Goal: Task Accomplishment & Management: Use online tool/utility

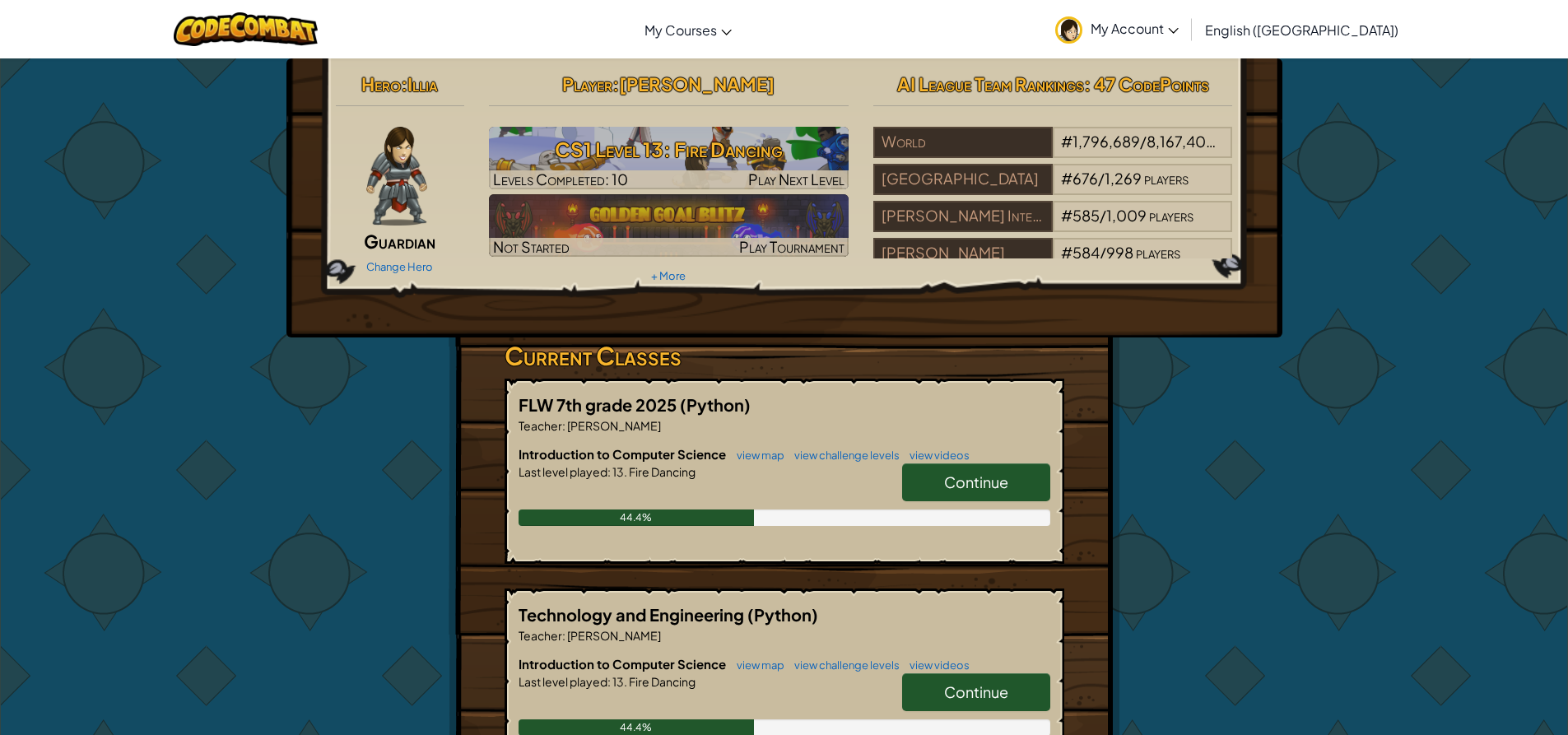
click at [941, 479] on link "Continue" at bounding box center [976, 482] width 148 height 38
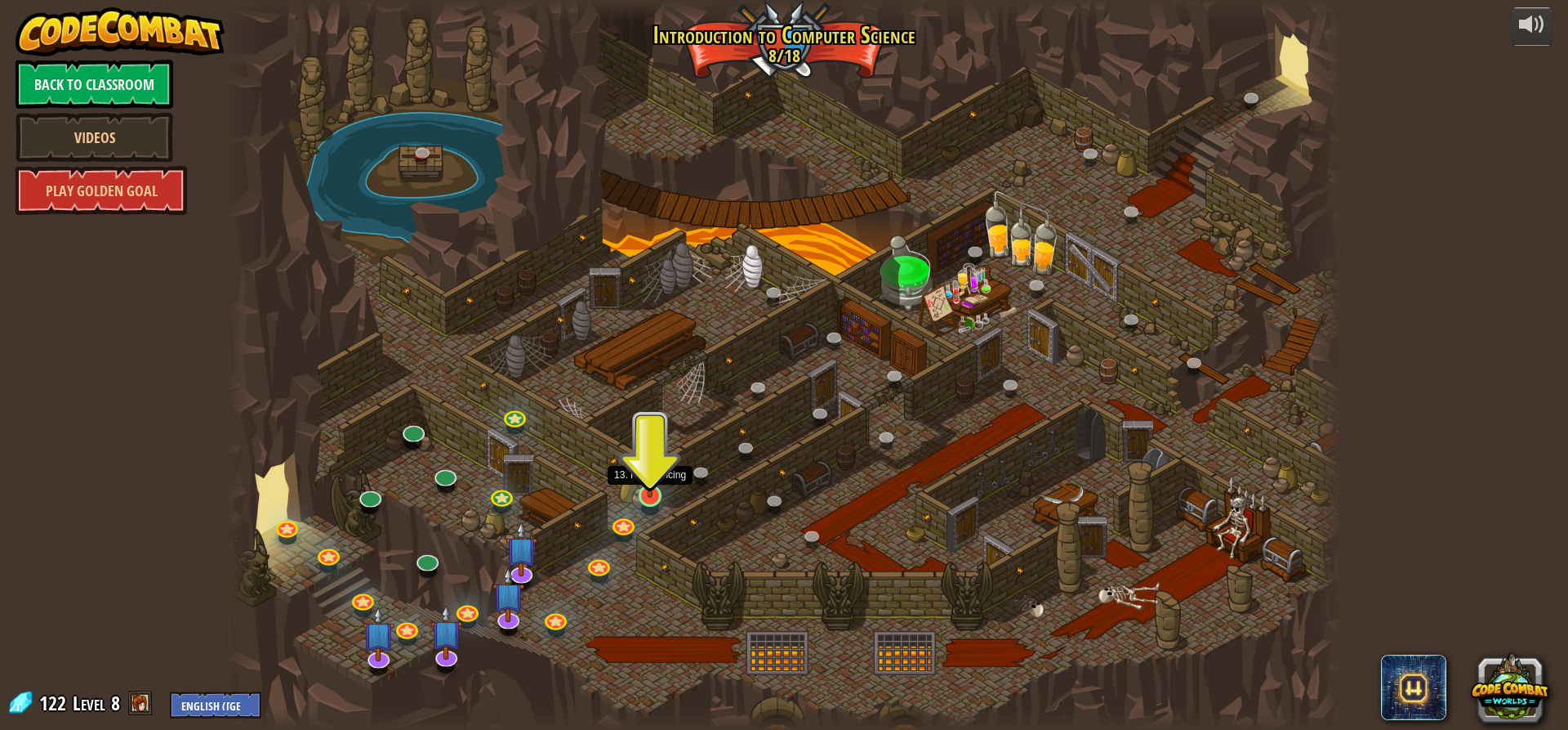
click at [654, 488] on img at bounding box center [649, 463] width 29 height 68
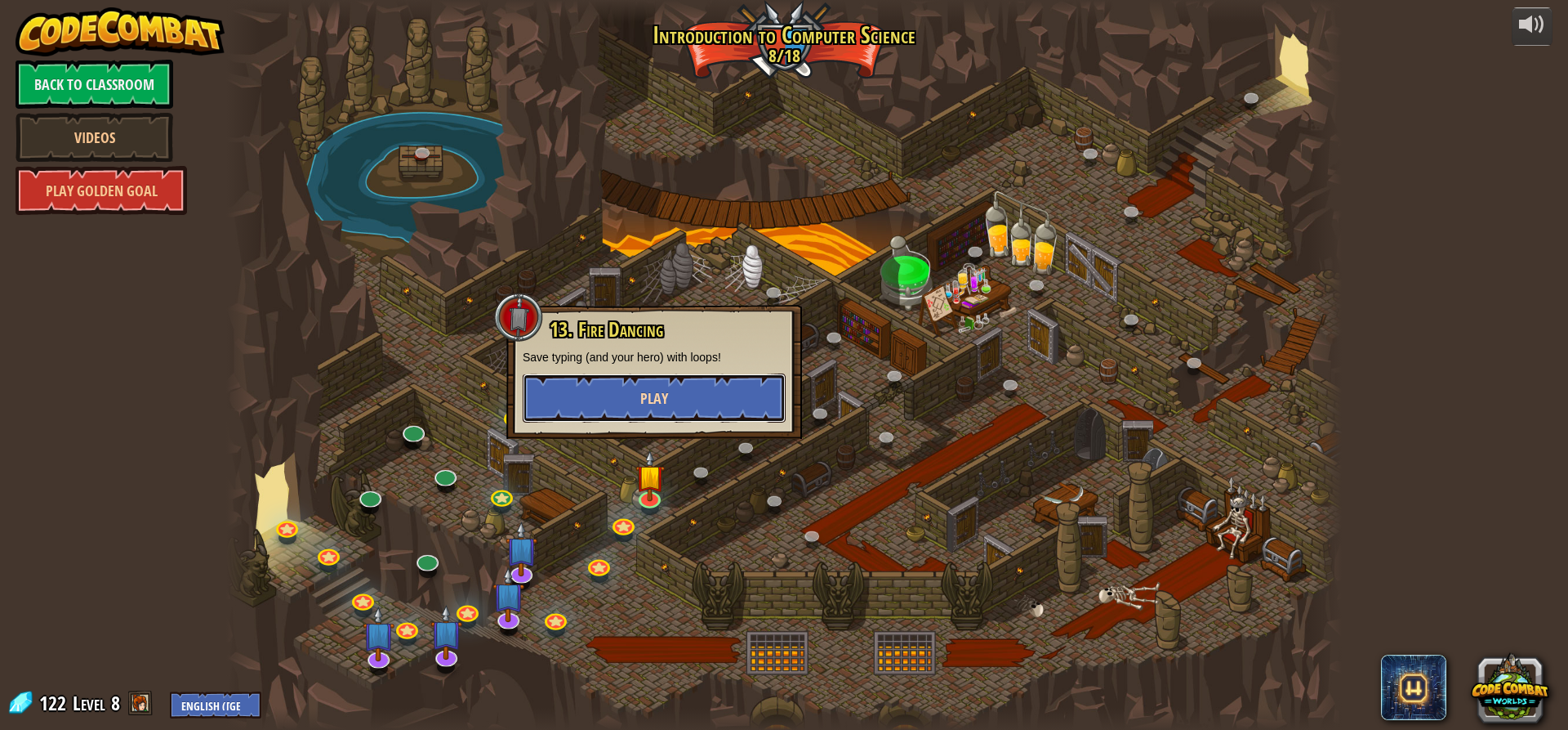
click at [643, 373] on button "Play" at bounding box center [654, 398] width 263 height 49
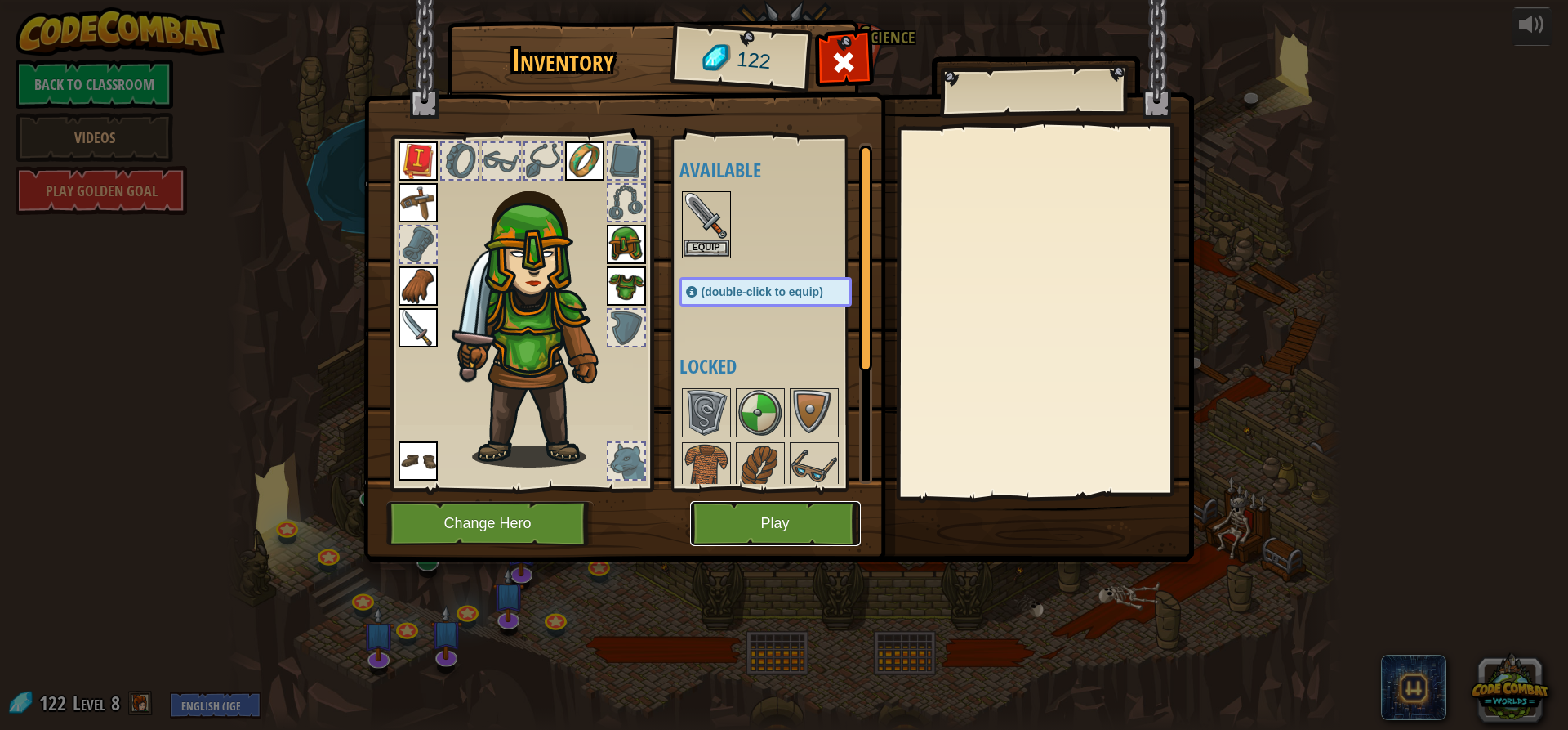
click at [751, 517] on button "Play" at bounding box center [776, 523] width 171 height 45
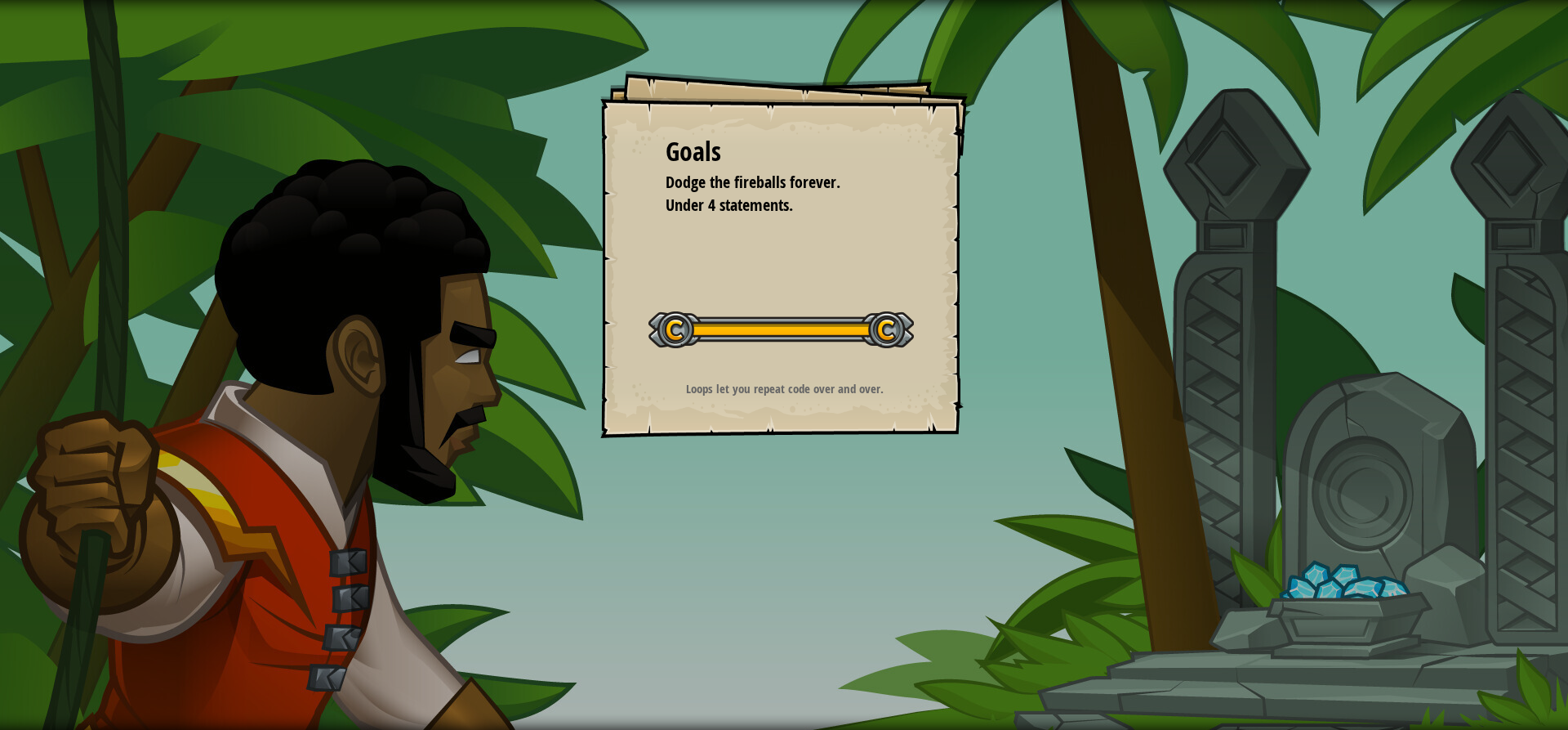
click at [755, 385] on p "Loops let you repeat code over and over." at bounding box center [784, 388] width 327 height 17
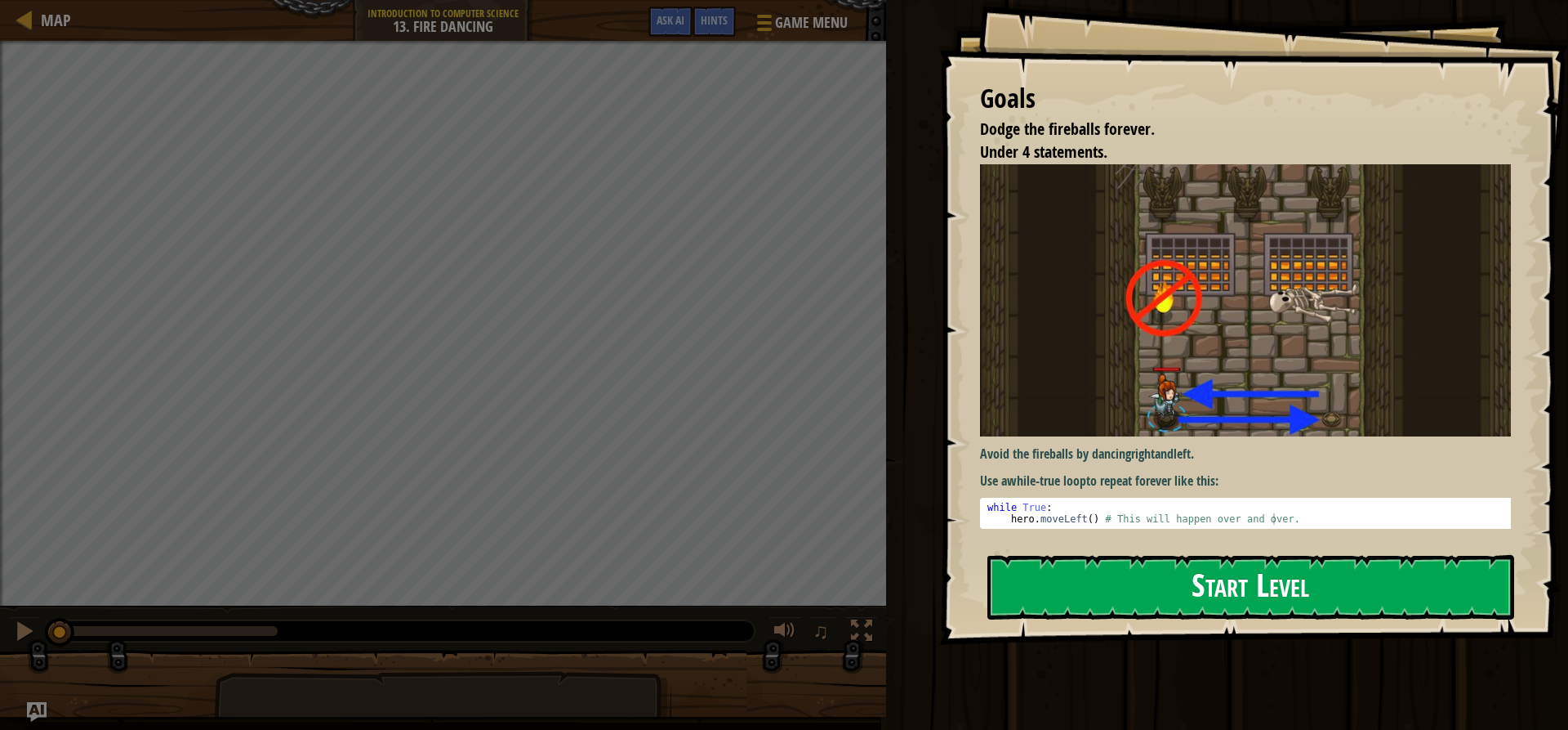
click at [1196, 574] on button "Start Level" at bounding box center [1251, 587] width 527 height 64
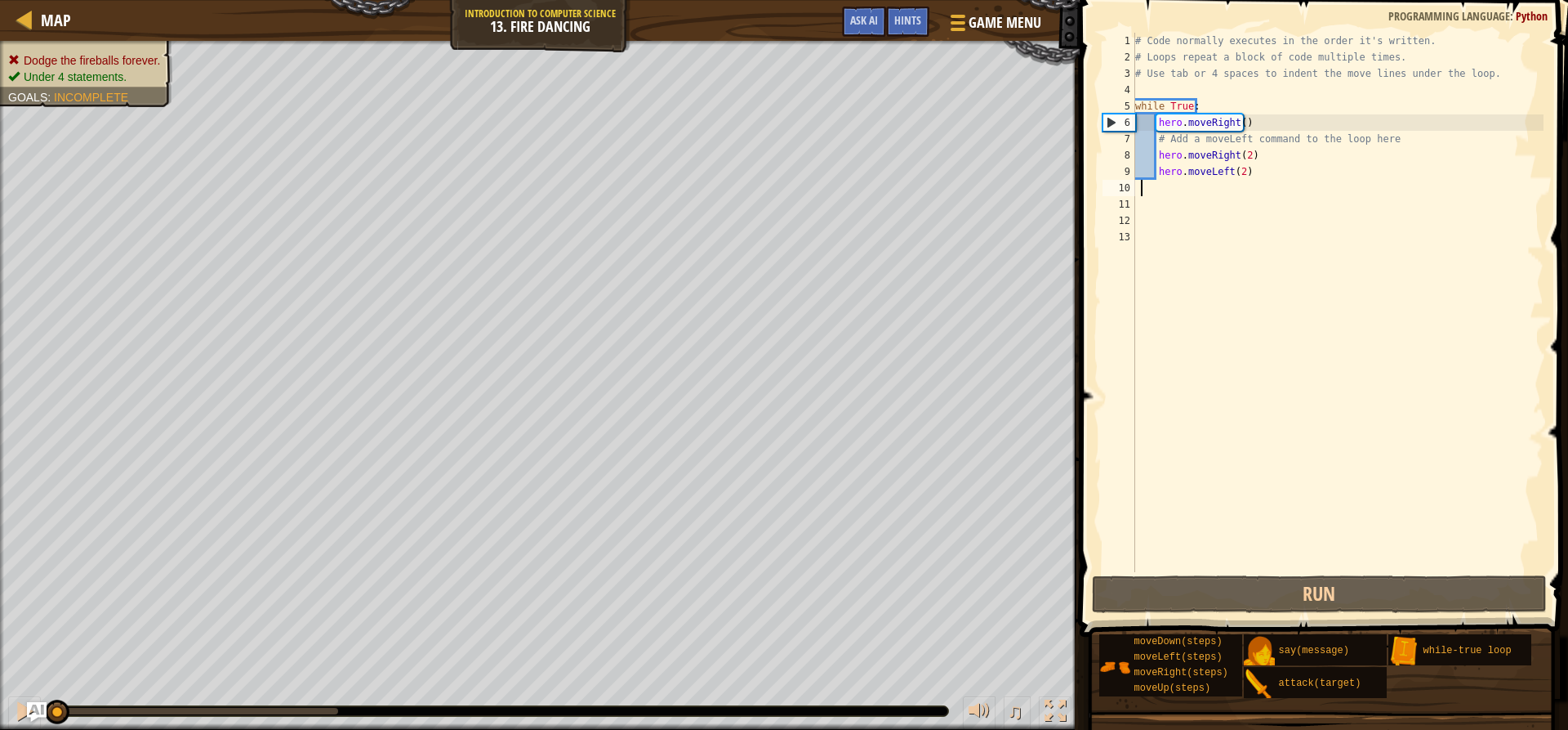
click at [1148, 193] on div "# Code normally executes in the order it's written. # Loops repeat a block of c…" at bounding box center [1338, 318] width 412 height 572
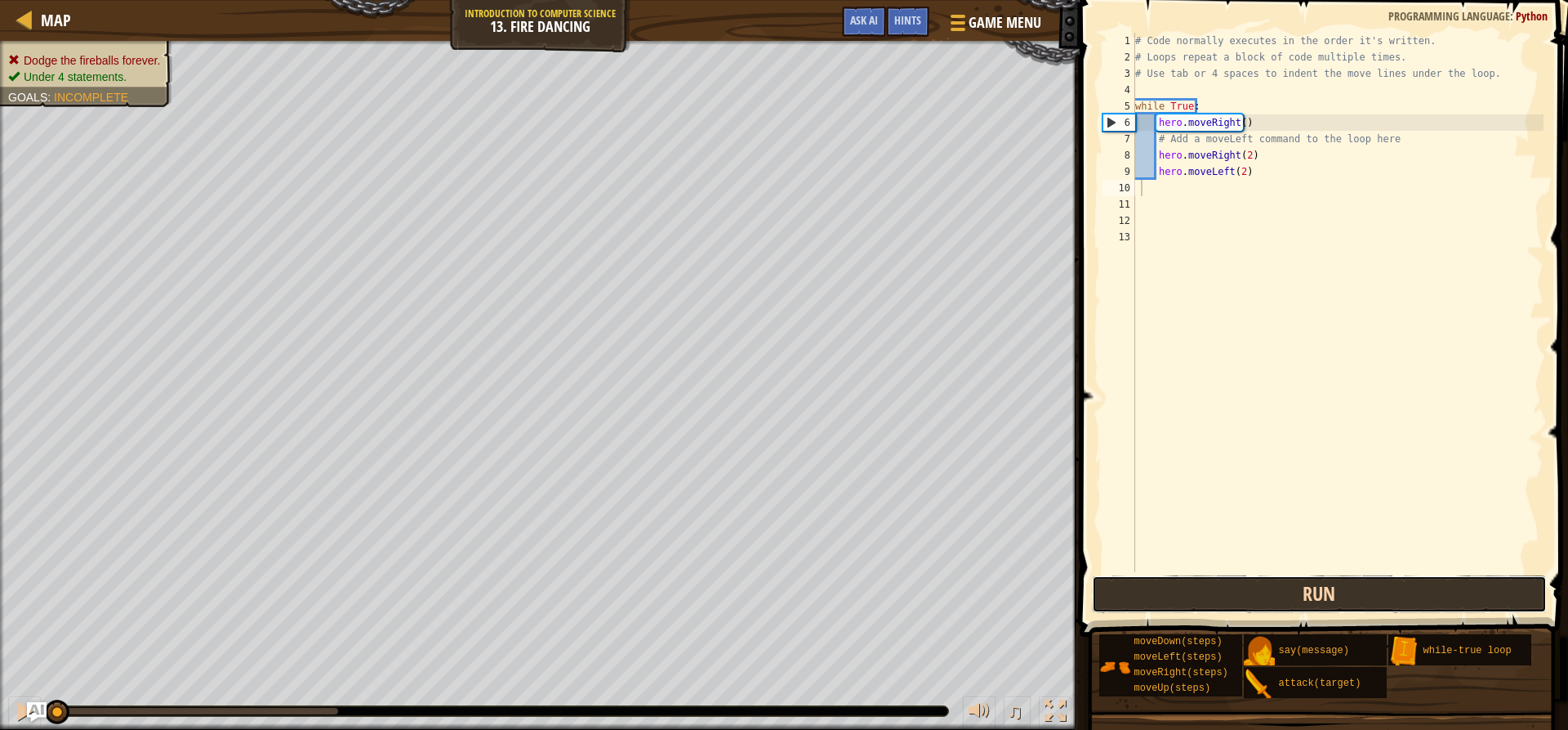
click at [1227, 589] on button "Run" at bounding box center [1319, 594] width 454 height 38
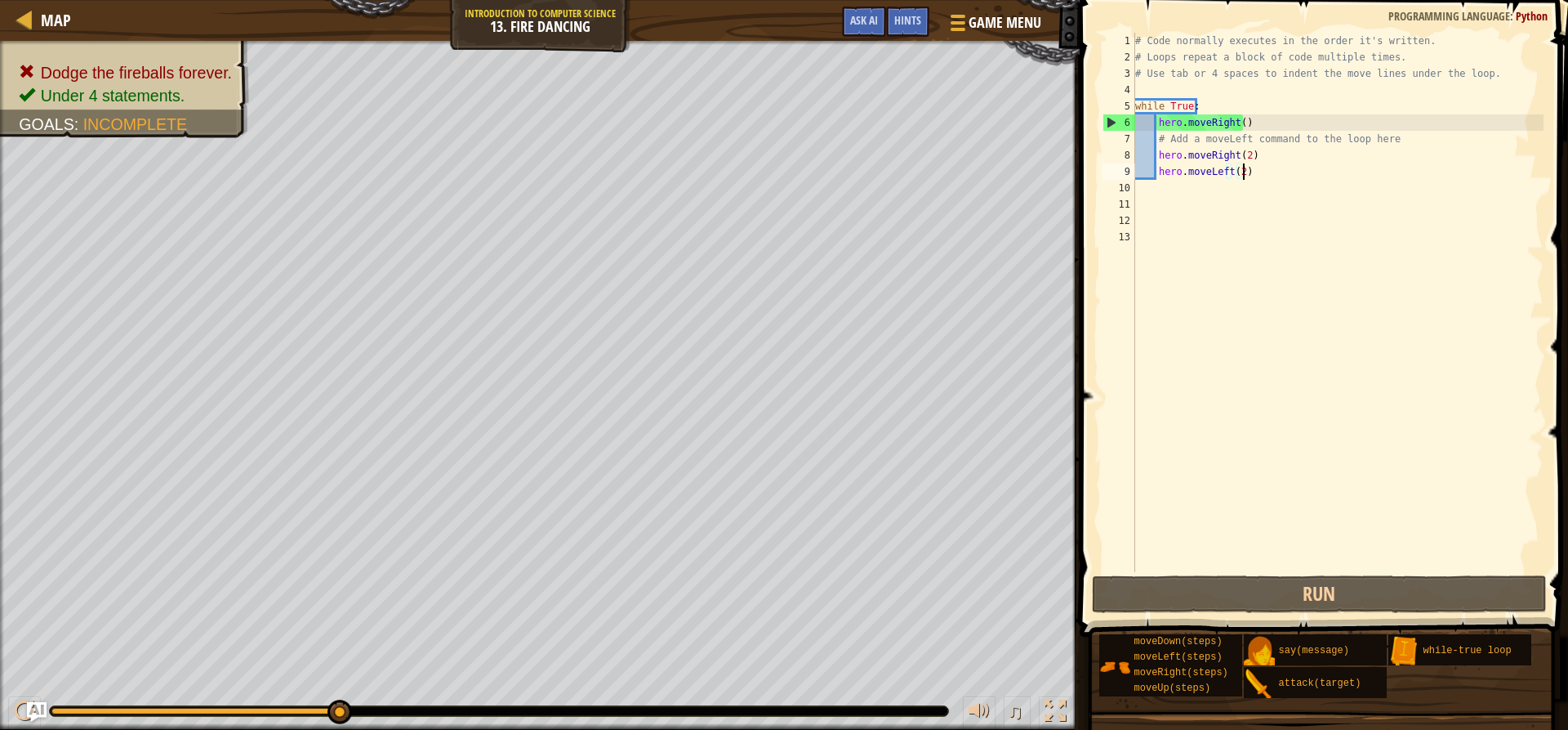
click at [1280, 177] on div "# Code normally executes in the order it's written. # Loops repeat a block of c…" at bounding box center [1338, 318] width 412 height 572
type textarea "hero.moveLeft(2)"
click at [1236, 196] on div "# Code normally executes in the order it's written. # Loops repeat a block of c…" at bounding box center [1338, 318] width 412 height 572
click at [1191, 188] on div "# Code normally executes in the order it's written. # Loops repeat a block of c…" at bounding box center [1338, 318] width 412 height 572
type textarea "w"
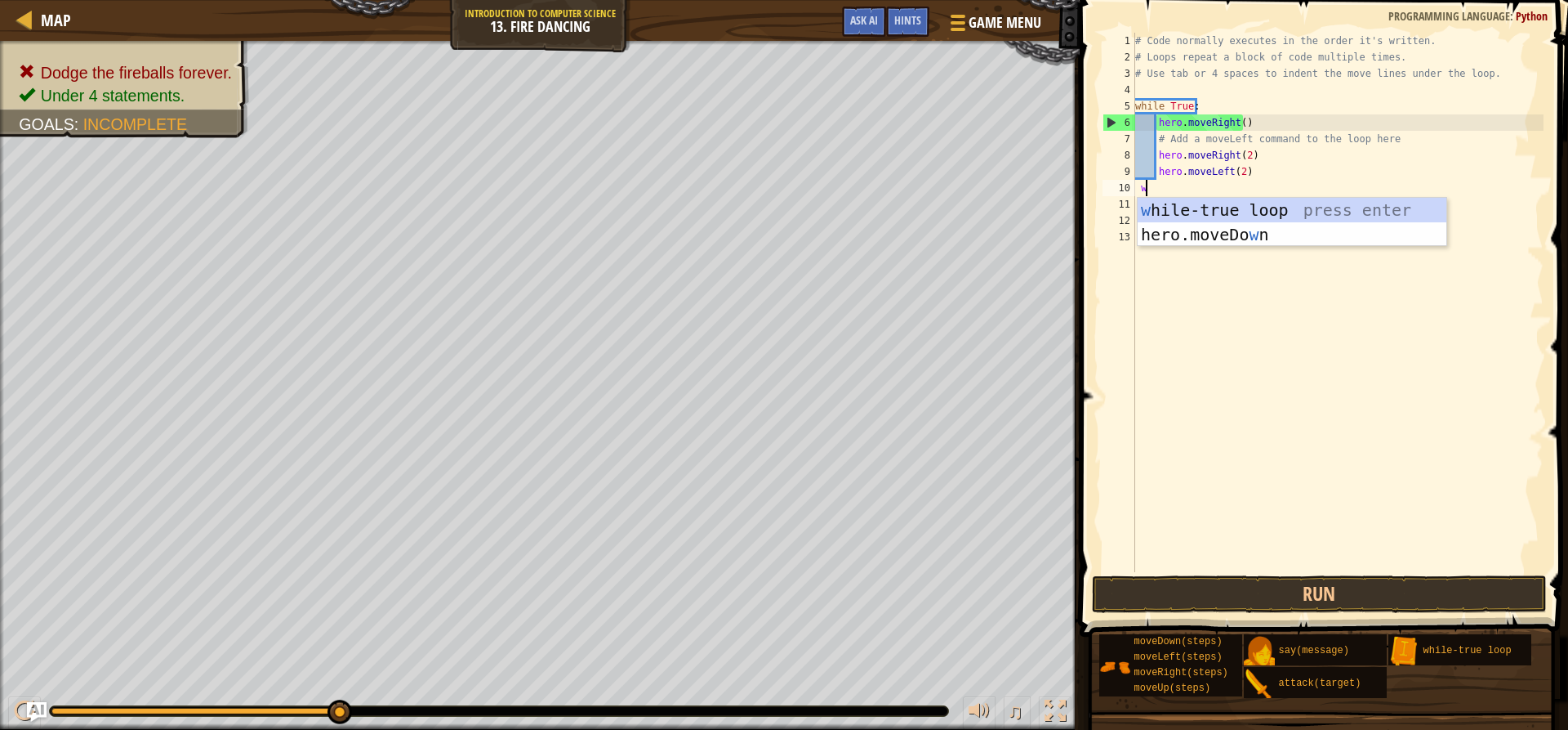
scroll to position [8, 0]
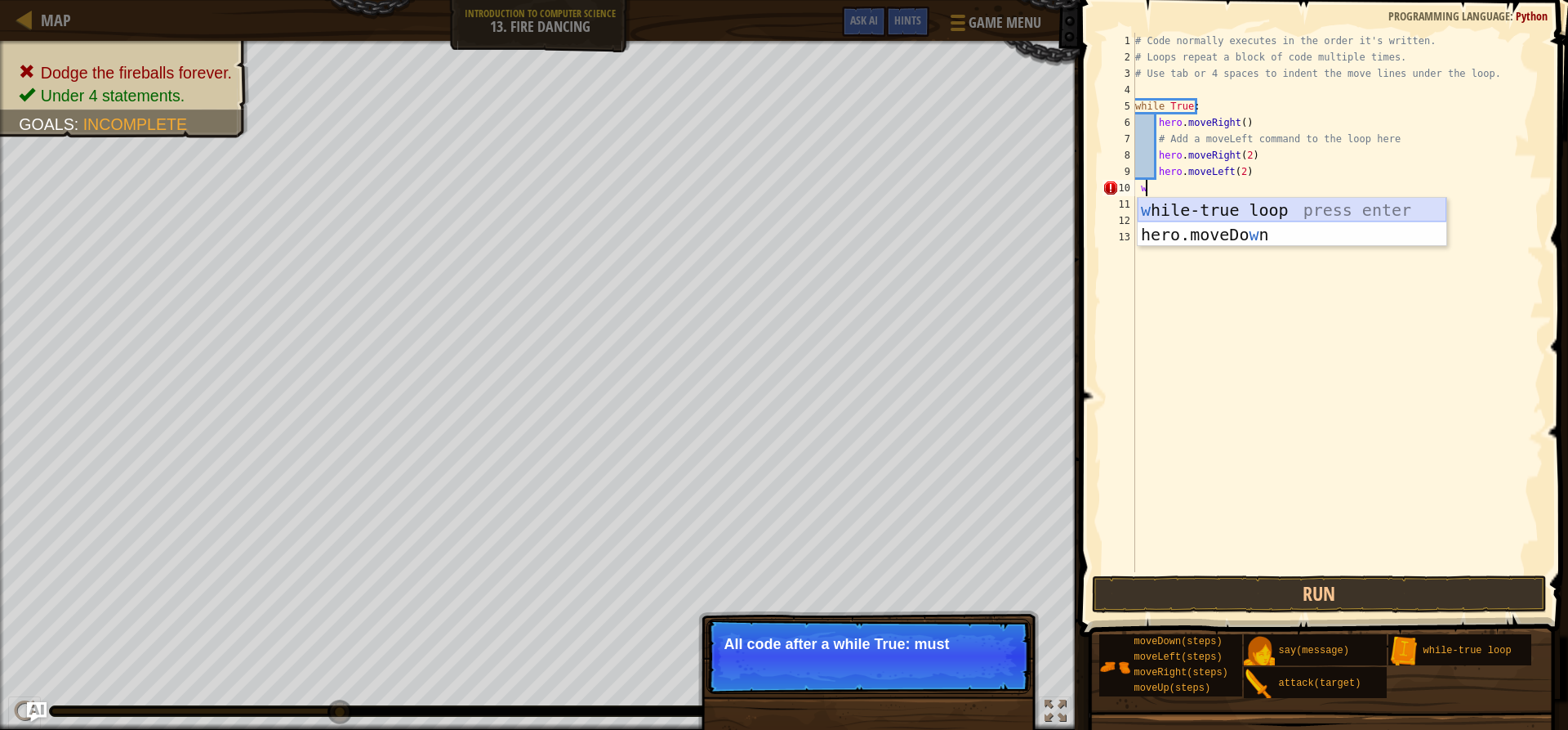
click at [1209, 203] on div "w [PERSON_NAME]-true loop press enter hero.moveDo w n press enter" at bounding box center [1292, 246] width 309 height 98
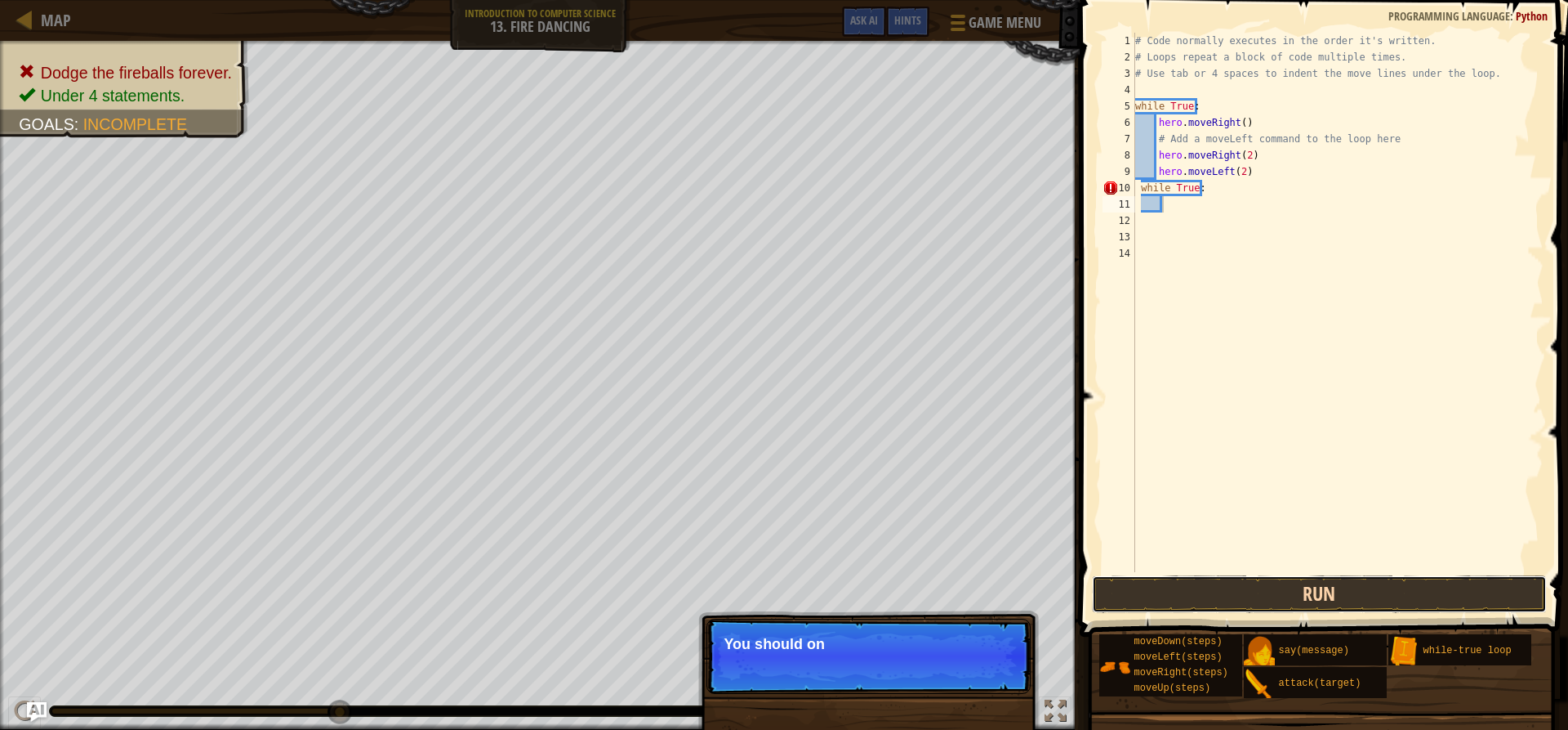
click at [1234, 595] on button "Run" at bounding box center [1319, 594] width 454 height 38
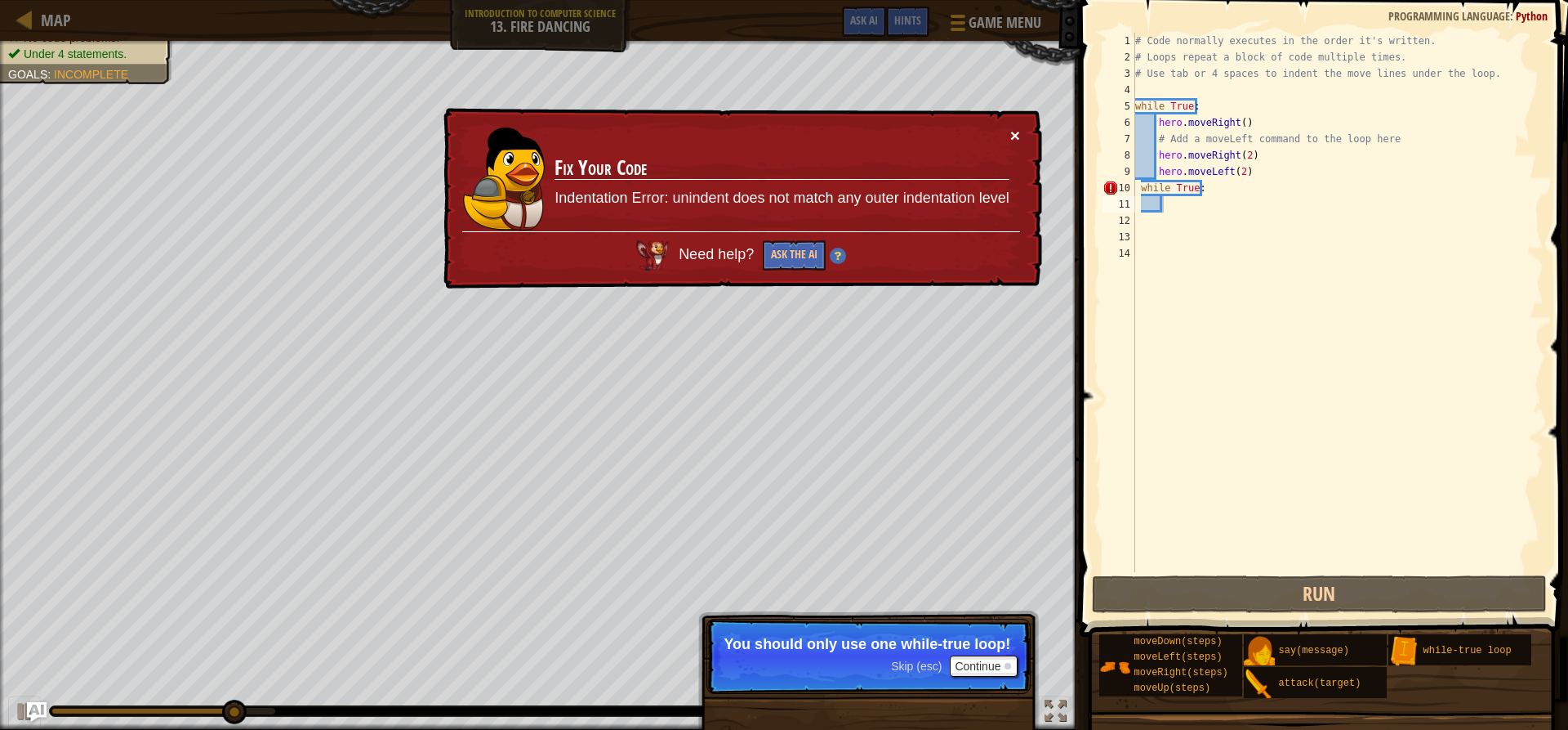
click at [1017, 138] on button "×" at bounding box center [1015, 135] width 10 height 17
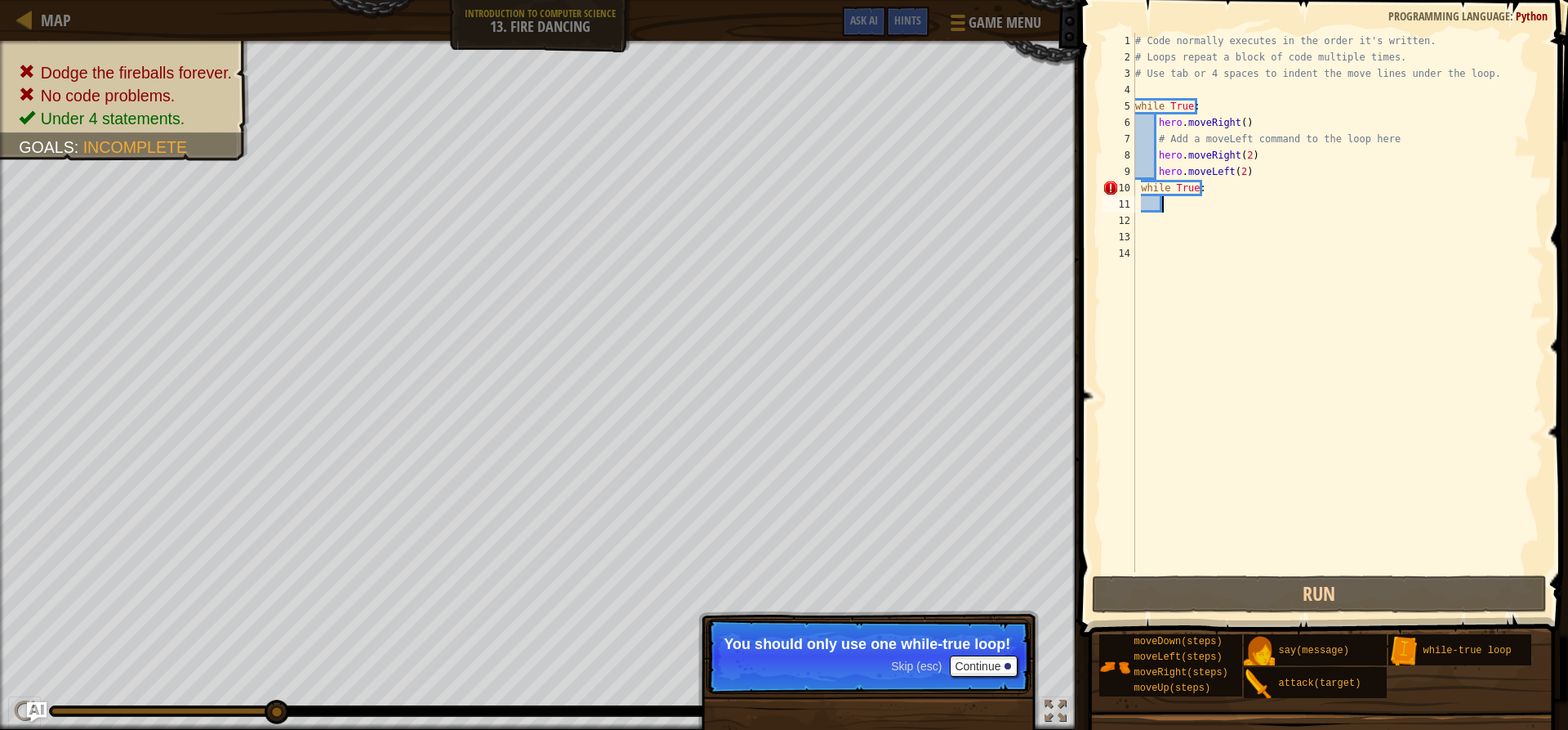
click at [1220, 183] on div "# Code normally executes in the order it's written. # Loops repeat a block of c…" at bounding box center [1338, 318] width 412 height 572
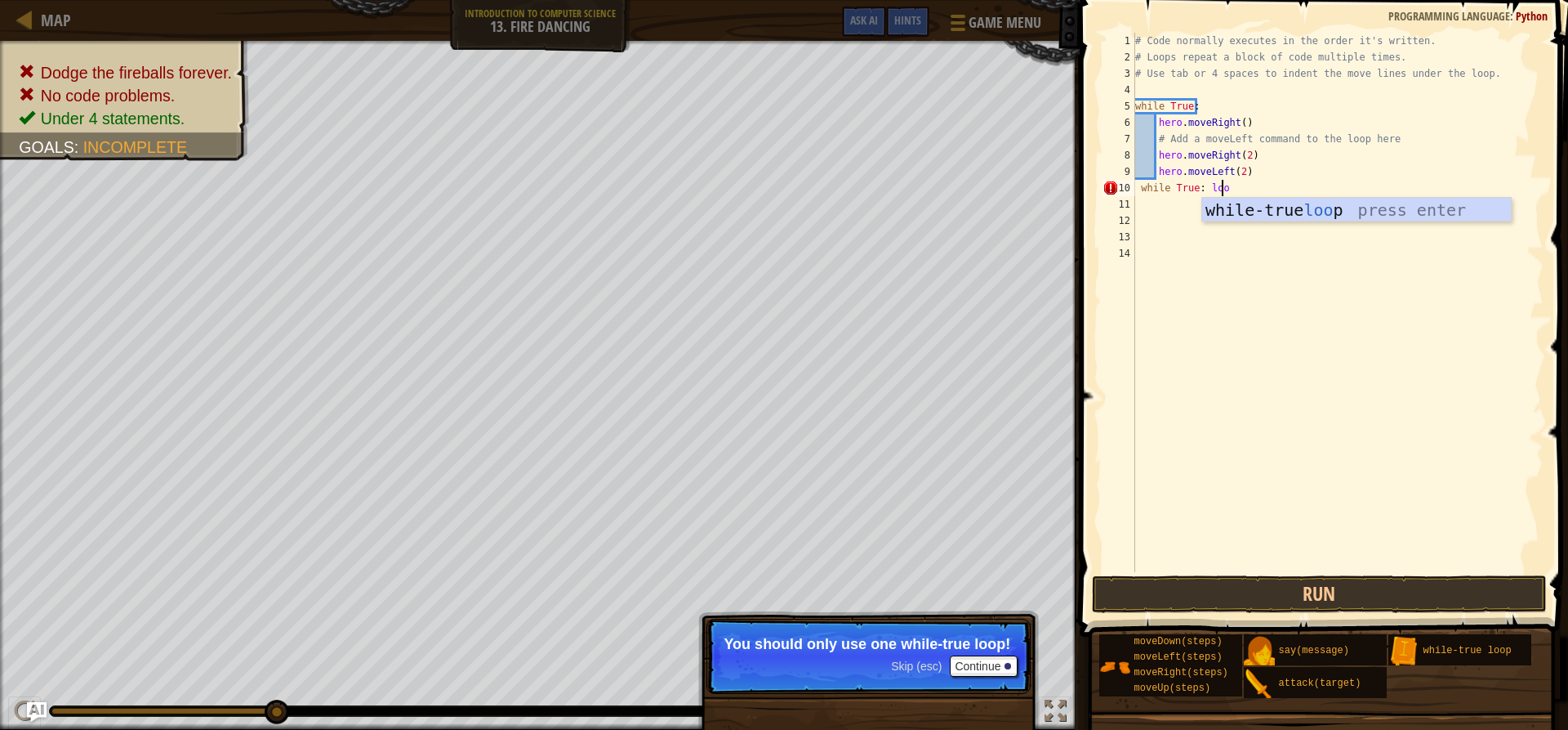
scroll to position [8, 7]
type textarea "while True: loop"
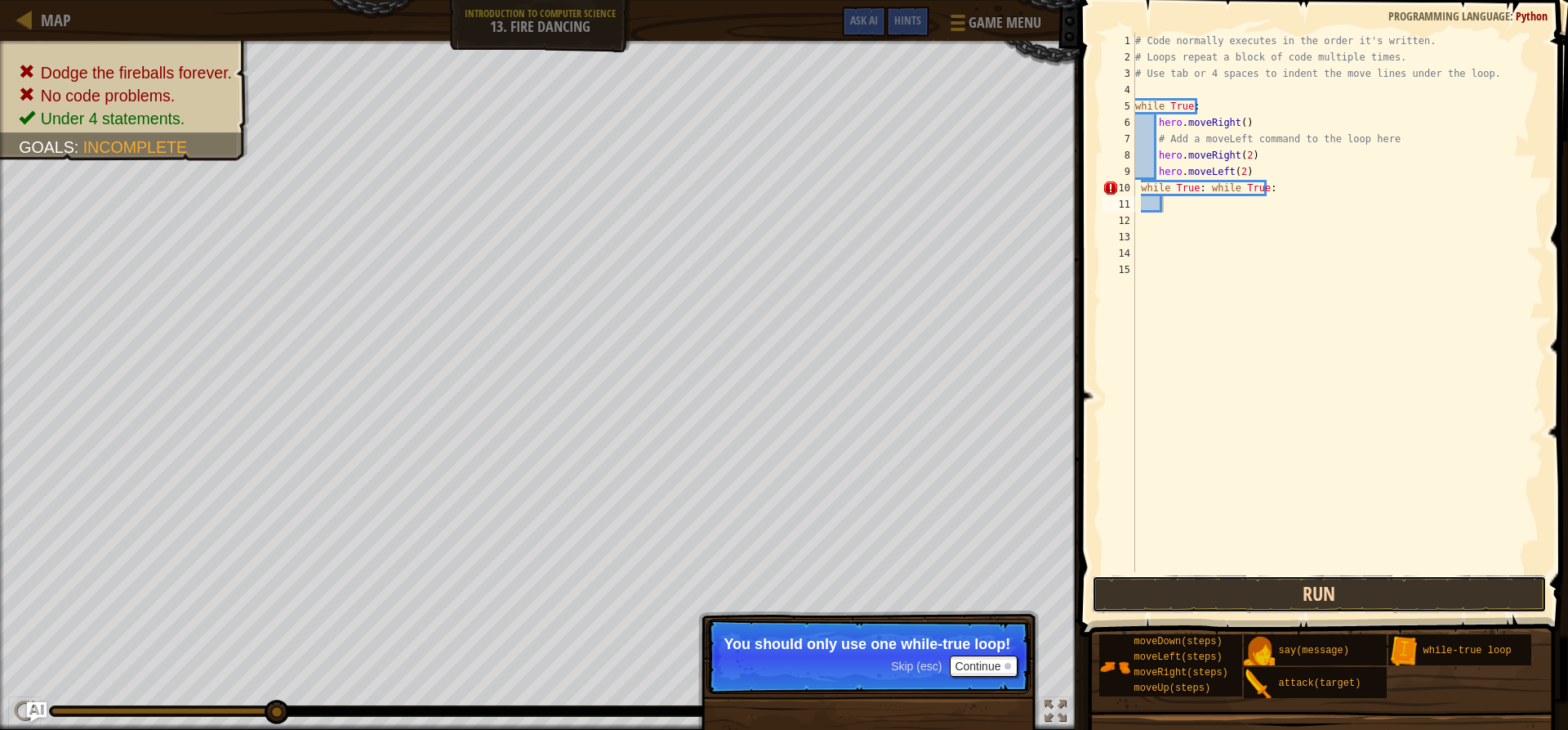
drag, startPoint x: 1161, startPoint y: 594, endPoint x: 1151, endPoint y: 584, distance: 14.1
click at [1158, 592] on button "Run" at bounding box center [1319, 594] width 454 height 38
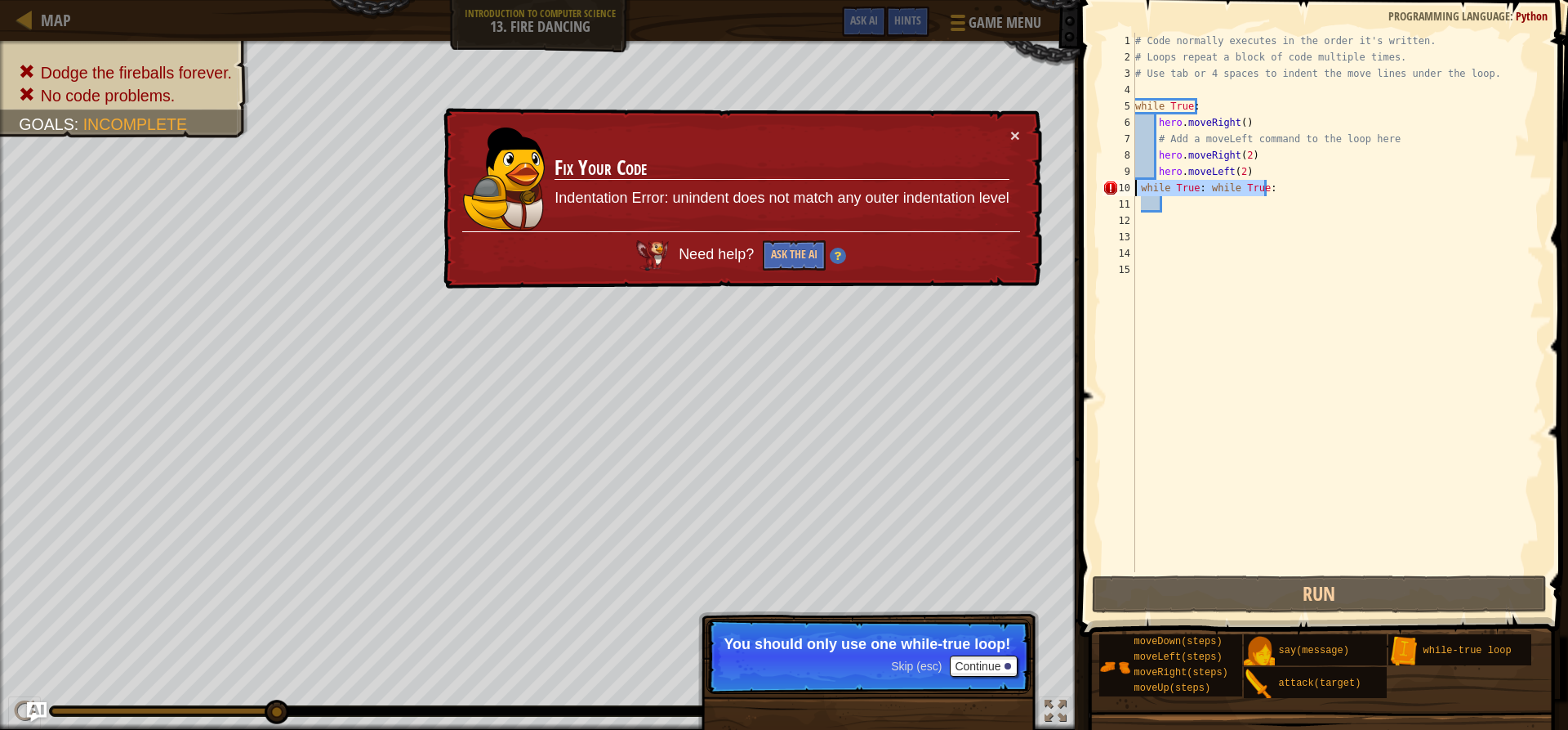
drag, startPoint x: 1278, startPoint y: 184, endPoint x: 1109, endPoint y: 193, distance: 169.2
click at [1109, 193] on div "1 2 3 4 5 6 7 8 9 10 11 12 13 14 15 # Code normally executes in the order it's …" at bounding box center [1321, 302] width 444 height 539
click at [1310, 184] on div "# Code normally executes in the order it's written. # Loops repeat a block of c…" at bounding box center [1338, 302] width 412 height 539
drag, startPoint x: 1310, startPoint y: 184, endPoint x: 1202, endPoint y: 188, distance: 108.1
click at [1202, 188] on div "# Code normally executes in the order it's written. # Loops repeat a block of c…" at bounding box center [1338, 318] width 412 height 572
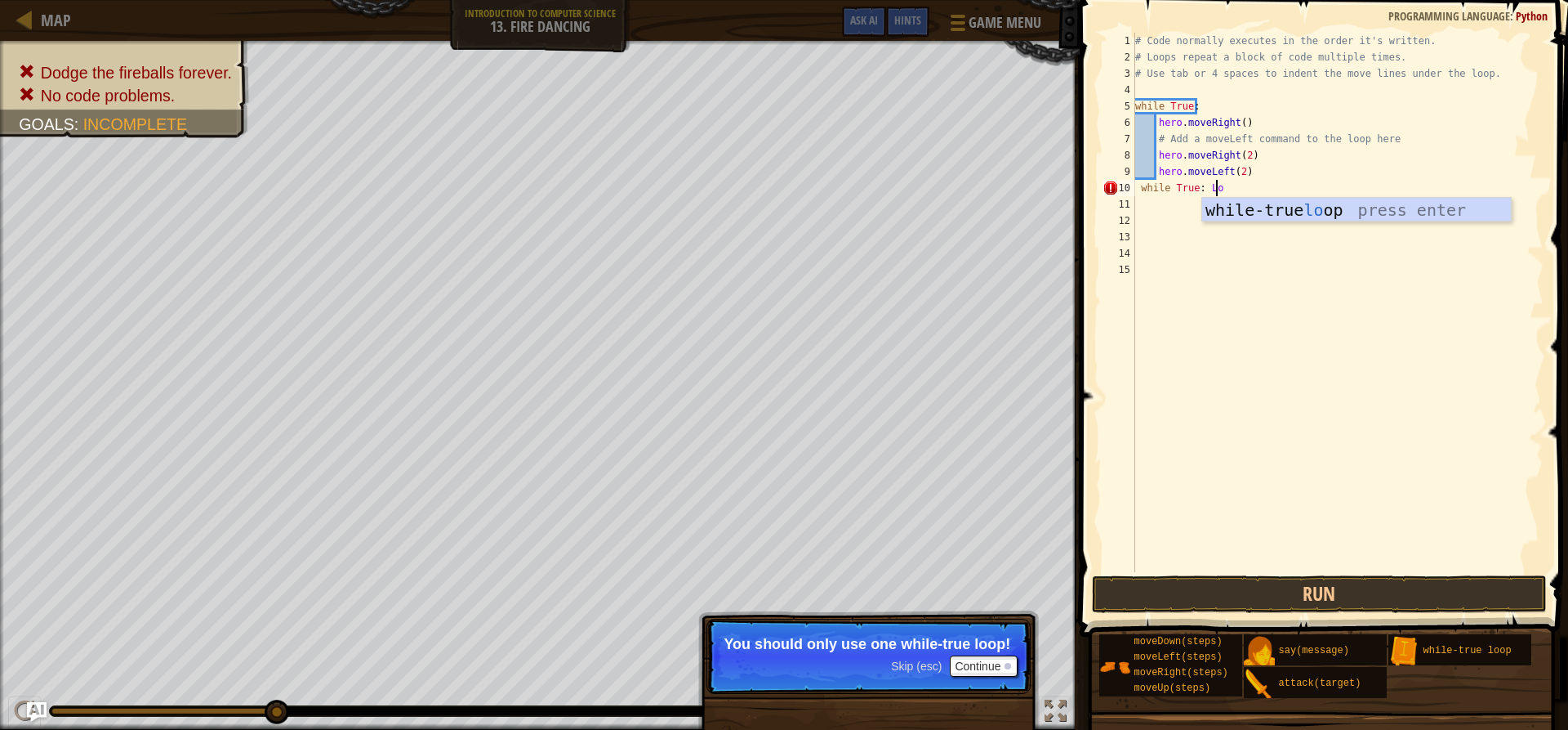
scroll to position [8, 7]
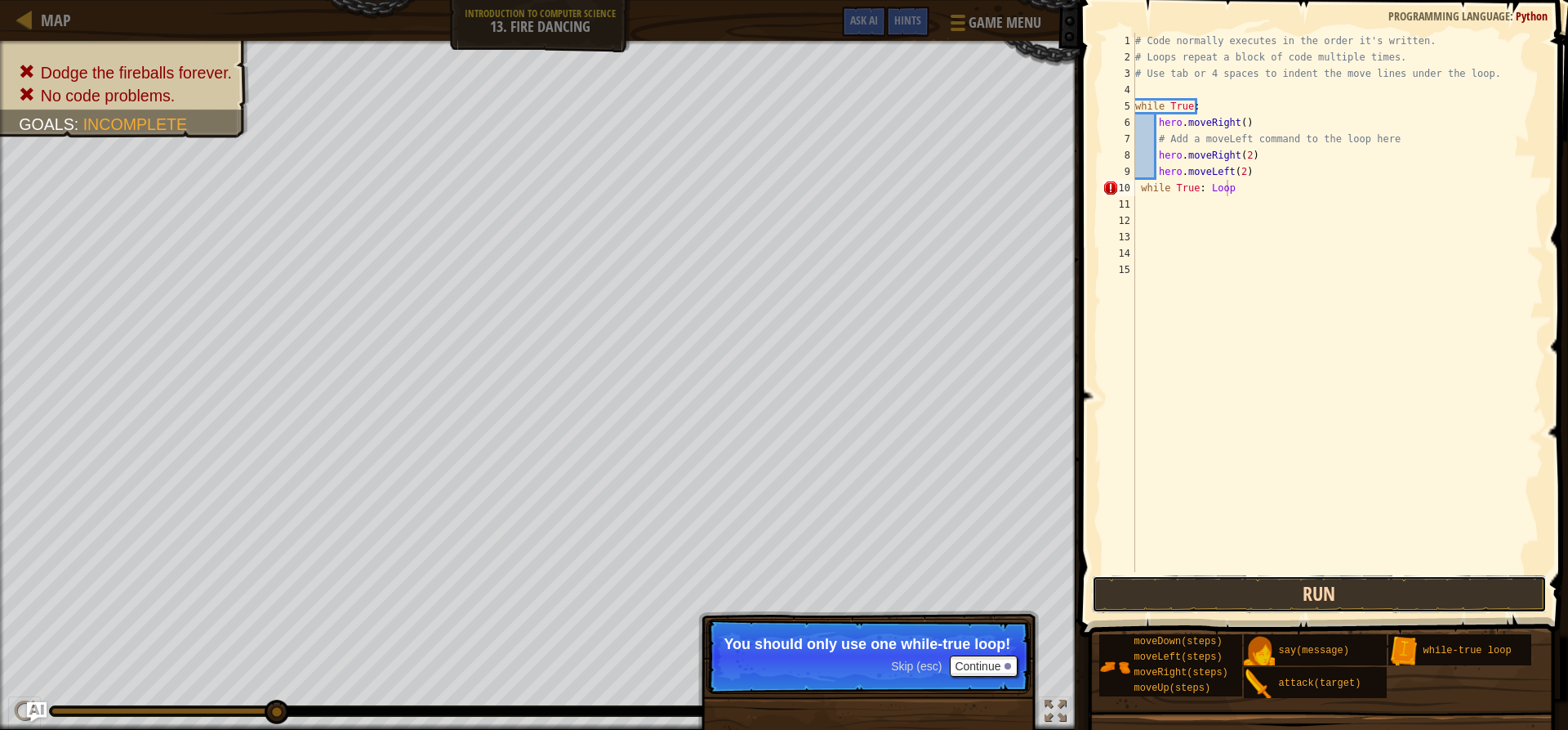
click at [1229, 576] on button "Run" at bounding box center [1319, 594] width 454 height 38
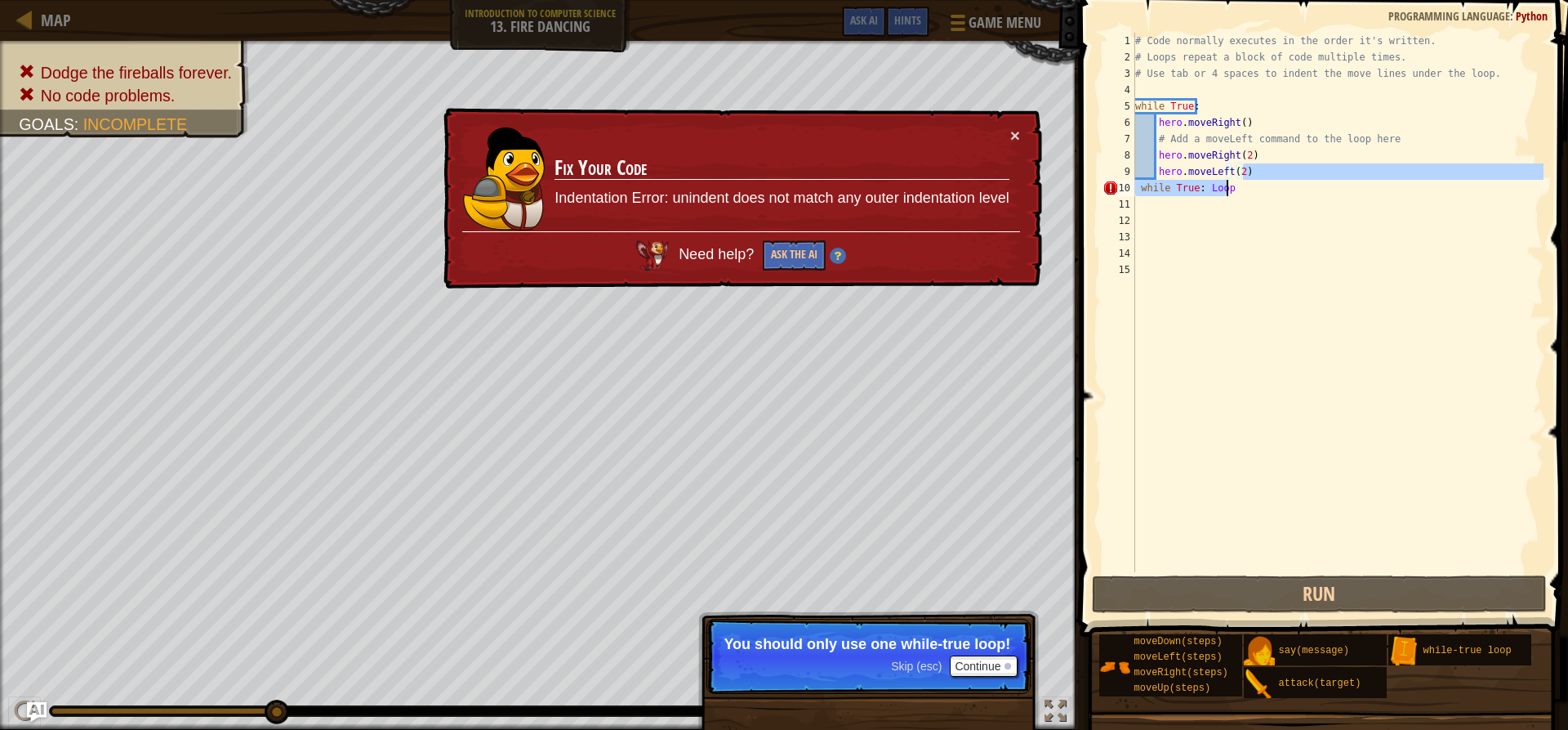
drag, startPoint x: 1269, startPoint y: 178, endPoint x: 1210, endPoint y: 195, distance: 61.4
click at [1210, 195] on div "# Code normally executes in the order it's written. # Loops repeat a block of c…" at bounding box center [1338, 318] width 412 height 572
click at [1232, 187] on div "# Code normally executes in the order it's written. # Loops repeat a block of c…" at bounding box center [1338, 318] width 412 height 572
type textarea "while True: Loop"
click at [1058, 188] on div "Map Introduction to Computer Science 13. Fire Dancing Game Menu Done Hints Ask …" at bounding box center [784, 365] width 1568 height 730
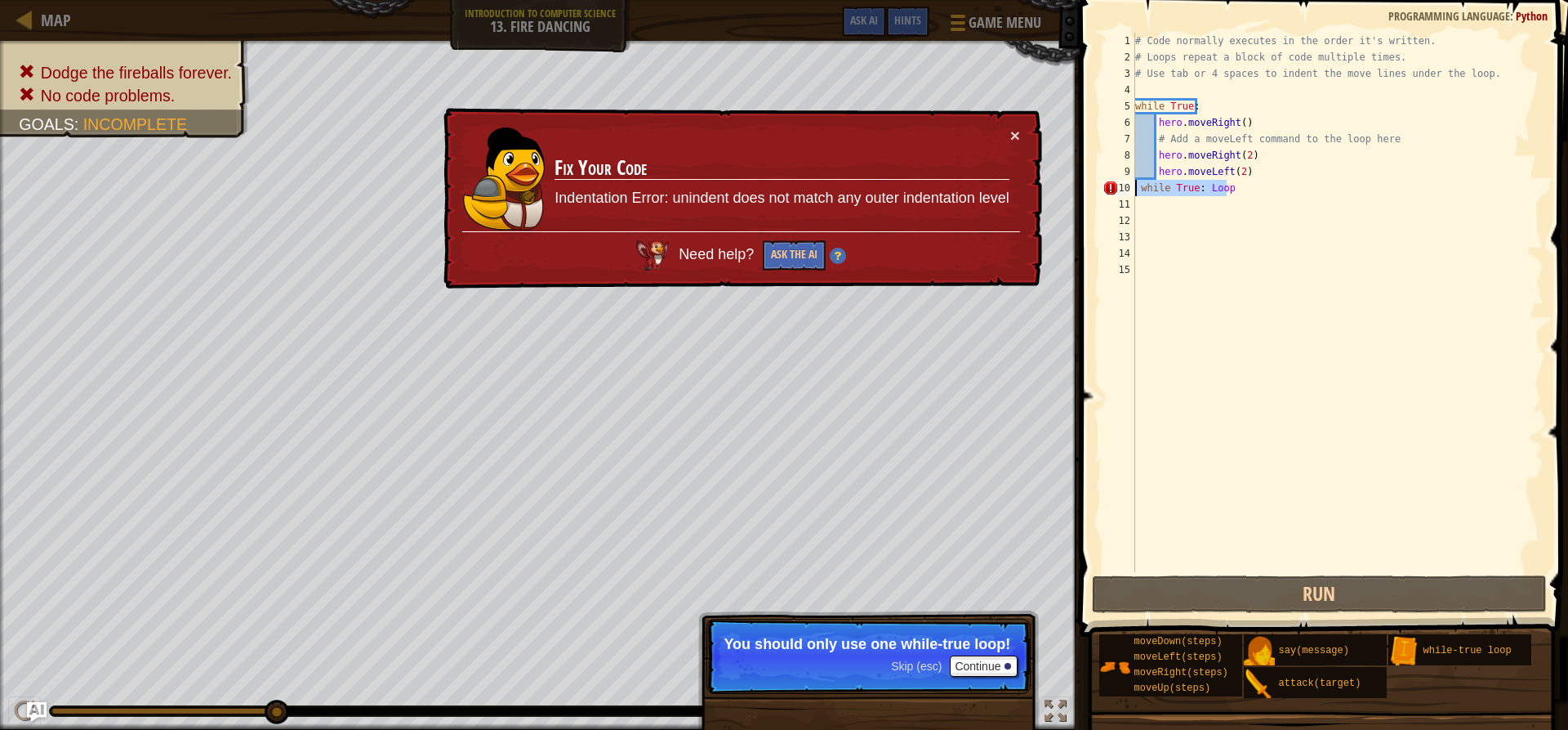
scroll to position [8, 0]
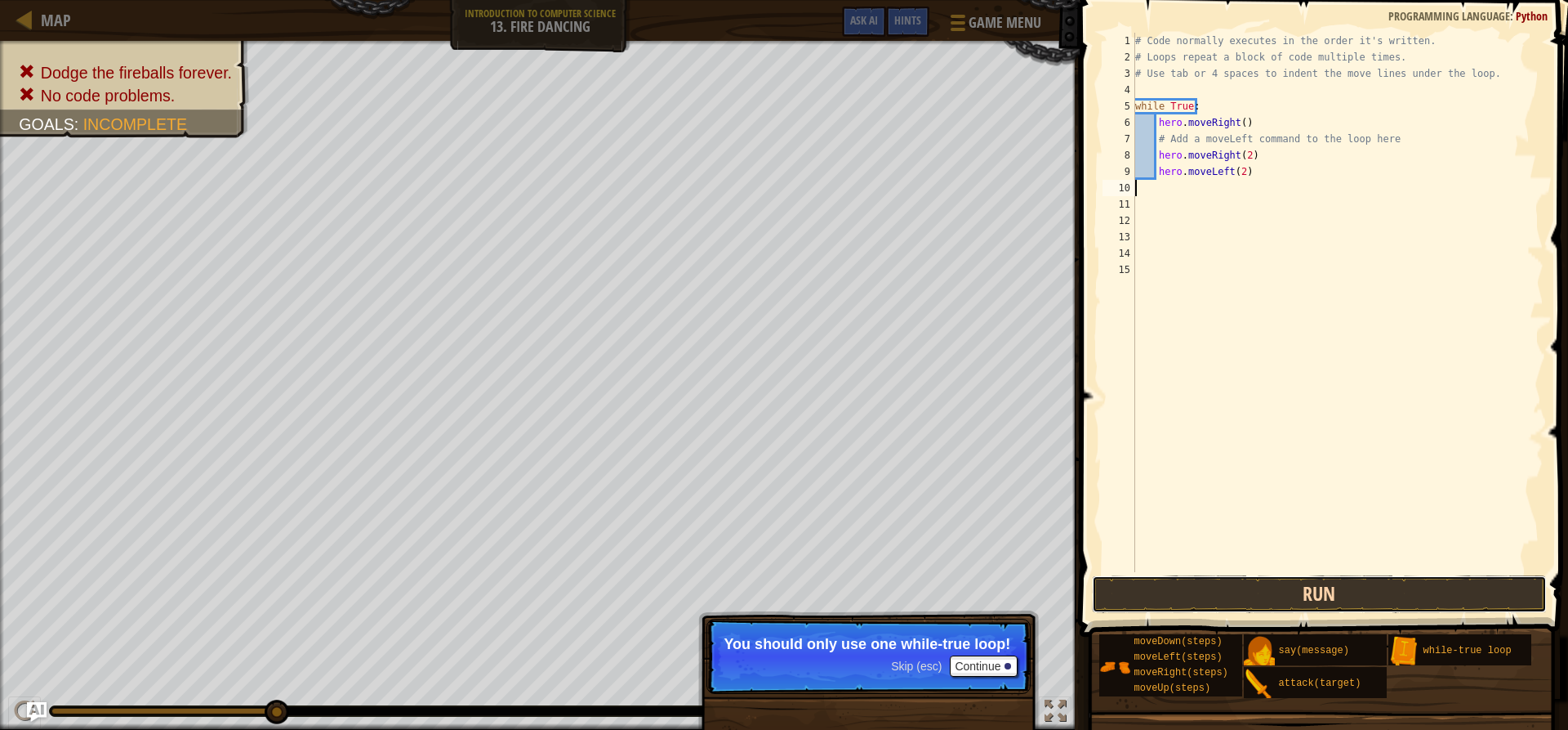
click at [1299, 594] on button "Run" at bounding box center [1319, 594] width 454 height 38
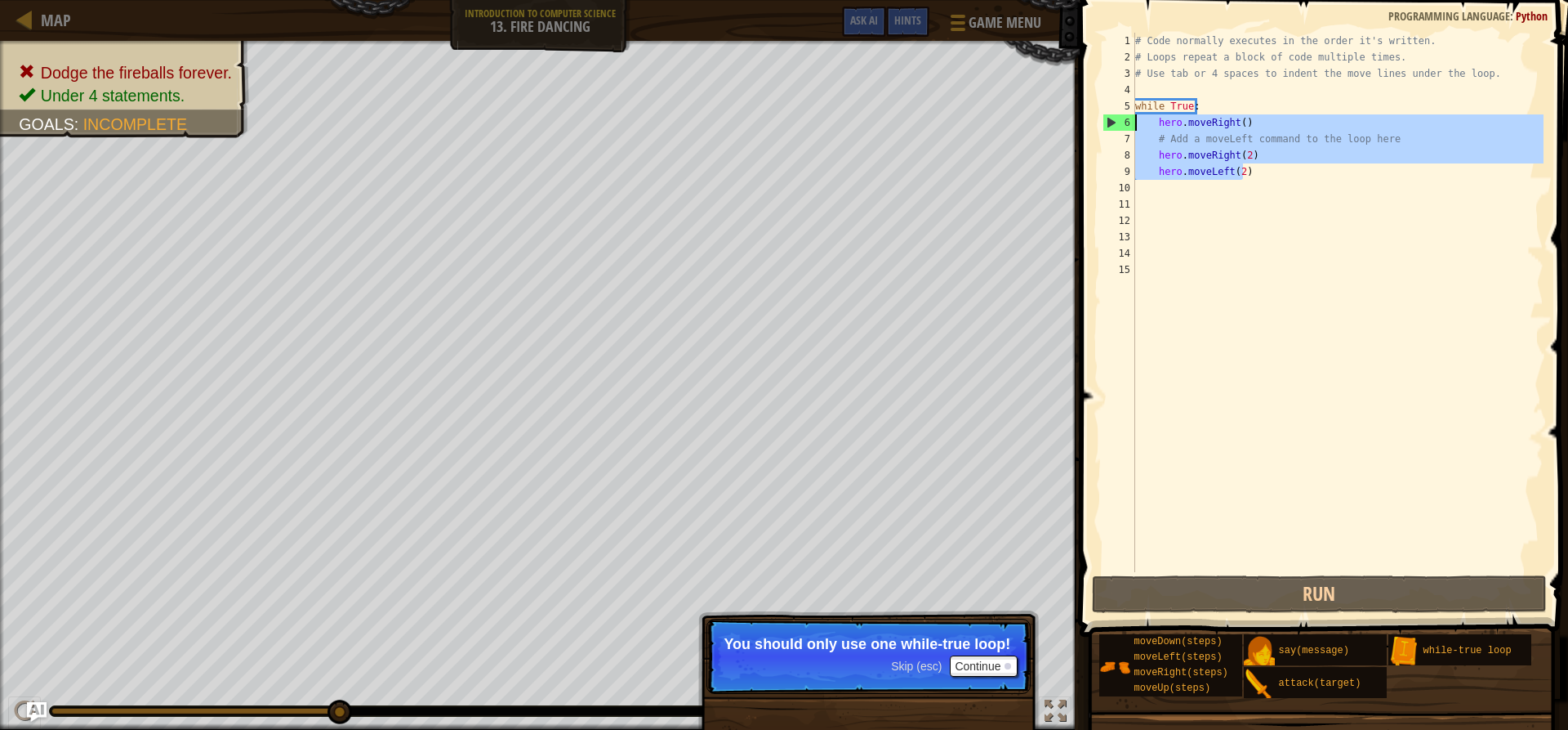
drag, startPoint x: 1258, startPoint y: 174, endPoint x: 1128, endPoint y: 115, distance: 142.8
click at [1128, 115] on div "1 2 3 4 5 6 7 8 9 10 11 12 13 14 15 # Code normally executes in the order it's …" at bounding box center [1321, 302] width 444 height 539
type textarea "hero.moveRight() # Add a moveLeft command to the loop here"
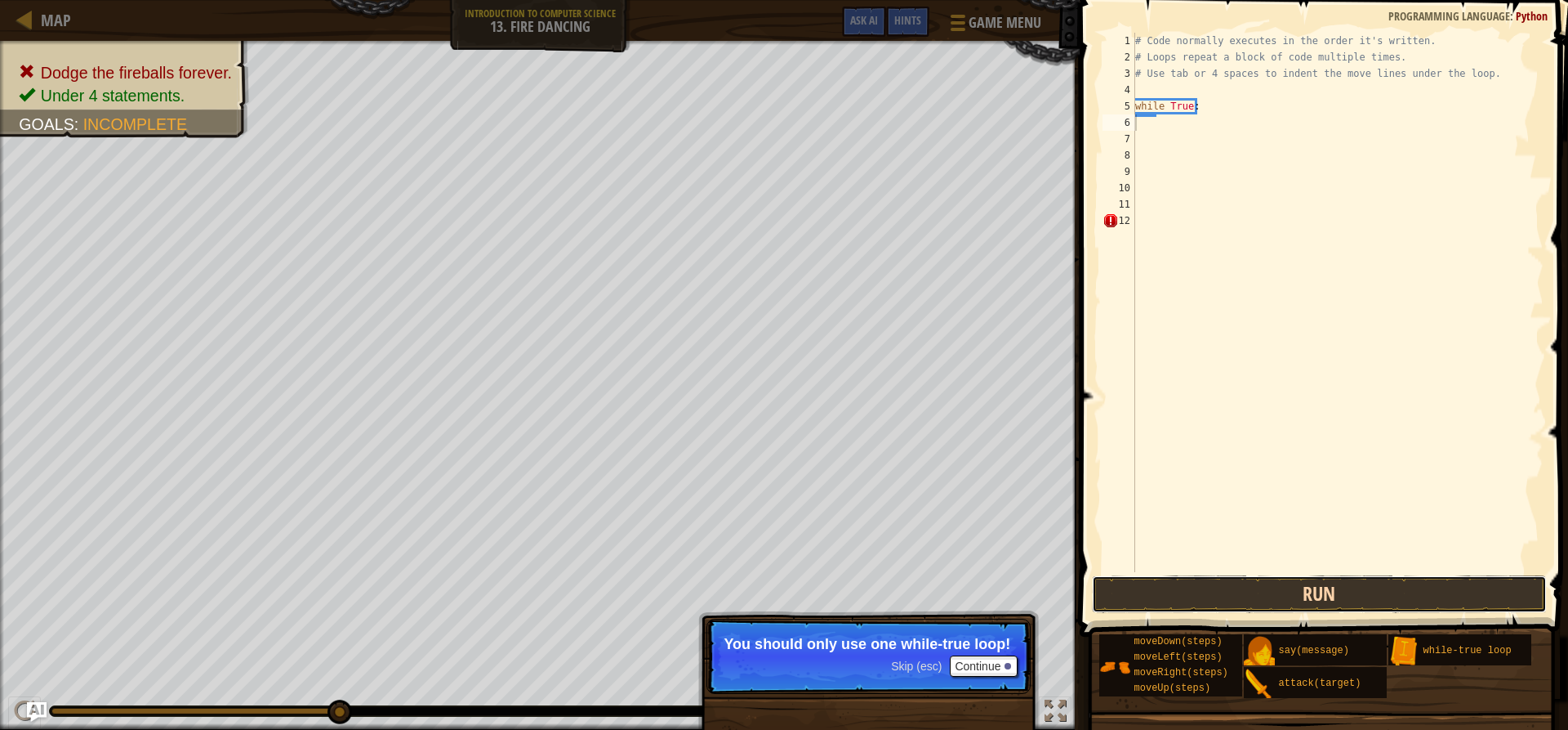
click at [1154, 583] on button "Run" at bounding box center [1319, 594] width 454 height 38
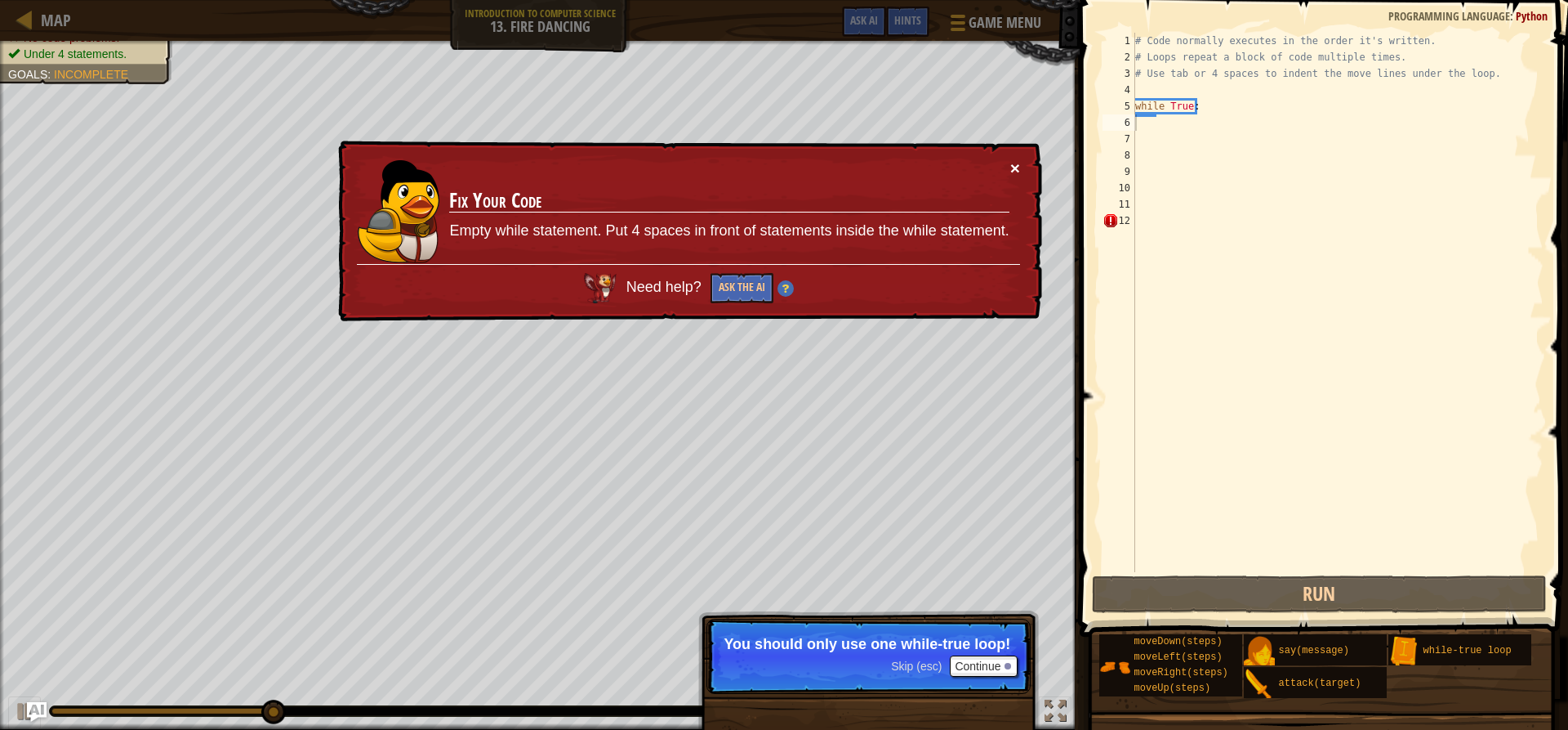
click at [1014, 167] on button "×" at bounding box center [1015, 169] width 10 height 17
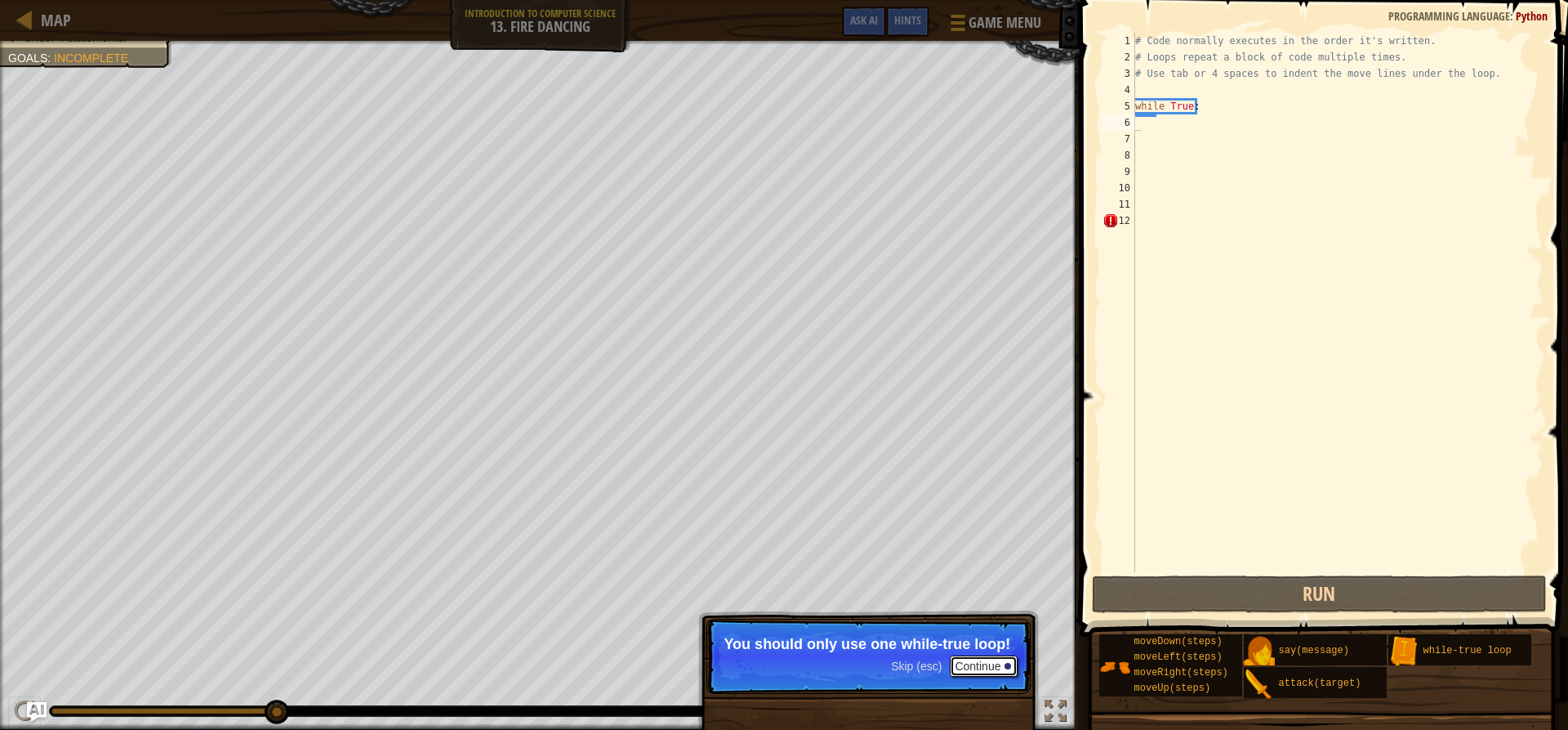
click at [981, 664] on button "Continue" at bounding box center [983, 666] width 68 height 21
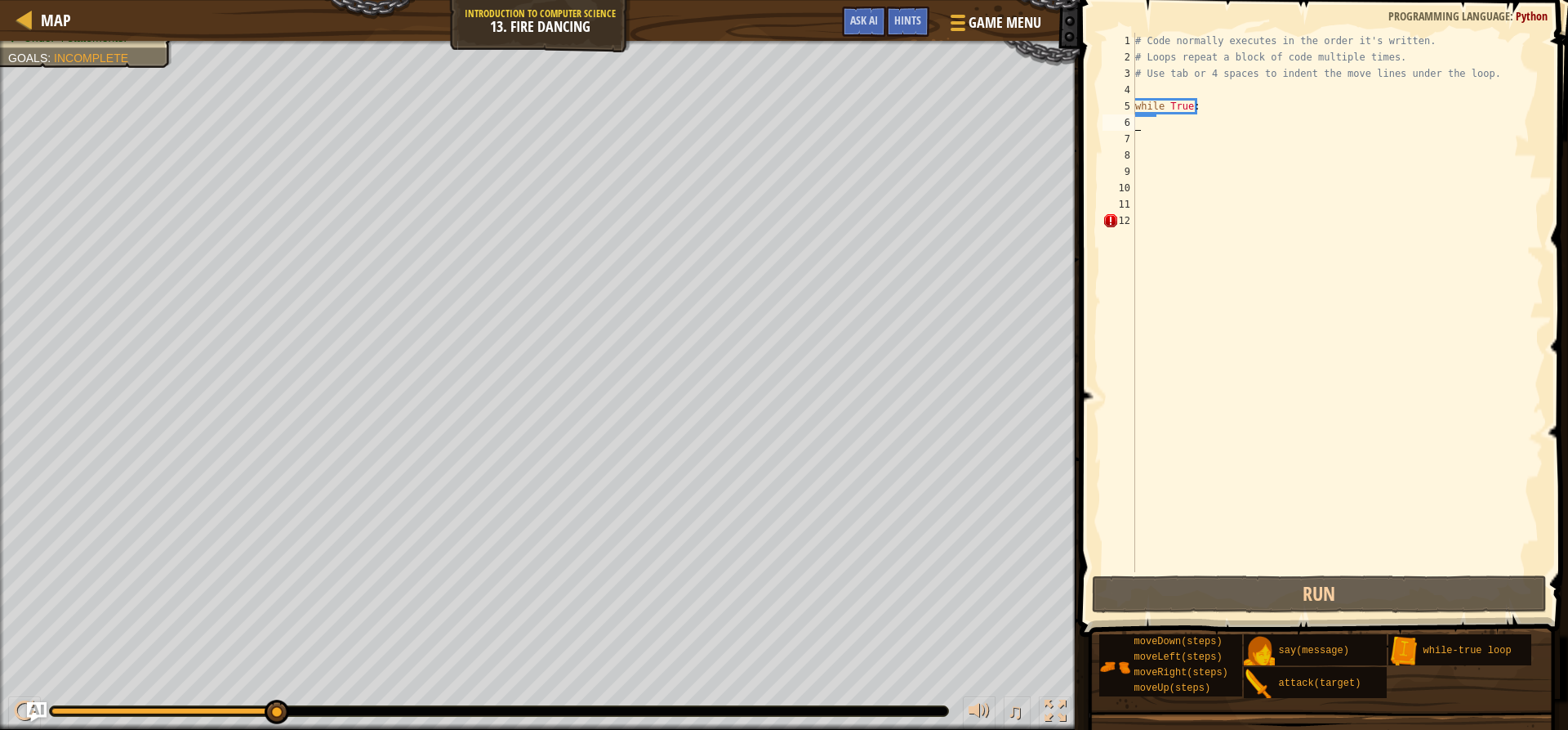
click at [1171, 120] on div "# Code normally executes in the order it's written. # Loops repeat a block of c…" at bounding box center [1338, 318] width 412 height 572
click at [28, 712] on img "Ask AI" at bounding box center [36, 712] width 21 height 21
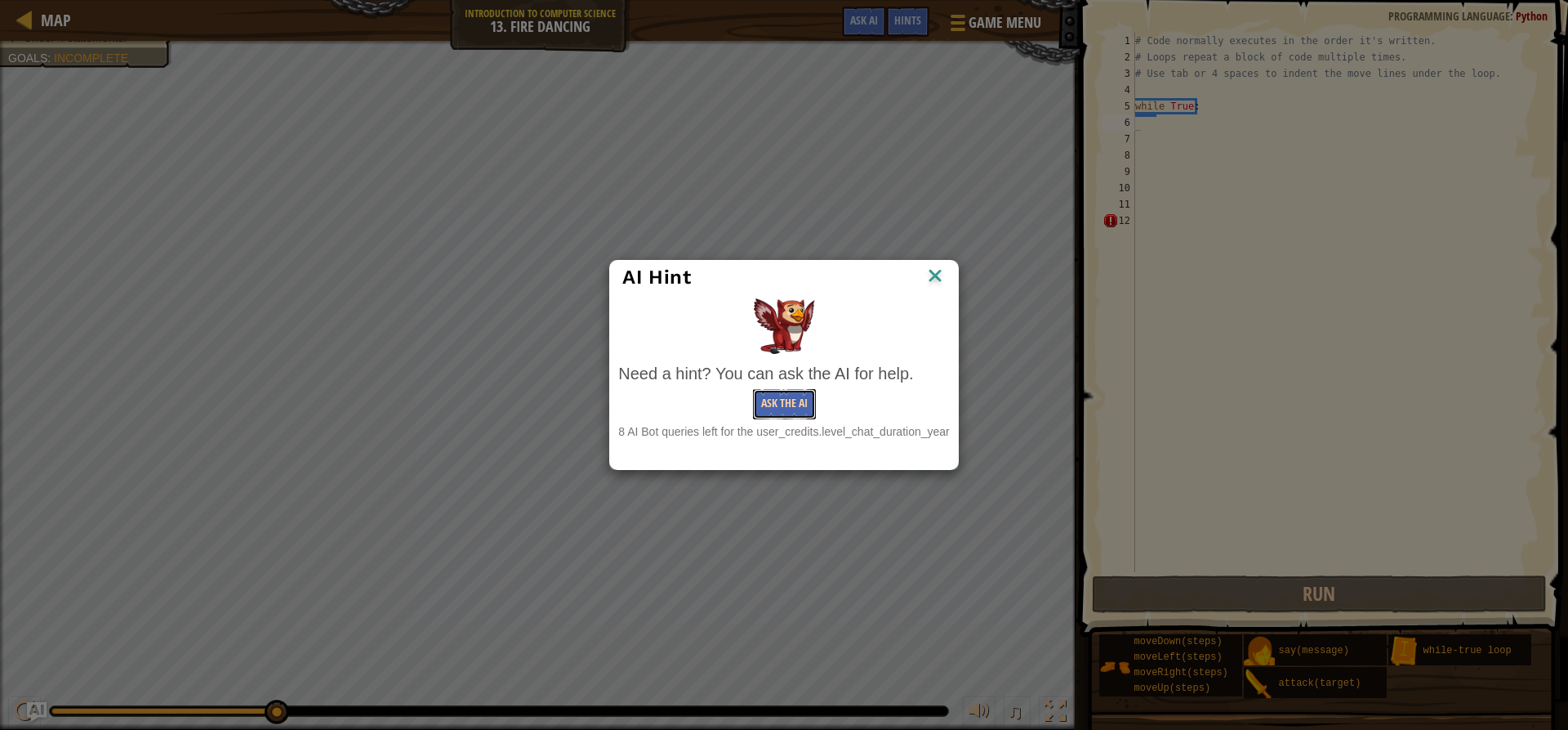
click at [790, 398] on button "Ask the AI" at bounding box center [784, 404] width 63 height 30
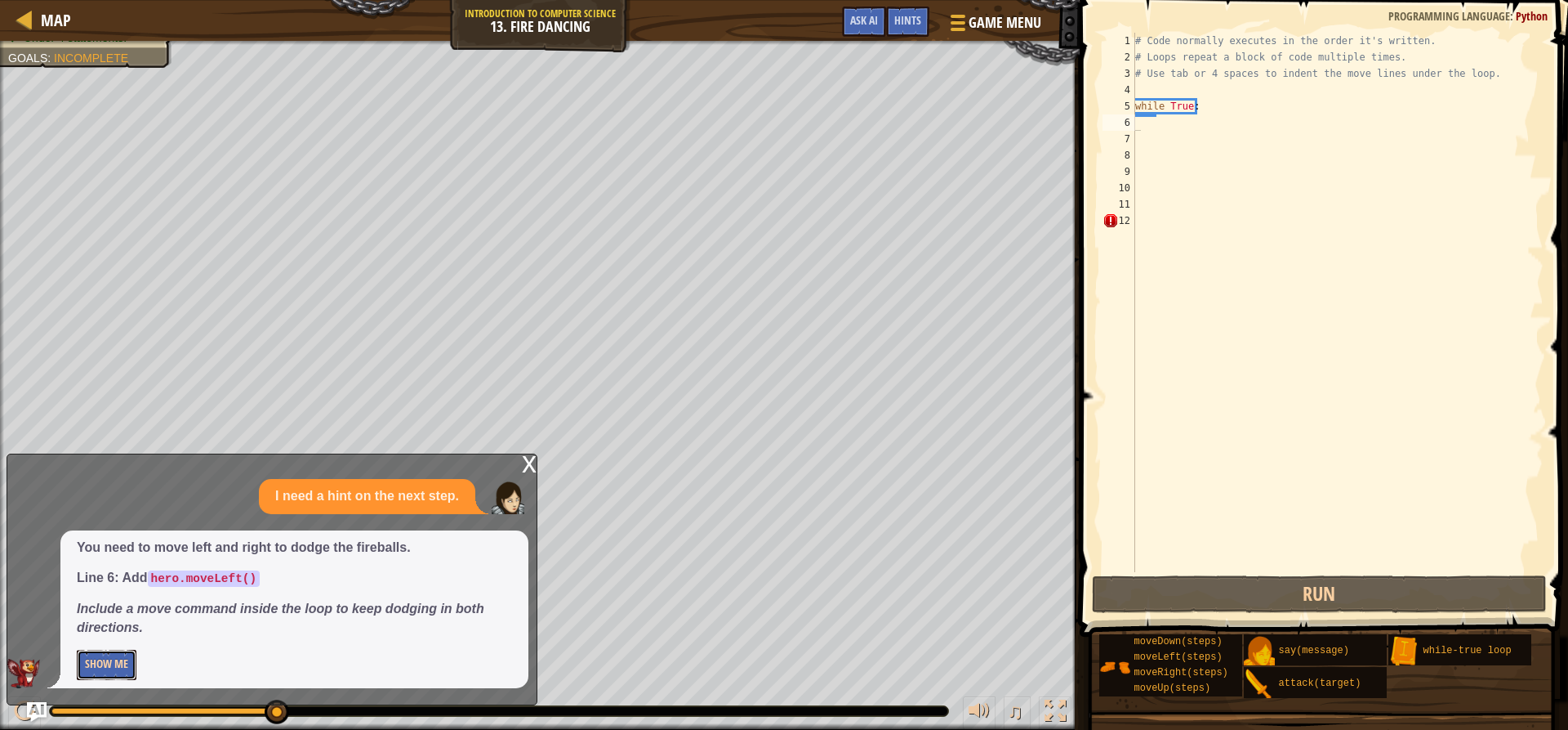
click at [120, 665] on button "Show Me" at bounding box center [106, 665] width 59 height 30
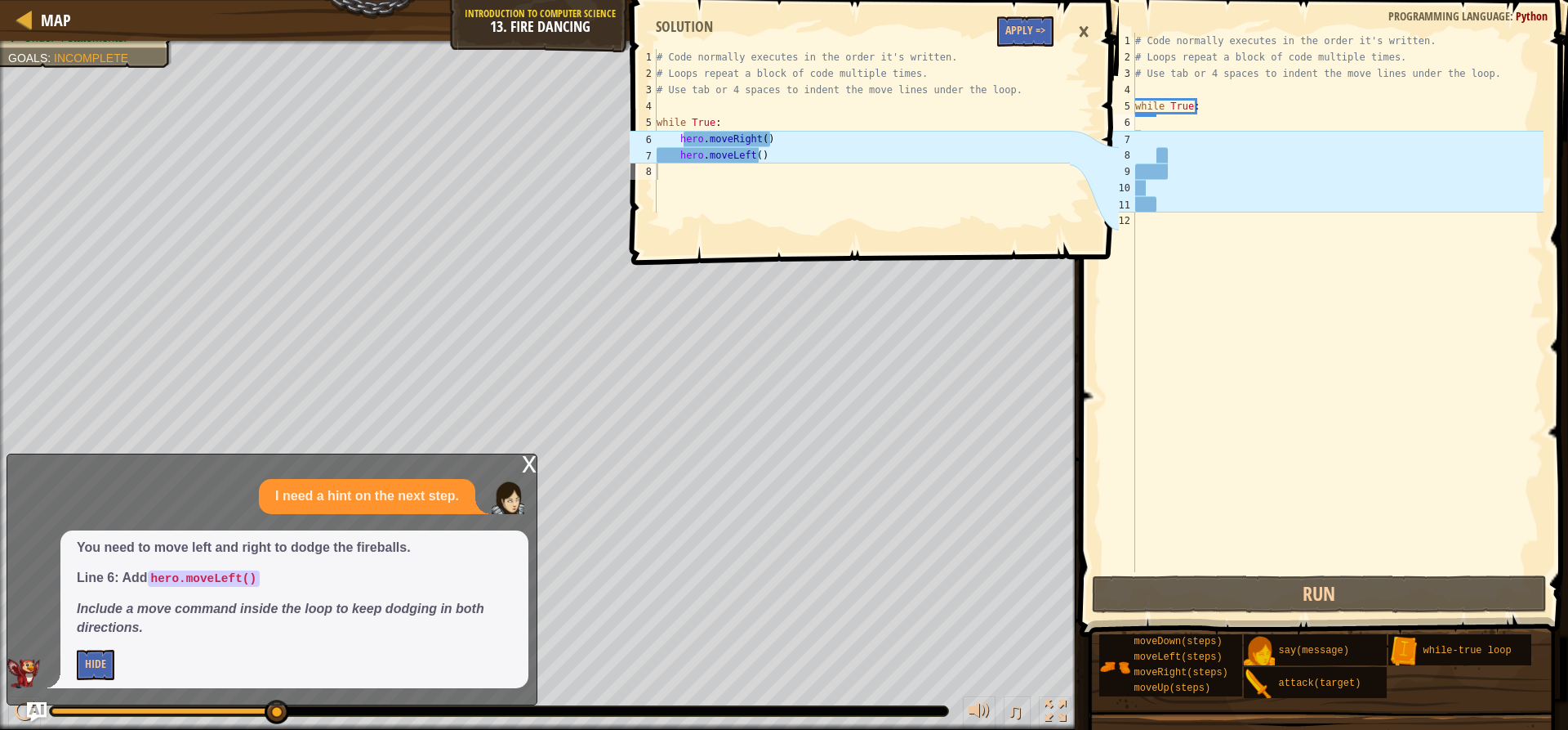
click at [1159, 141] on div "# Code normally executes in the order it's written. # Loops repeat a block of c…" at bounding box center [1338, 318] width 412 height 572
type textarea "h"
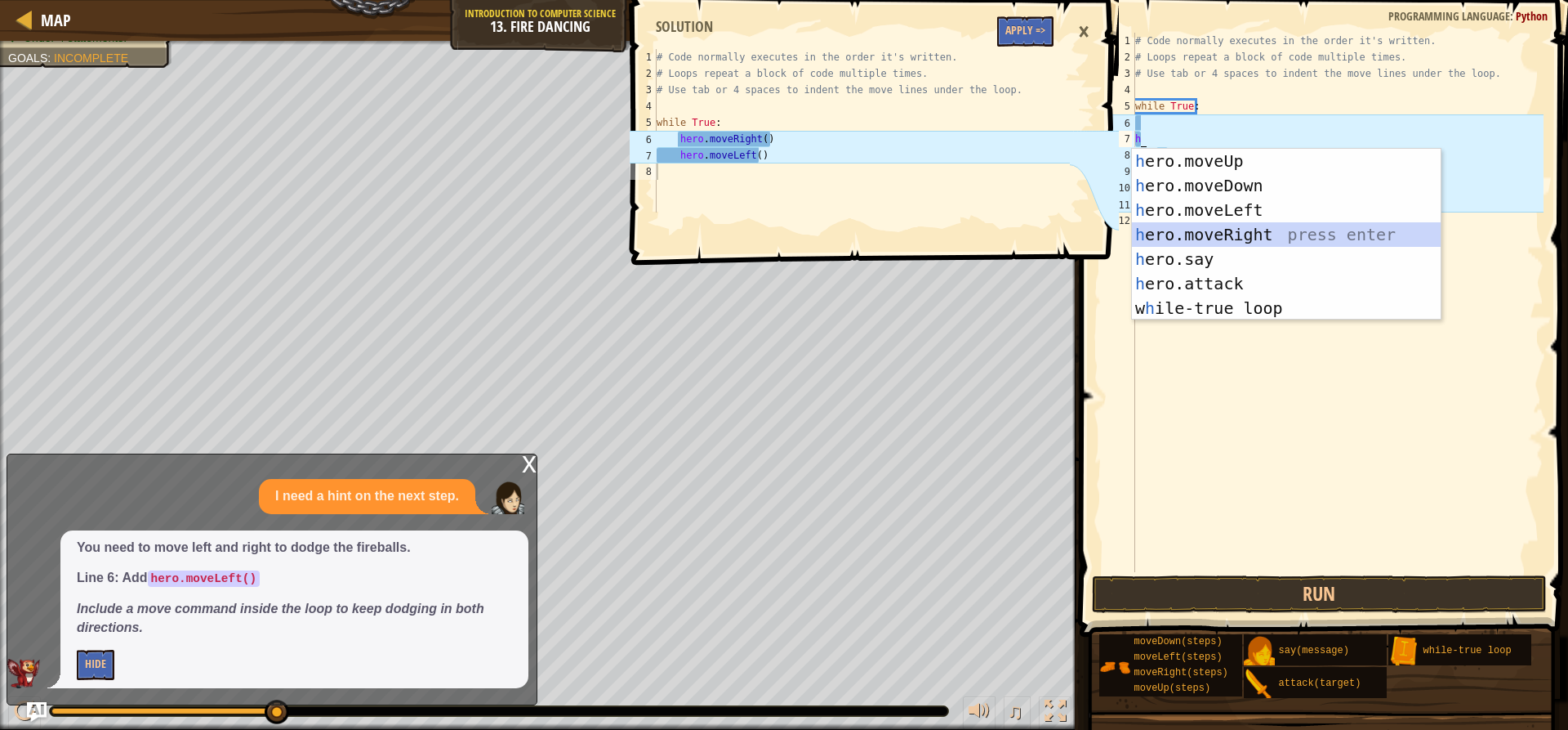
click at [1223, 224] on div "h ero.moveUp press enter h ero.moveDown press enter h ero.moveLeft press enter …" at bounding box center [1286, 260] width 309 height 221
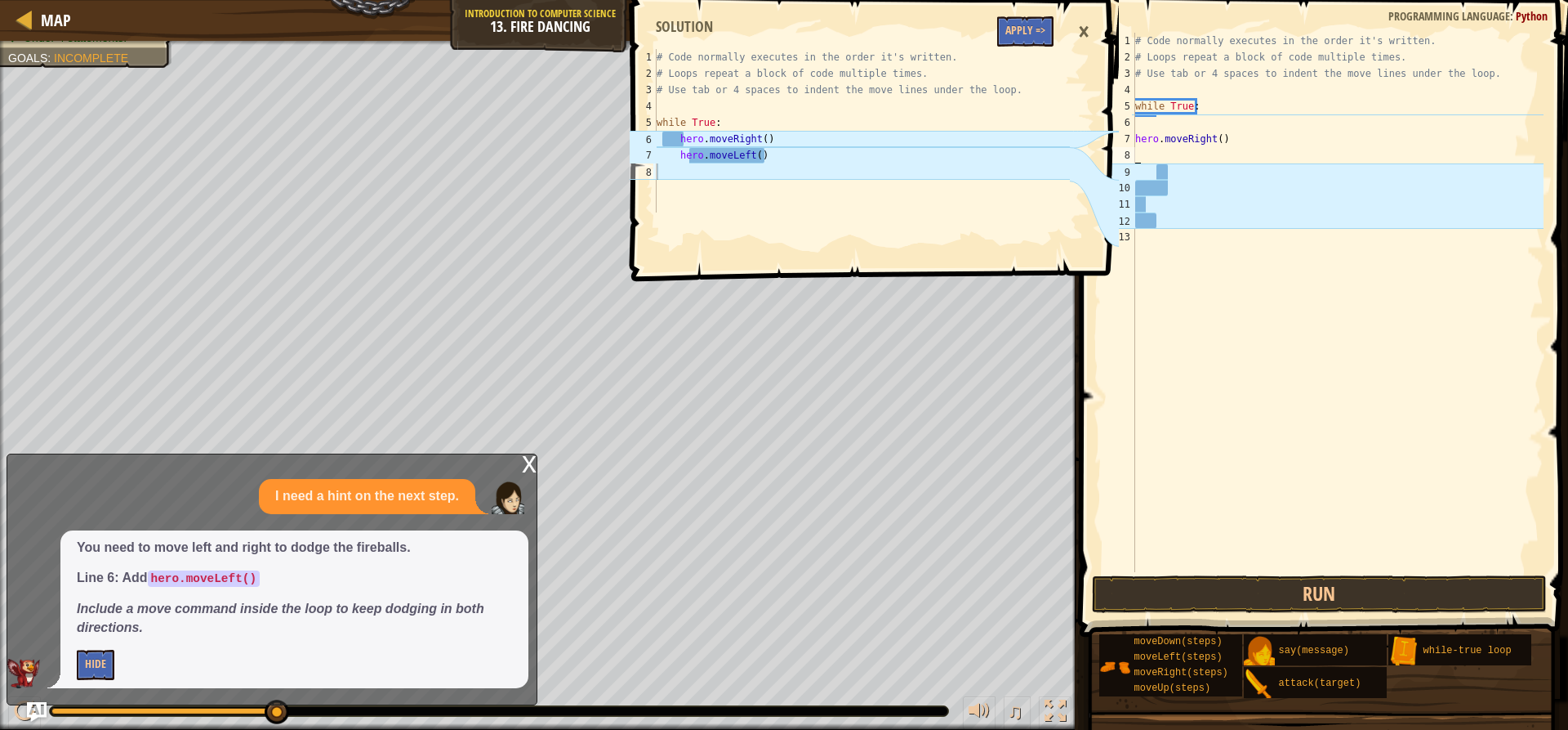
type textarea "h"
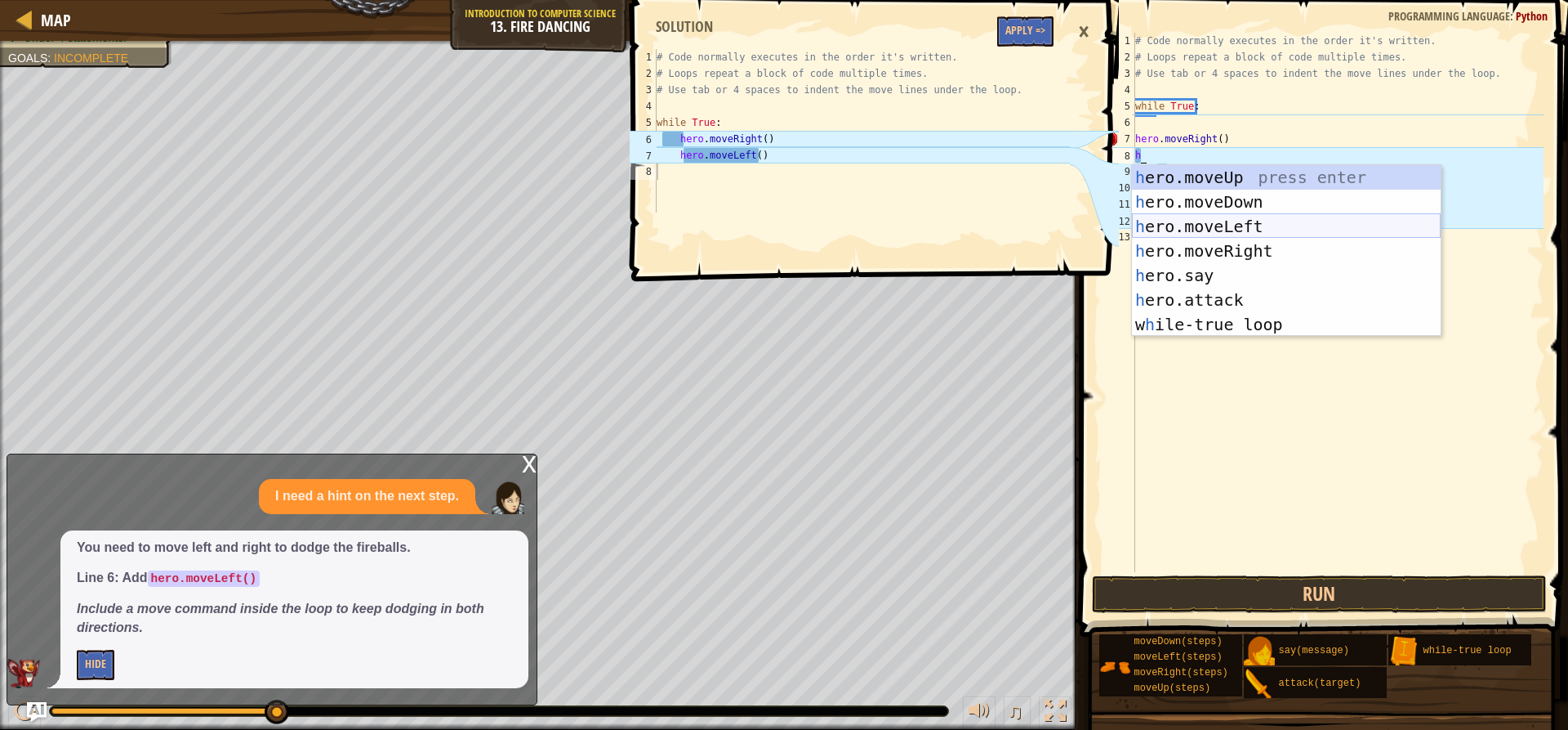
click at [1186, 229] on div "h ero.moveUp press enter h ero.moveDown press enter h ero.moveLeft press enter …" at bounding box center [1286, 275] width 309 height 221
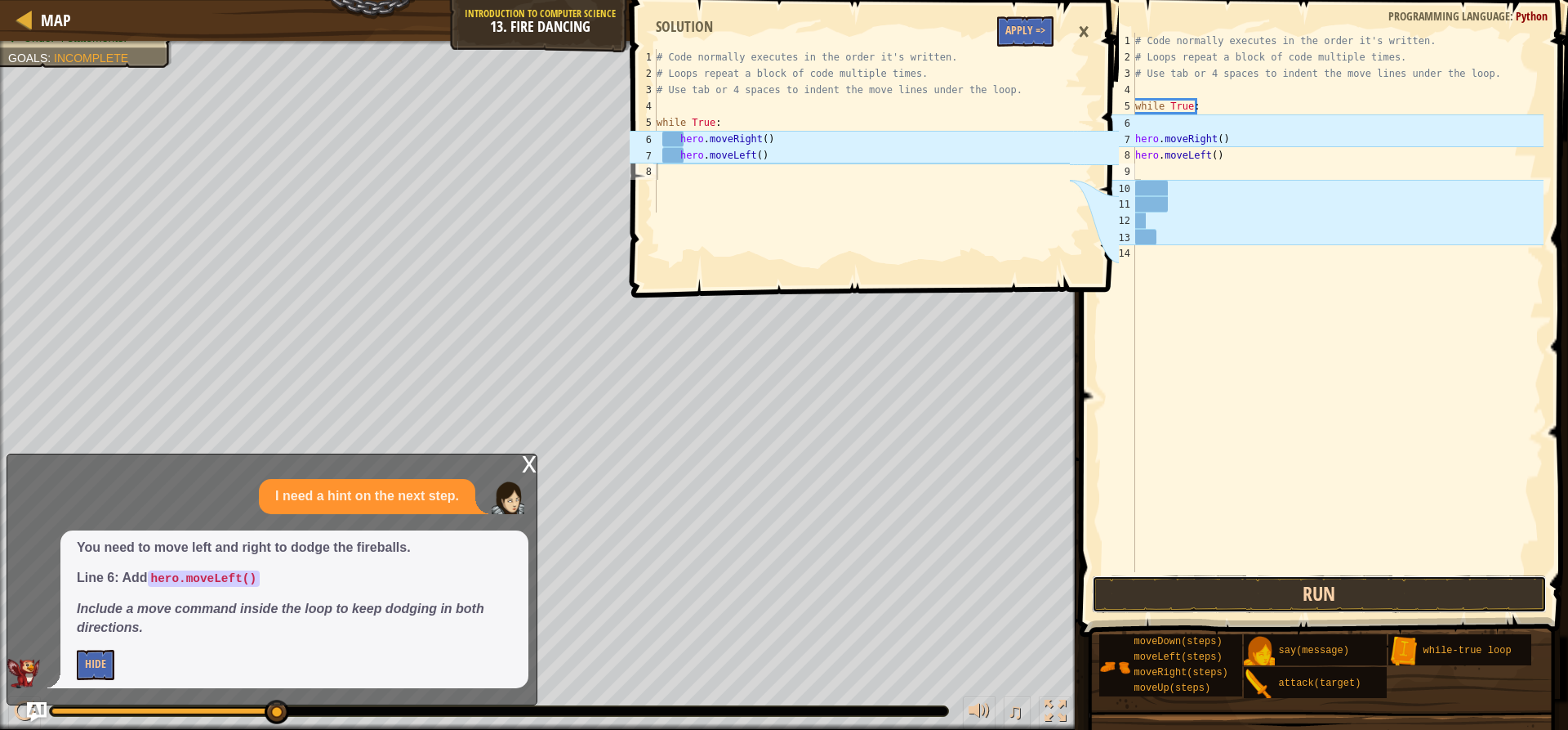
click at [1204, 585] on button "Run" at bounding box center [1319, 594] width 454 height 38
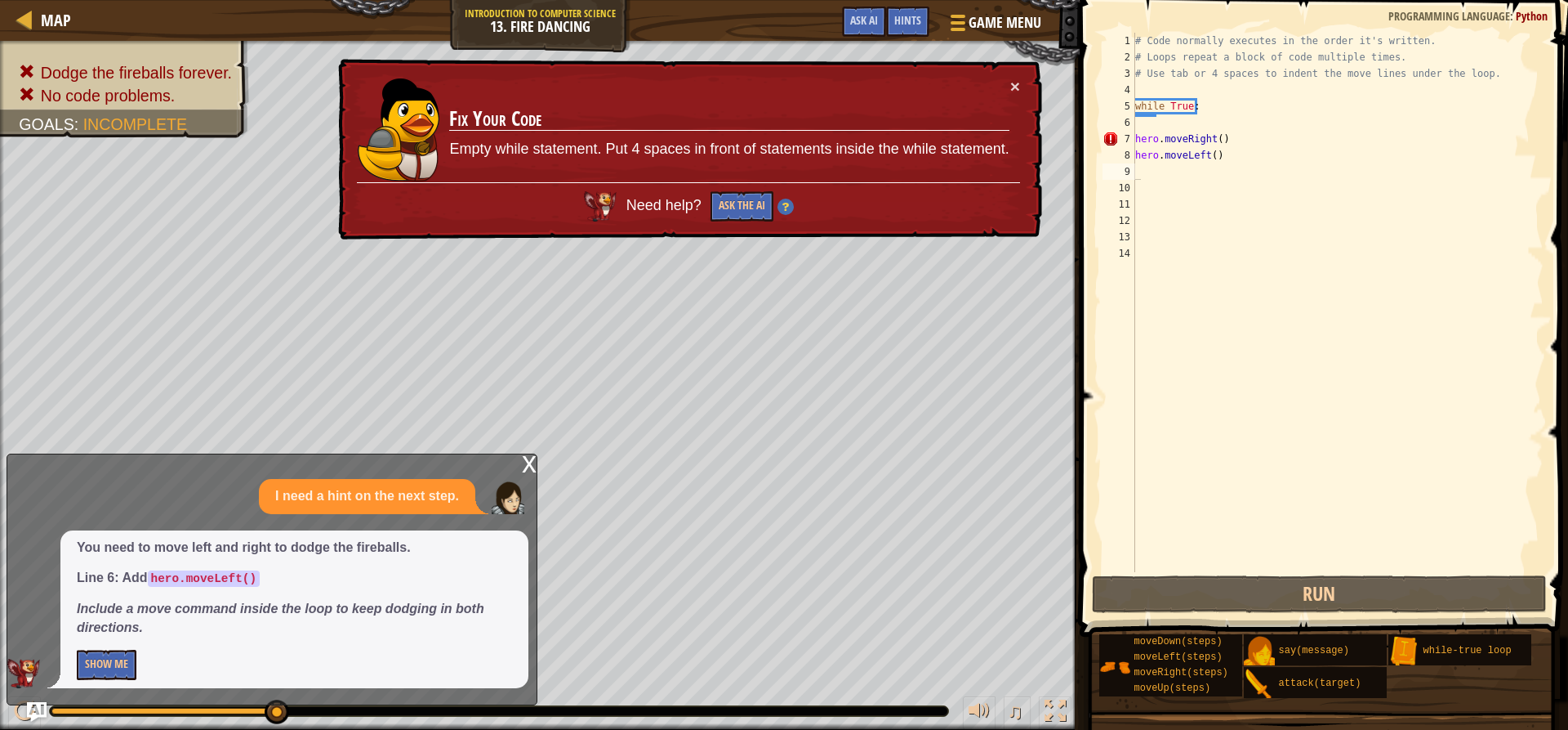
click at [510, 464] on div "x I need a hint on the next step. You need to move left and right to dodge the …" at bounding box center [272, 579] width 530 height 252
click at [518, 464] on div "x I need a hint on the next step. You need to move left and right to dodge the …" at bounding box center [272, 579] width 530 height 252
click at [525, 456] on div "x" at bounding box center [530, 463] width 15 height 17
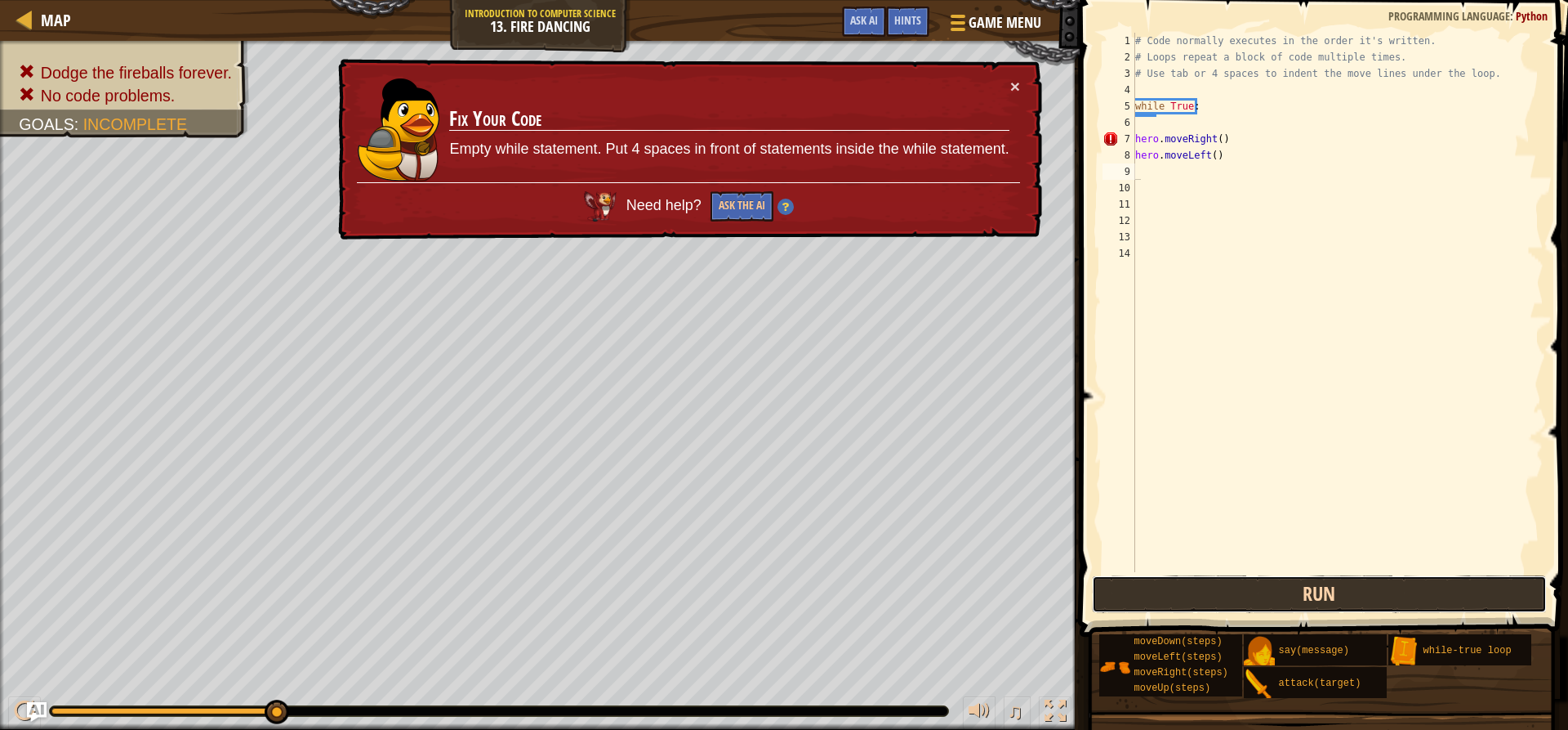
click at [1233, 599] on button "Run" at bounding box center [1319, 594] width 454 height 38
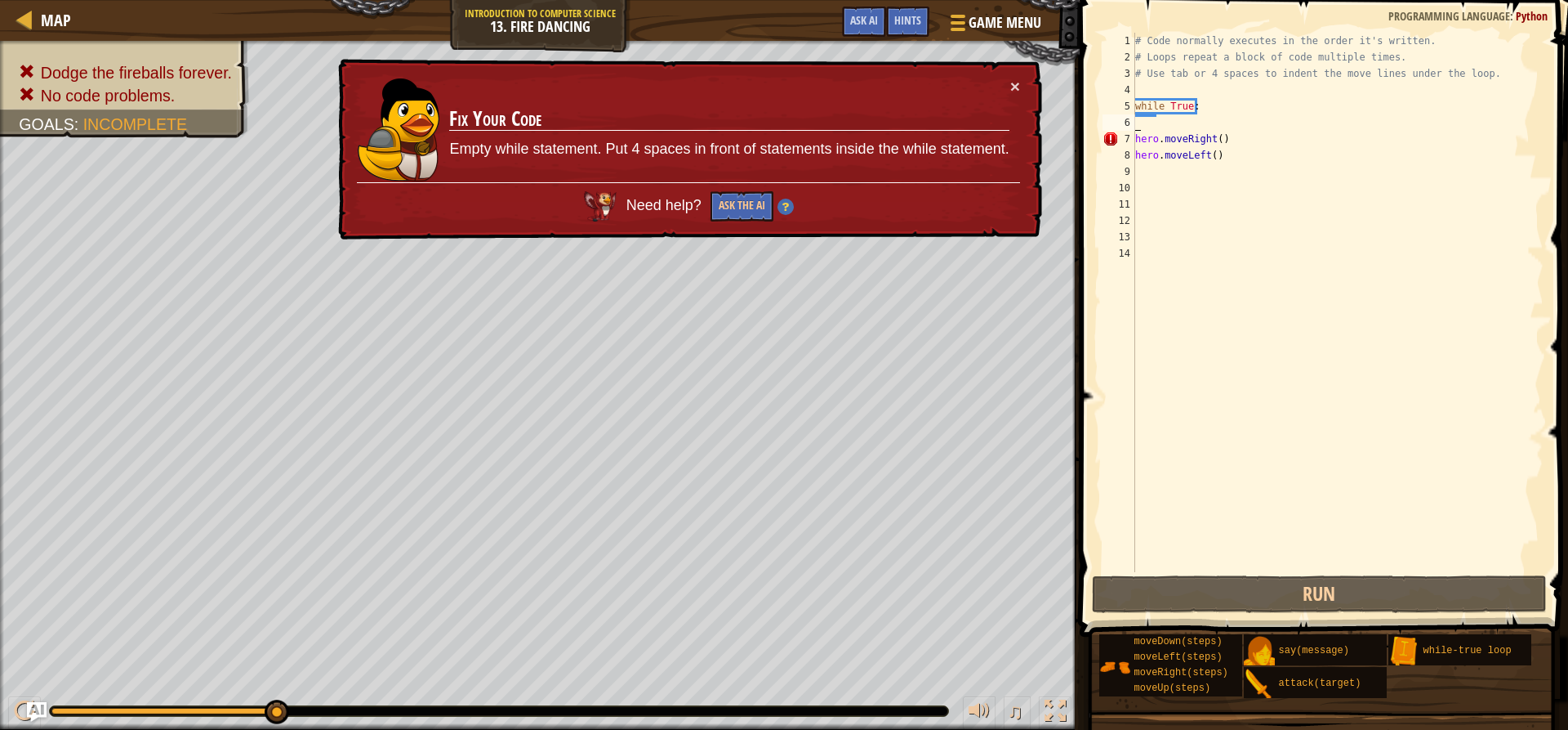
click at [1173, 126] on div "# Code normally executes in the order it's written. # Loops repeat a block of c…" at bounding box center [1338, 318] width 412 height 572
type textarea "h"
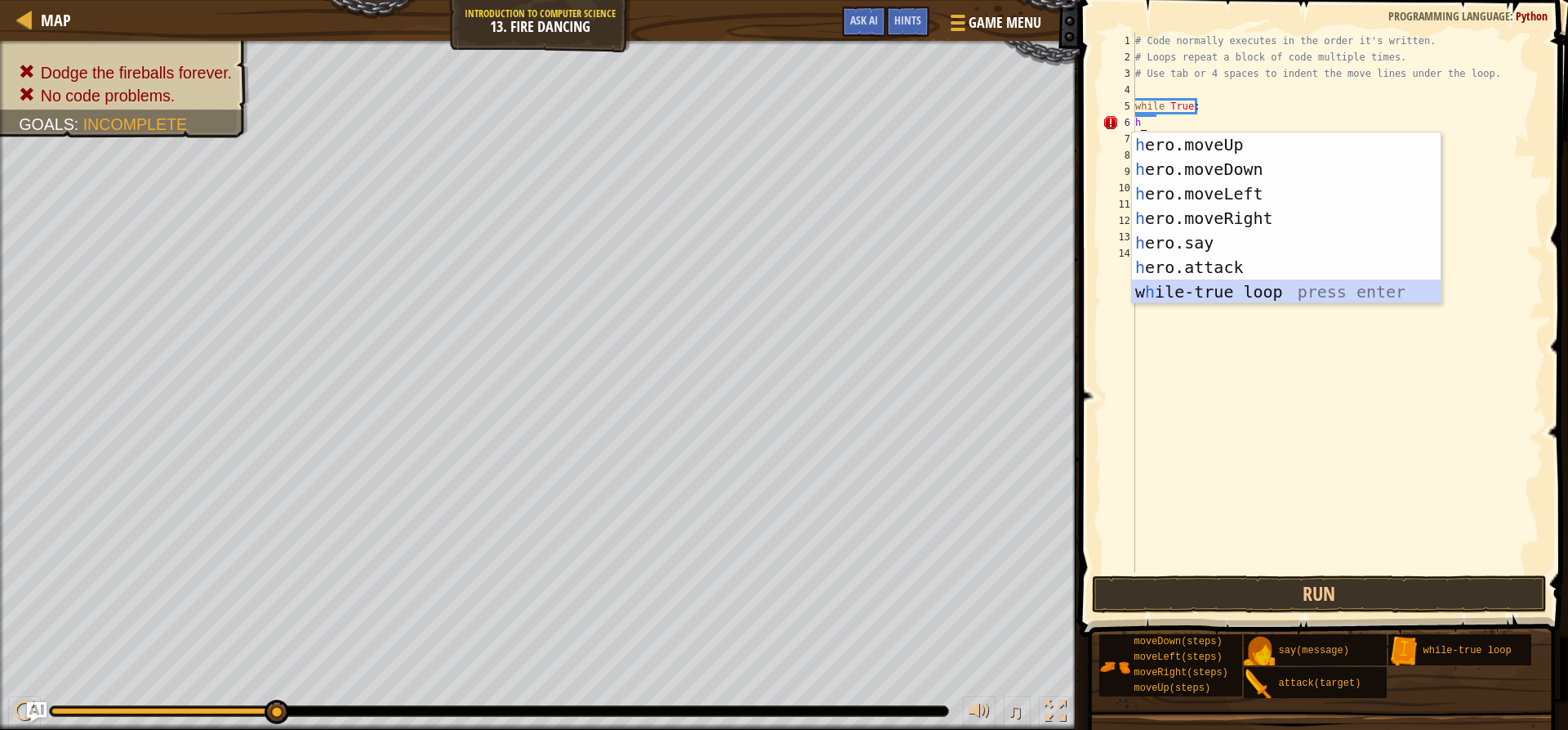
drag, startPoint x: 1212, startPoint y: 298, endPoint x: 1207, endPoint y: 288, distance: 11.2
click at [1211, 295] on div "h ero.moveUp press enter h ero.moveDown press enter h ero.moveLeft press enter …" at bounding box center [1286, 243] width 309 height 221
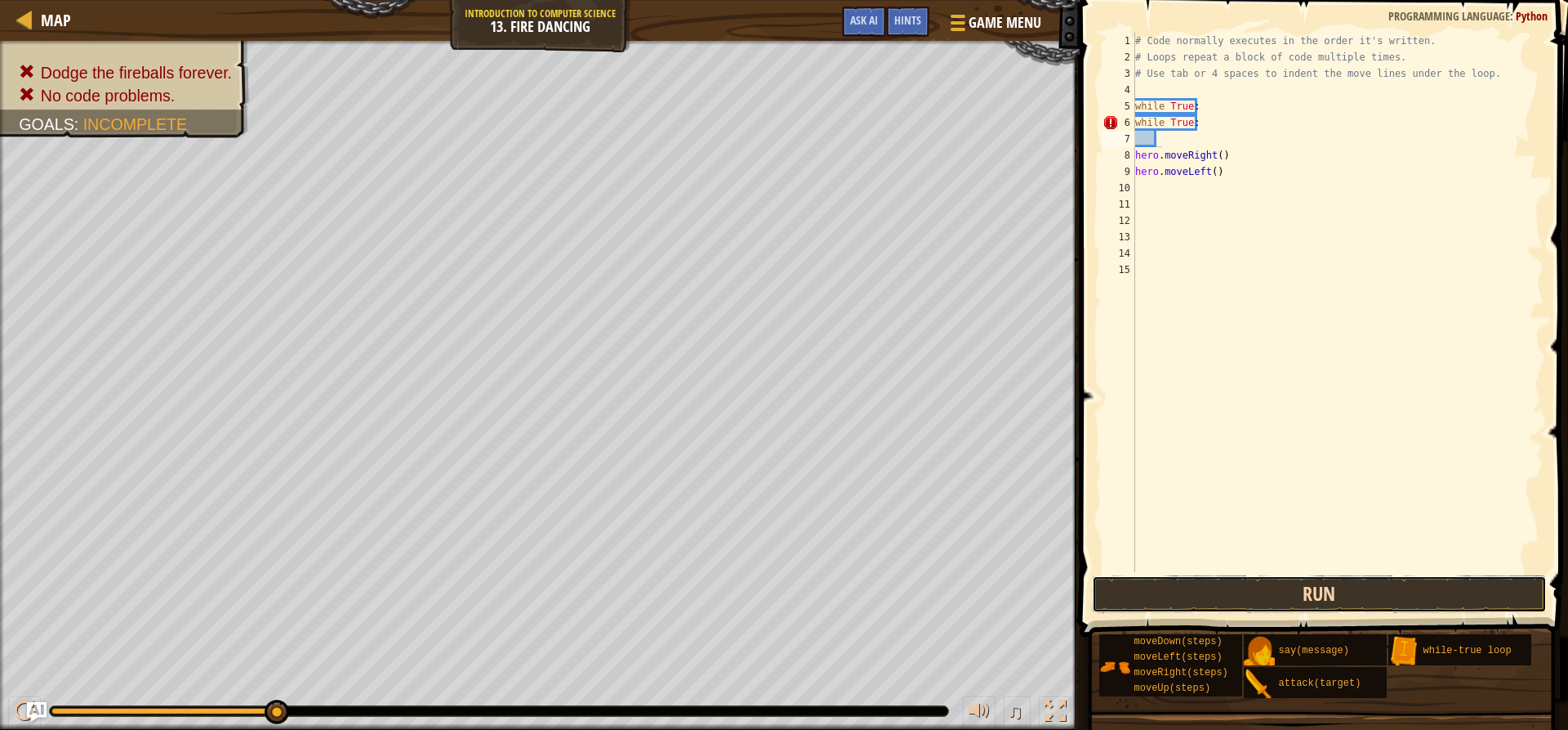
click at [1161, 600] on button "Run" at bounding box center [1319, 594] width 454 height 38
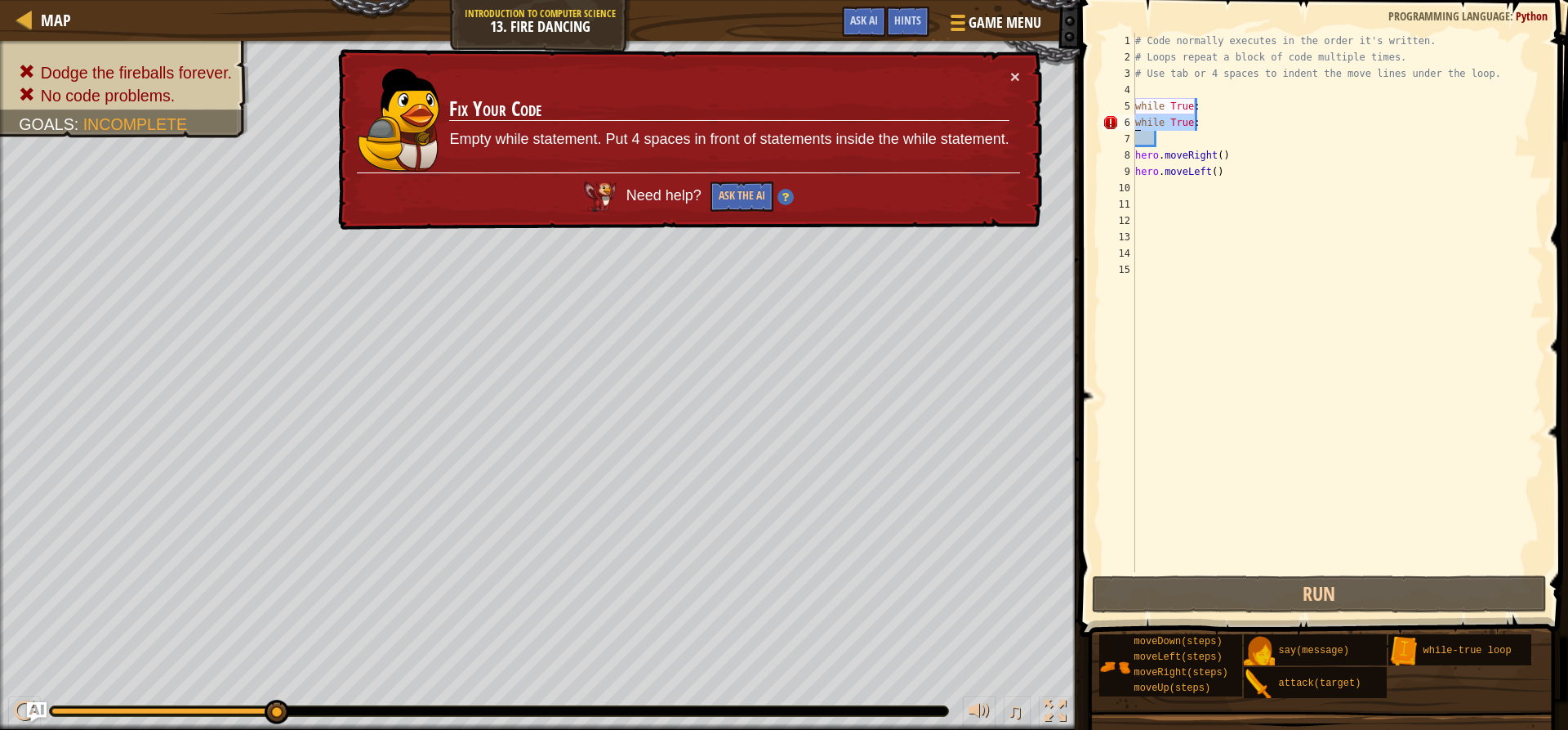
drag, startPoint x: 1231, startPoint y: 125, endPoint x: 1126, endPoint y: 122, distance: 105.0
click at [1126, 122] on div "1 2 3 4 5 6 7 8 9 10 11 12 13 14 15 # Code normally executes in the order it's …" at bounding box center [1321, 302] width 444 height 539
type textarea "while True:"
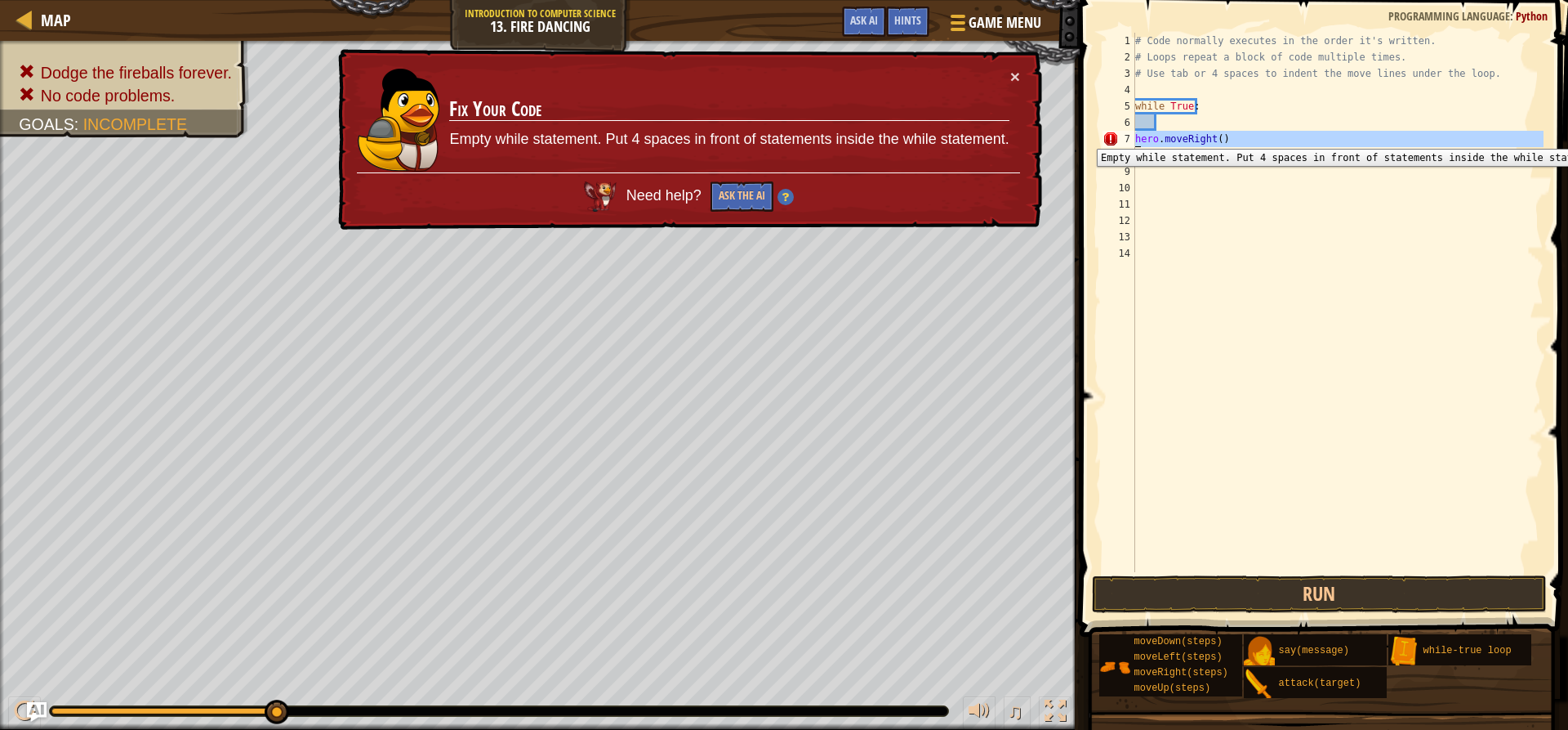
click at [1130, 136] on div "7" at bounding box center [1119, 139] width 33 height 17
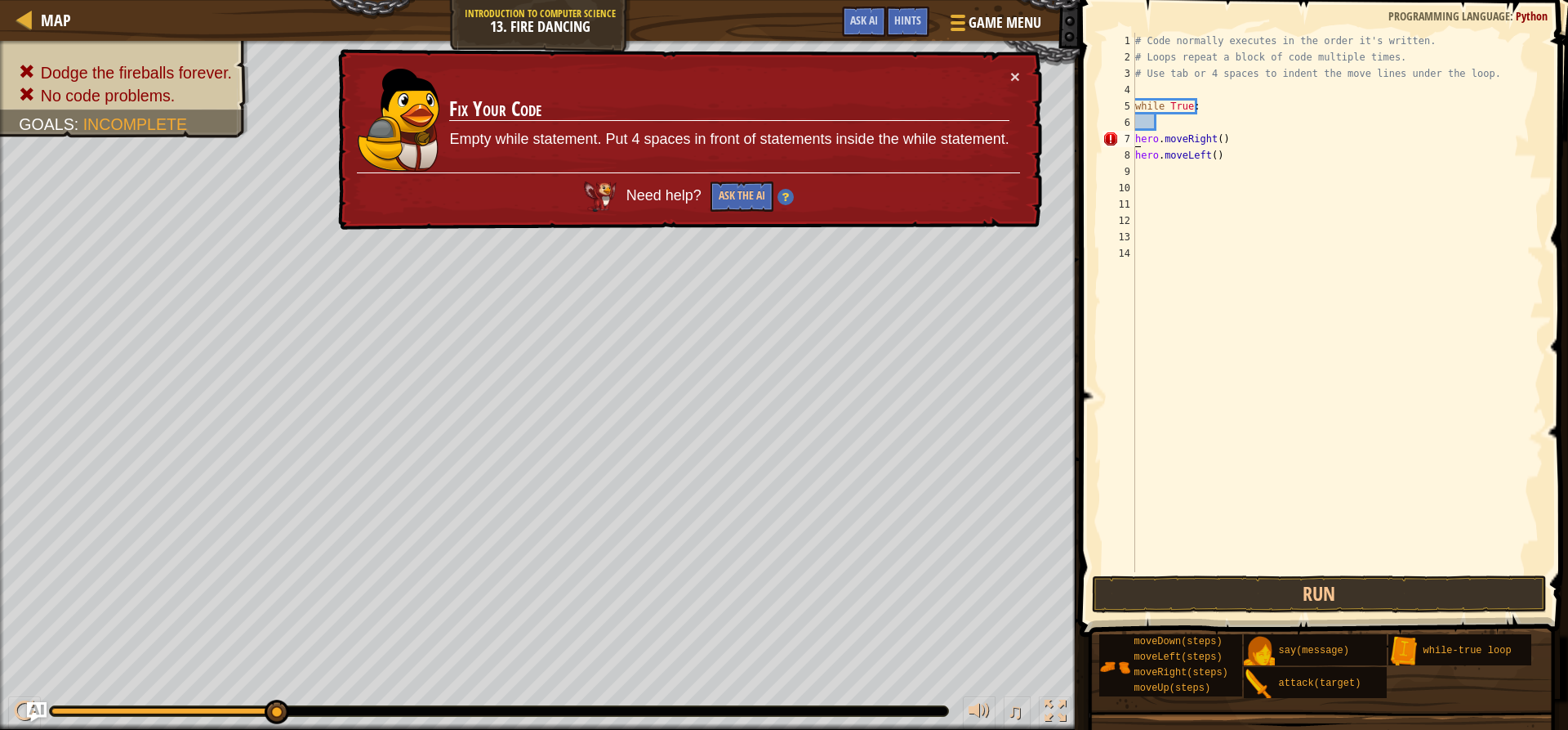
click at [1136, 141] on div "# Code normally executes in the order it's written. # Loops repeat a block of c…" at bounding box center [1338, 318] width 412 height 572
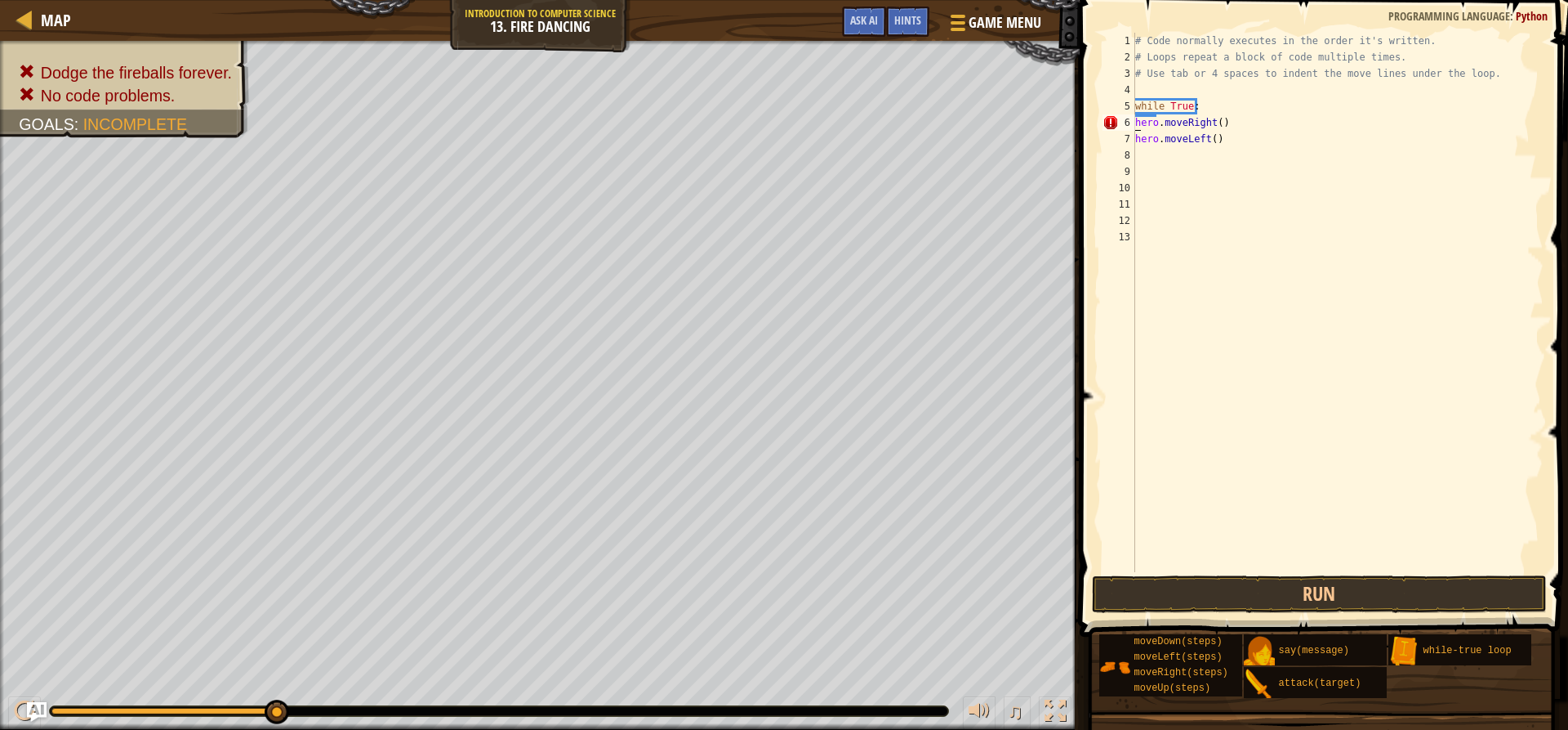
click at [1243, 120] on div "# Code normally executes in the order it's written. # Loops repeat a block of c…" at bounding box center [1338, 318] width 412 height 572
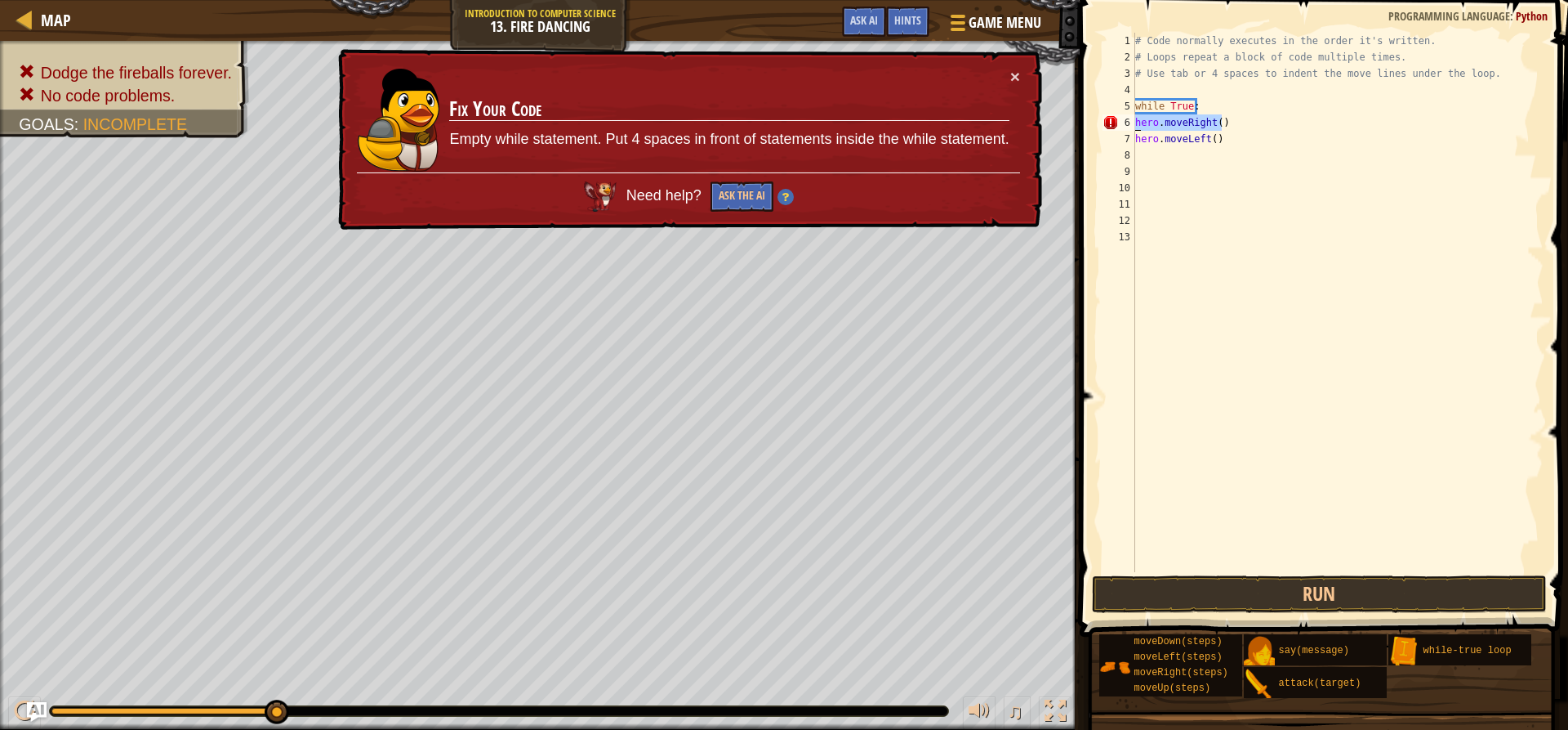
drag, startPoint x: 1242, startPoint y: 117, endPoint x: 1134, endPoint y: 124, distance: 108.2
click at [1134, 124] on div "hero.moveRight() 1 2 3 4 5 6 7 8 9 10 11 12 13 # Code normally executes in the …" at bounding box center [1321, 302] width 444 height 539
click at [1212, 144] on div "# Code normally executes in the order it's written. # Loops repeat a block of c…" at bounding box center [1338, 318] width 412 height 572
drag, startPoint x: 1215, startPoint y: 144, endPoint x: 1130, endPoint y: 121, distance: 88.1
click at [1130, 121] on div "hero.moveLeft() 1 2 3 4 5 6 7 8 9 10 11 12 13 # Code normally executes in the o…" at bounding box center [1321, 302] width 444 height 539
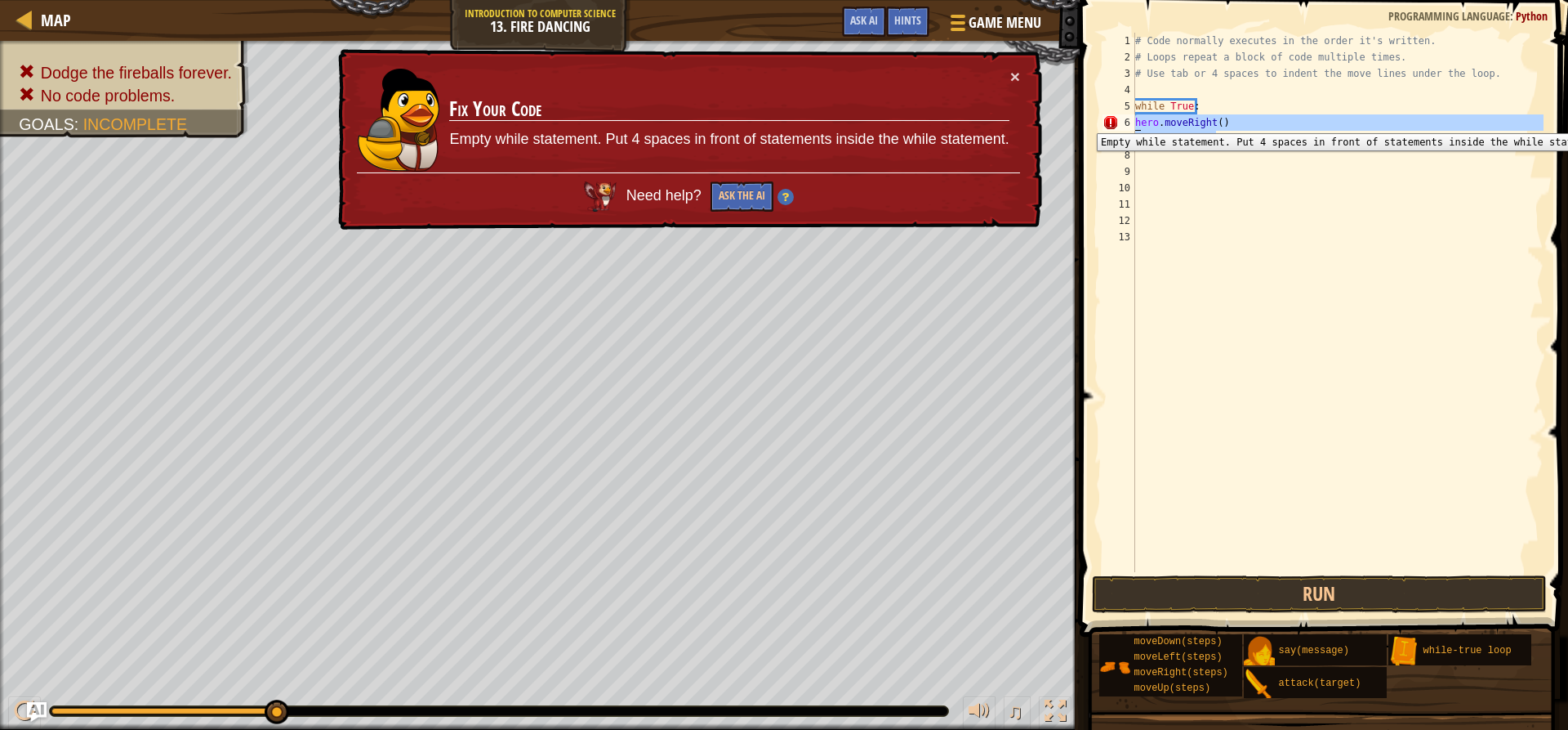
type textarea "h"
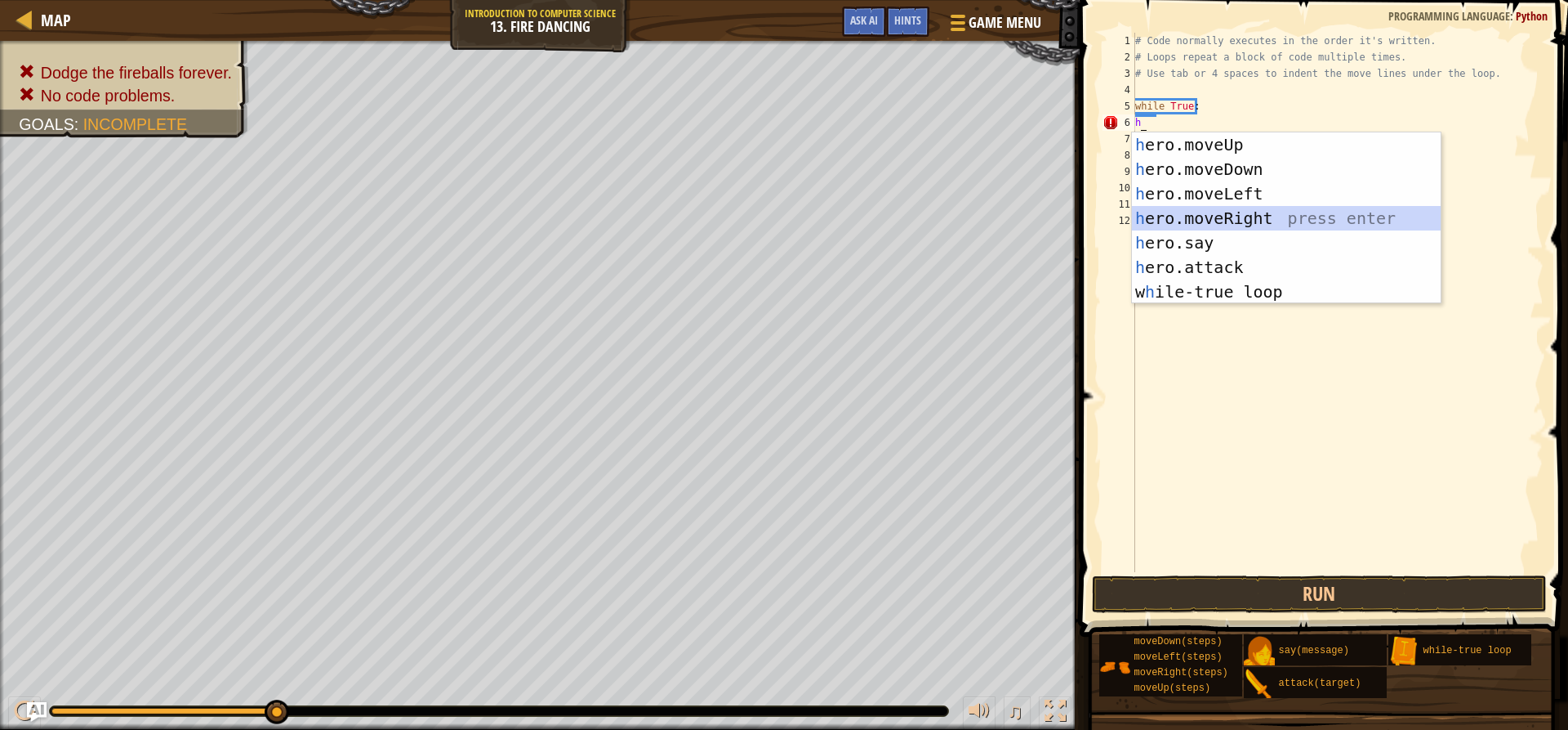
click at [1200, 220] on div "h ero.moveUp press enter h ero.moveDown press enter h ero.moveLeft press enter …" at bounding box center [1286, 243] width 309 height 221
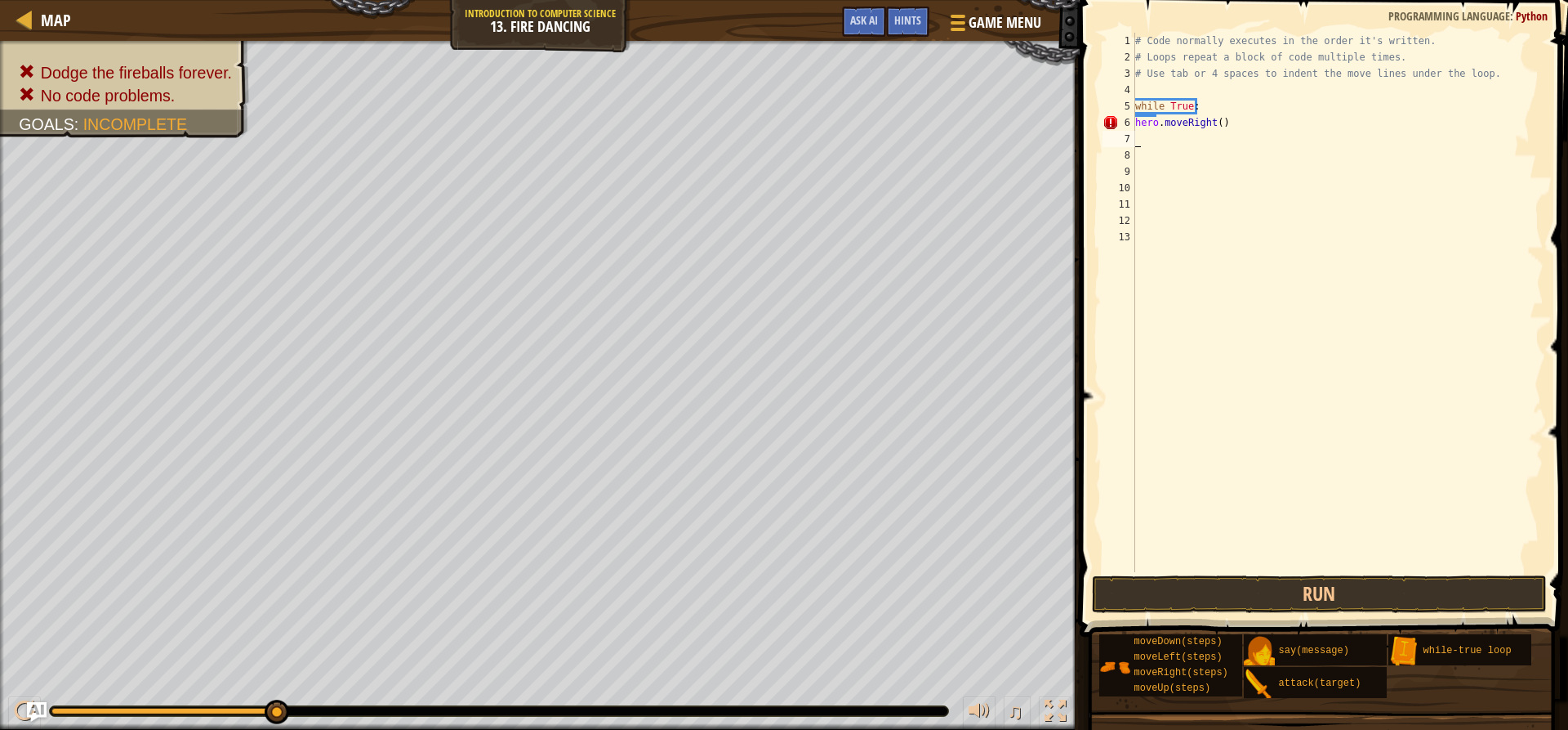
click at [1180, 138] on div "# Code normally executes in the order it's written. # Loops repeat a block of c…" at bounding box center [1338, 318] width 412 height 572
click at [1213, 124] on div "# Code normally executes in the order it's written. # Loops repeat a block of c…" at bounding box center [1338, 318] width 412 height 572
type textarea "hero.moveRight()"
click at [1218, 121] on div "# Code normally executes in the order it's written. # Loops repeat a block of c…" at bounding box center [1338, 318] width 412 height 572
click at [1213, 122] on div "# Code normally executes in the order it's written. # Loops repeat a block of c…" at bounding box center [1338, 318] width 412 height 572
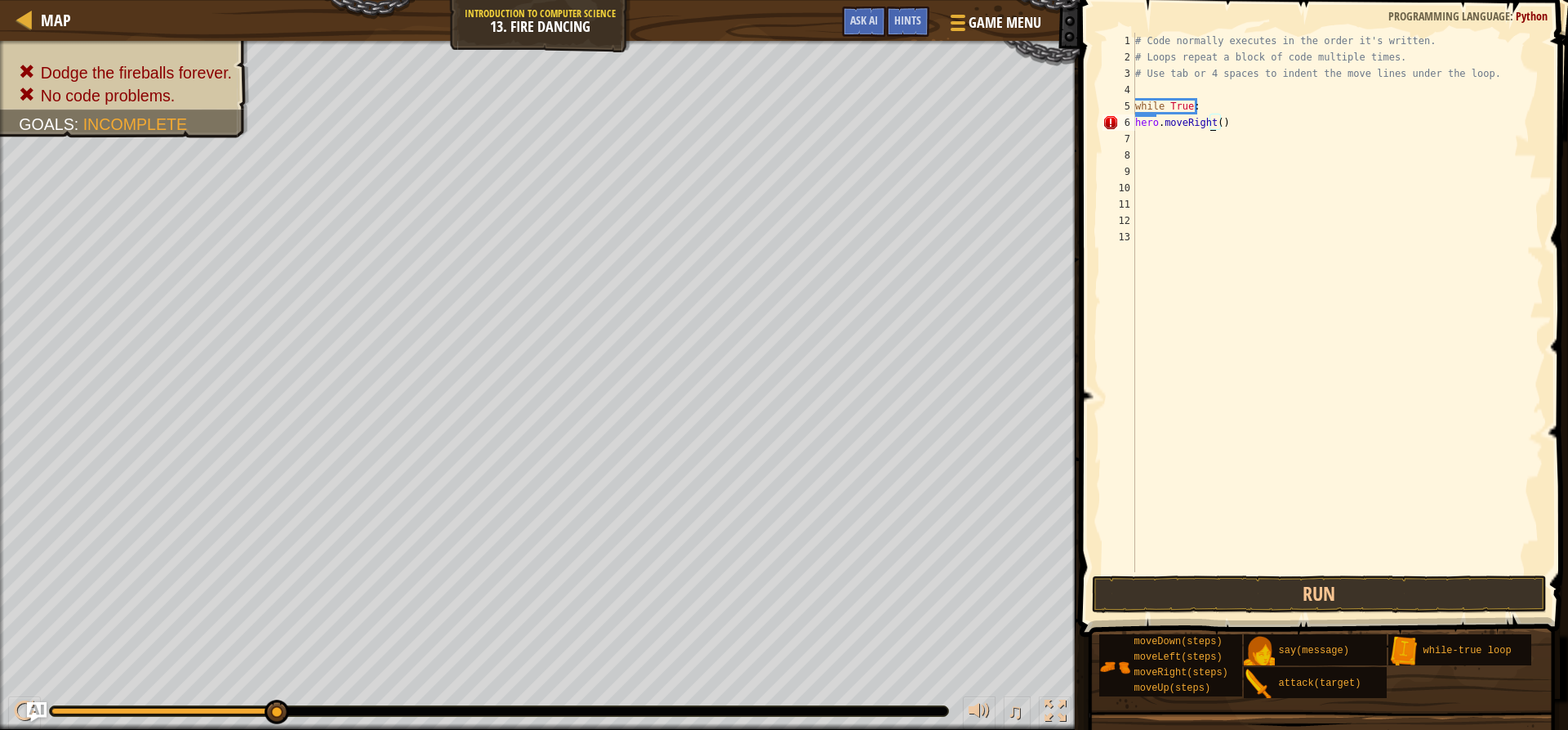
click at [1207, 96] on div "# Code normally executes in the order it's written. # Loops repeat a block of c…" at bounding box center [1338, 318] width 412 height 572
click at [1205, 111] on div "# Code normally executes in the order it's written. # Loops repeat a block of c…" at bounding box center [1338, 318] width 412 height 572
click at [1224, 120] on div "# Code normally executes in the order it's written. # Loops repeat a block of c…" at bounding box center [1338, 318] width 412 height 572
type textarea "hero.moveRight()"
click at [1164, 143] on div "# Code normally executes in the order it's written. # Loops repeat a block of c…" at bounding box center [1338, 318] width 412 height 572
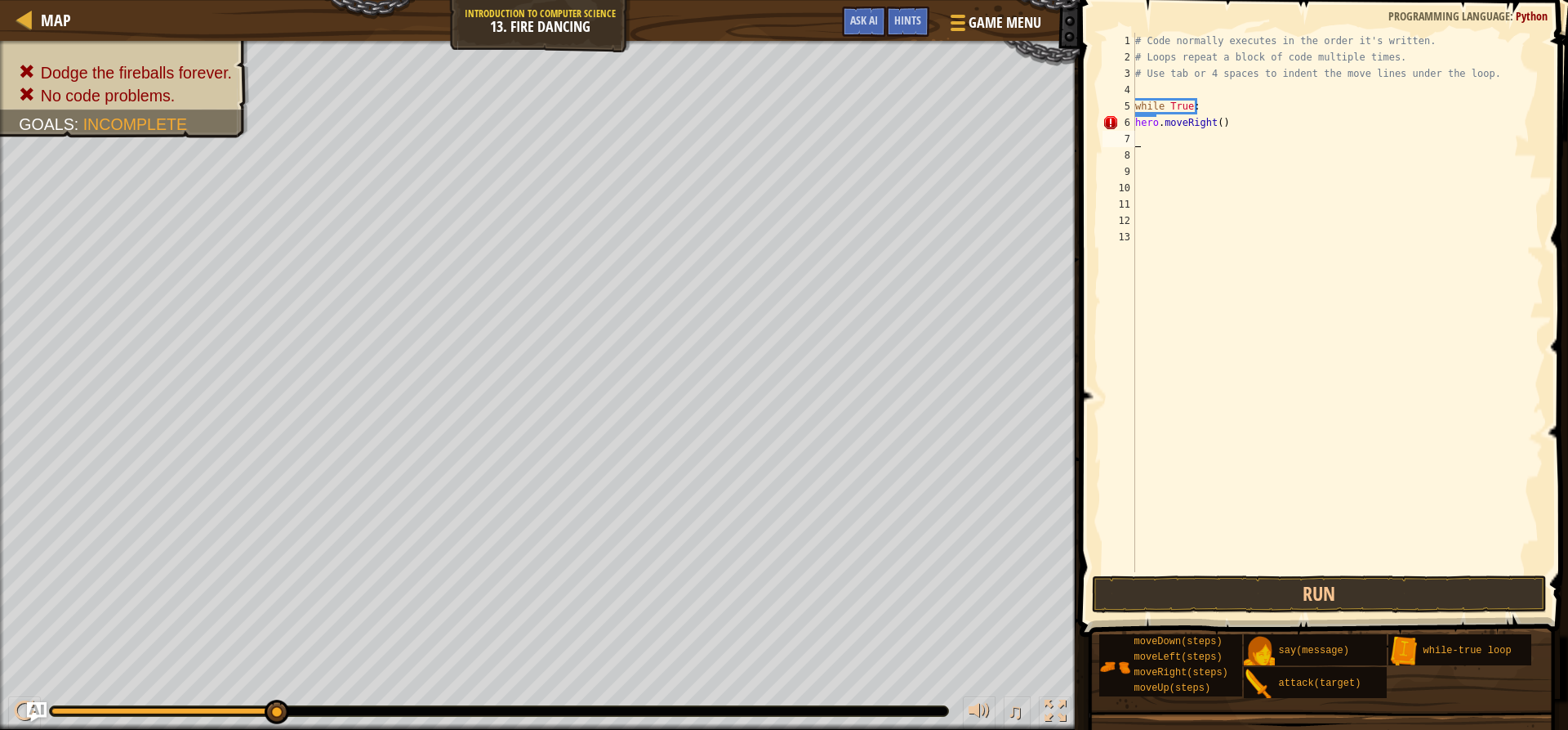
type textarea "h"
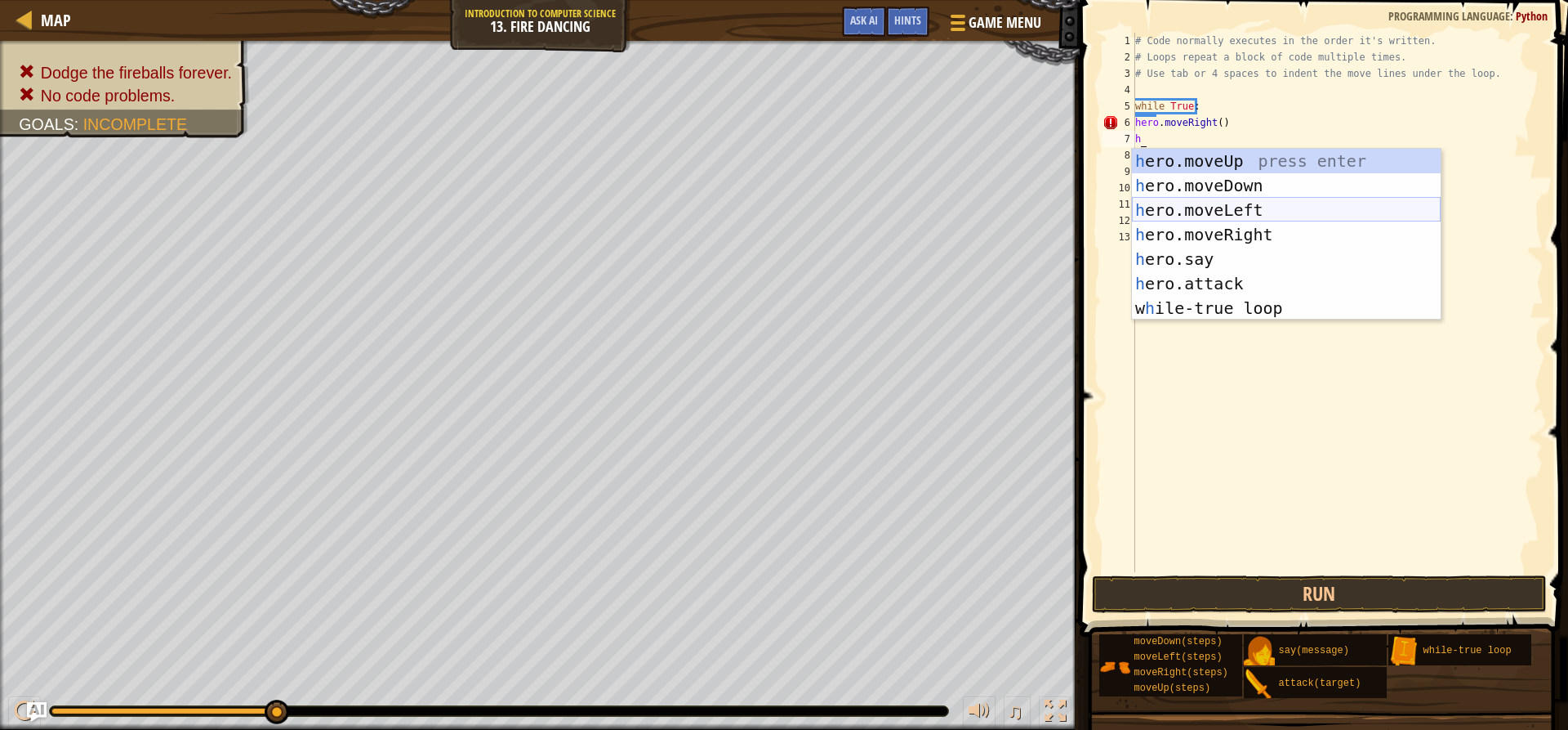
click at [1202, 209] on div "h ero.moveUp press enter h ero.moveDown press enter h ero.moveLeft press enter …" at bounding box center [1286, 260] width 309 height 221
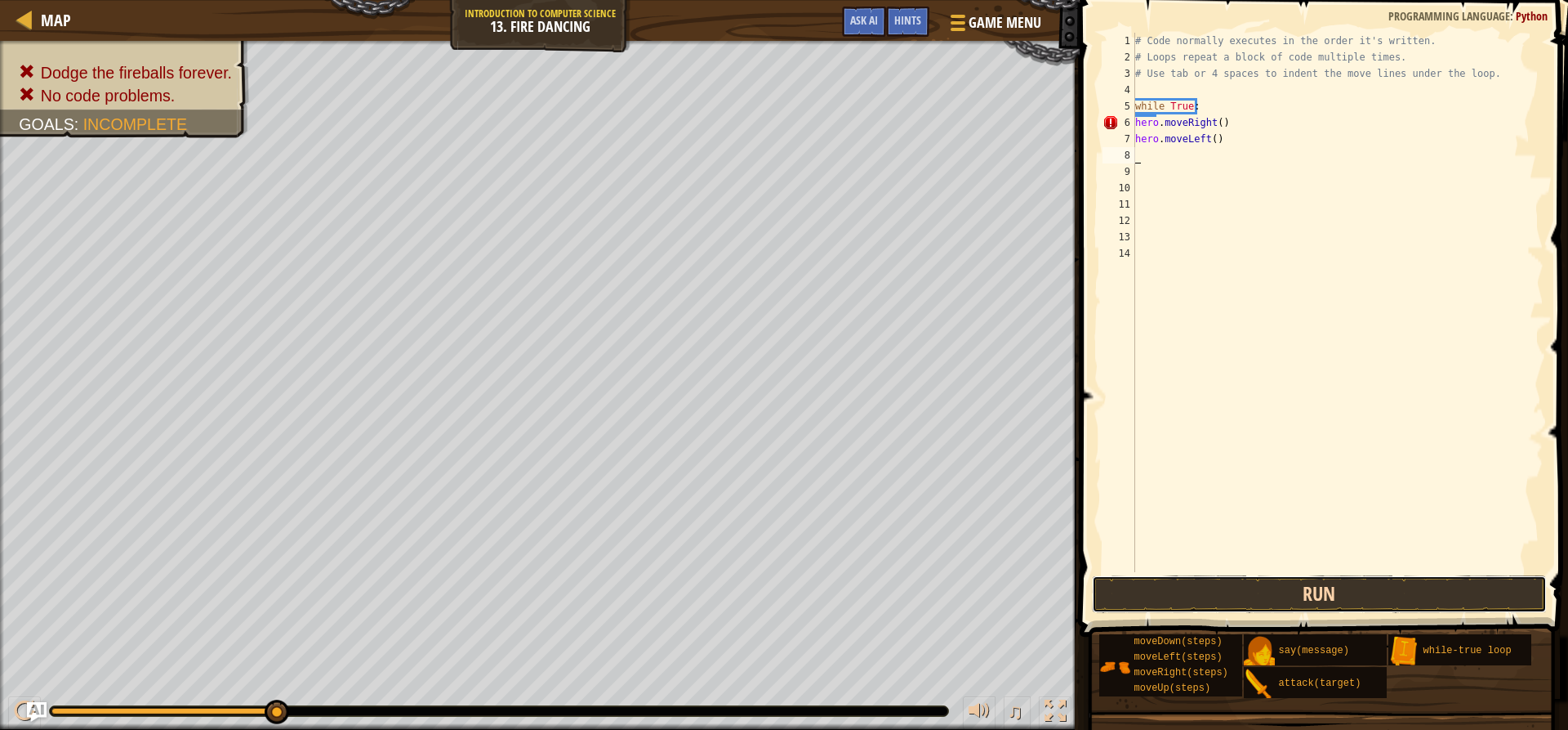
click at [1160, 587] on button "Run" at bounding box center [1319, 594] width 454 height 38
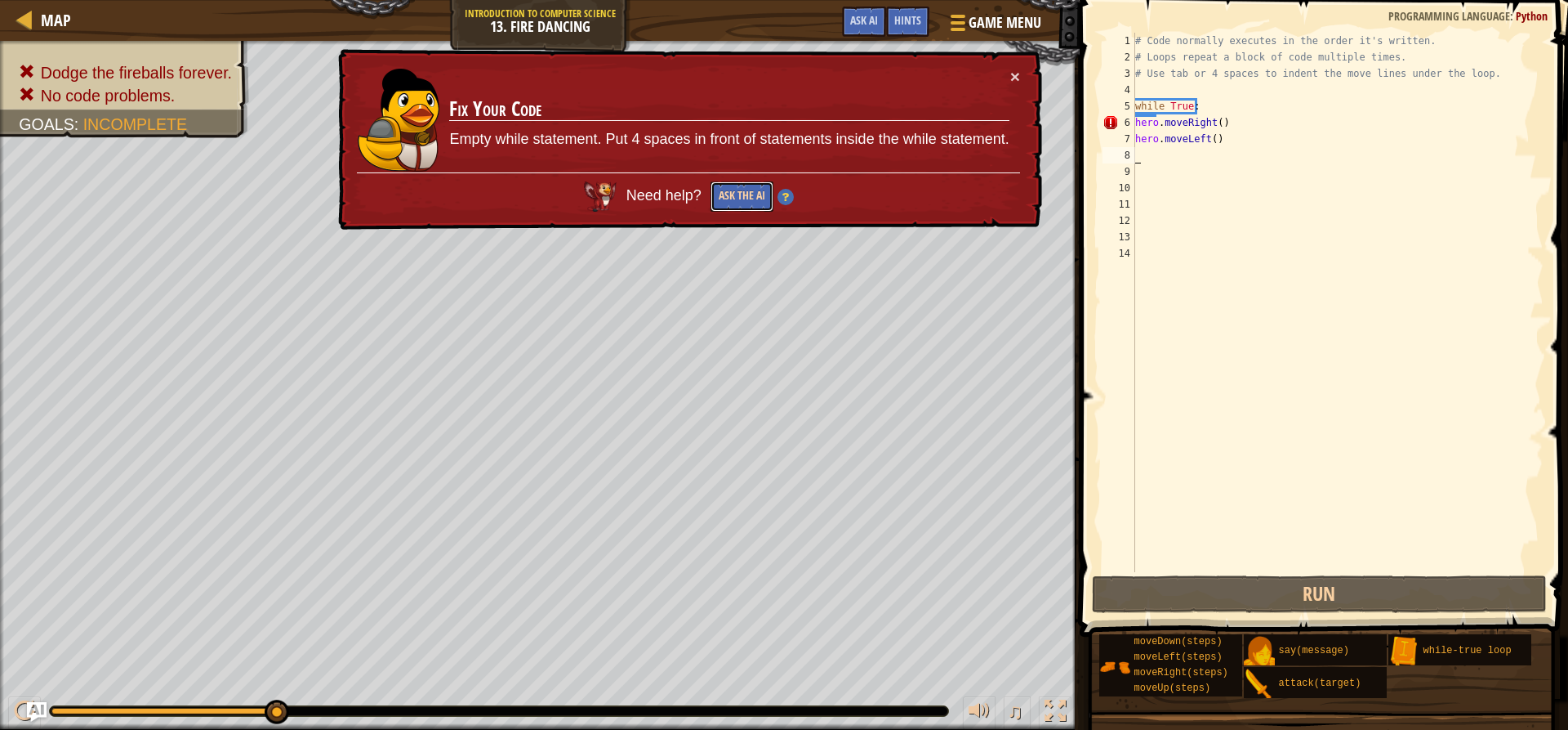
click at [735, 191] on button "Ask the AI" at bounding box center [740, 197] width 63 height 31
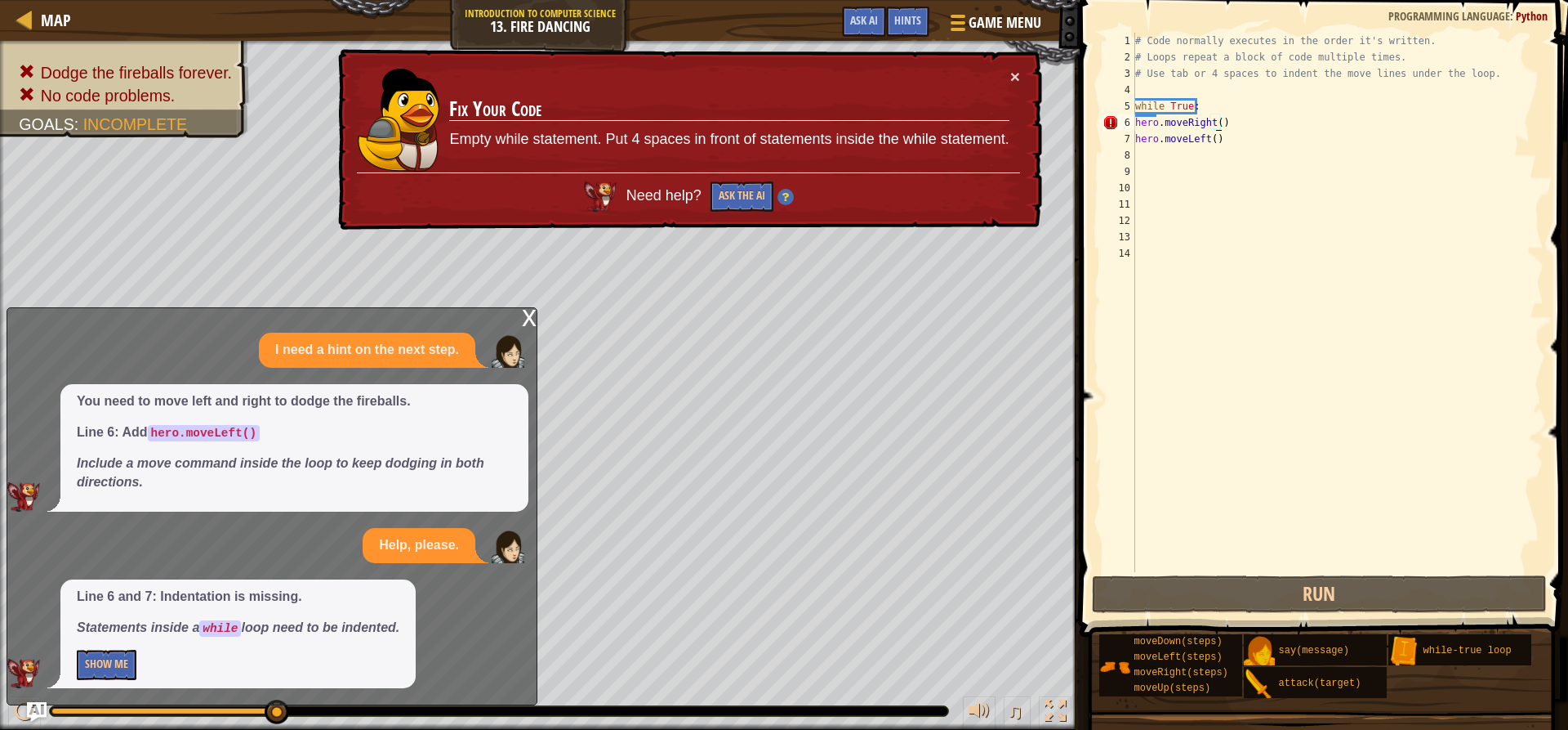
click at [1215, 119] on div "# Code normally executes in the order it's written. # Loops repeat a block of c…" at bounding box center [1338, 318] width 412 height 572
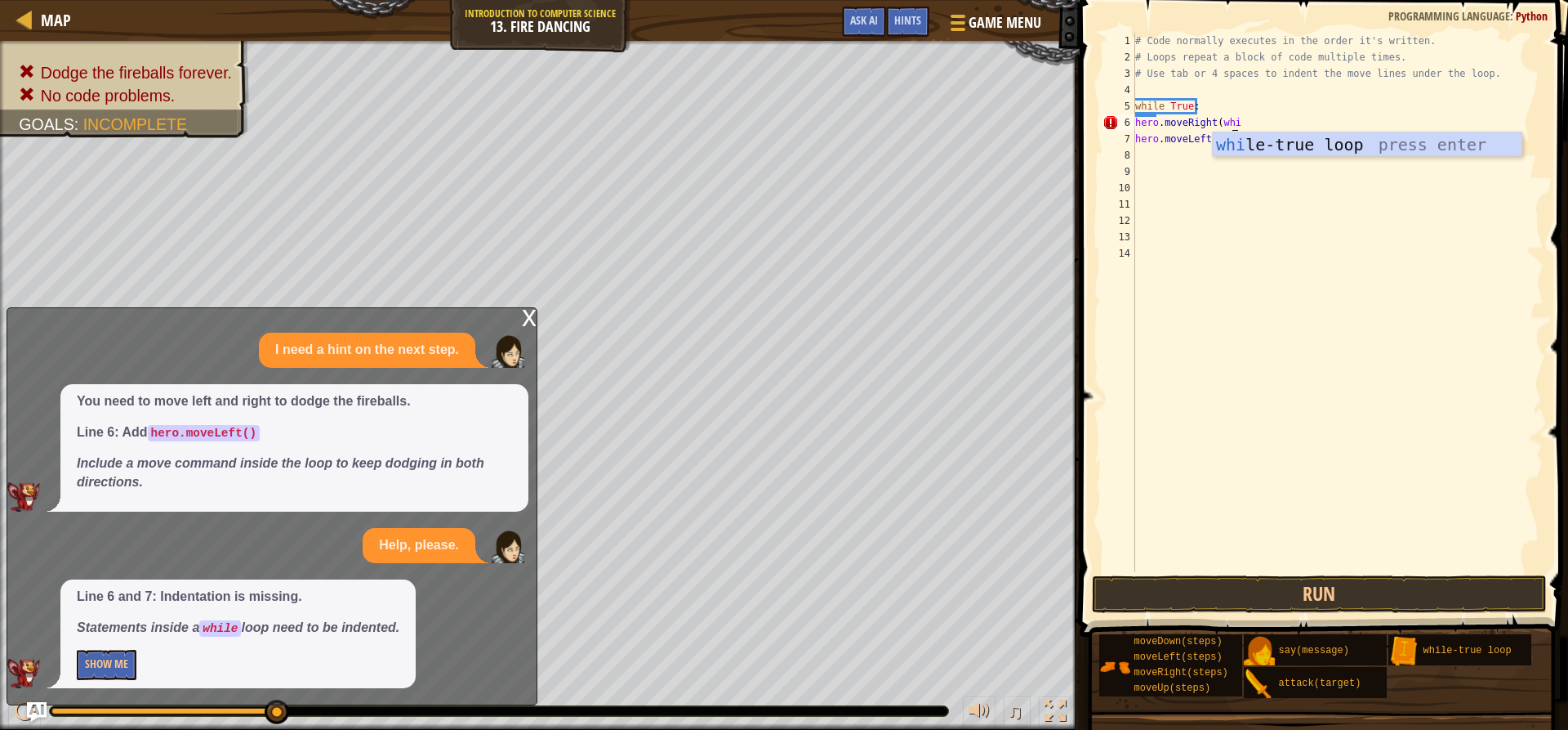
type textarea "hero.moveRight(whil)"
click at [1340, 139] on div "whil e-true loop press enter" at bounding box center [1367, 169] width 309 height 74
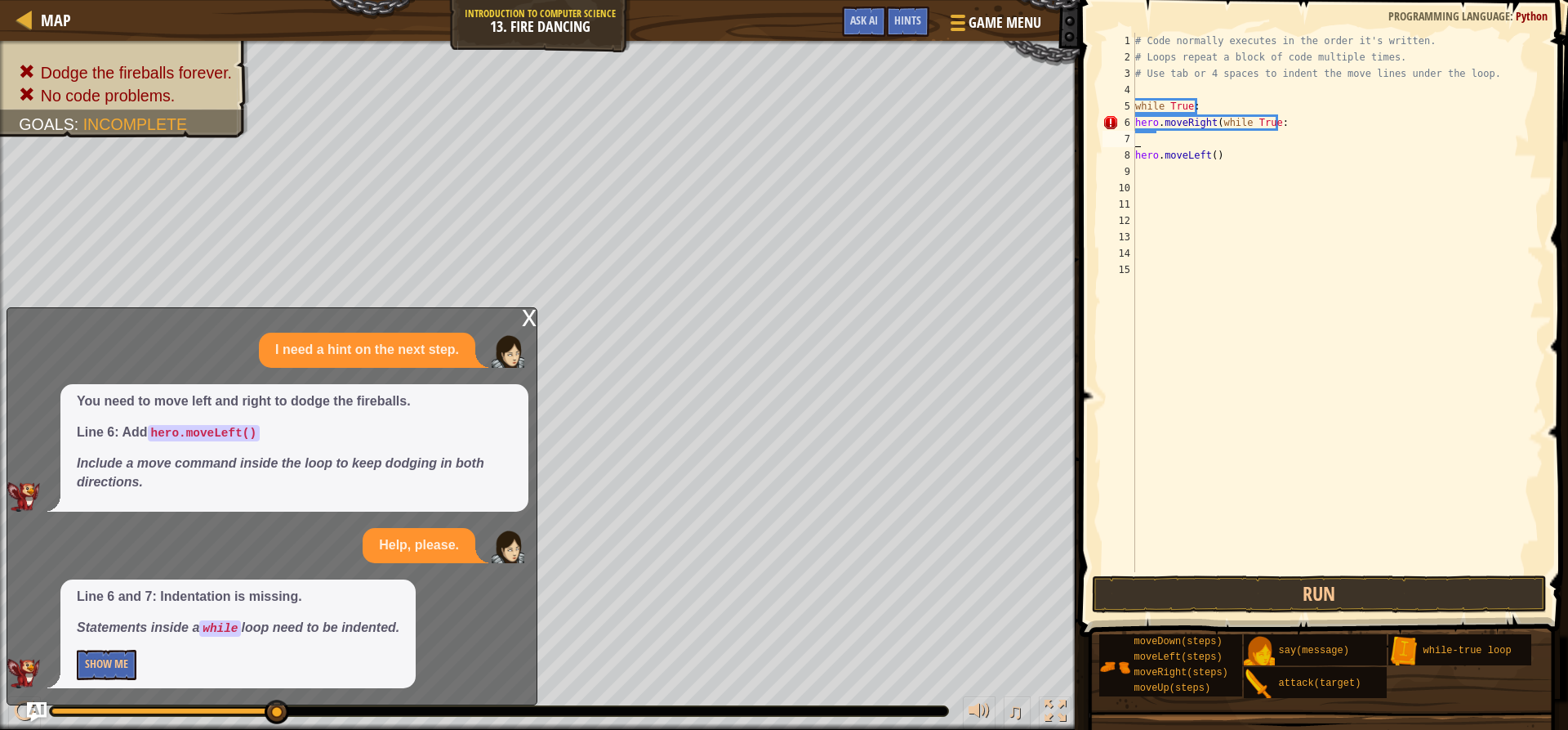
scroll to position [8, 0]
click at [1249, 589] on button "Run" at bounding box center [1319, 594] width 454 height 38
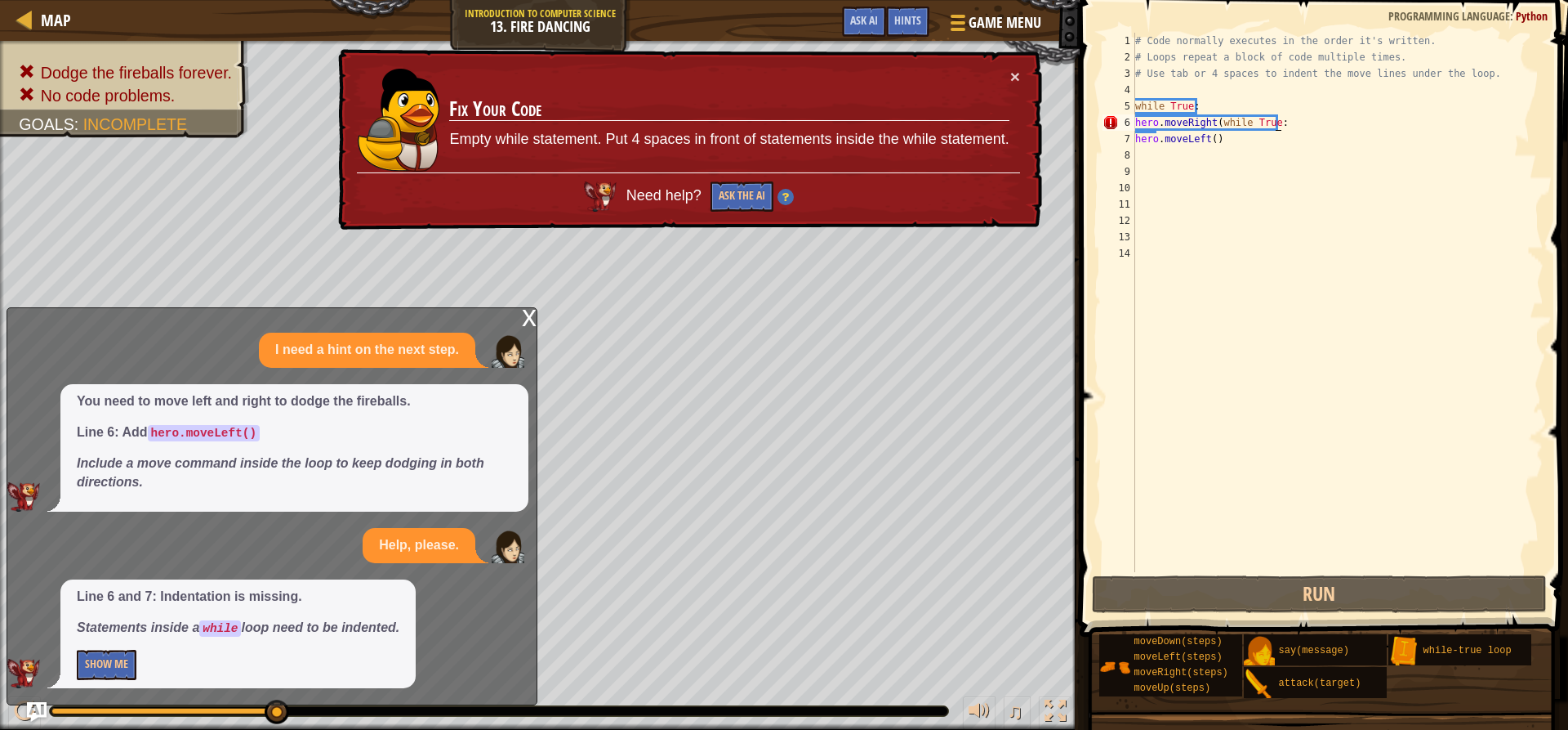
click at [1282, 121] on div "# Code normally executes in the order it's written. # Loops repeat a block of c…" at bounding box center [1338, 318] width 412 height 572
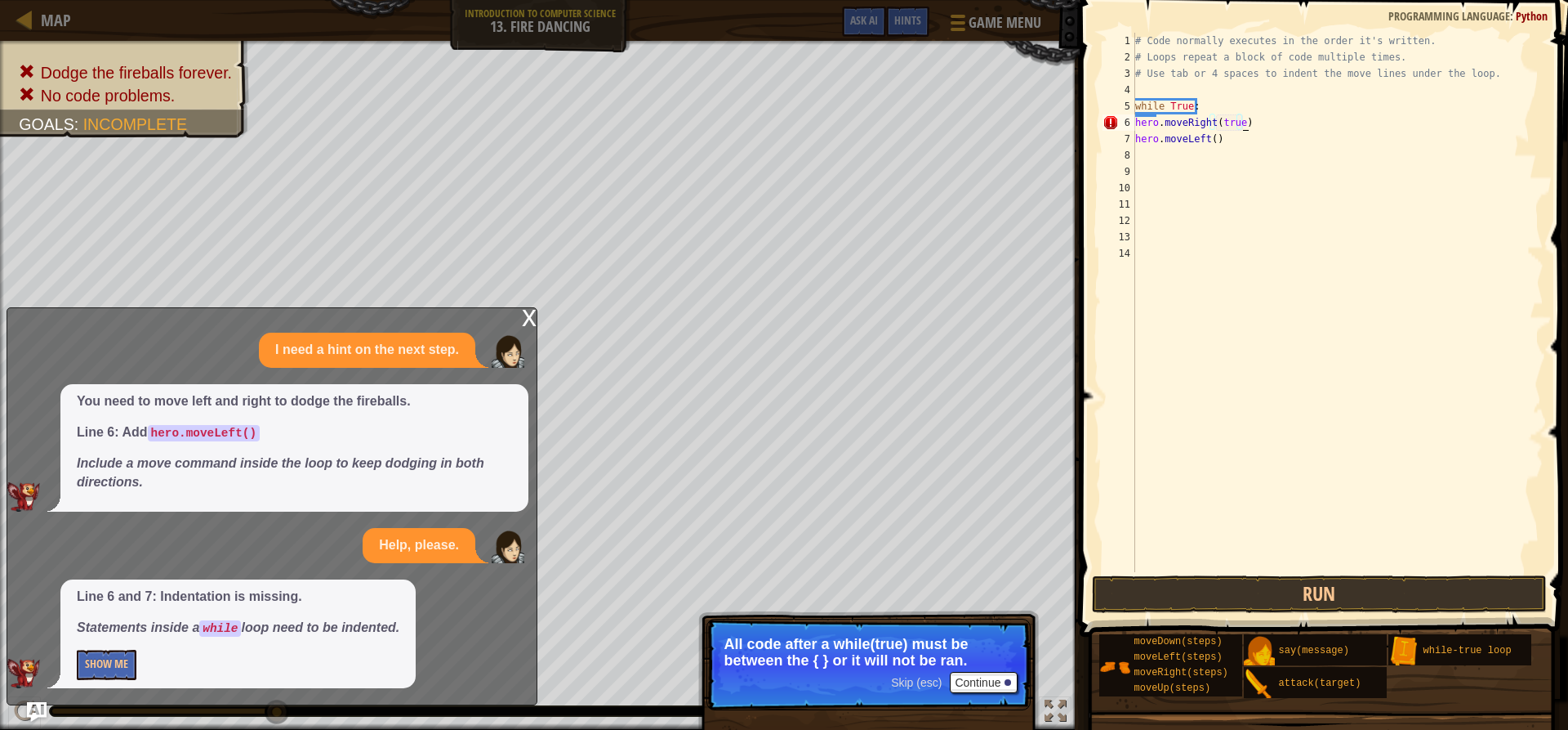
scroll to position [8, 8]
click at [1248, 583] on button "Run" at bounding box center [1319, 594] width 454 height 38
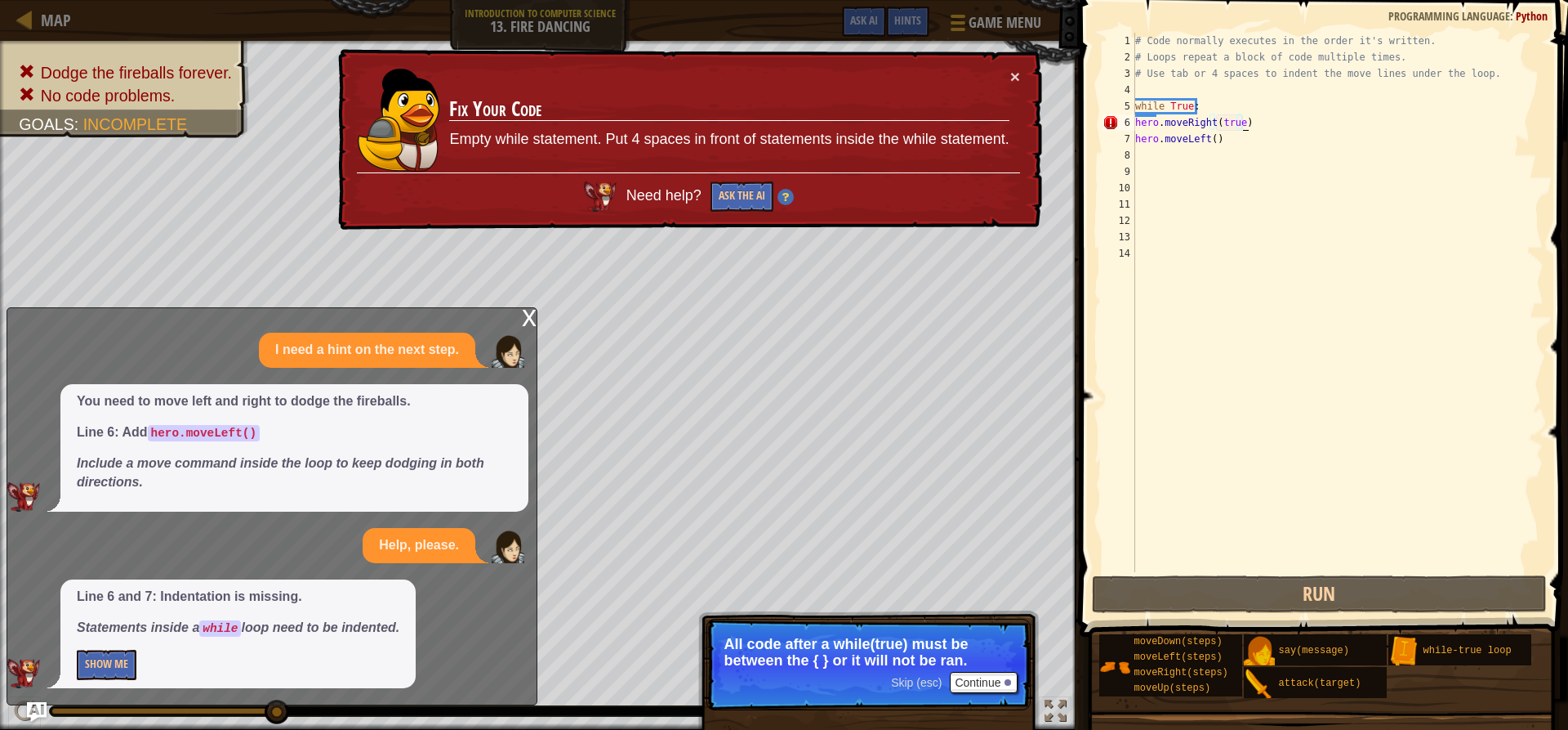
click at [1215, 108] on div "# Code normally executes in the order it's written. # Loops repeat a block of c…" at bounding box center [1338, 318] width 412 height 572
drag, startPoint x: 1236, startPoint y: 121, endPoint x: 1258, endPoint y: 137, distance: 27.2
click at [1258, 137] on div "# Code normally executes in the order it's written. # Loops repeat a block of c…" at bounding box center [1338, 318] width 412 height 572
click at [1236, 121] on div "# Code normally executes in the order it's written. # Loops repeat a block of c…" at bounding box center [1338, 302] width 412 height 539
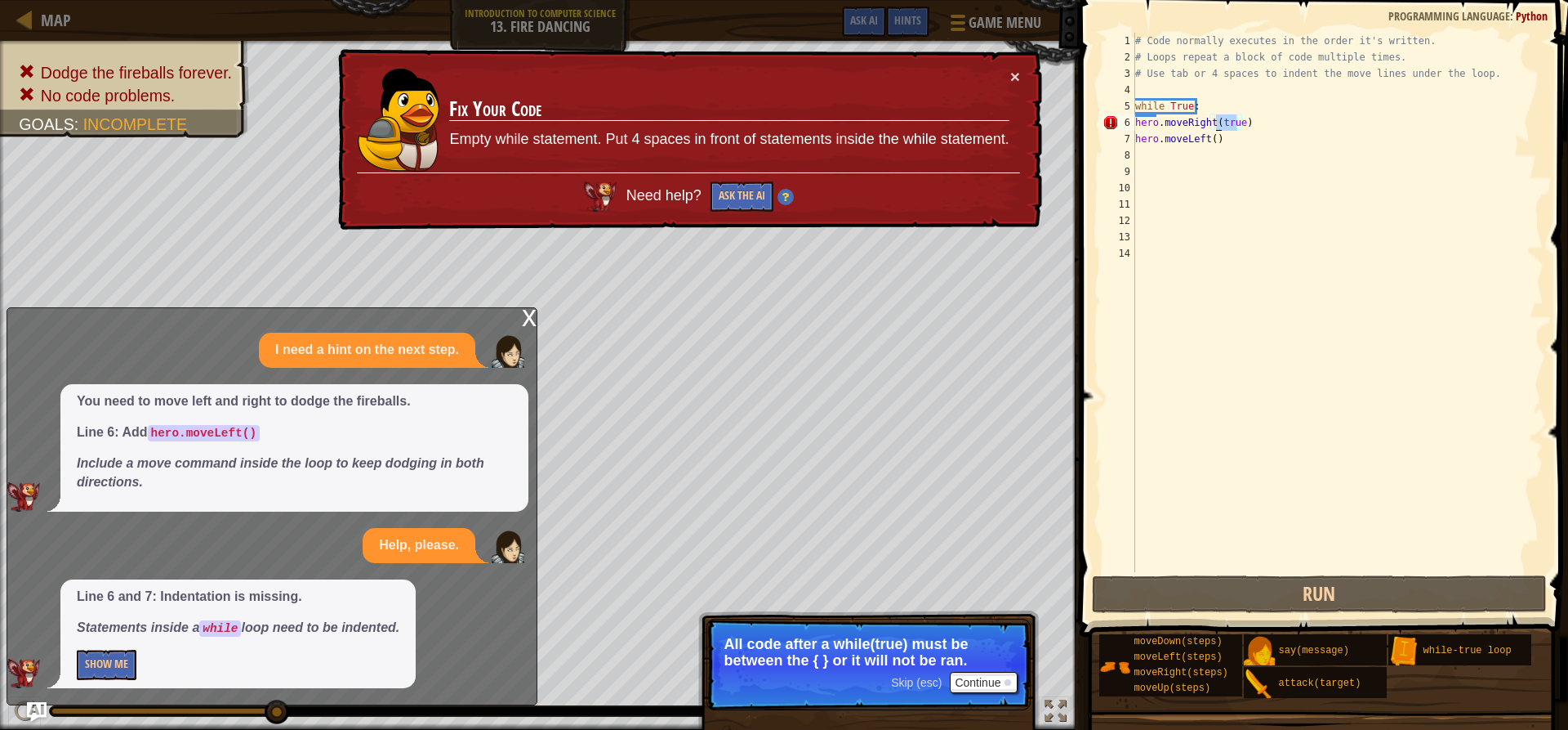
drag, startPoint x: 1236, startPoint y: 121, endPoint x: 1222, endPoint y: 128, distance: 15.7
click at [1222, 128] on div "# Code normally executes in the order it's written. # Loops repeat a block of c…" at bounding box center [1338, 318] width 412 height 572
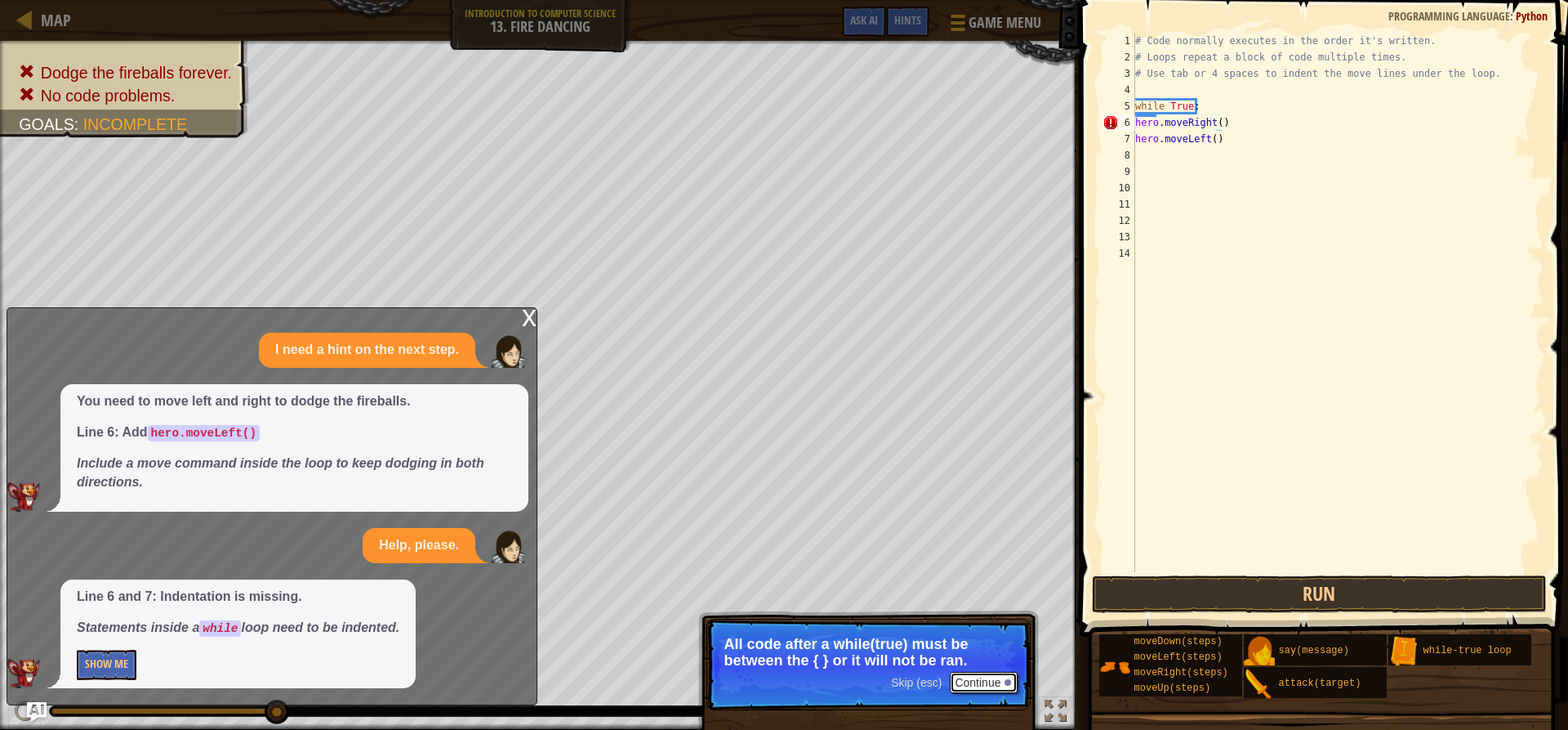
click at [975, 681] on button "Continue" at bounding box center [983, 681] width 68 height 21
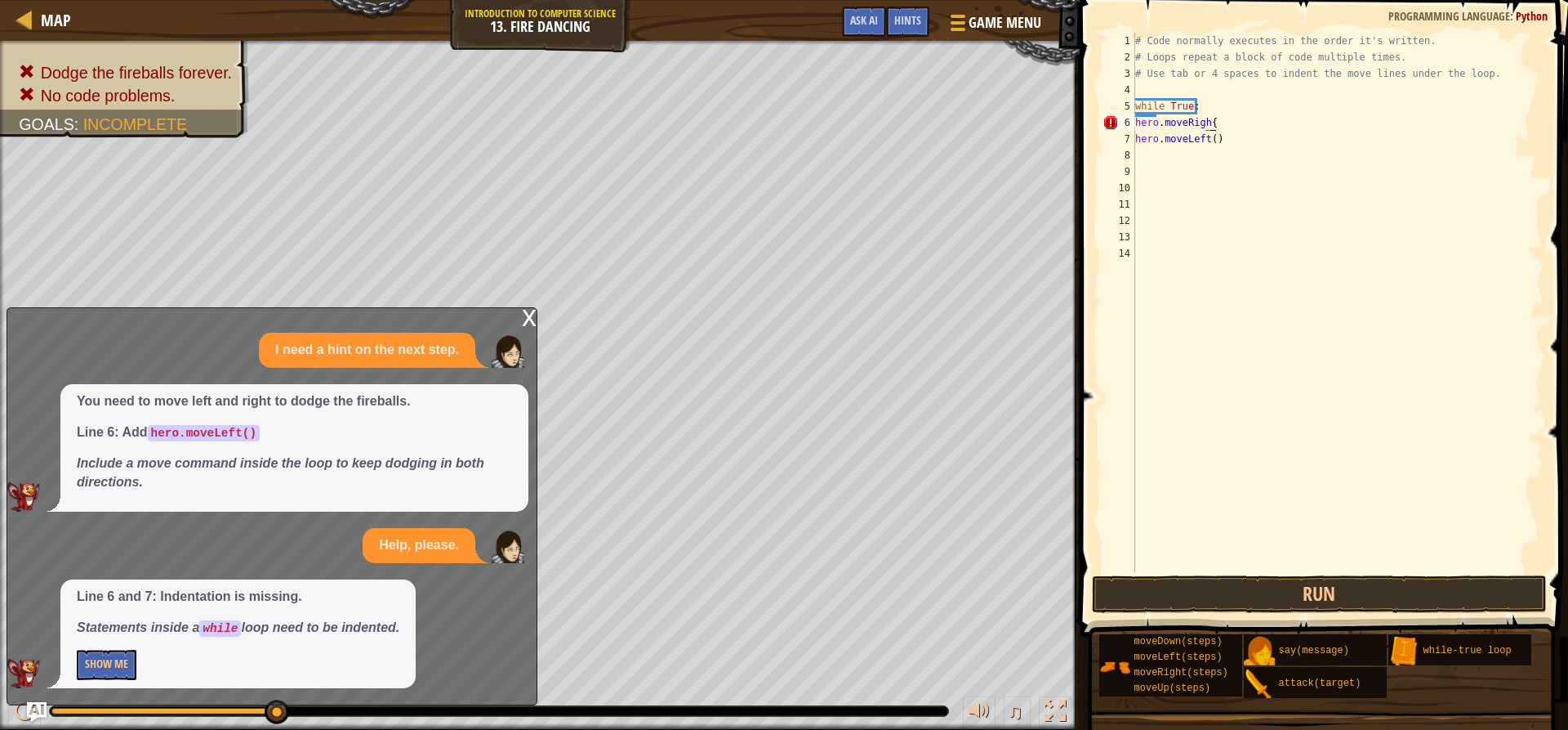
scroll to position [8, 7]
click at [1222, 141] on div "# Code normally executes in the order it's written. # Loops repeat a block of c…" at bounding box center [1338, 318] width 412 height 572
click at [1207, 120] on div "# Code normally executes in the order it's written. # Loops repeat a block of c…" at bounding box center [1338, 318] width 412 height 572
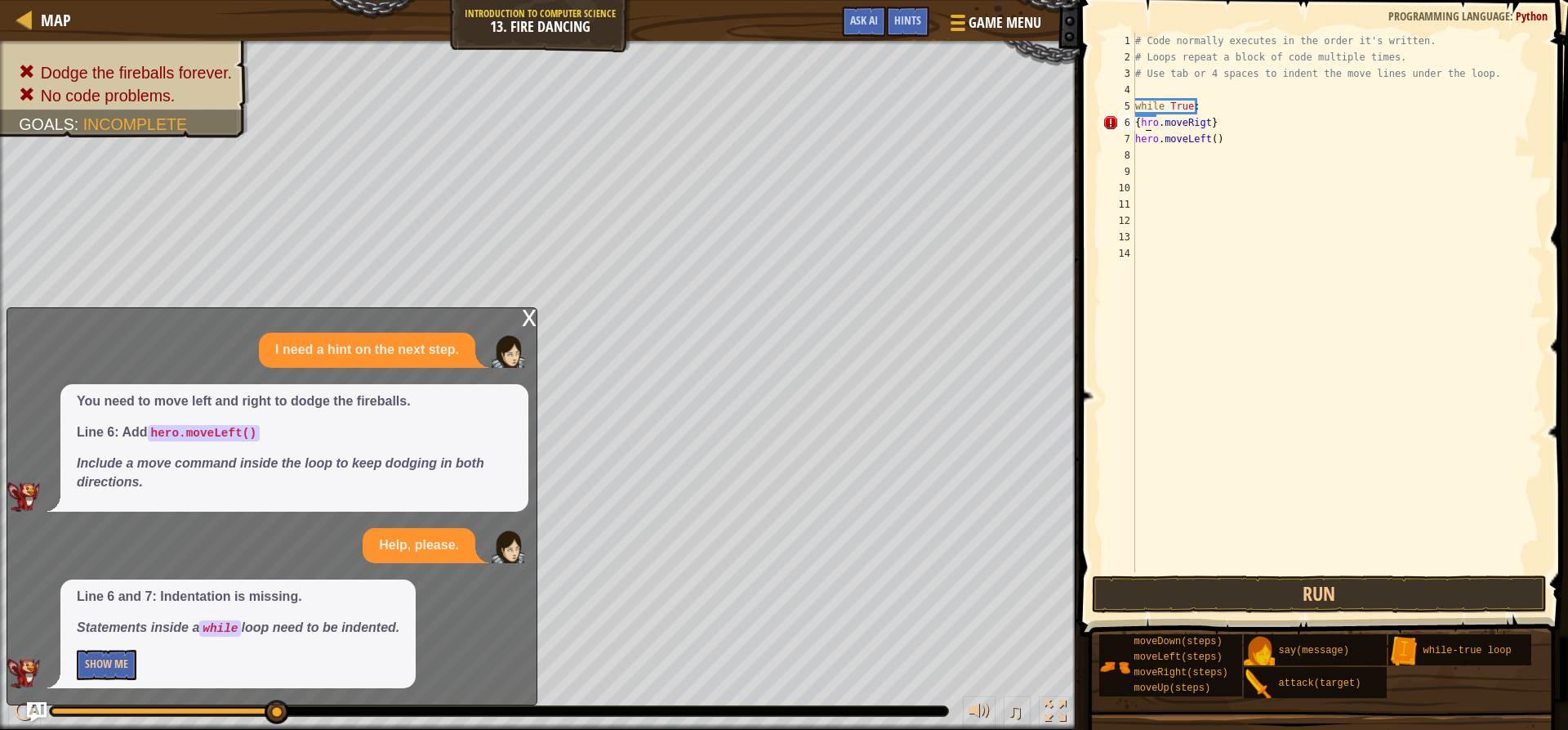
click at [1146, 125] on div "# Code normally executes in the order it's written. # Loops repeat a block of c…" at bounding box center [1338, 318] width 412 height 572
click at [1156, 120] on div "# Code normally executes in the order it's written. # Loops repeat a block of c…" at bounding box center [1338, 318] width 412 height 572
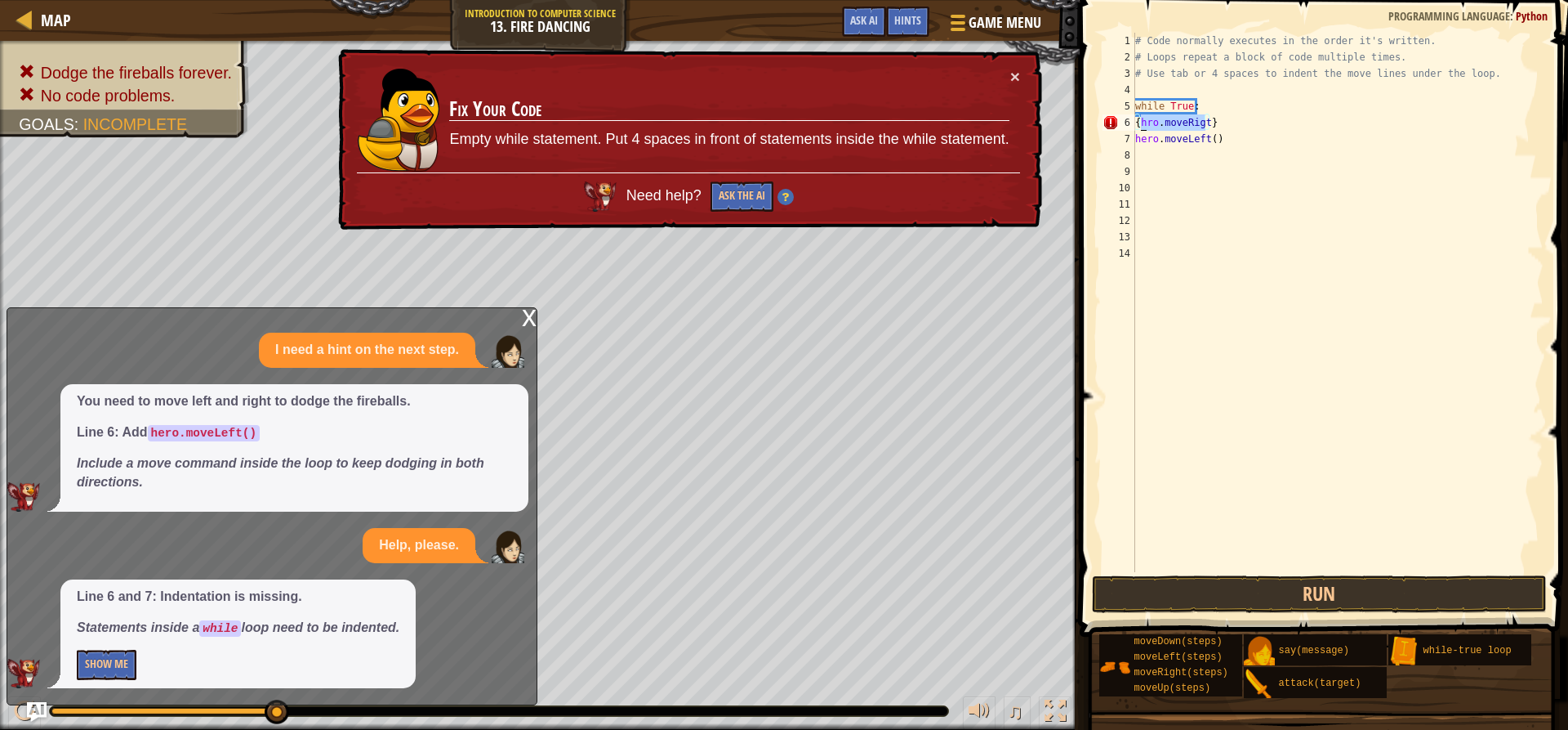
drag, startPoint x: 1204, startPoint y: 121, endPoint x: 1141, endPoint y: 126, distance: 63.2
click at [1141, 126] on div "# Code normally executes in the order it's written. # Loops repeat a block of c…" at bounding box center [1338, 318] width 412 height 572
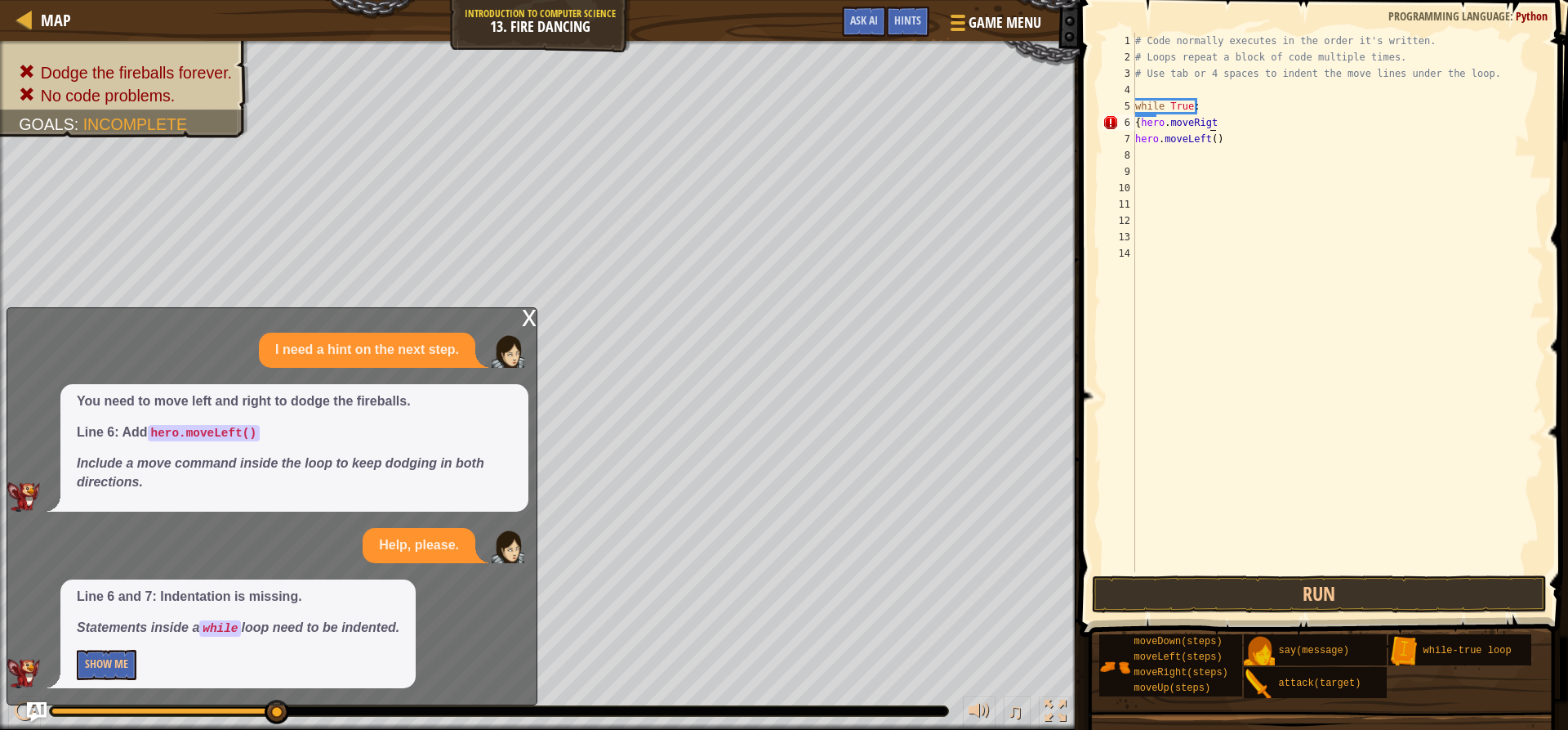
scroll to position [8, 7]
click at [1231, 138] on div "# Code normally executes in the order it's written. # Loops repeat a block of c…" at bounding box center [1338, 318] width 412 height 572
click at [1017, 152] on div "Map Introduction to Computer Science 13. Fire Dancing Game Menu Done Hints Ask …" at bounding box center [784, 365] width 1568 height 730
click at [1207, 129] on div "# Code normally executes in the order it's written. # Loops repeat a block of c…" at bounding box center [1338, 318] width 412 height 572
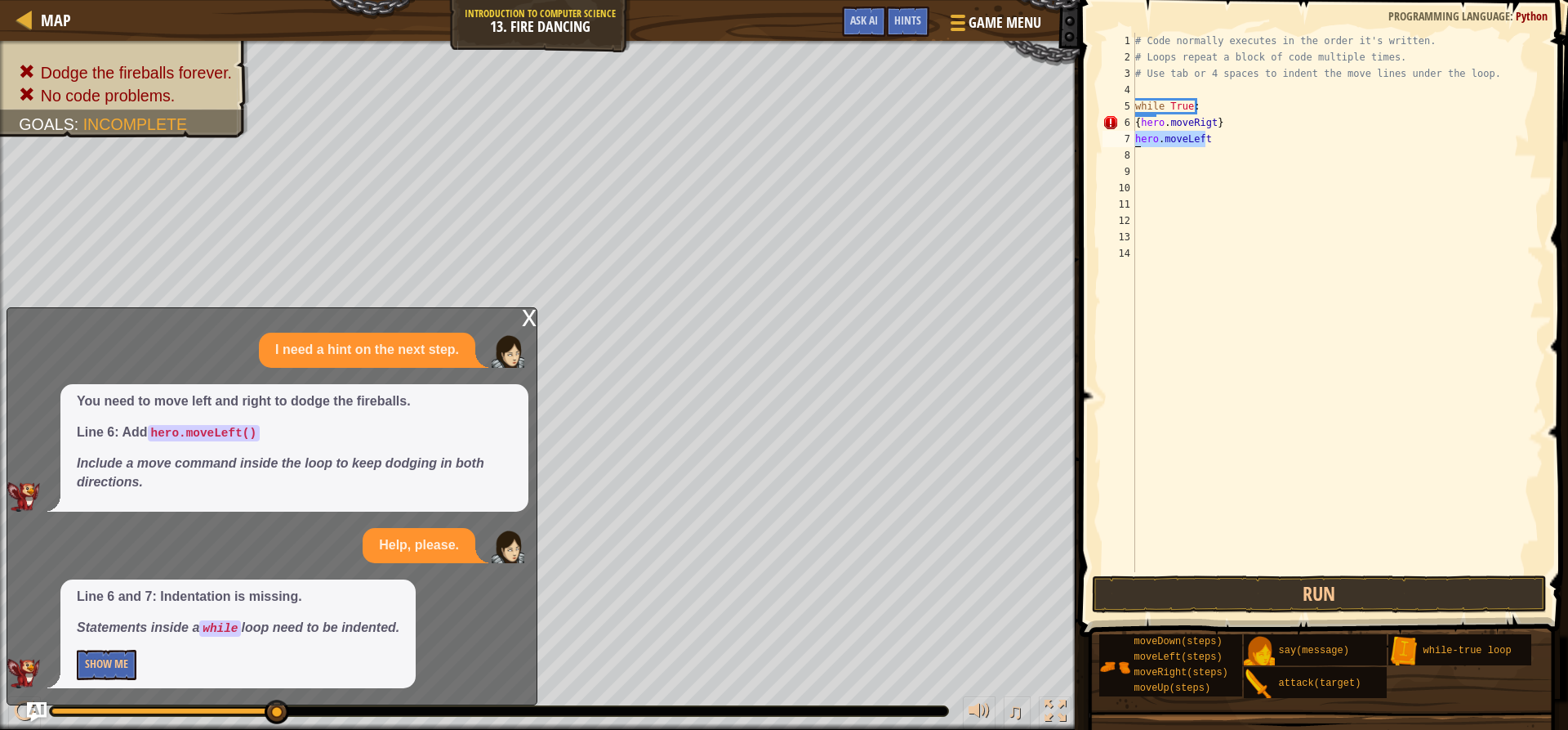
drag, startPoint x: 1218, startPoint y: 140, endPoint x: 1125, endPoint y: 143, distance: 93.0
click at [1125, 143] on div "{hero.moveRigt} 1 2 3 4 5 6 7 8 9 10 11 12 13 14 # Code normally executes in th…" at bounding box center [1321, 302] width 444 height 539
type textarea "hero.moveLeft"
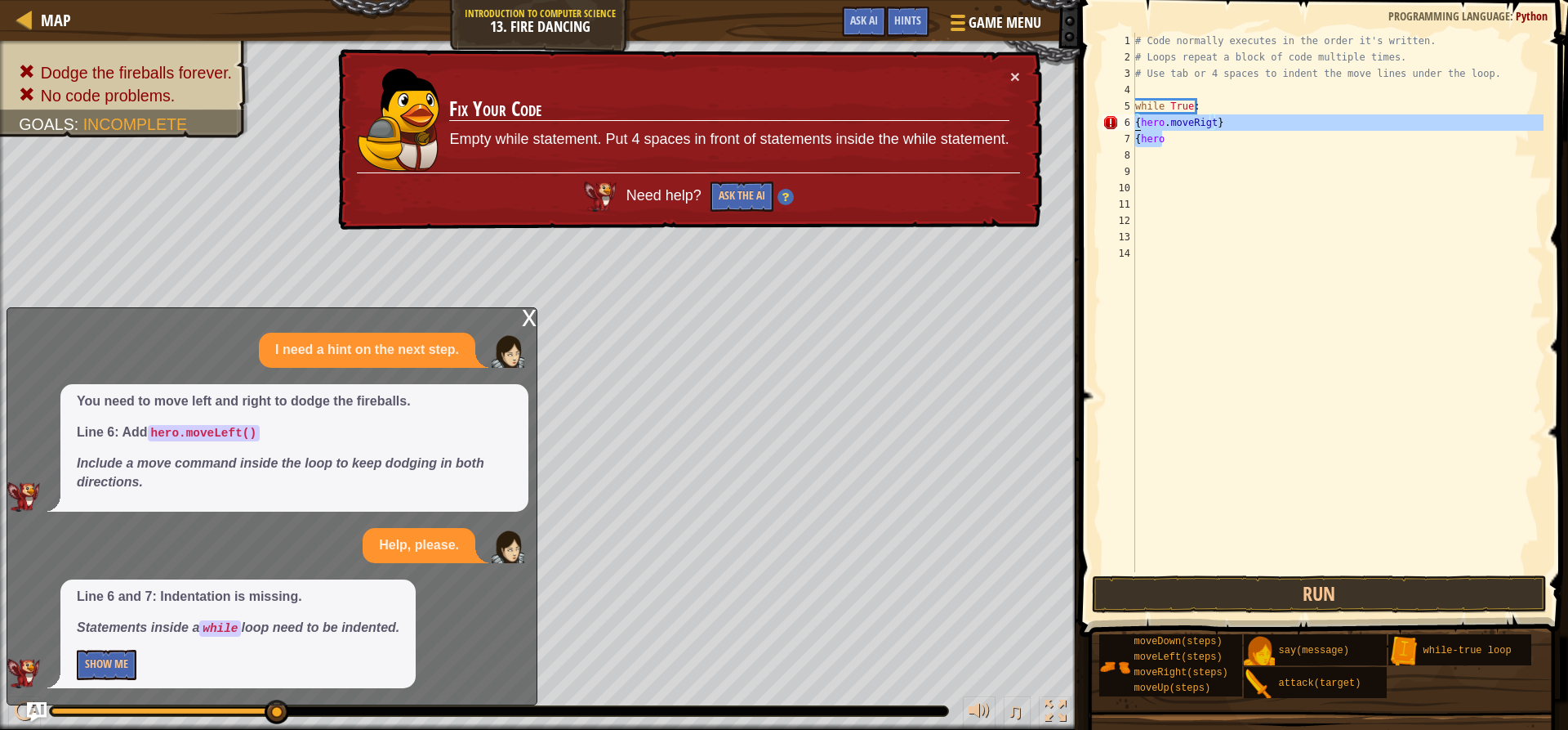
drag, startPoint x: 1222, startPoint y: 139, endPoint x: 1121, endPoint y: 123, distance: 102.3
click at [1121, 123] on div "{hero 1 2 3 4 5 6 7 8 9 10 11 12 13 14 # Code normally executes in the order it…" at bounding box center [1321, 302] width 444 height 539
click at [727, 193] on button "Ask the AI" at bounding box center [740, 197] width 63 height 30
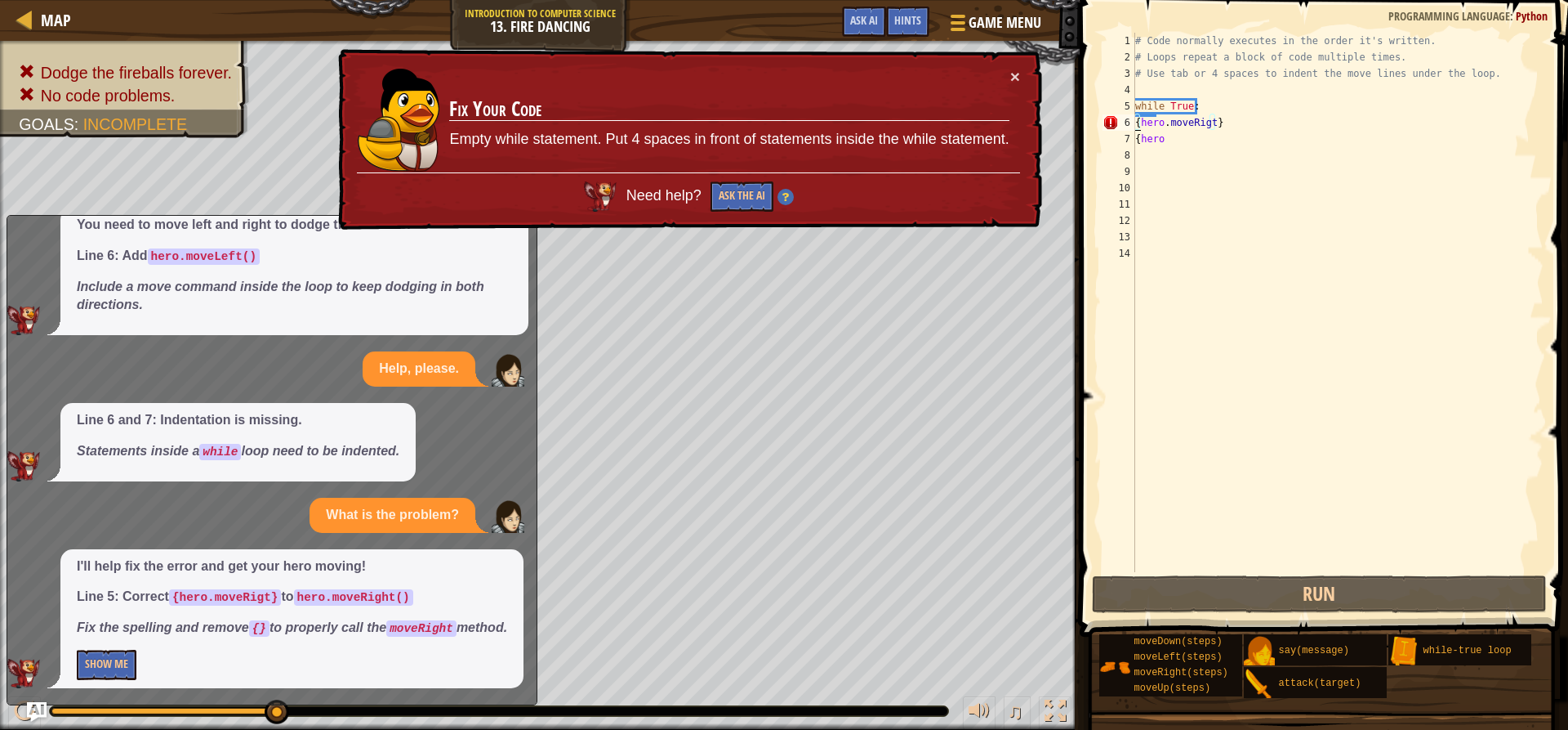
scroll to position [103, 0]
click at [1208, 121] on div "# Code normally executes in the order it's written. # Loops repeat a block of c…" at bounding box center [1338, 318] width 412 height 572
click at [1212, 121] on div "# Code normally executes in the order it's written. # Loops repeat a block of c…" at bounding box center [1338, 318] width 412 height 572
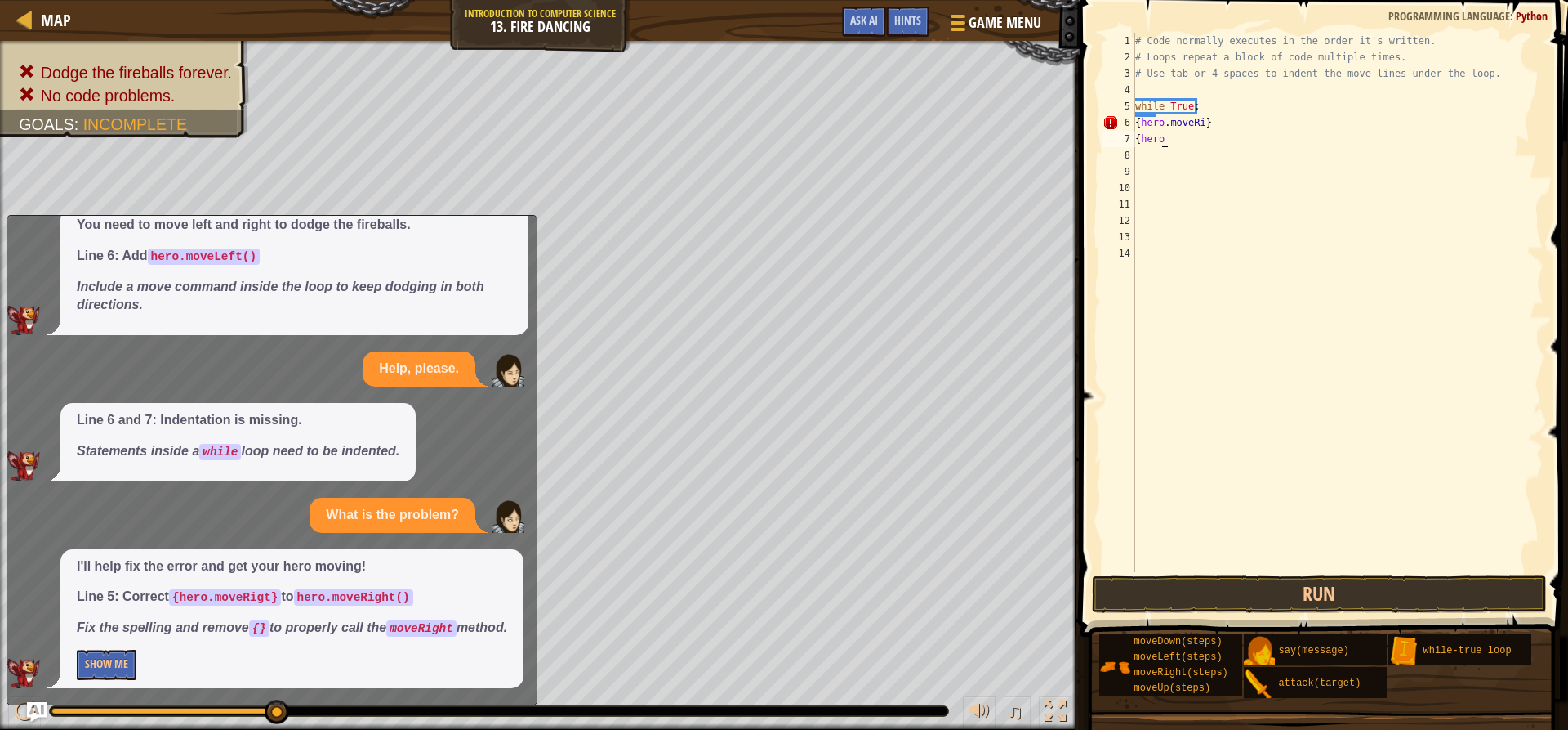
click at [1225, 132] on div "# Code normally executes in the order it's written. # Loops repeat a block of c…" at bounding box center [1338, 318] width 412 height 572
click at [1226, 127] on div "# Code normally executes in the order it's written. # Loops repeat a block of c…" at bounding box center [1338, 318] width 412 height 572
type textarea "{"
type textarea "h"
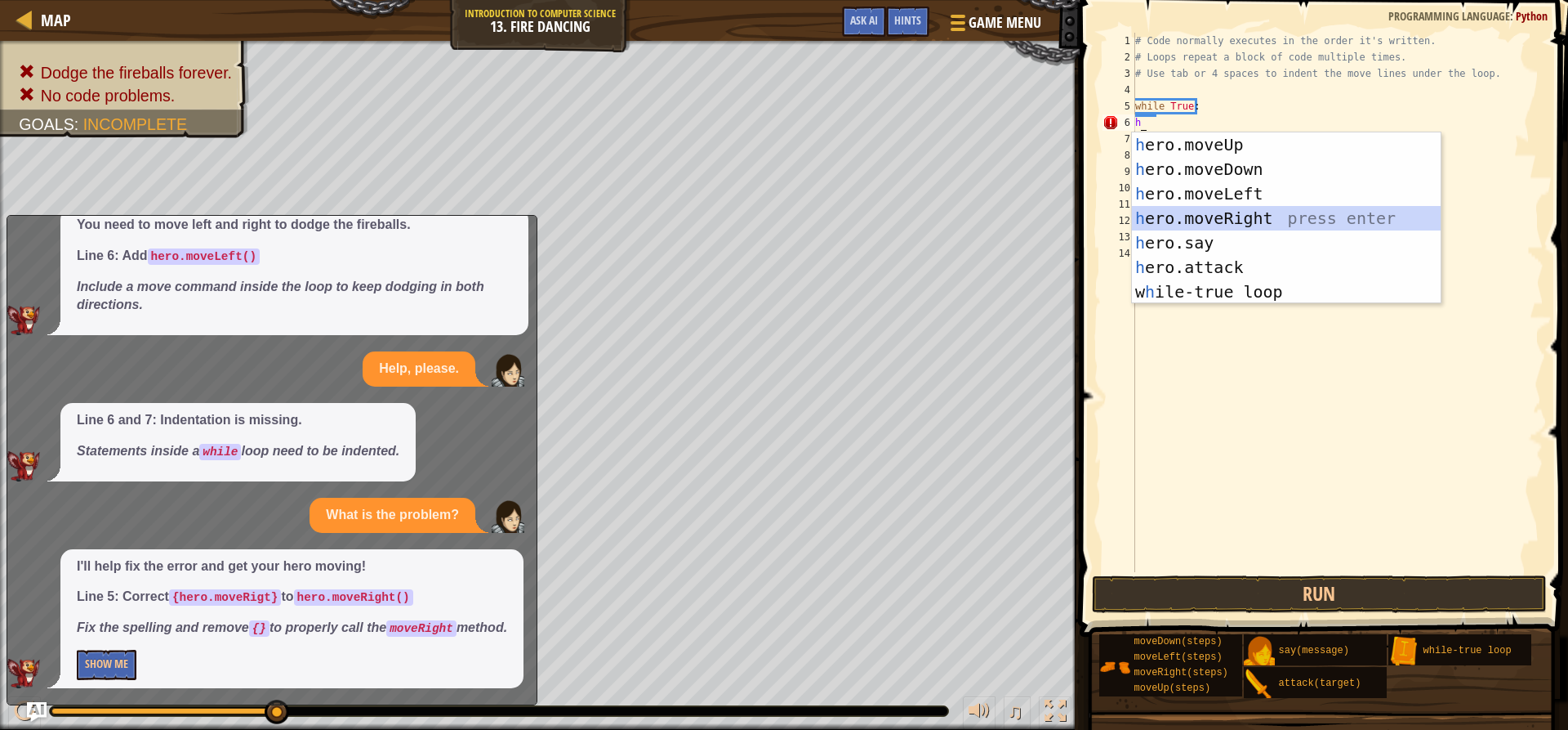
click at [1227, 214] on div "h ero.moveUp press enter h ero.moveDown press enter h ero.moveLeft press enter …" at bounding box center [1286, 243] width 309 height 221
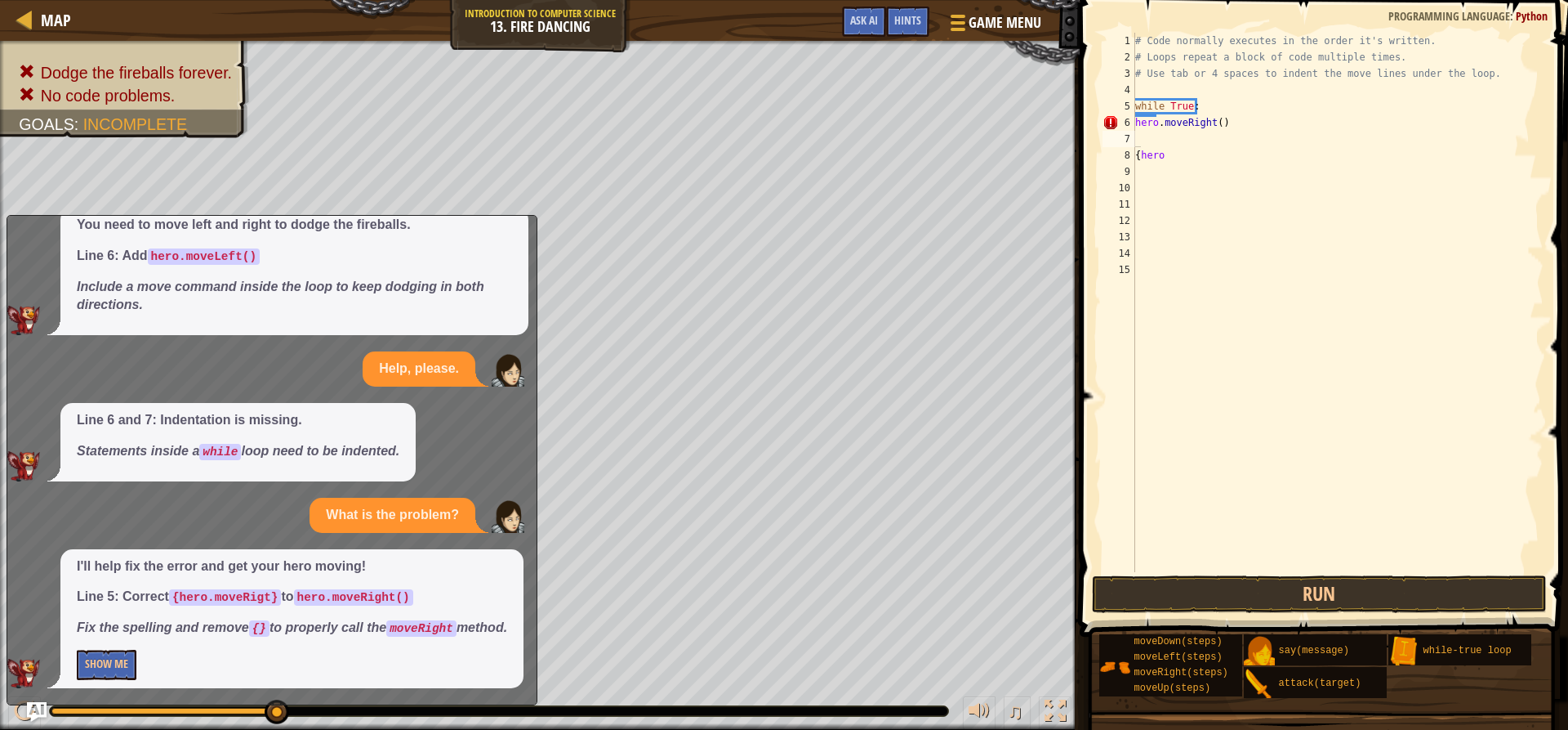
click at [341, 623] on p "Fix the spelling and remove {} to properly call the moveRight method." at bounding box center [292, 628] width 430 height 18
click at [119, 671] on button "Show Me" at bounding box center [106, 665] width 59 height 30
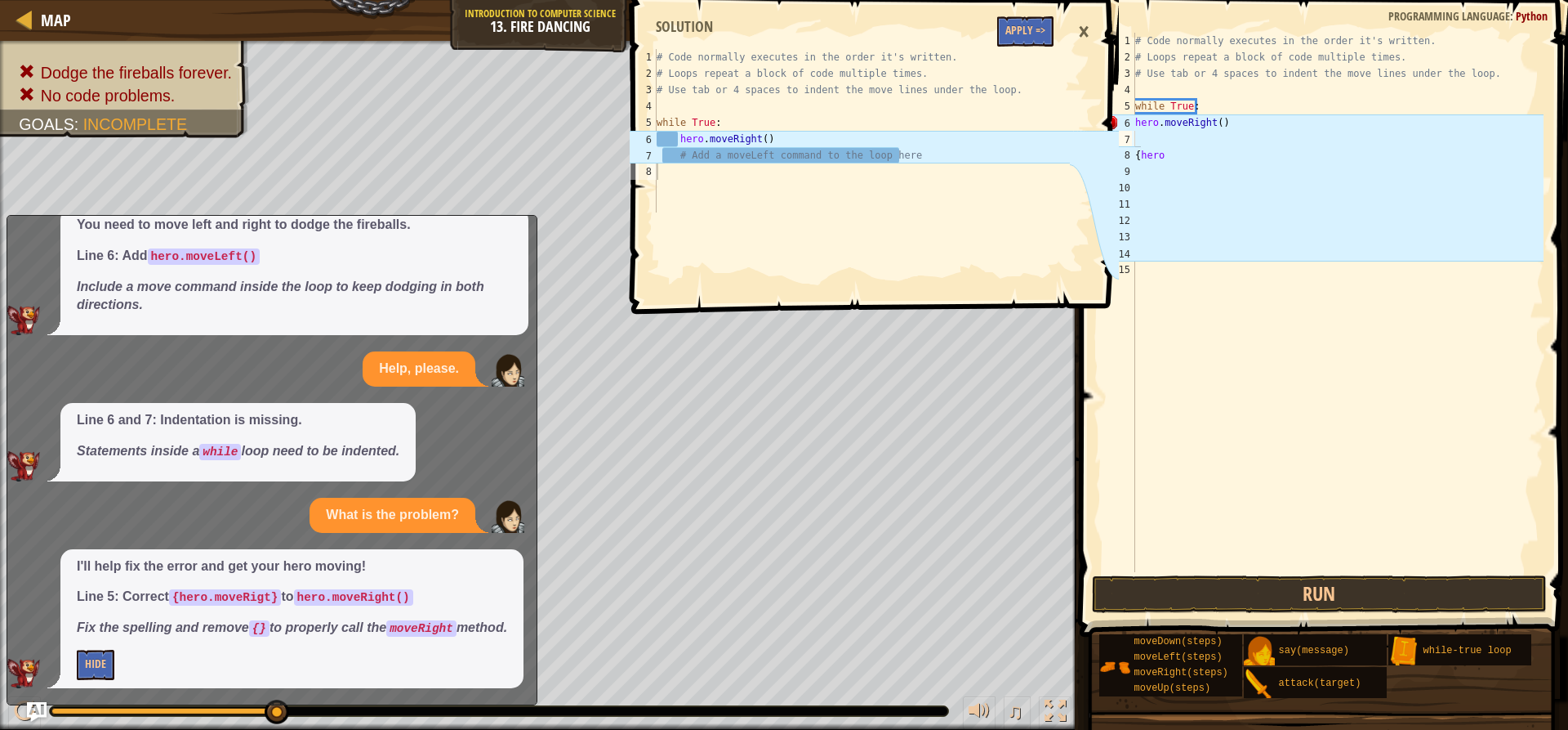
type textarea "# Add a moveLeft command to the loop here"
drag, startPoint x: 911, startPoint y: 155, endPoint x: 634, endPoint y: 162, distance: 277.1
click at [634, 162] on div "# Add a moveLeft command to the loop here 1 2 3 4 5 6 7 8 # Code normally execu…" at bounding box center [848, 131] width 444 height 163
click at [671, 170] on div "# Code normally executes in the order it's written. # Loops repeat a block of c…" at bounding box center [862, 147] width 418 height 196
click at [692, 182] on div "# Code normally executes in the order it's written. # Loops repeat a block of c…" at bounding box center [862, 147] width 418 height 196
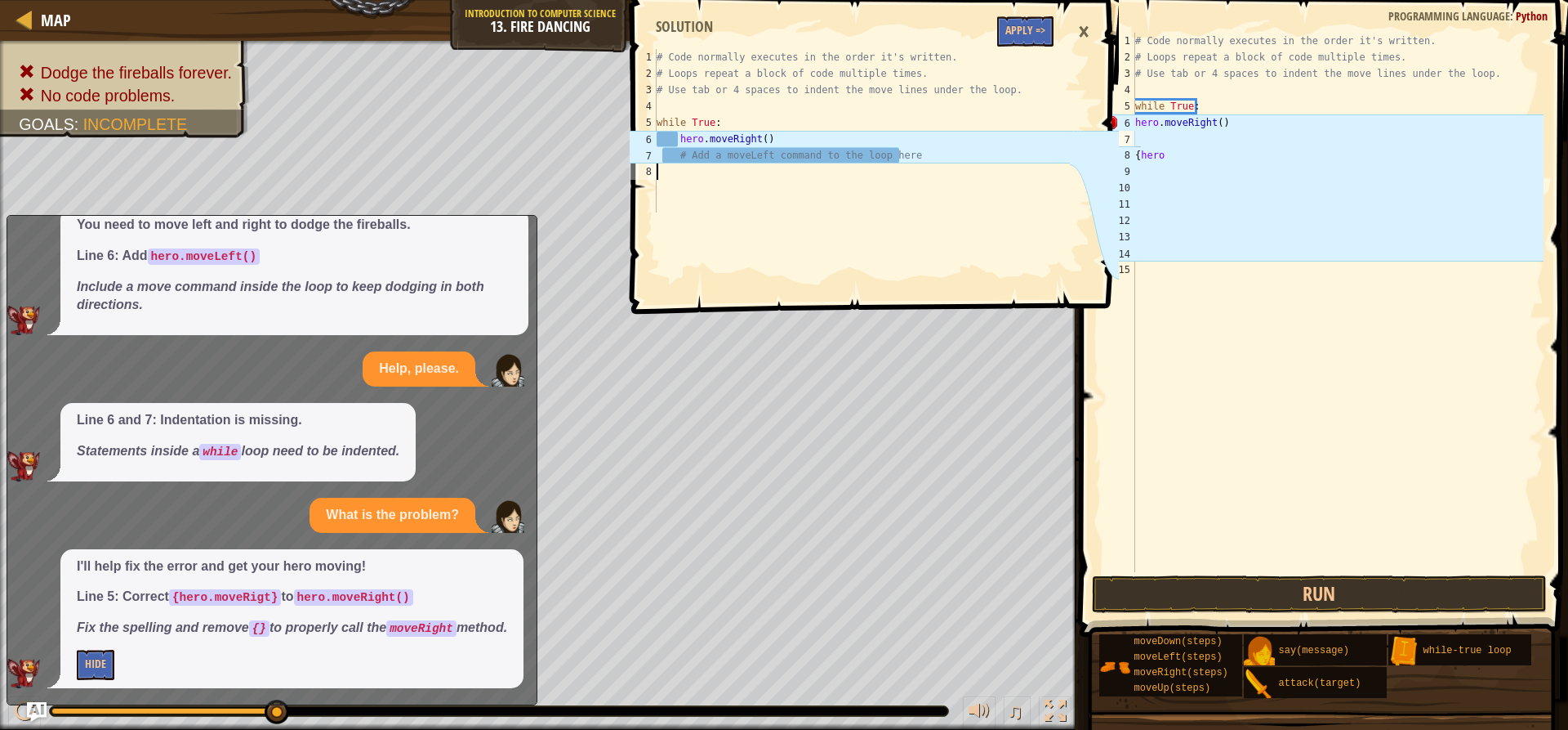
click at [1148, 322] on div "# Code normally executes in the order it's written. # Loops repeat a block of c…" at bounding box center [1338, 318] width 412 height 572
drag, startPoint x: 1201, startPoint y: 161, endPoint x: 1130, endPoint y: 161, distance: 71.0
click at [1130, 161] on div "1 2 3 4 5 6 7 8 9 10 11 12 13 14 15 # Code normally executes in the order it's …" at bounding box center [1321, 302] width 444 height 539
type textarea "{hero"
click at [1140, 131] on div "# Code normally executes in the order it's written. # Loops repeat a block of c…" at bounding box center [1338, 318] width 412 height 572
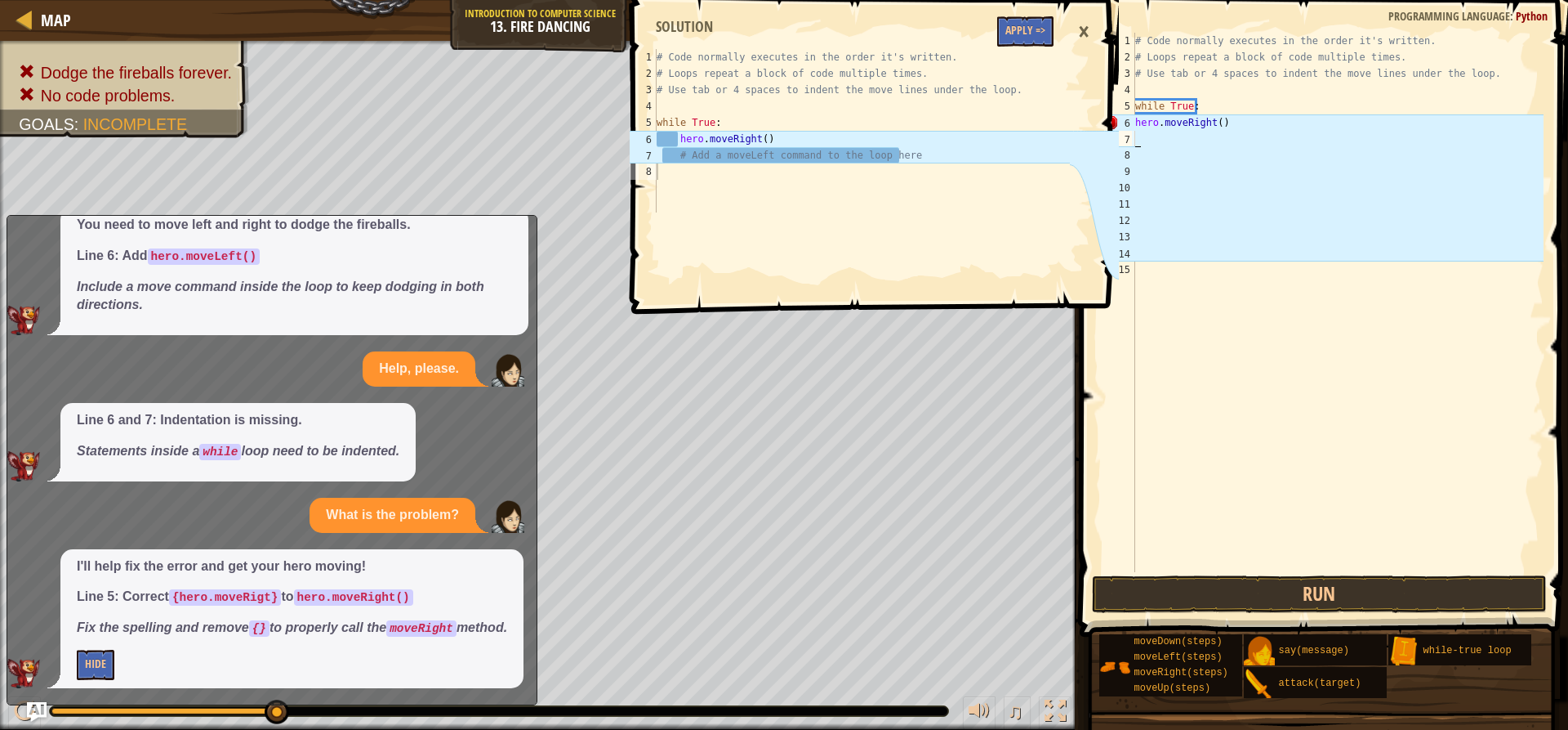
type textarea "#"
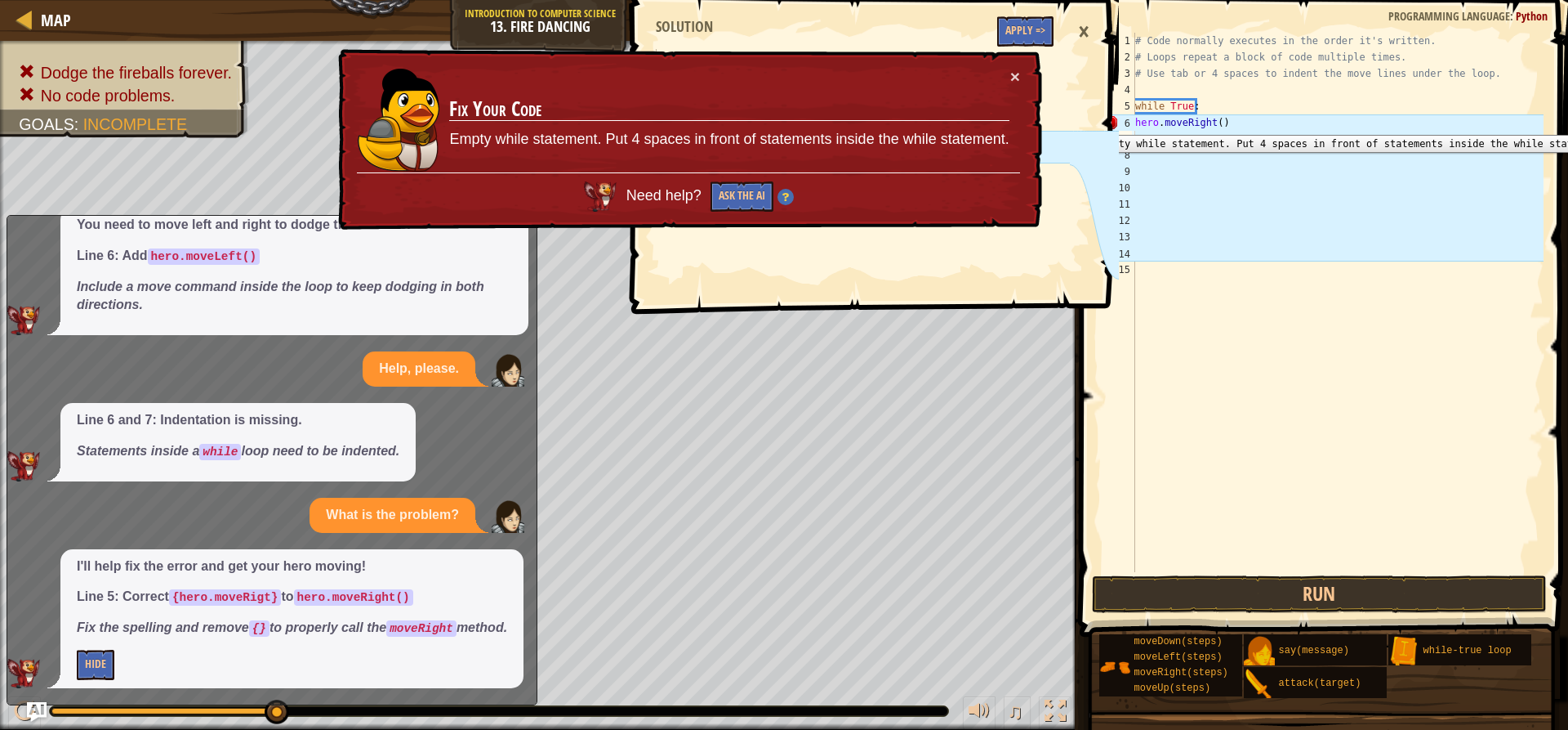
click at [1131, 122] on div "6" at bounding box center [1119, 123] width 33 height 17
click at [1141, 122] on div "# Code normally executes in the order it's written. # Loops repeat a block of c…" at bounding box center [1338, 318] width 412 height 572
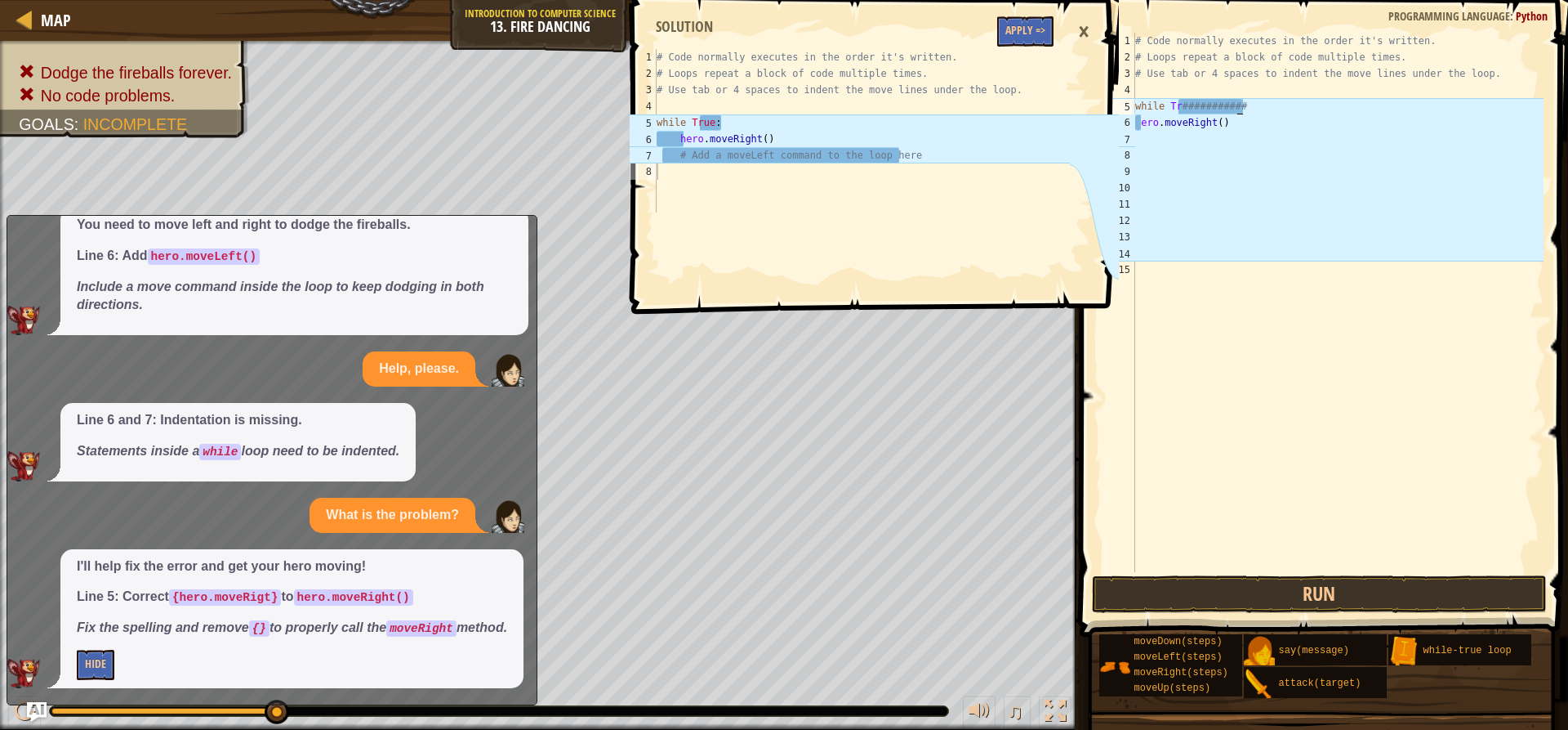
type textarea "while Tr###############ue:"
click at [1224, 162] on div "# Code normally executes in the order it's written. # Loops repeat a block of c…" at bounding box center [1338, 318] width 412 height 572
drag, startPoint x: 1264, startPoint y: 105, endPoint x: 1176, endPoint y: 101, distance: 88.1
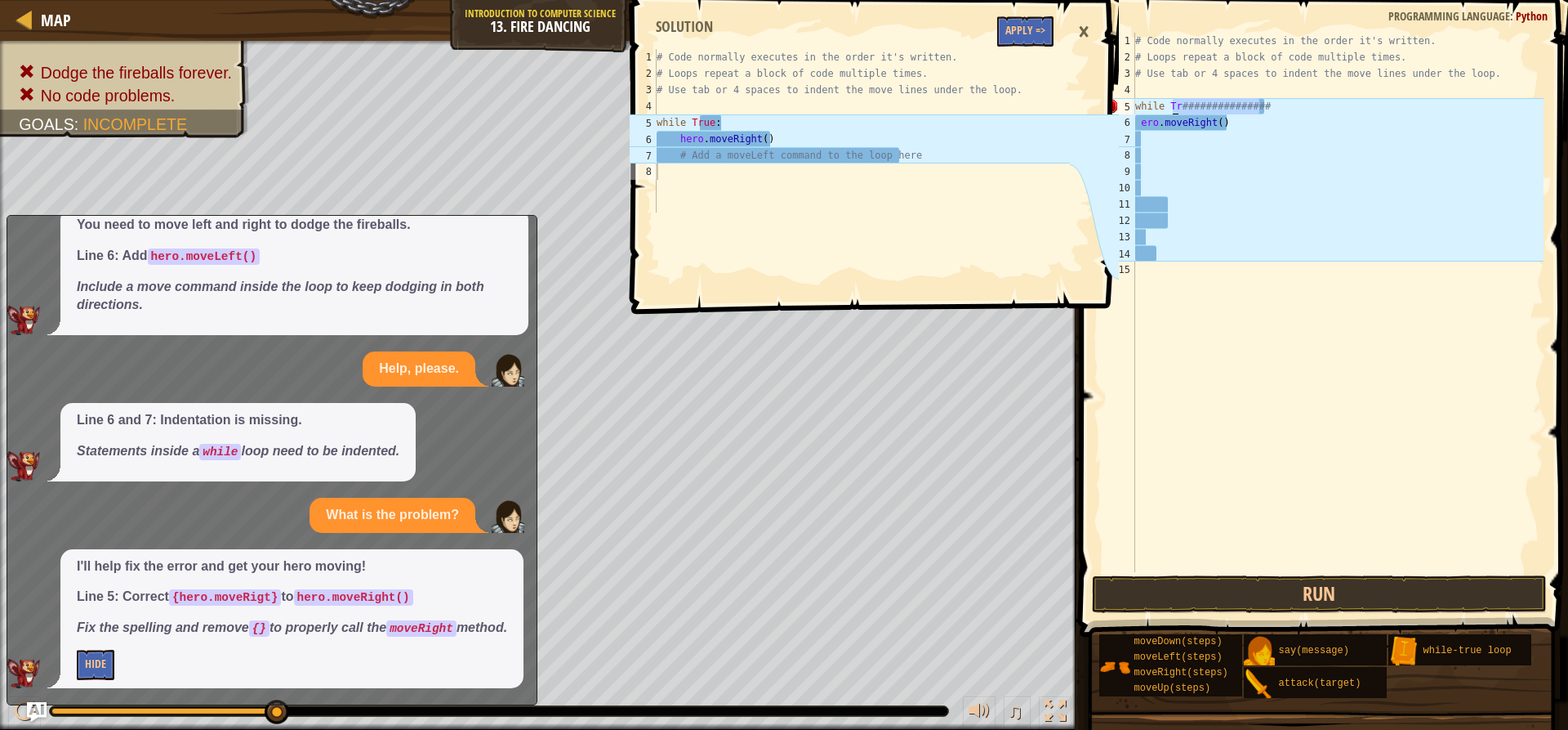
click at [1176, 101] on div "# Code normally executes in the order it's written. # Loops repeat a block of c…" at bounding box center [1338, 318] width 412 height 572
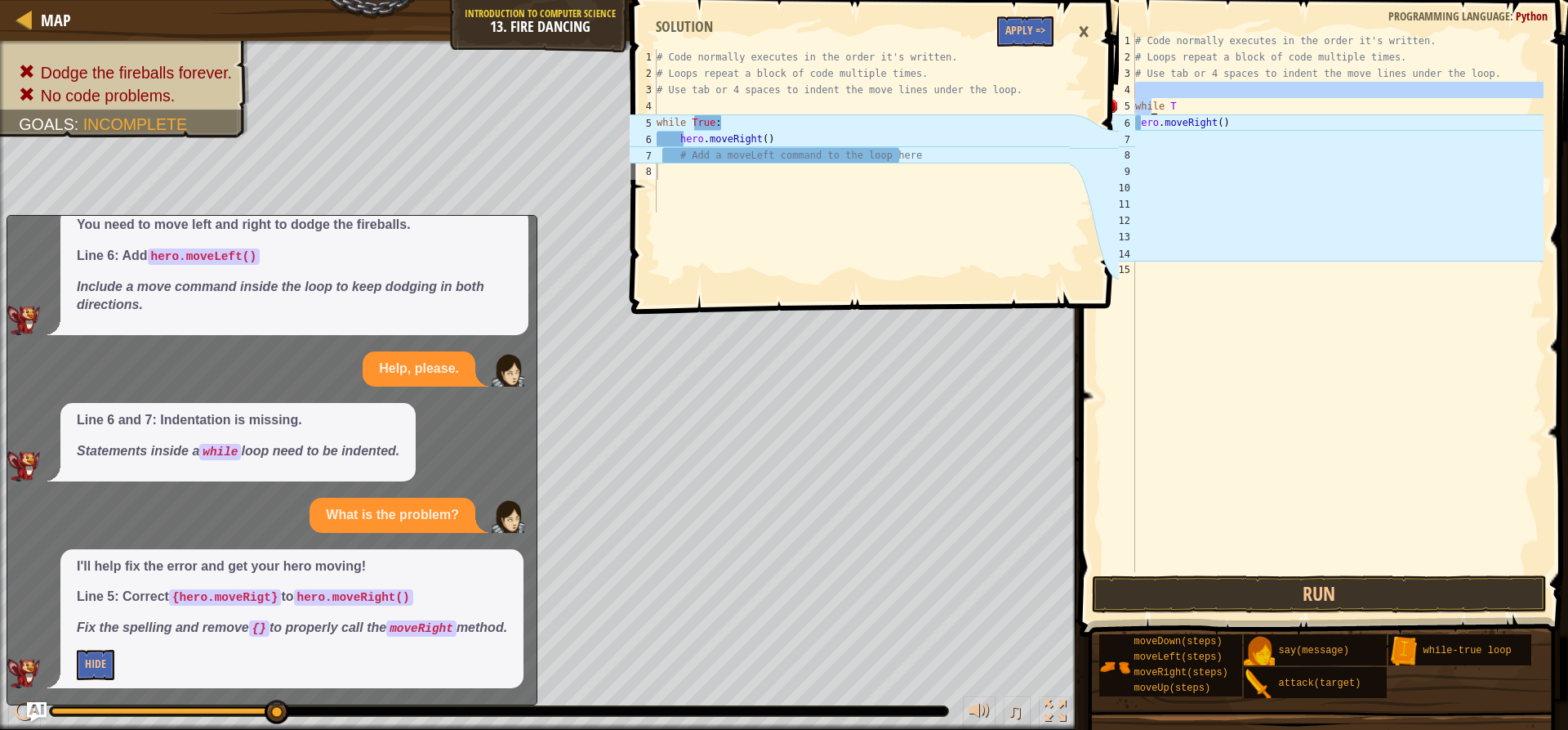
drag, startPoint x: 1213, startPoint y: 93, endPoint x: 1166, endPoint y: 101, distance: 47.7
click at [1157, 102] on div "# Code normally executes in the order it's written. # Loops repeat a block of c…" at bounding box center [1338, 318] width 412 height 572
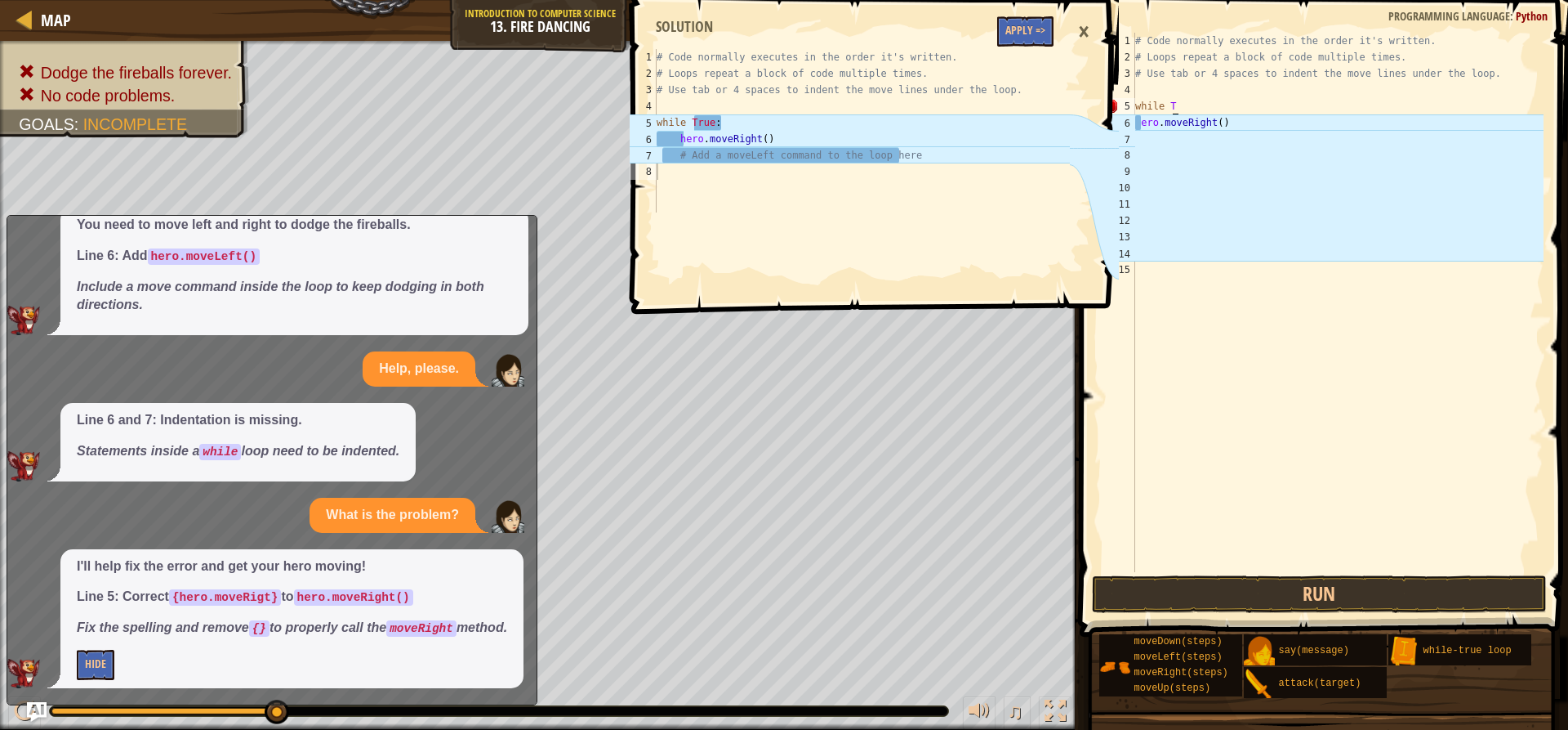
click at [1183, 102] on div "# Code normally executes in the order it's written. # Loops repeat a block of c…" at bounding box center [1338, 318] width 412 height 572
drag, startPoint x: 1183, startPoint y: 102, endPoint x: 1146, endPoint y: 110, distance: 37.9
click at [1146, 110] on div "# Code normally executes in the order it's written. # Loops repeat a block of c…" at bounding box center [1338, 318] width 412 height 572
type textarea "w"
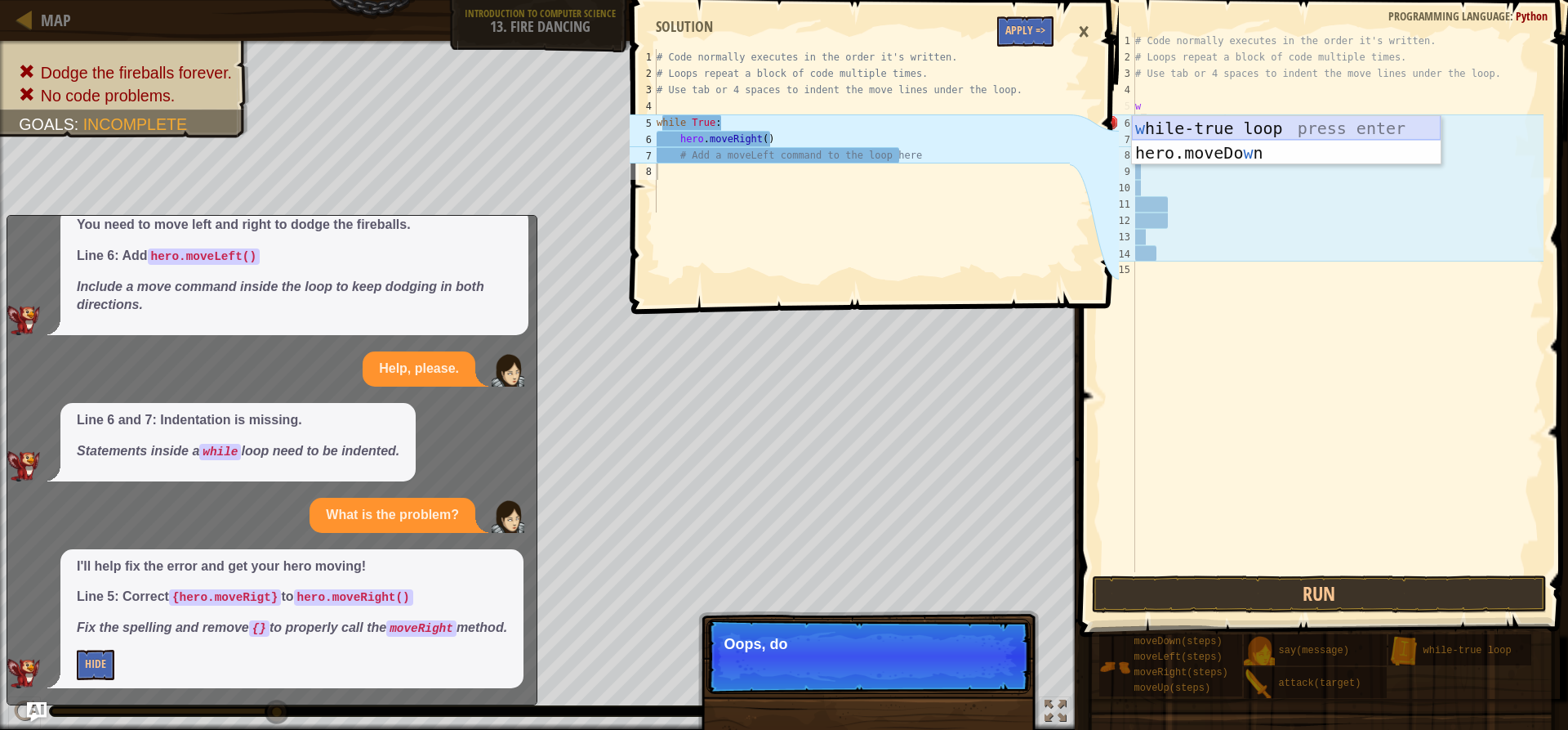
click at [1164, 126] on div "w [PERSON_NAME]-true loop press enter hero.moveDo w n press enter" at bounding box center [1286, 165] width 309 height 98
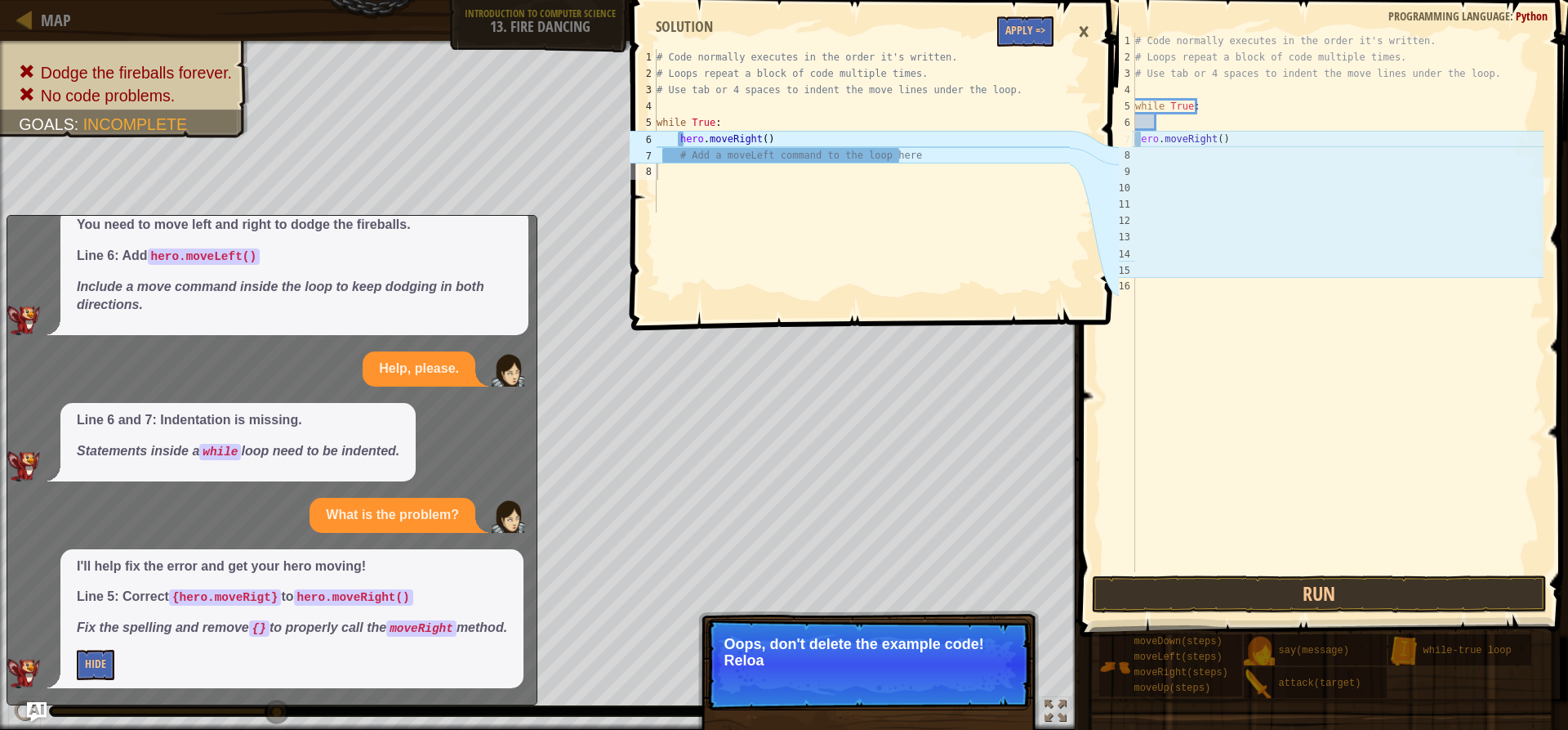
click at [1135, 144] on div "# Code normally executes in the order it's written. # Loops repeat a block of c…" at bounding box center [1338, 318] width 412 height 572
click at [1139, 140] on div "# Code normally executes in the order it's written. # Loops repeat a block of c…" at bounding box center [1338, 318] width 412 height 572
click at [1153, 137] on div "# Code normally executes in the order it's written. # Loops repeat a block of c…" at bounding box center [1338, 318] width 412 height 572
click at [1132, 140] on div "7" at bounding box center [1119, 139] width 33 height 17
type textarea "ero.moveRight()"
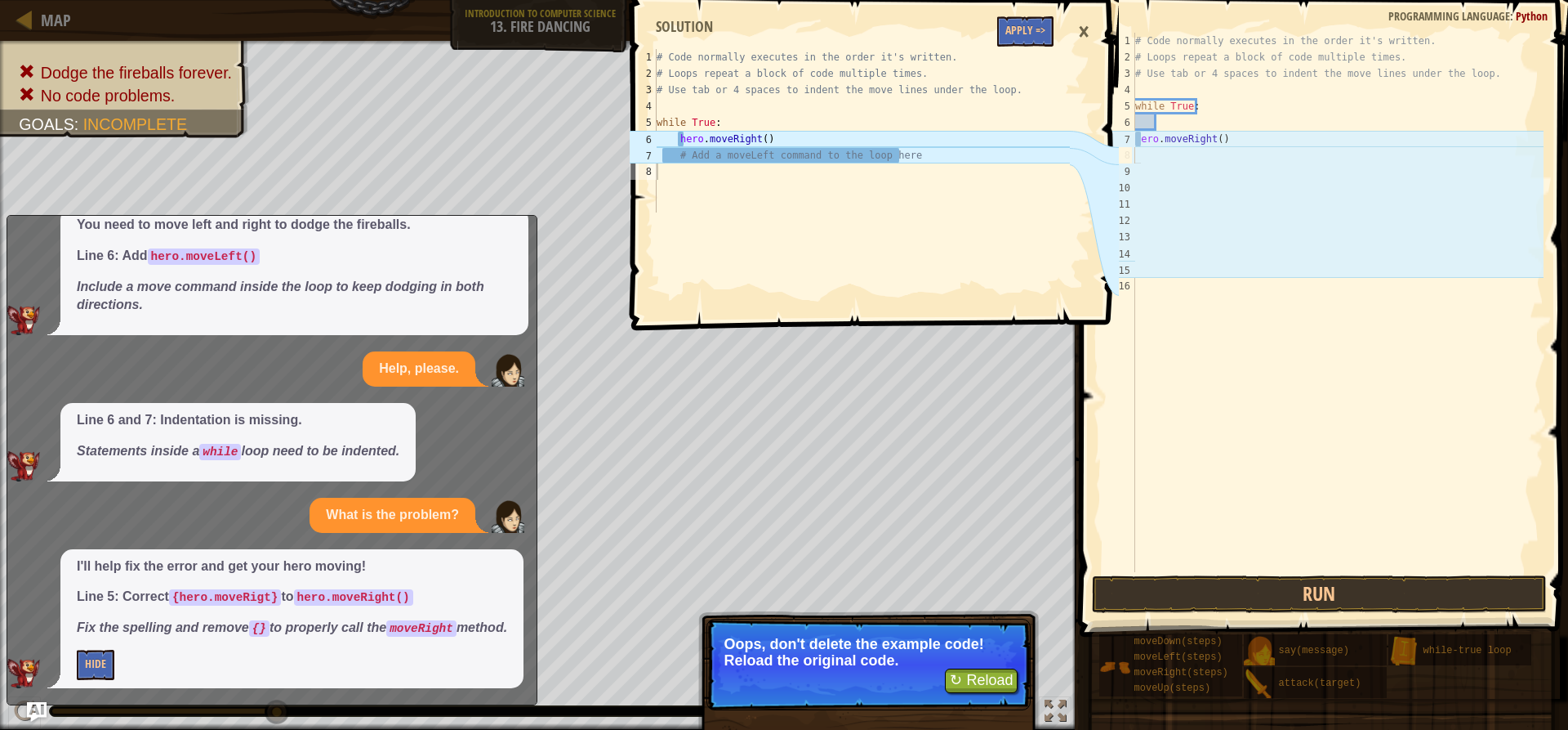
drag, startPoint x: 1168, startPoint y: 161, endPoint x: 1157, endPoint y: 218, distance: 58.1
click at [1168, 162] on div "# Code normally executes in the order it's written. # Loops repeat a block of c…" at bounding box center [1338, 318] width 412 height 572
click at [1138, 121] on div "# Code normally executes in the order it's written. # Loops repeat a block of c…" at bounding box center [1338, 318] width 412 height 572
click at [1140, 136] on div "# Code normally executes in the order it's written. # Loops repeat a block of c…" at bounding box center [1338, 318] width 412 height 572
drag, startPoint x: 1235, startPoint y: 137, endPoint x: 1114, endPoint y: 127, distance: 121.4
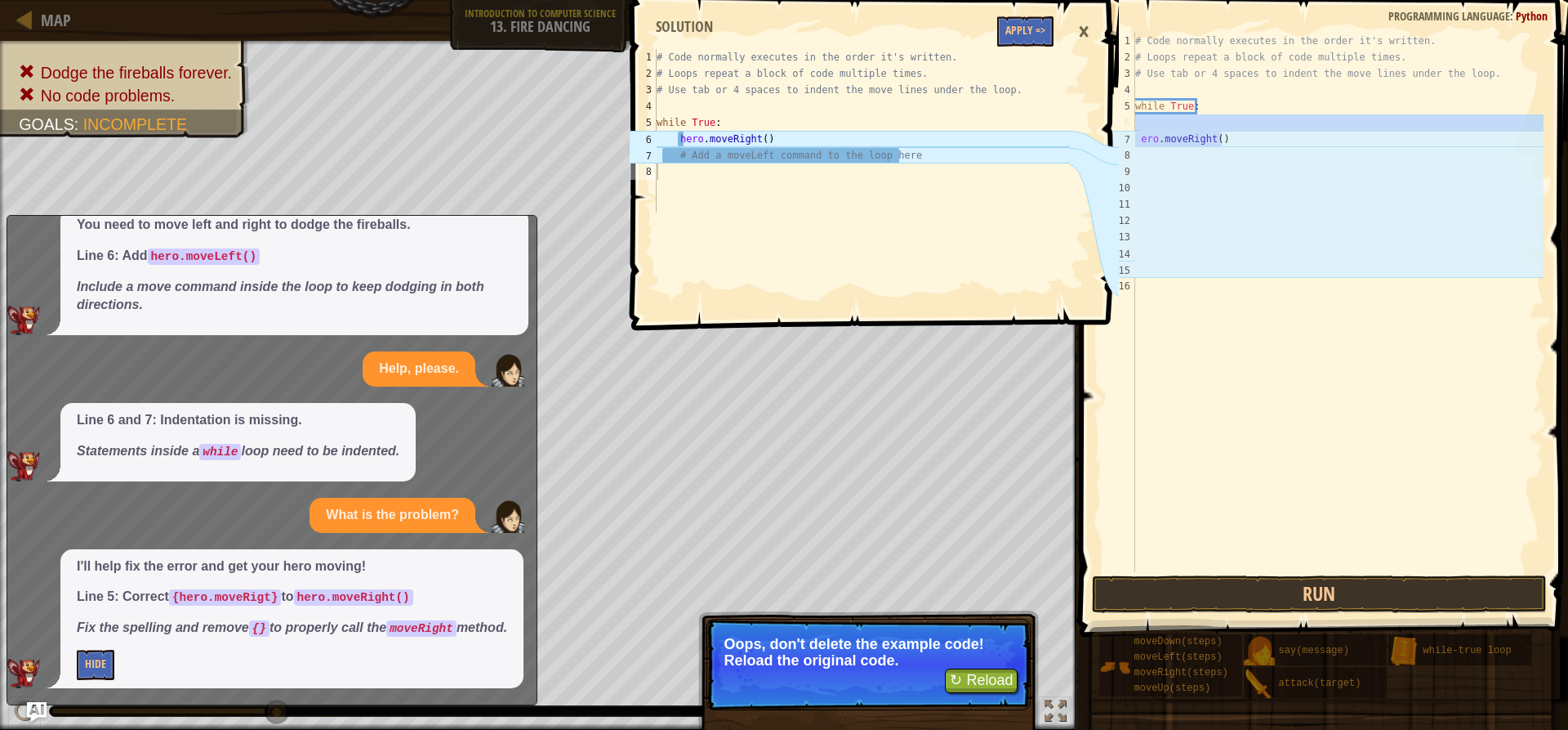
click at [1114, 127] on div "Map Introduction to Computer Science 13. Fire Dancing Game Menu Done Hints Ask …" at bounding box center [784, 365] width 1568 height 730
type textarea "ero.moveRight()"
drag, startPoint x: 1452, startPoint y: 172, endPoint x: 1440, endPoint y: 211, distance: 40.8
click at [1442, 199] on div "# Code normally executes in the order it's written. # Loops repeat a block of c…" at bounding box center [1338, 318] width 412 height 572
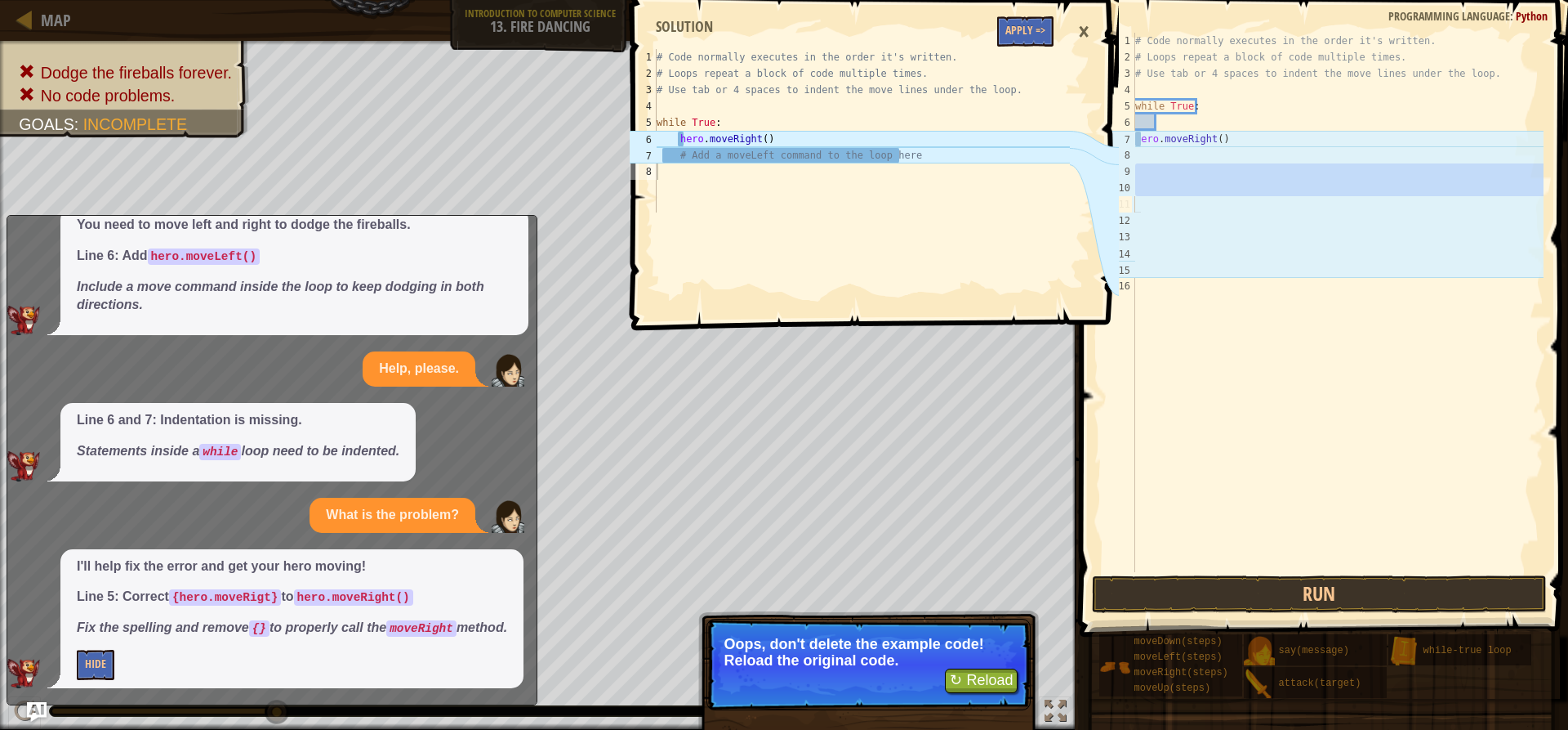
drag, startPoint x: 1259, startPoint y: 533, endPoint x: 1256, endPoint y: 497, distance: 36.1
click at [1256, 538] on div "# Code normally executes in the order it's written. # Loops repeat a block of c…" at bounding box center [1338, 318] width 412 height 572
drag, startPoint x: 1284, startPoint y: 244, endPoint x: 1396, endPoint y: 114, distance: 171.6
click at [1376, 137] on div "# Code normally executes in the order it's written. # Loops repeat a block of c…" at bounding box center [1338, 318] width 412 height 572
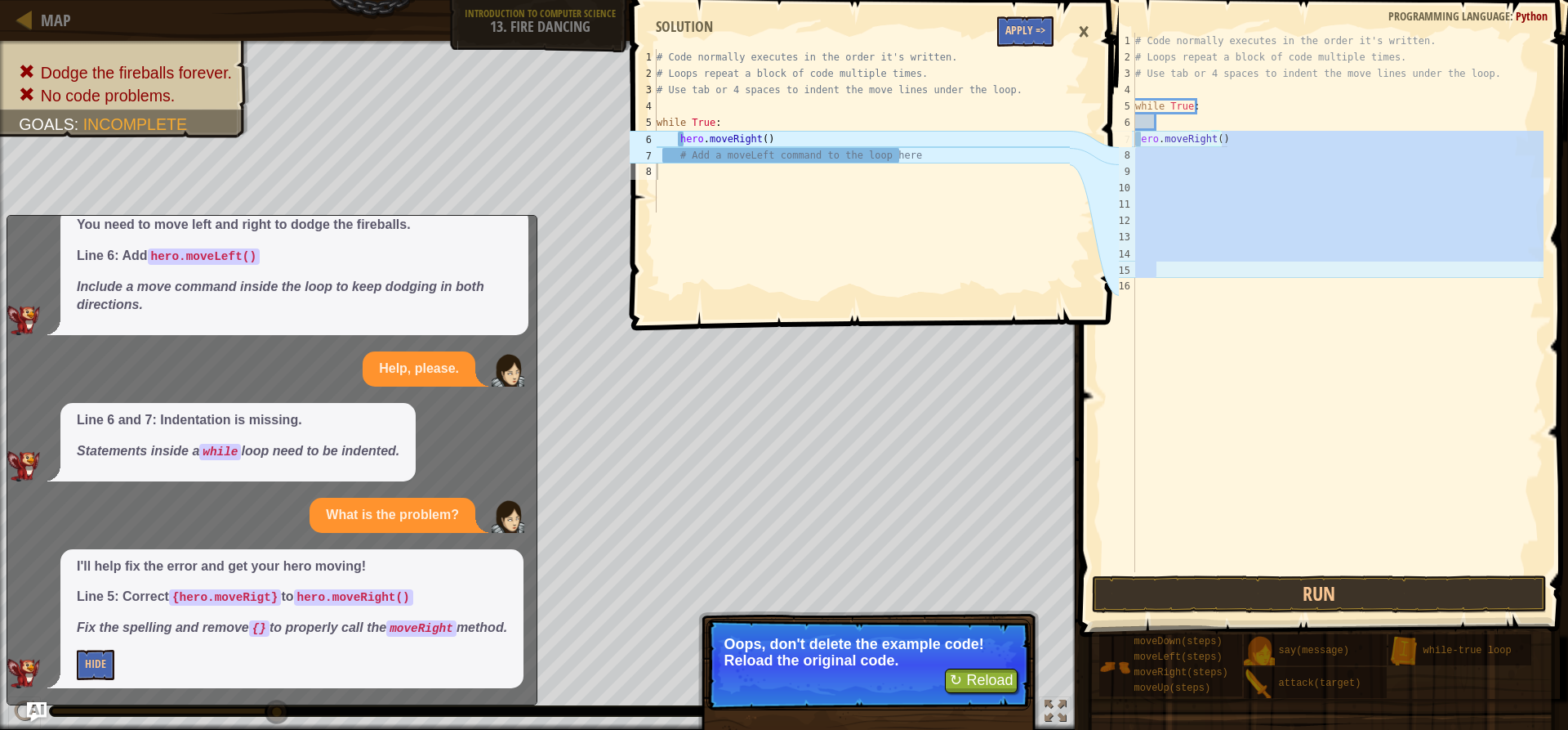
type textarea "ero.moveRight()"
click at [1049, 32] on button "Apply =>" at bounding box center [1025, 32] width 56 height 30
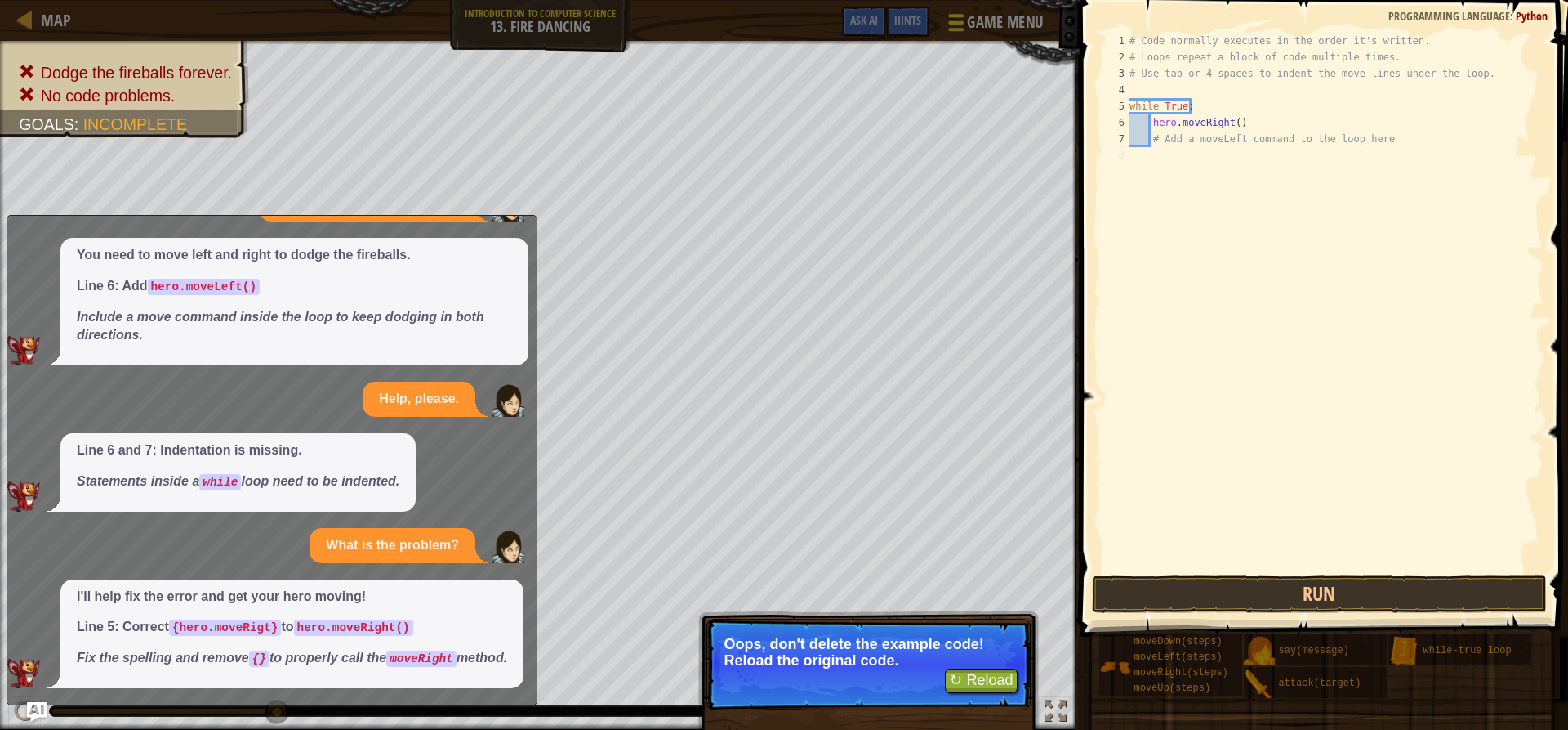
scroll to position [73, 0]
click at [1272, 594] on button "Run" at bounding box center [1319, 594] width 454 height 38
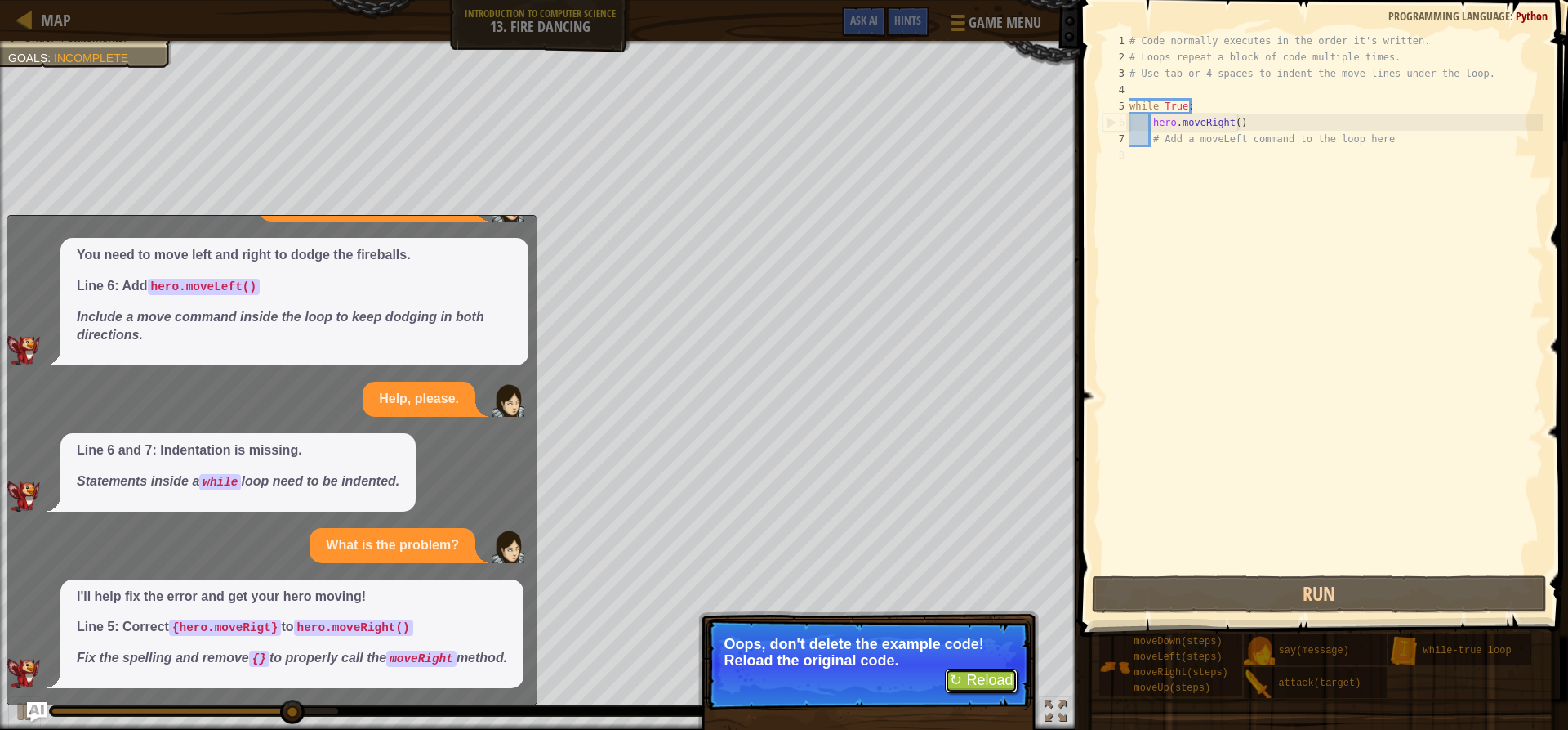
click at [993, 677] on button "↻ Reload" at bounding box center [981, 680] width 73 height 24
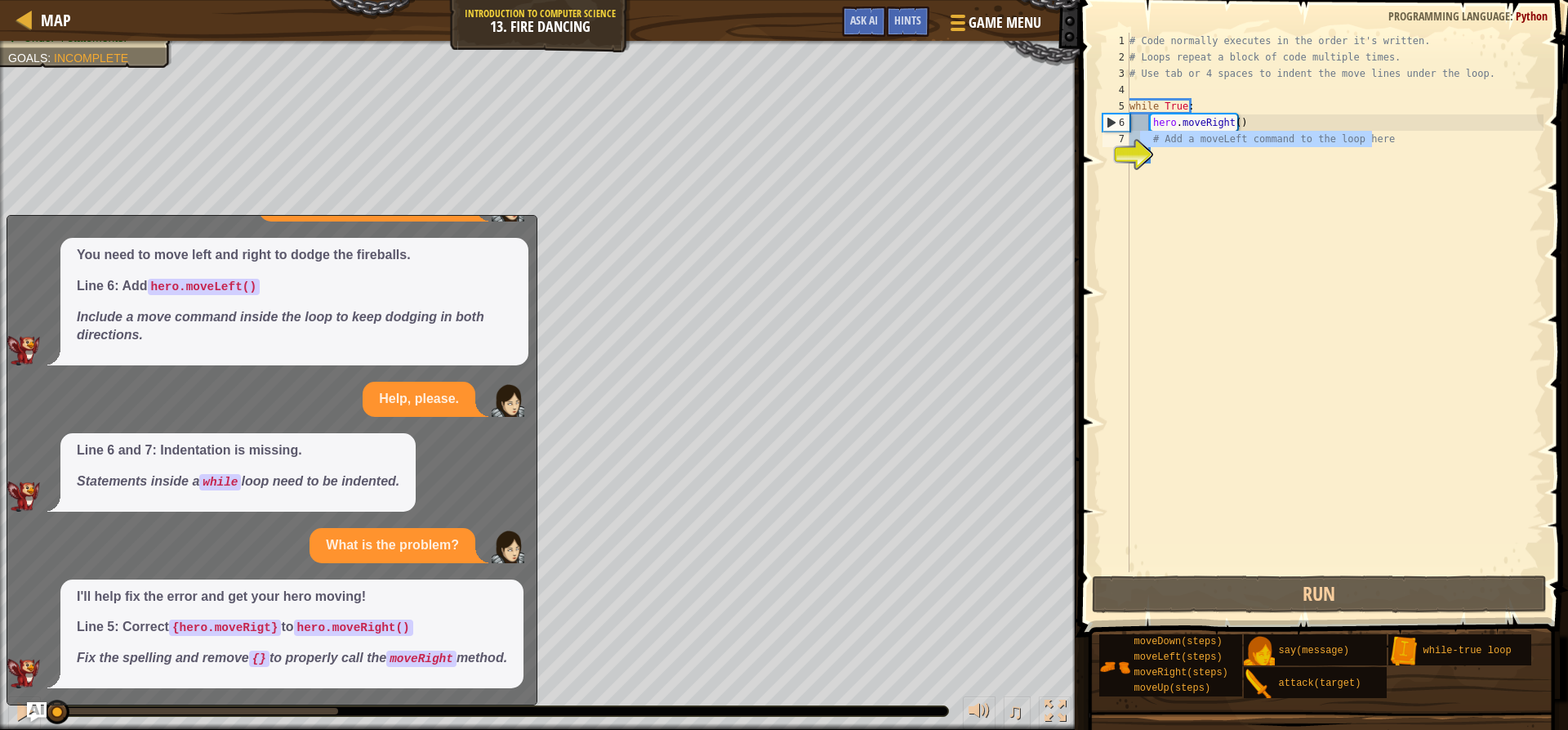
drag, startPoint x: 1384, startPoint y: 139, endPoint x: 1143, endPoint y: 144, distance: 241.1
click at [1143, 144] on div "1 2 3 4 5 6 7 8 # Code normally executes in the order it's written. # Loops rep…" at bounding box center [1321, 302] width 444 height 539
type textarea "# Add a moveLeft command to the loop here"
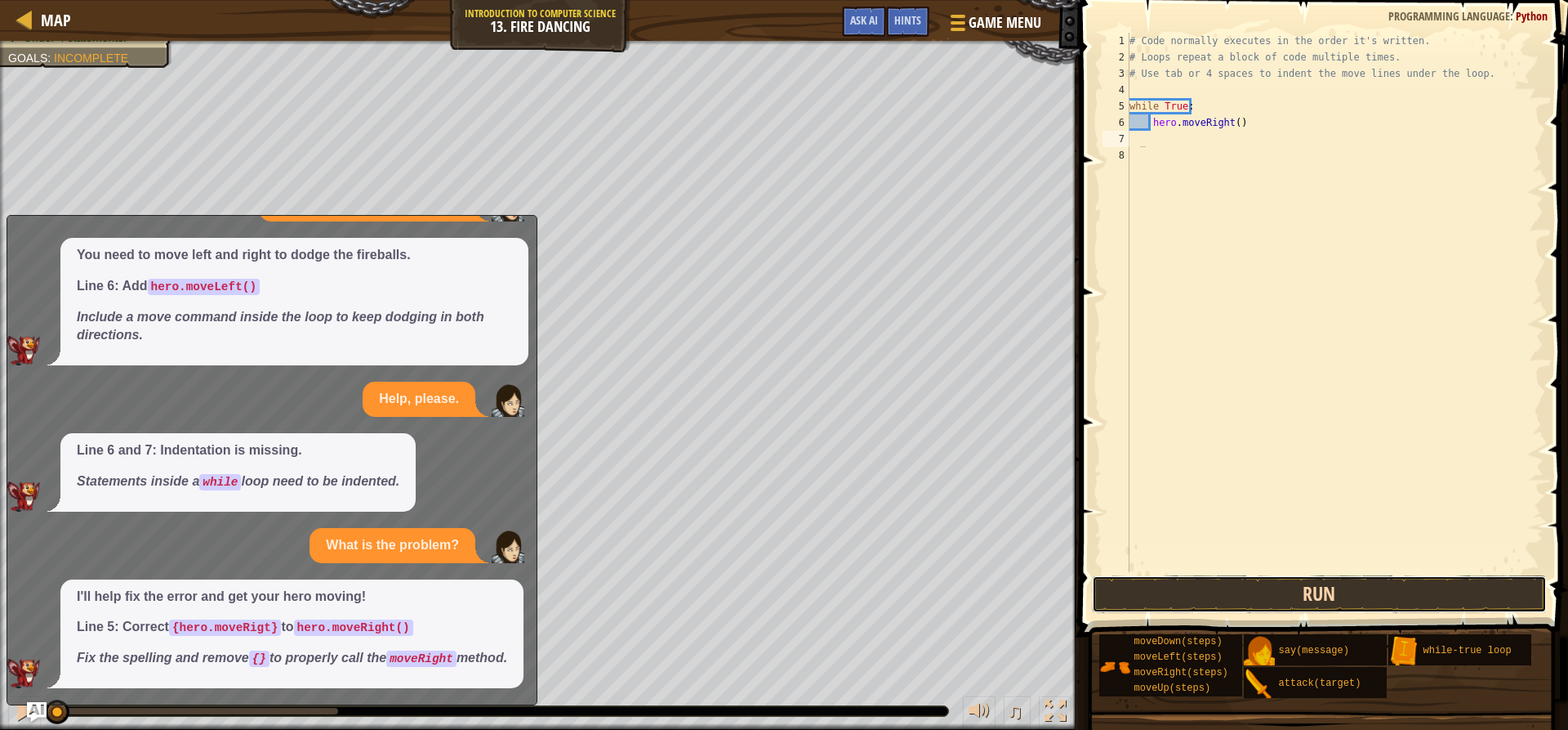
click at [1196, 596] on button "Run" at bounding box center [1319, 594] width 454 height 38
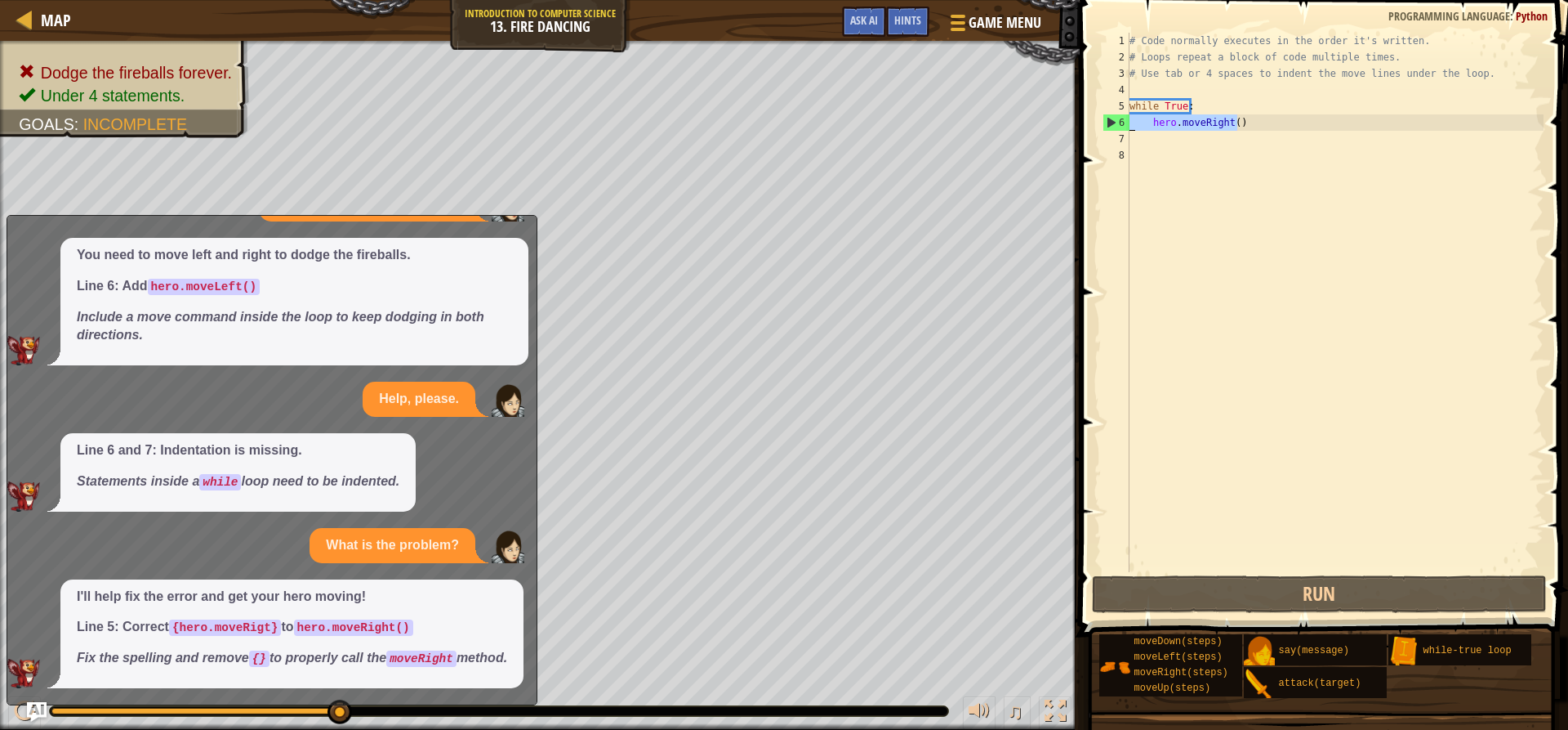
drag, startPoint x: 1250, startPoint y: 122, endPoint x: 1125, endPoint y: 122, distance: 125.0
click at [1126, 122] on div "1 2 3 4 5 6 7 8 # Code normally executes in the order it's written. # Loops rep…" at bounding box center [1321, 302] width 444 height 539
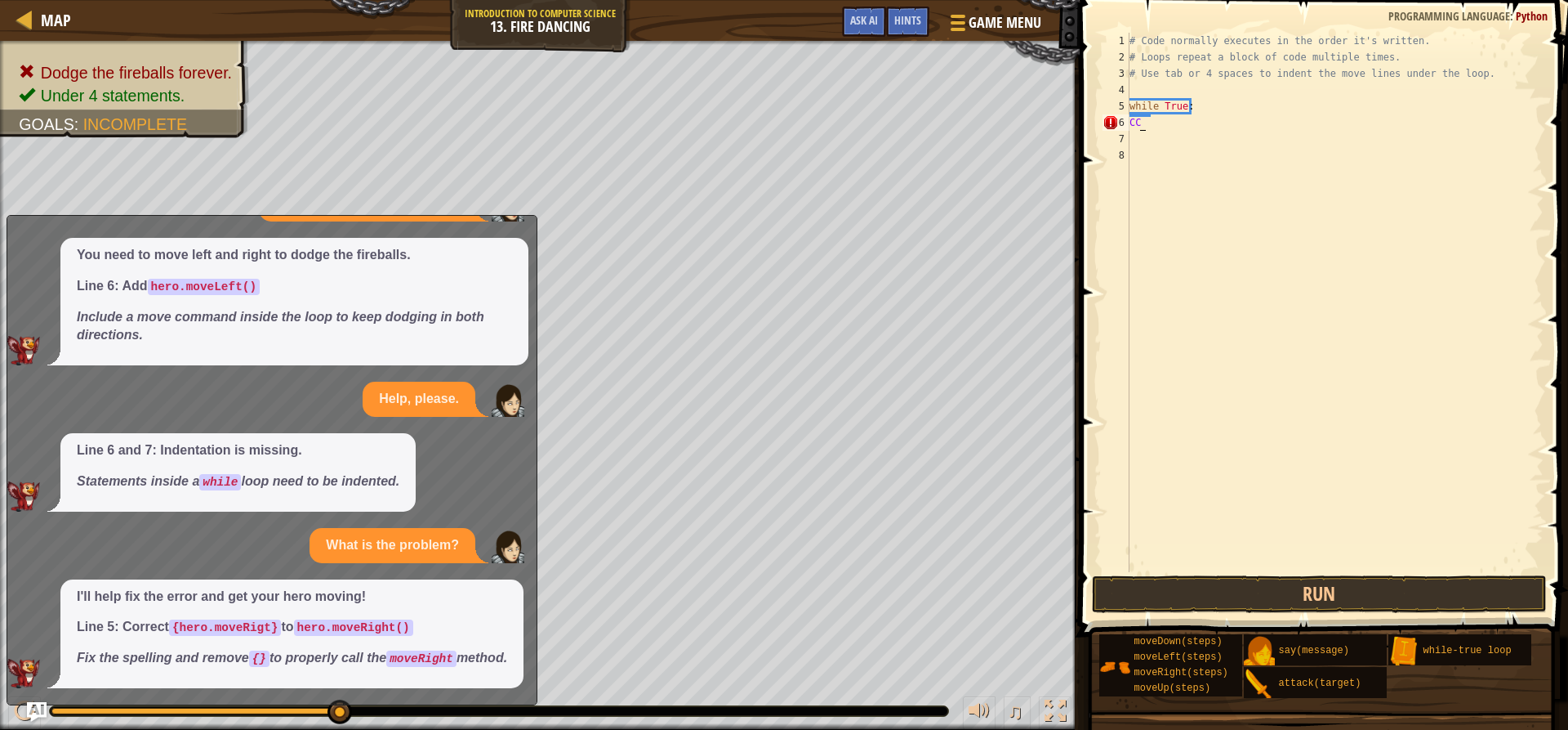
scroll to position [8, 0]
type textarea "C"
type textarea "h"
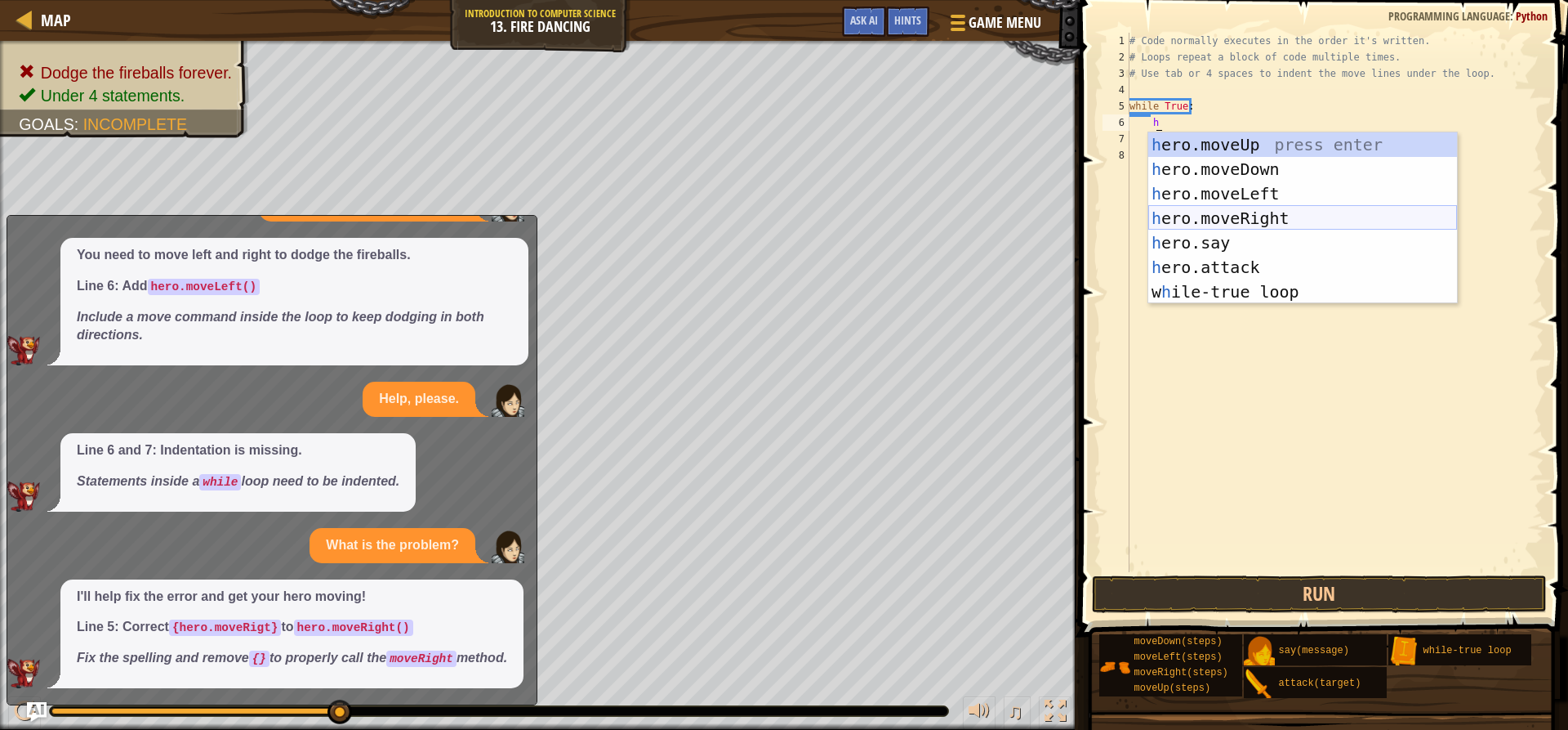
click at [1240, 209] on div "h ero.moveUp press enter h ero.moveDown press enter h ero.moveLeft press enter …" at bounding box center [1302, 243] width 309 height 221
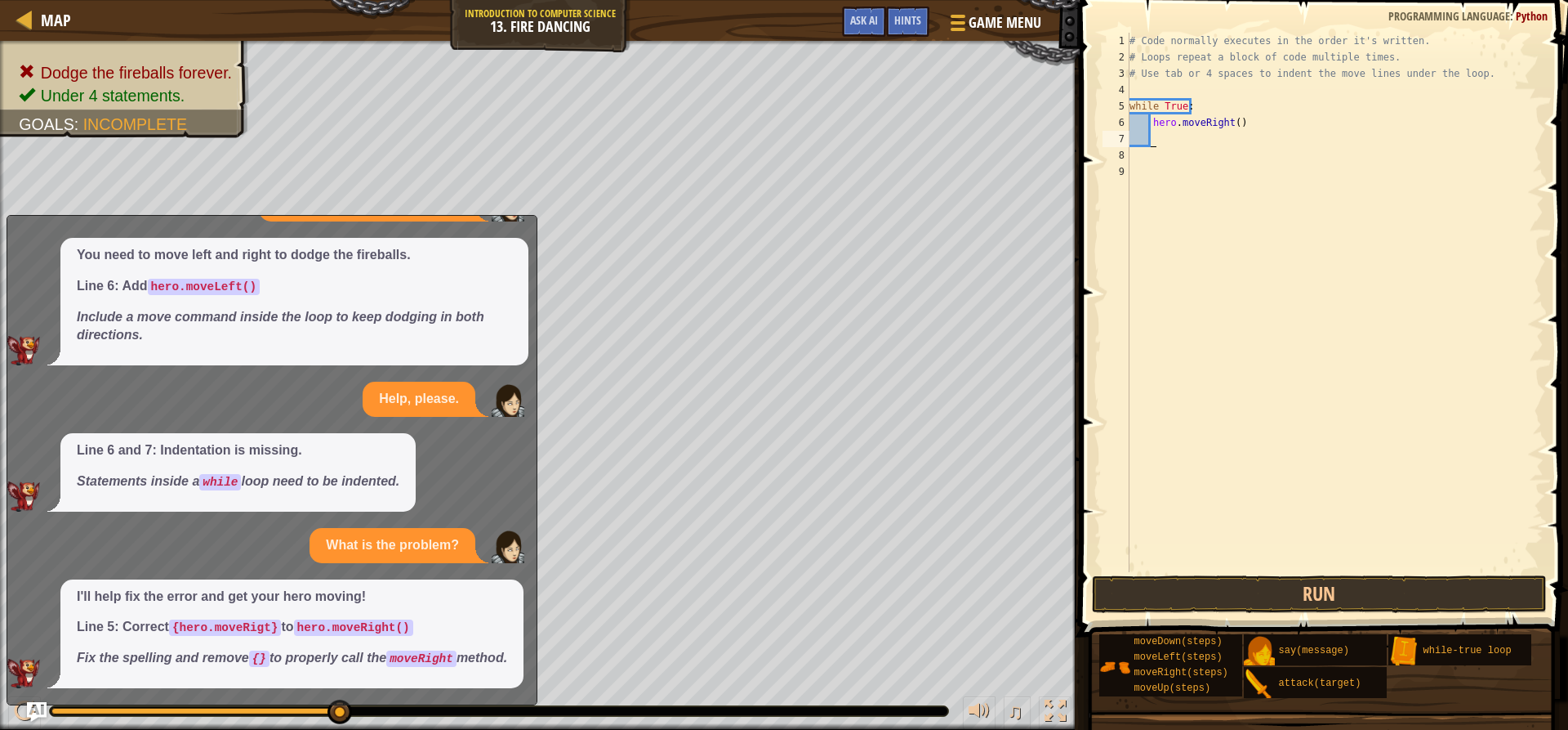
scroll to position [8, 1]
type textarea "h"
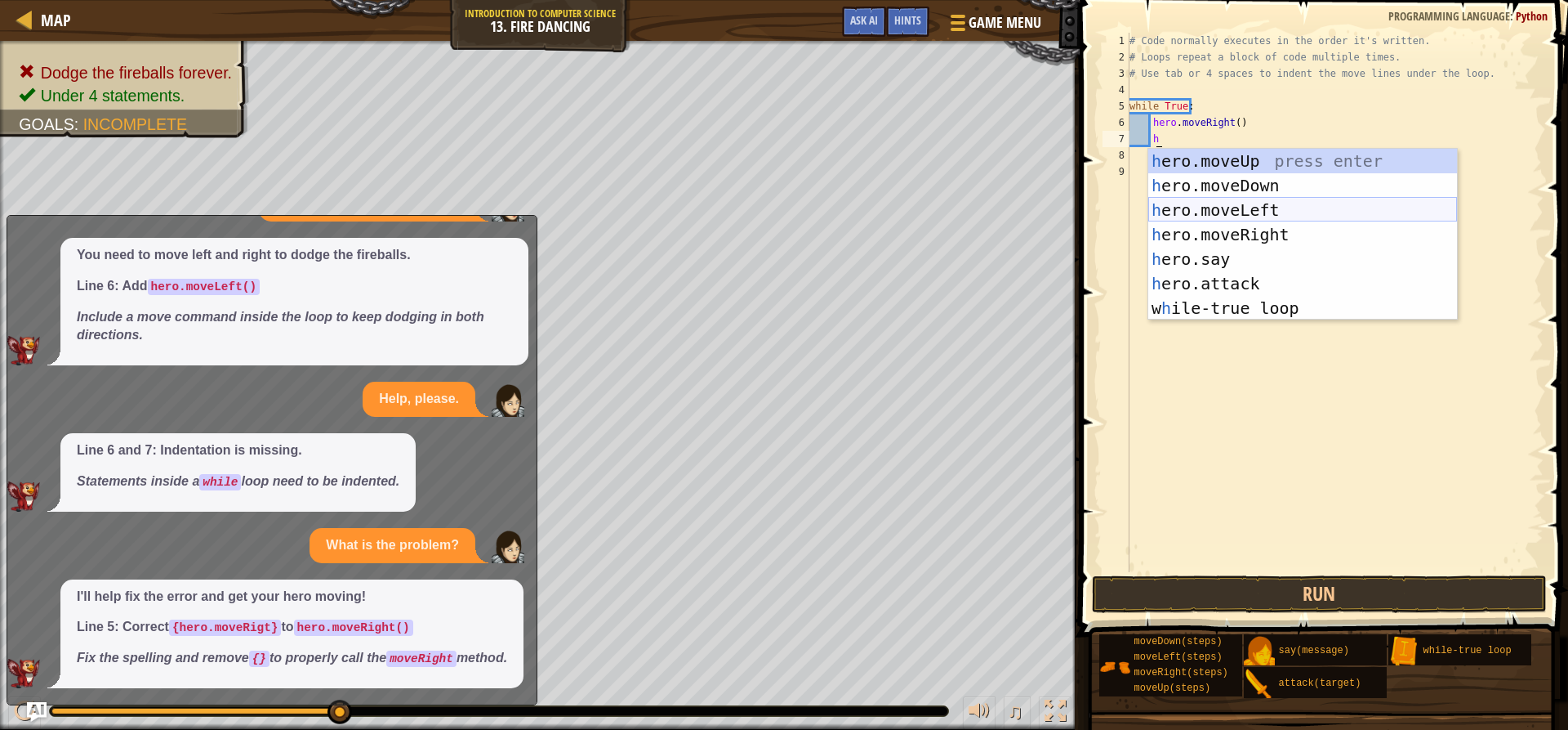
click at [1207, 208] on div "h ero.moveUp press enter h ero.moveDown press enter h ero.moveLeft press enter …" at bounding box center [1302, 260] width 309 height 221
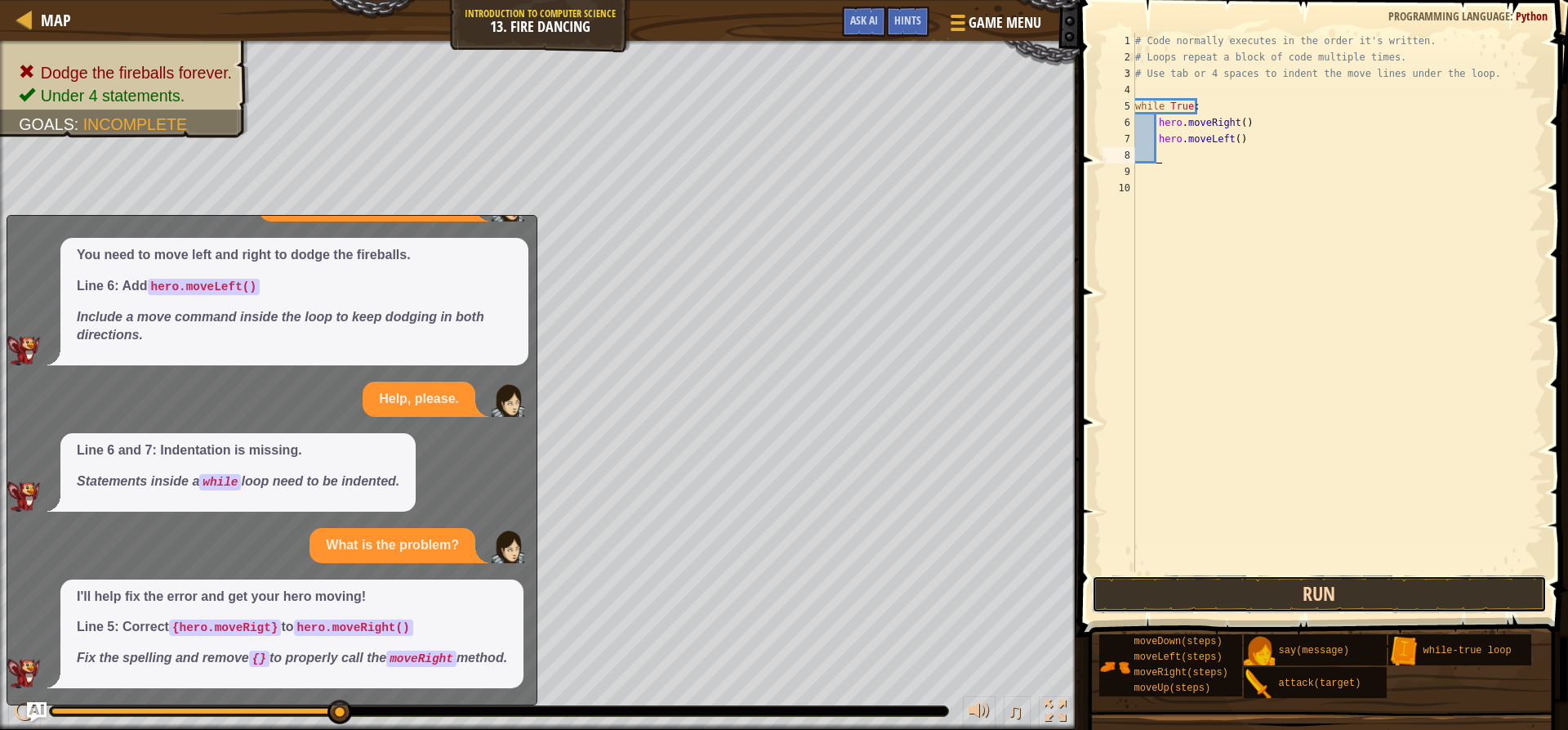
click at [1314, 590] on button "Run" at bounding box center [1319, 594] width 454 height 38
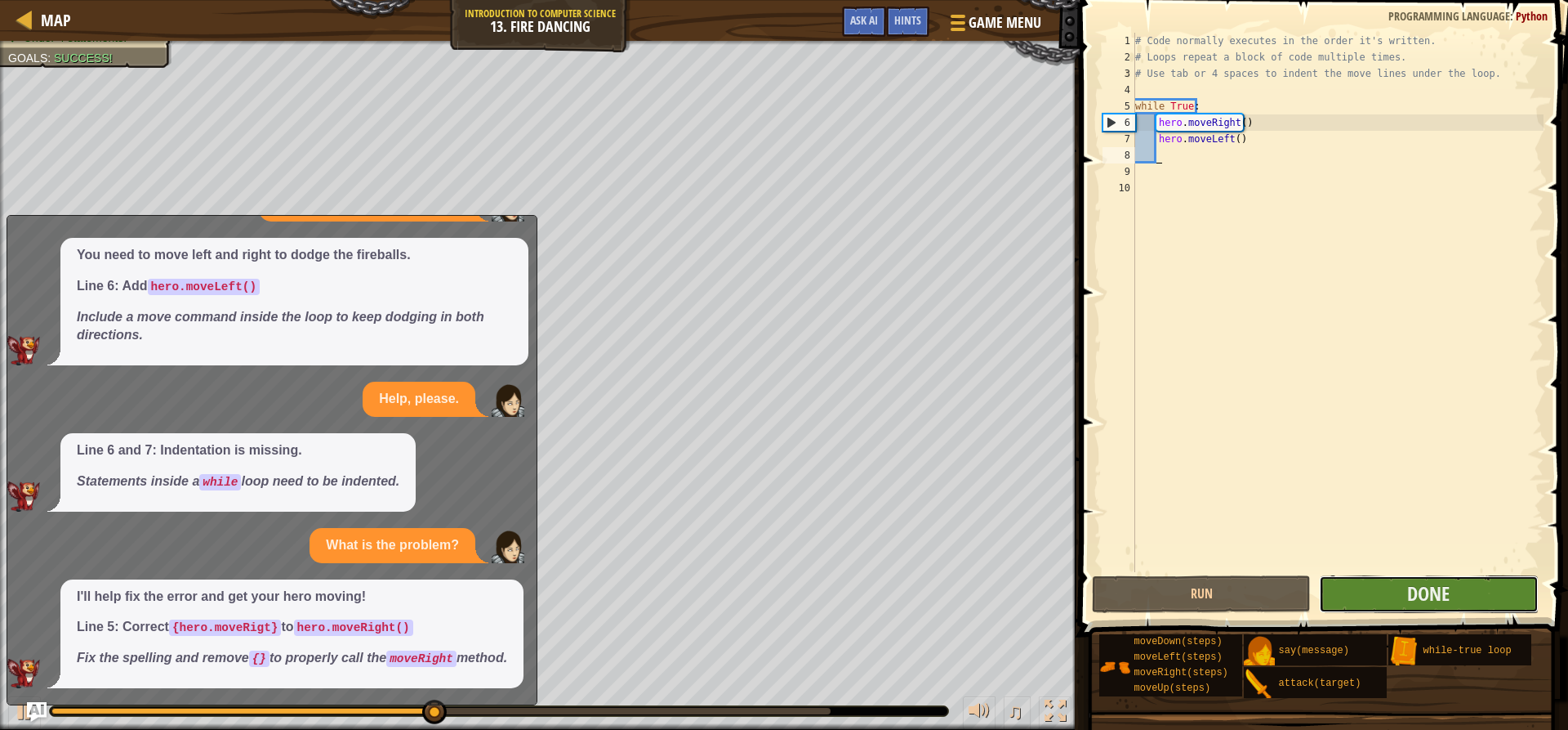
click at [1519, 588] on button "Done" at bounding box center [1428, 594] width 219 height 38
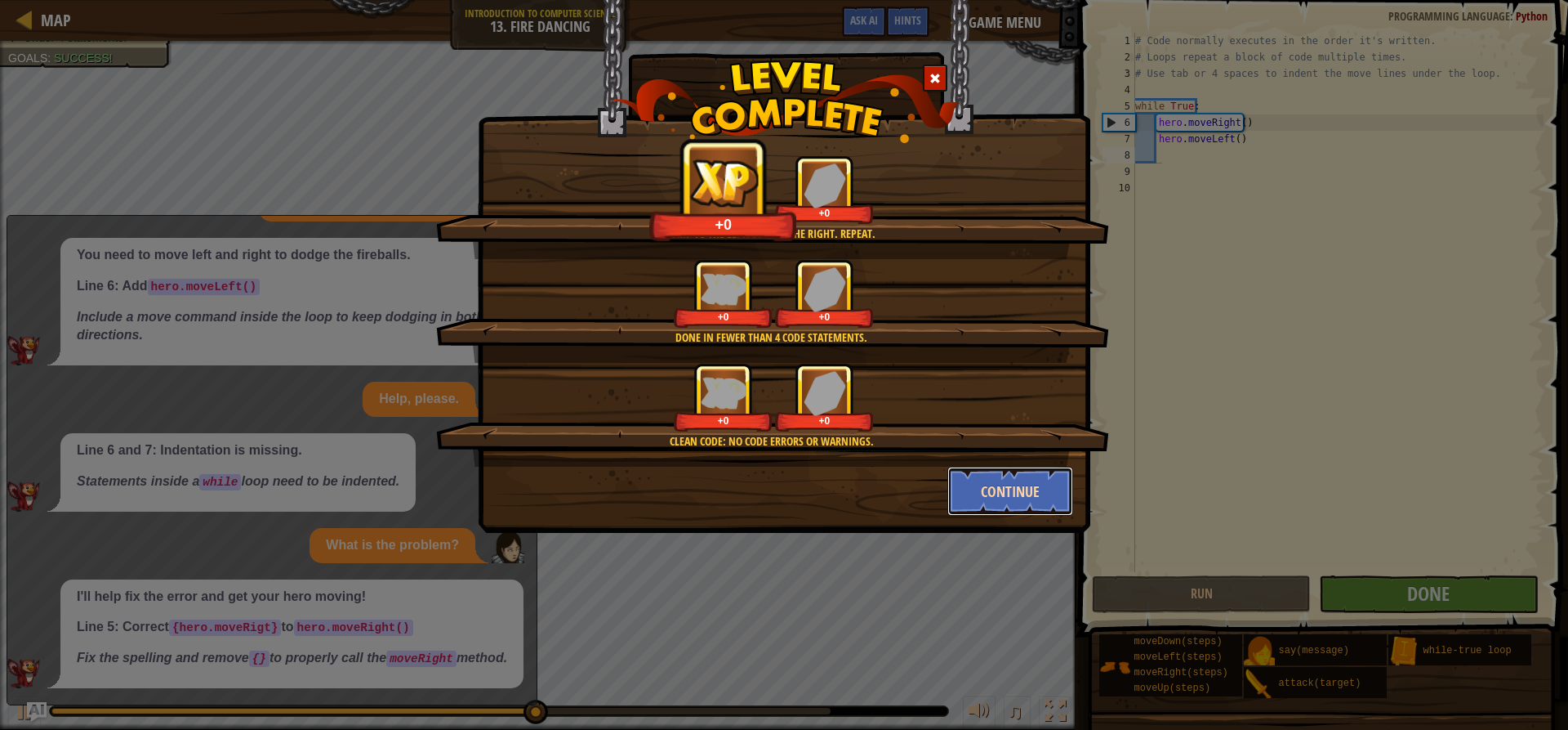
click at [971, 500] on button "Continue" at bounding box center [1010, 491] width 126 height 49
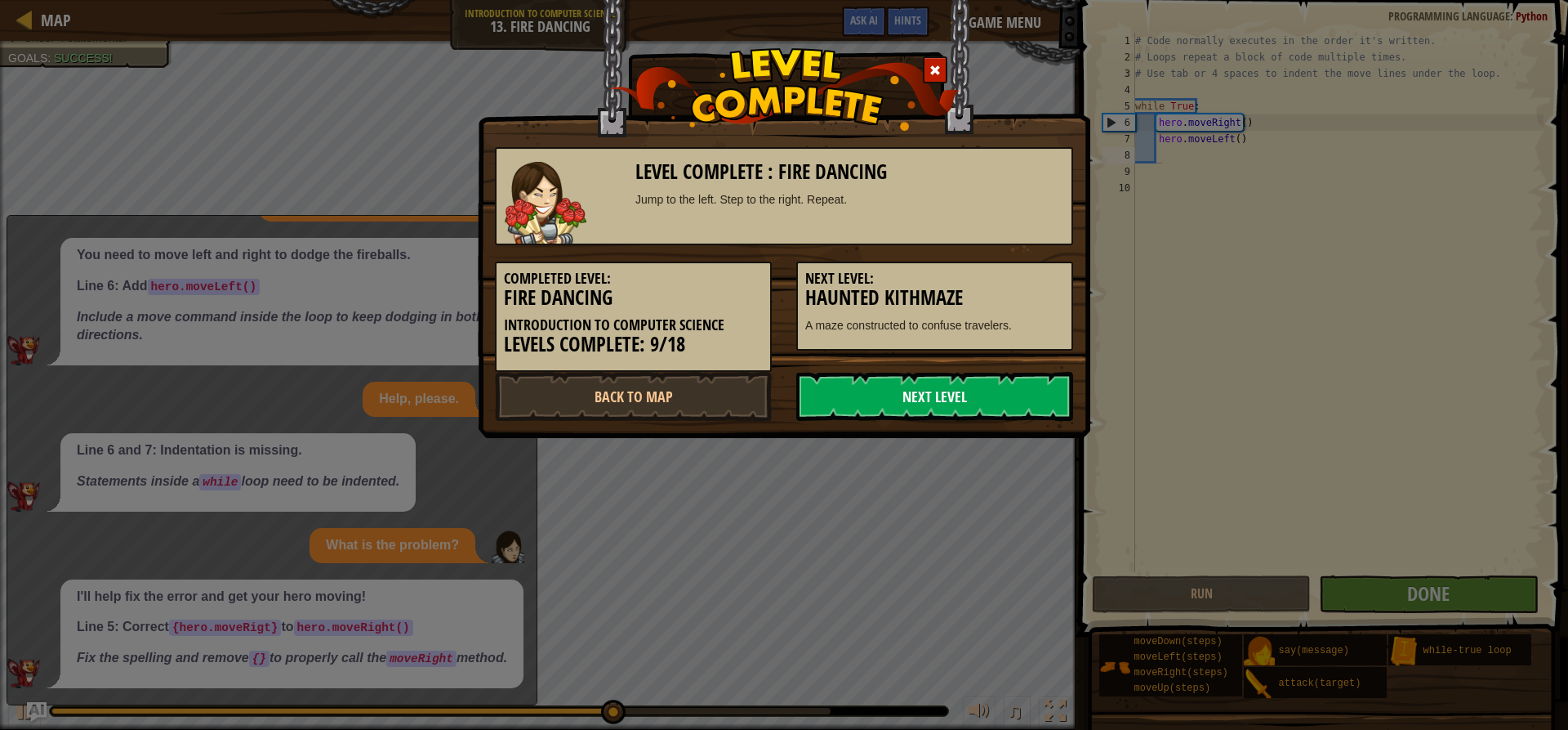
click at [910, 388] on link "Next Level" at bounding box center [935, 396] width 277 height 49
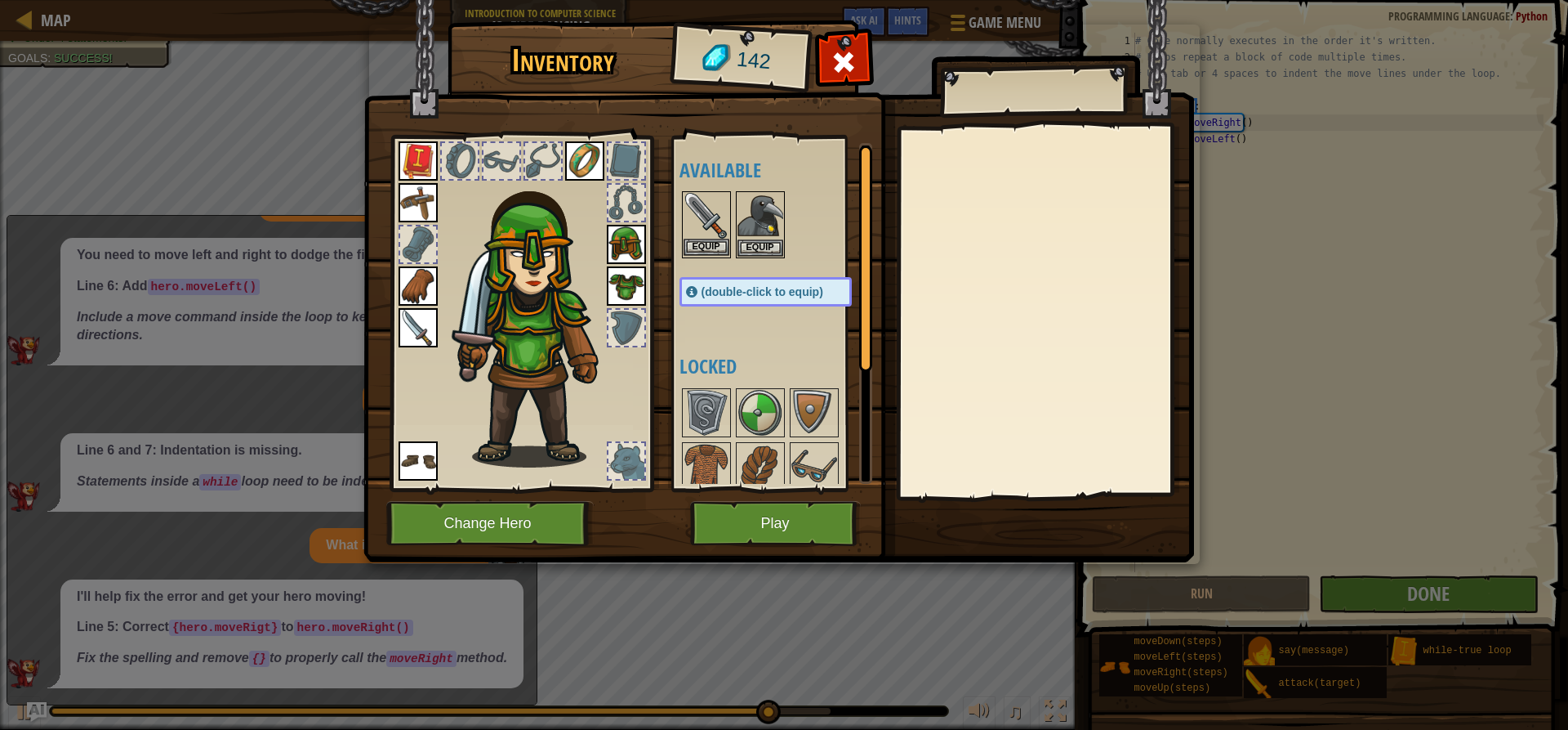
click at [705, 236] on img at bounding box center [706, 215] width 46 height 46
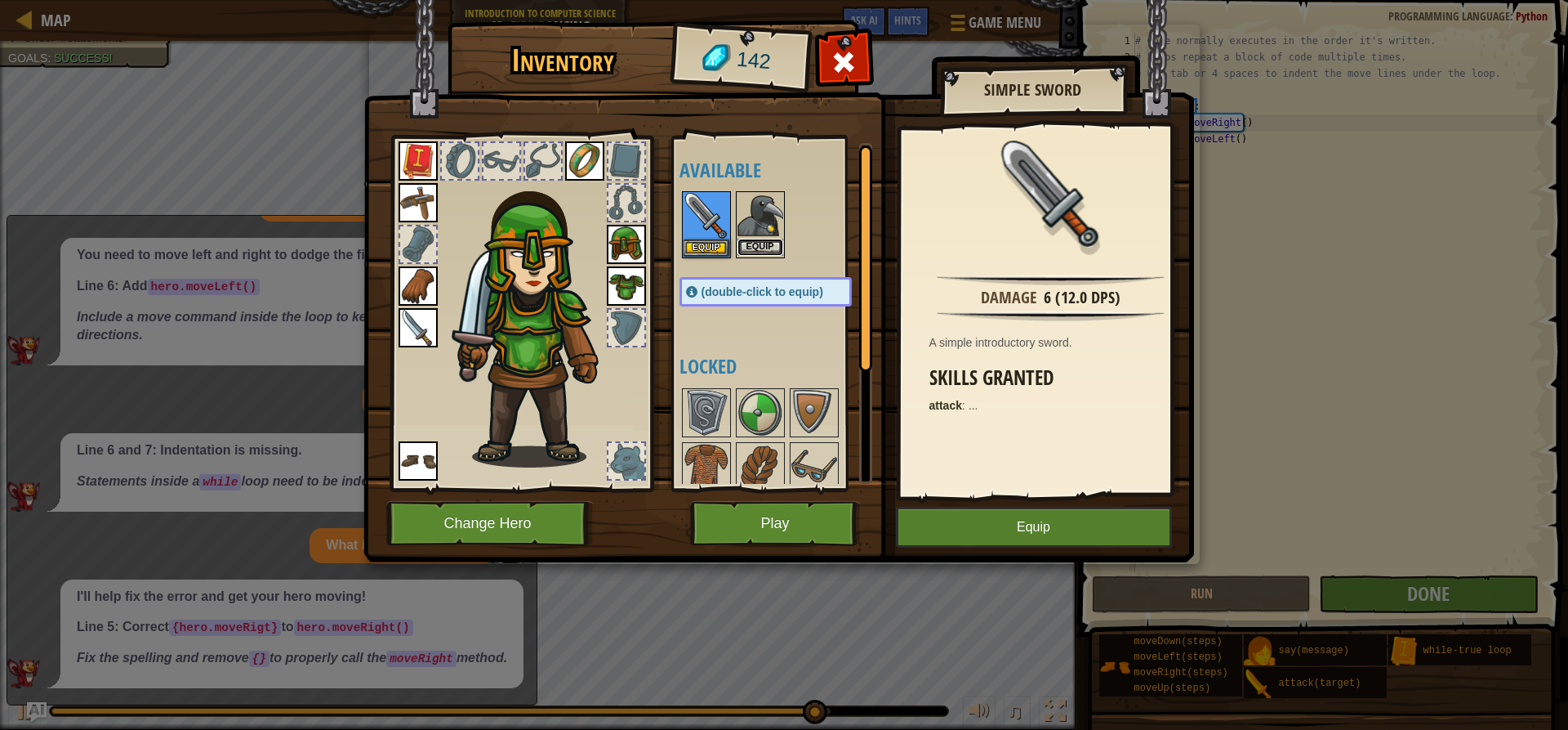
click at [758, 243] on button "Equip" at bounding box center [760, 247] width 46 height 17
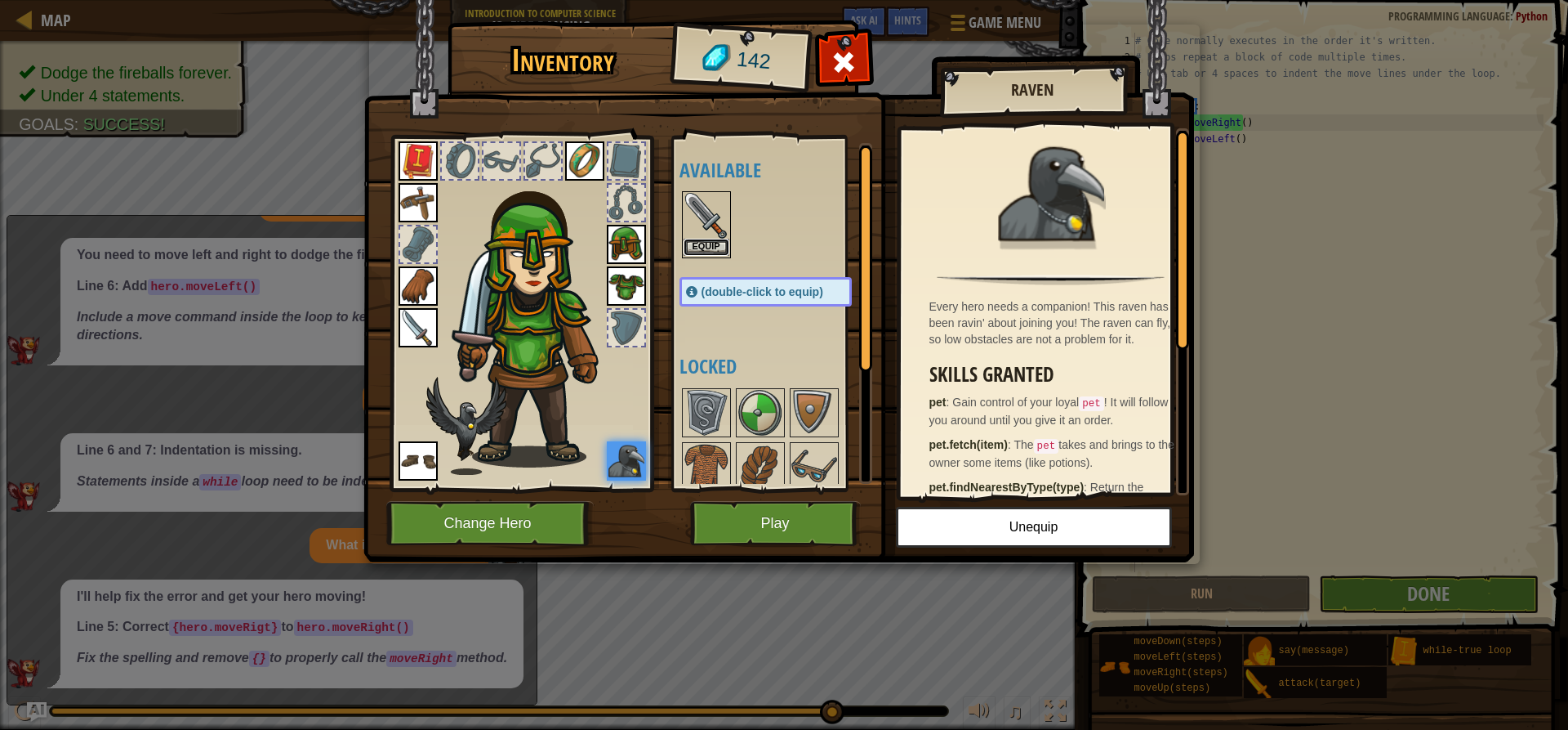
click at [696, 254] on button "Equip" at bounding box center [706, 247] width 46 height 17
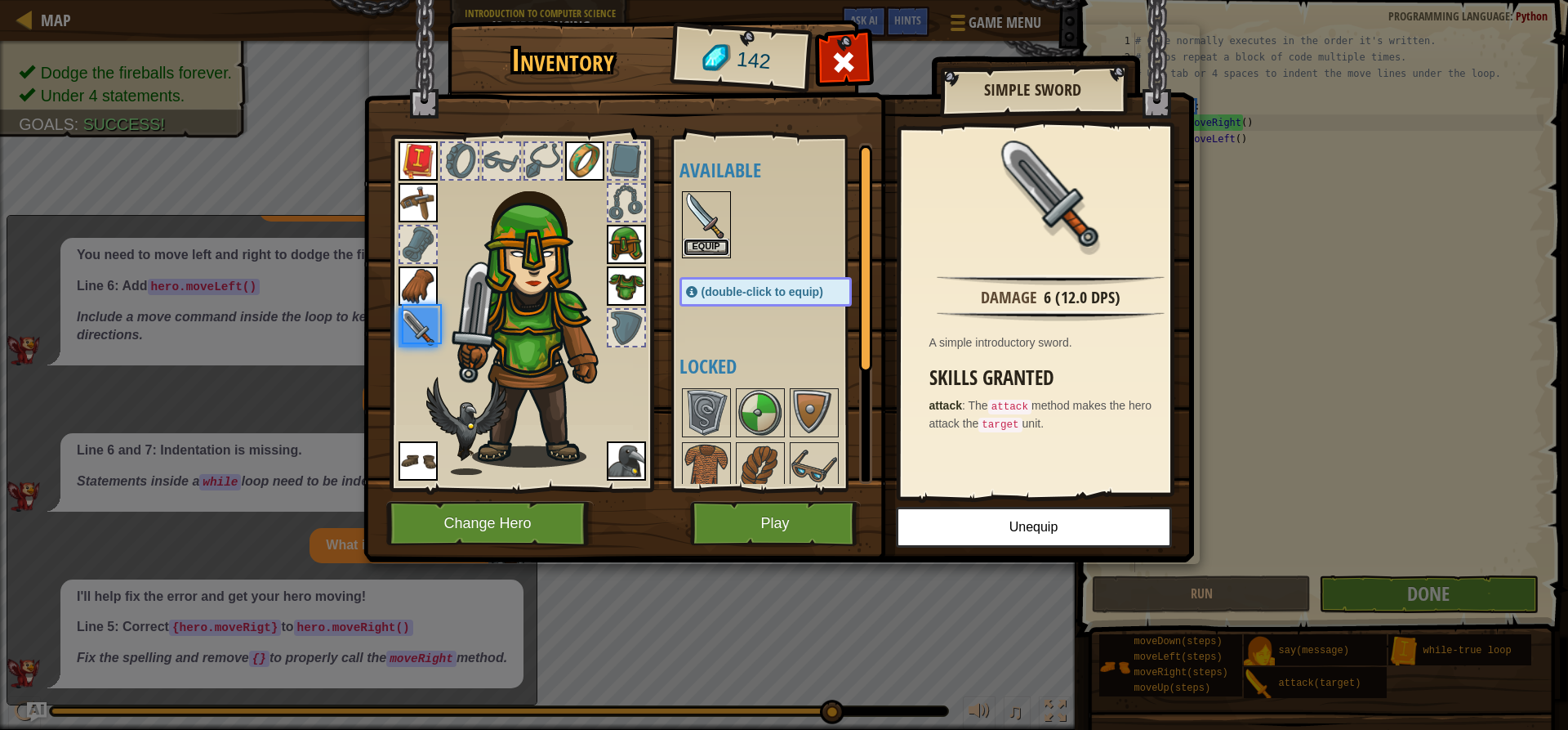
click at [696, 245] on button "Equip" at bounding box center [706, 247] width 46 height 17
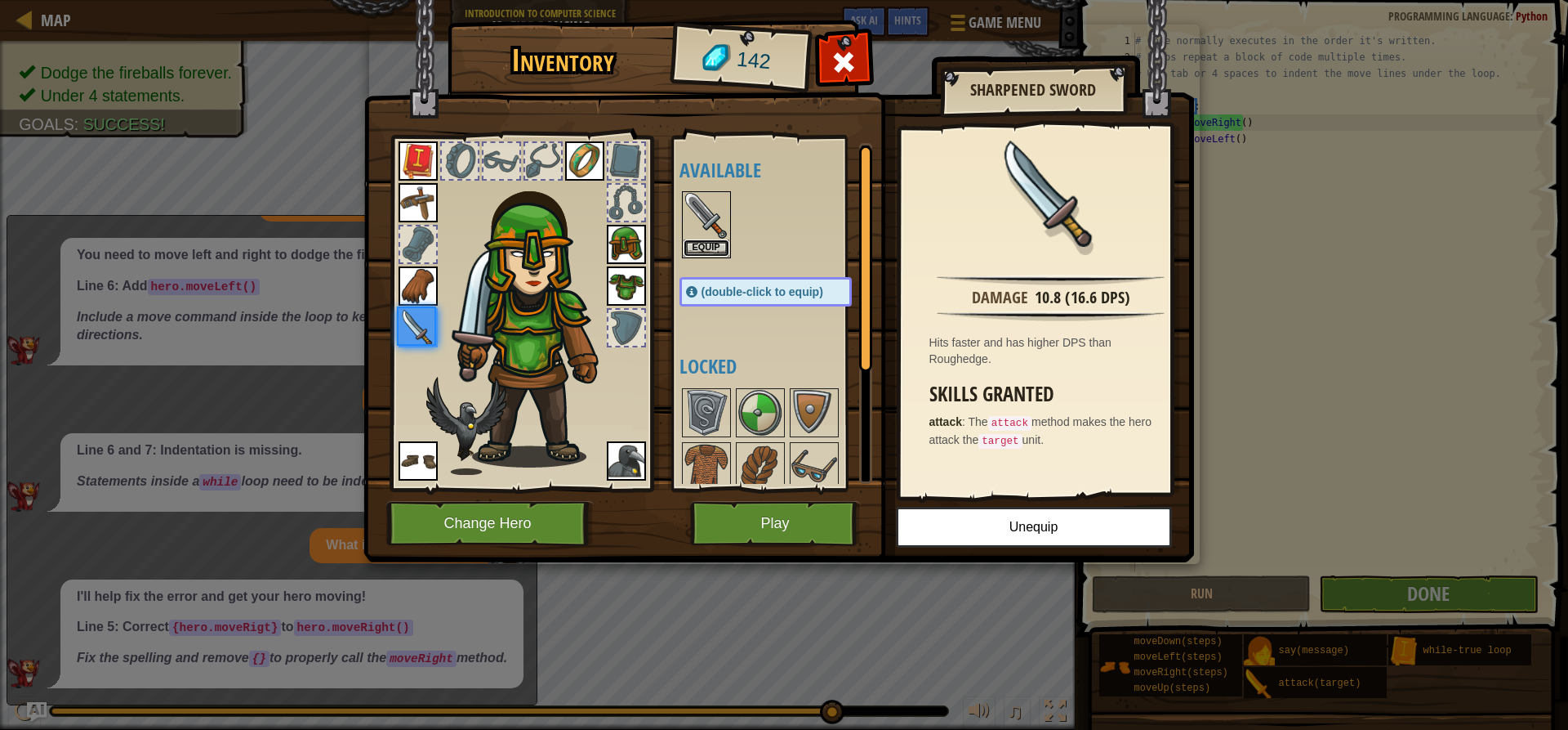
click at [696, 245] on button "Equip" at bounding box center [706, 248] width 46 height 17
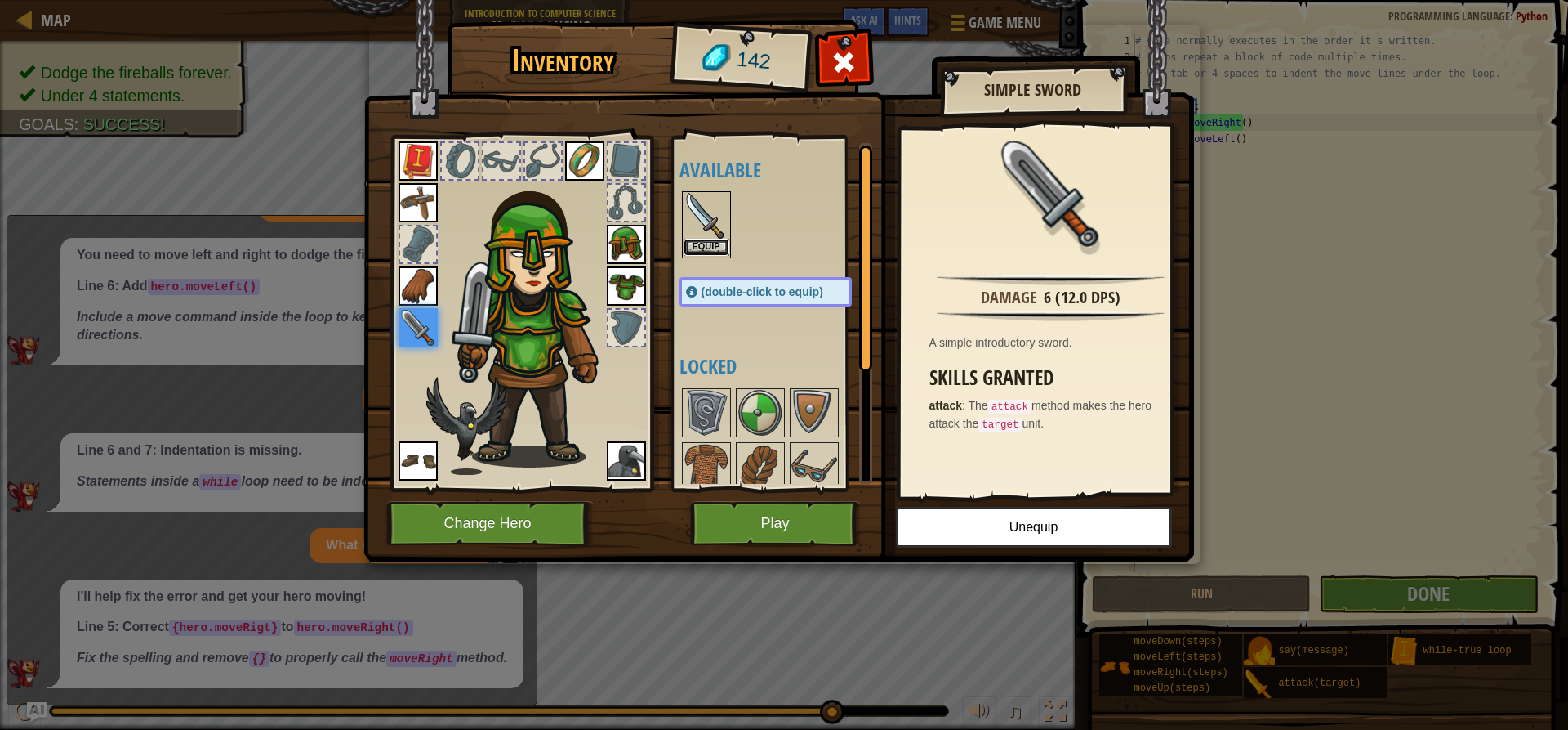
click at [707, 240] on button "Equip" at bounding box center [706, 247] width 46 height 17
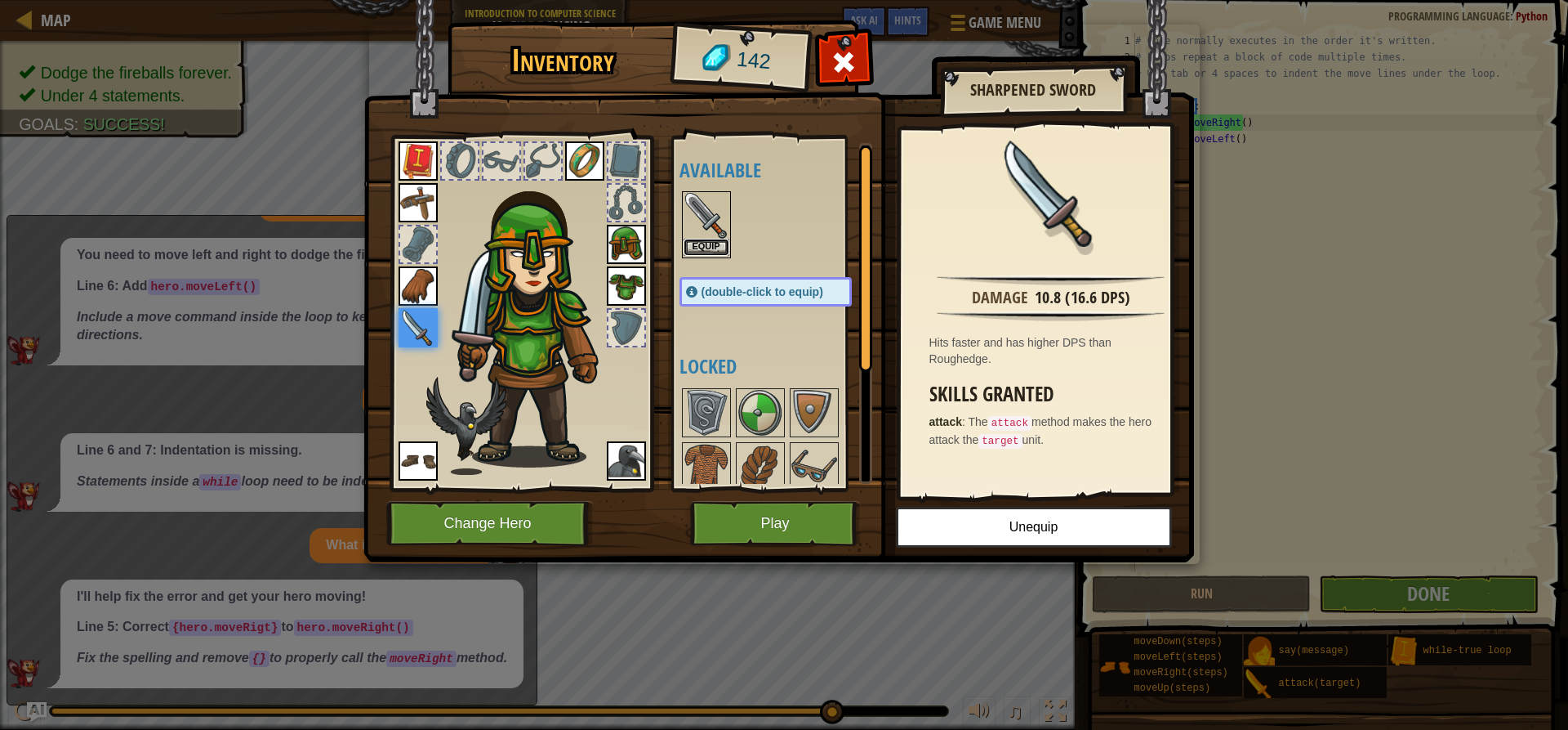
click at [710, 243] on button "Equip" at bounding box center [706, 247] width 46 height 17
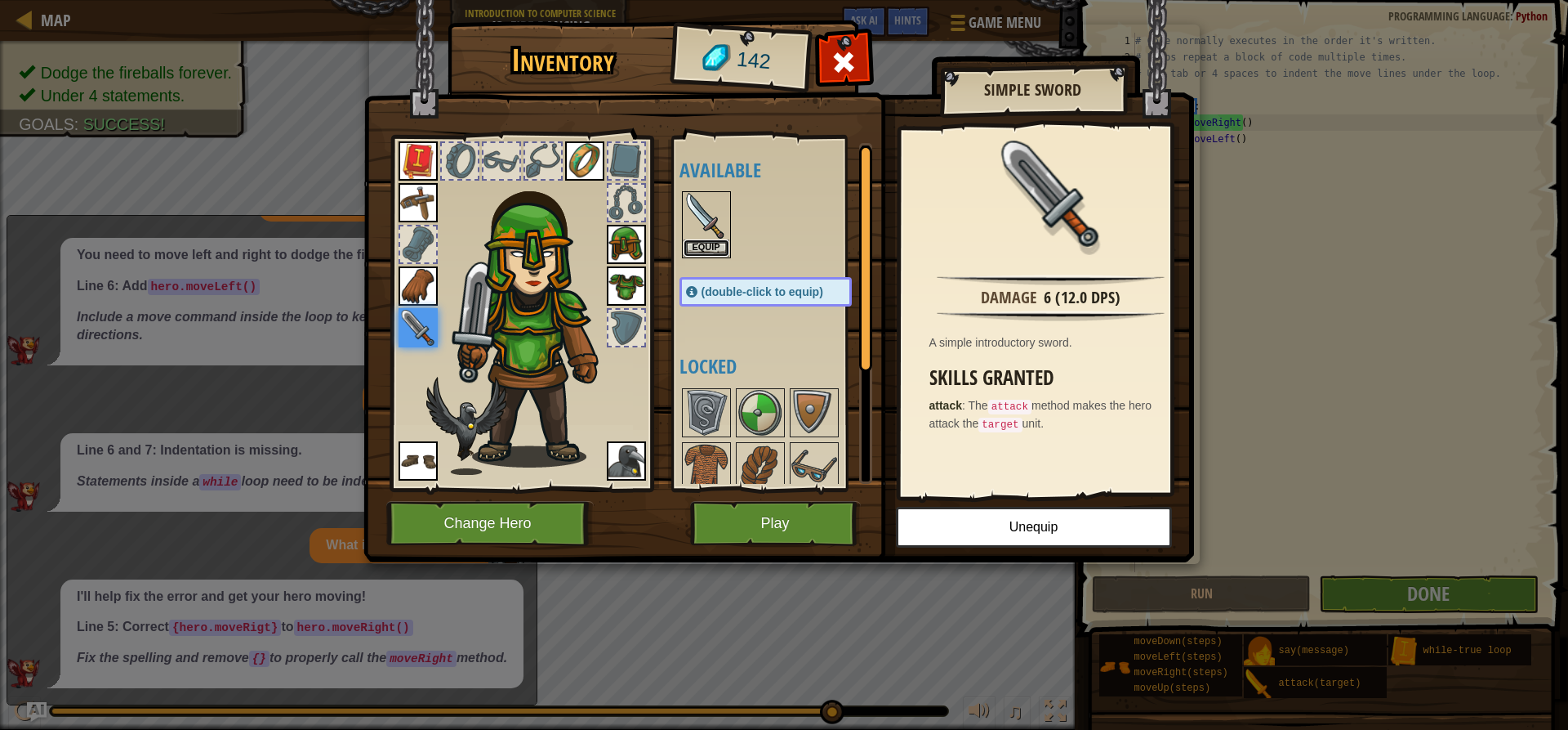
click at [710, 243] on button "Equip" at bounding box center [706, 248] width 46 height 17
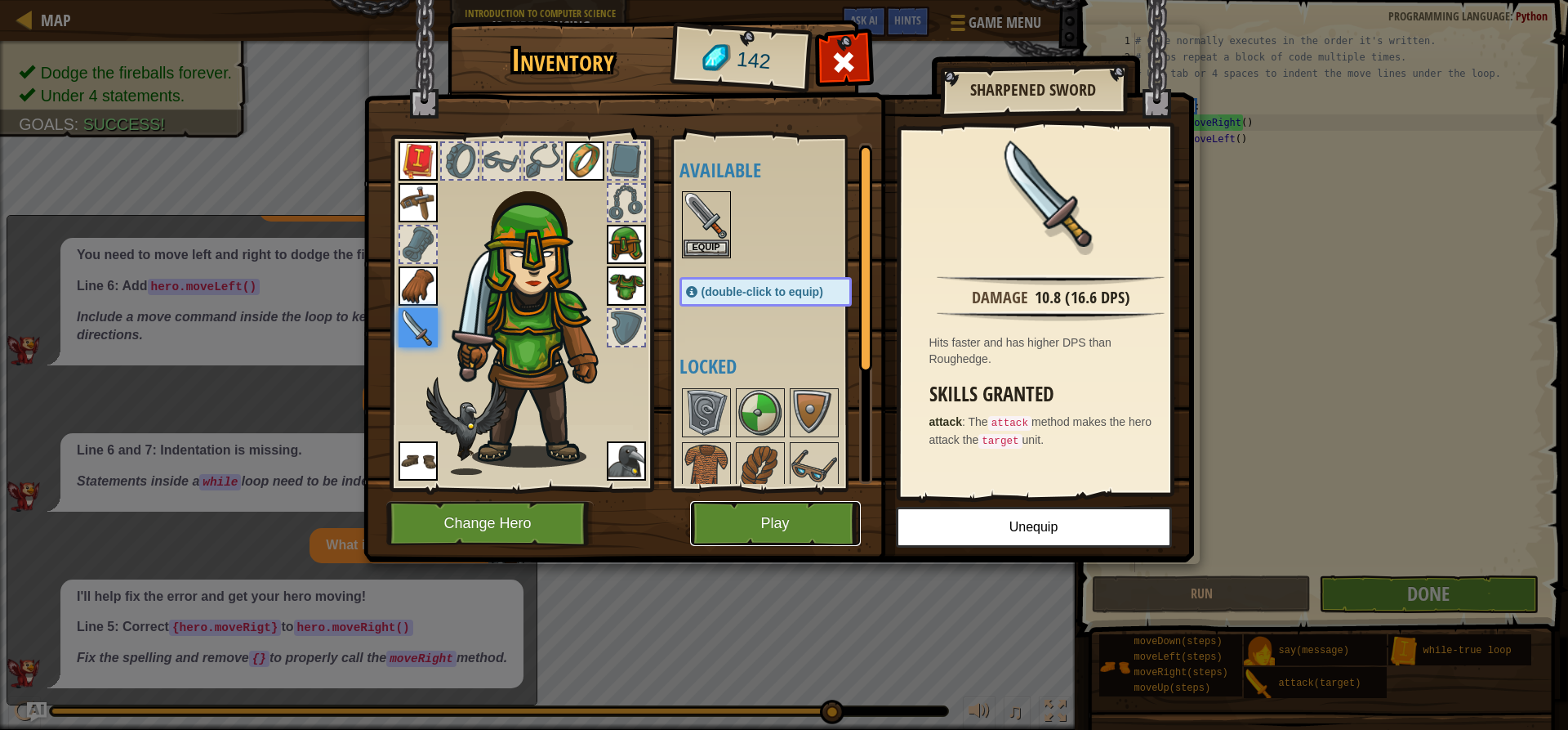
click at [820, 530] on button "Play" at bounding box center [776, 523] width 171 height 45
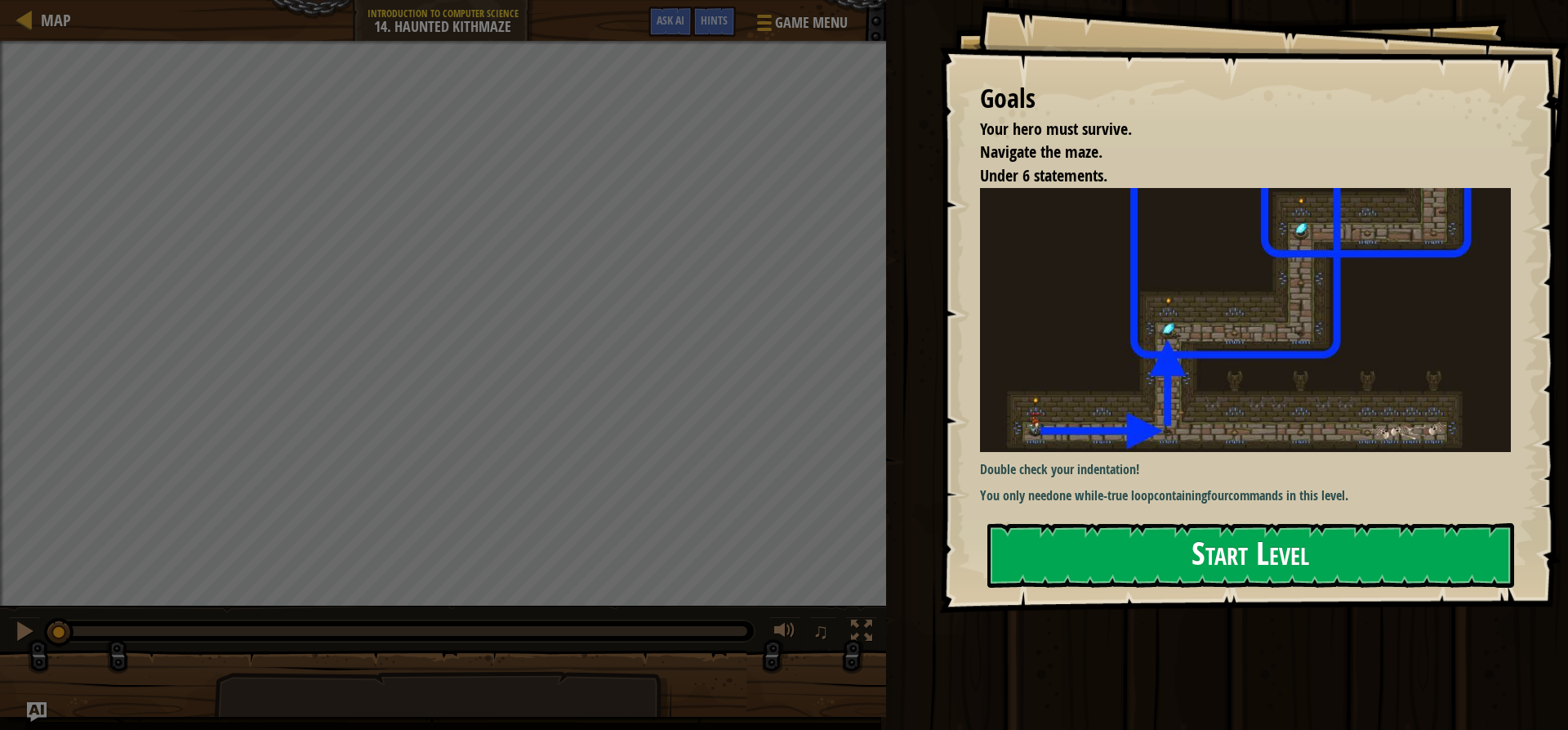
click at [1093, 317] on img at bounding box center [1251, 320] width 543 height 264
click at [1079, 560] on button "Start Level" at bounding box center [1251, 555] width 527 height 64
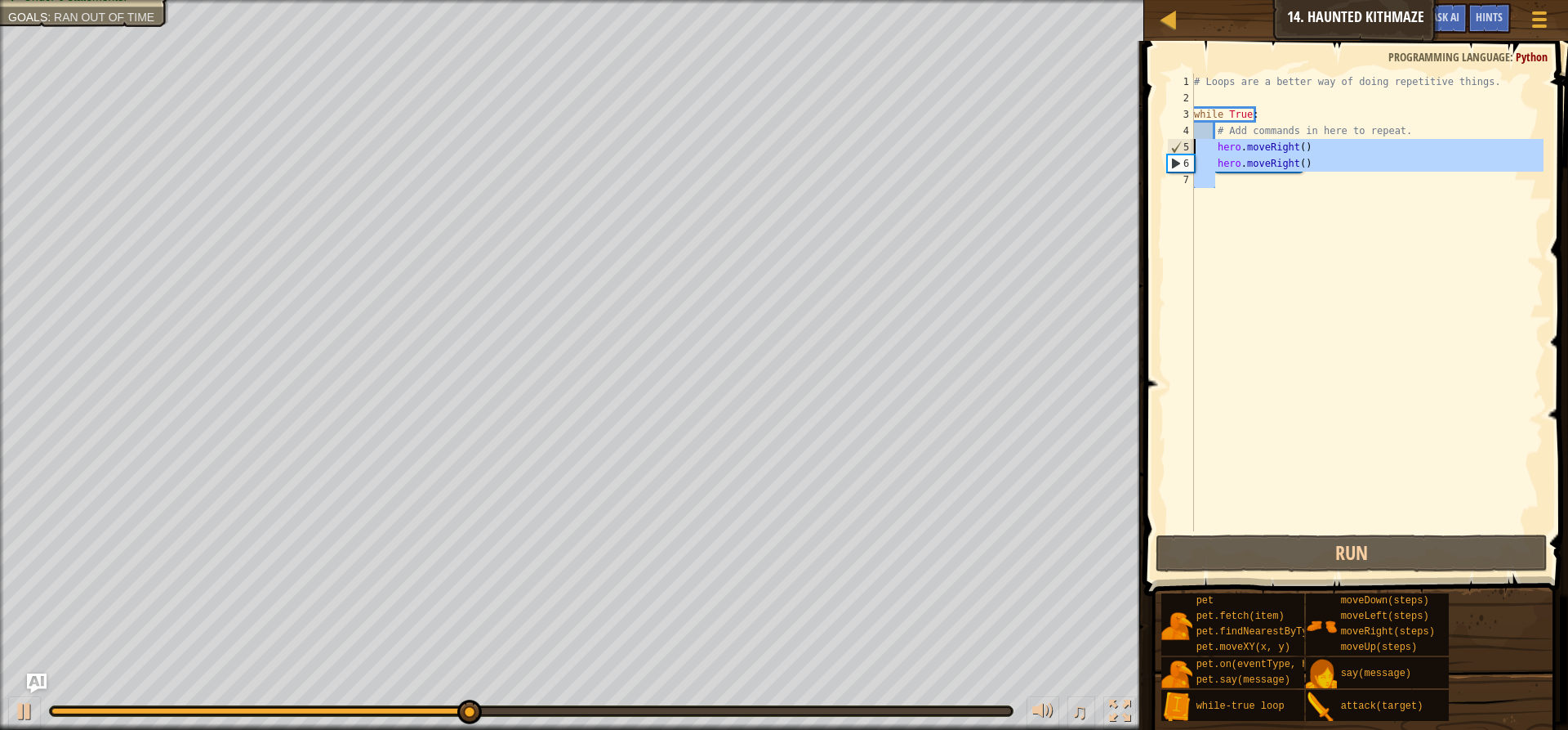
drag, startPoint x: 1331, startPoint y: 180, endPoint x: 1183, endPoint y: 152, distance: 150.6
click at [1183, 152] on div "1 2 3 4 5 6 7 # Loops are a better way of doing repetitive things. while True :…" at bounding box center [1354, 302] width 380 height 458
type textarea "hero.moveRight() hero.moveRight()"
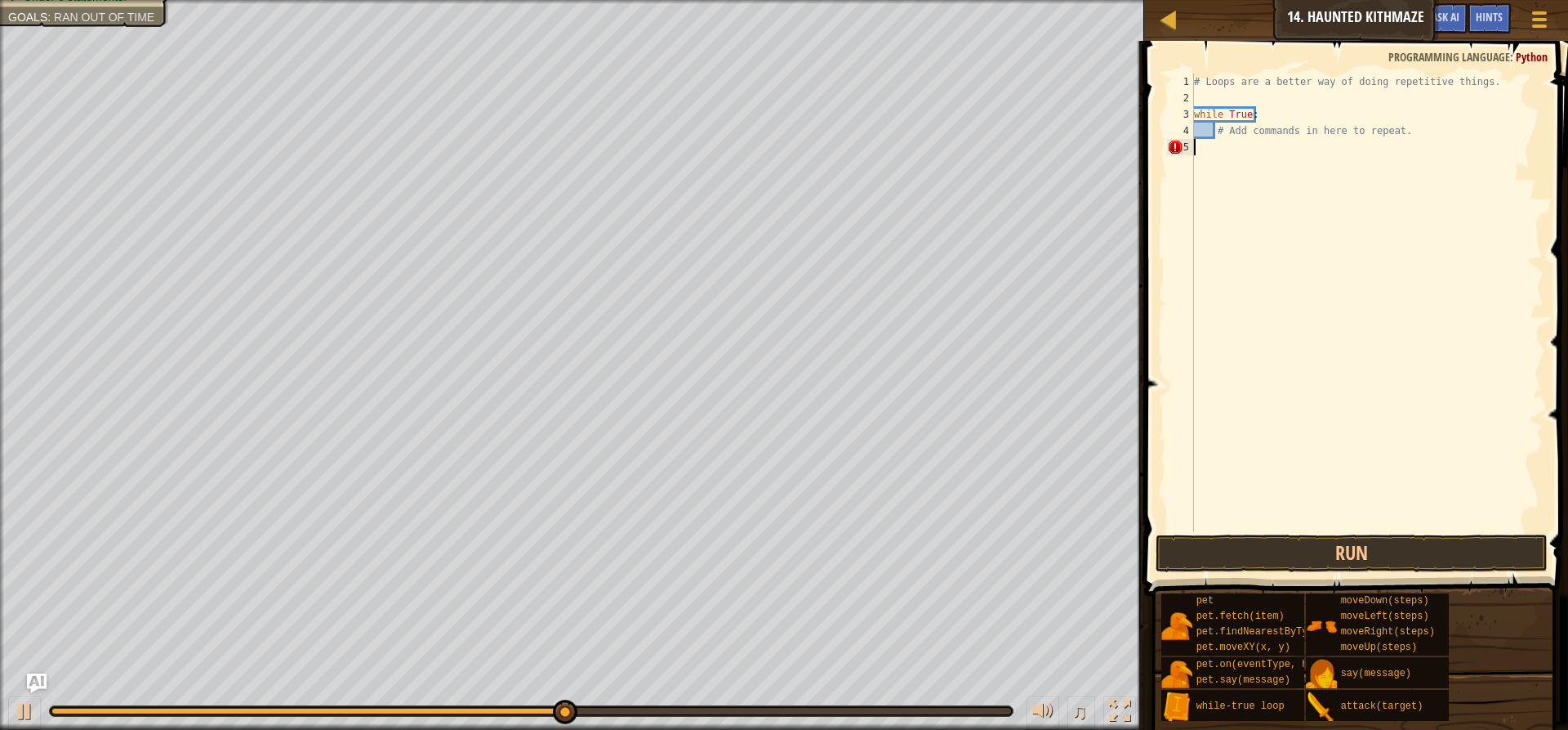
type textarea "h"
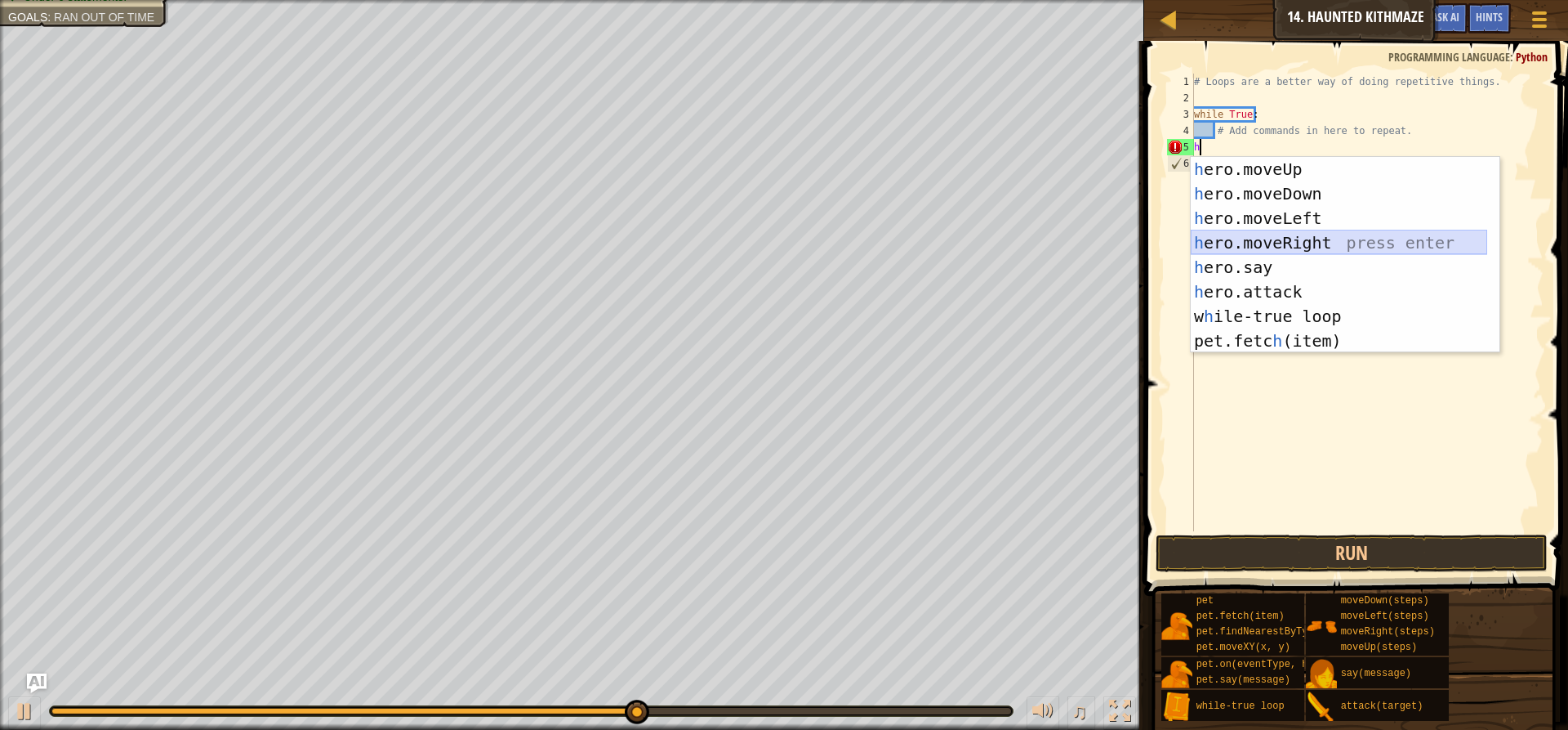
click at [1219, 246] on div "h ero.moveUp press enter h ero.moveDown press enter h ero.moveLeft press enter …" at bounding box center [1339, 279] width 296 height 245
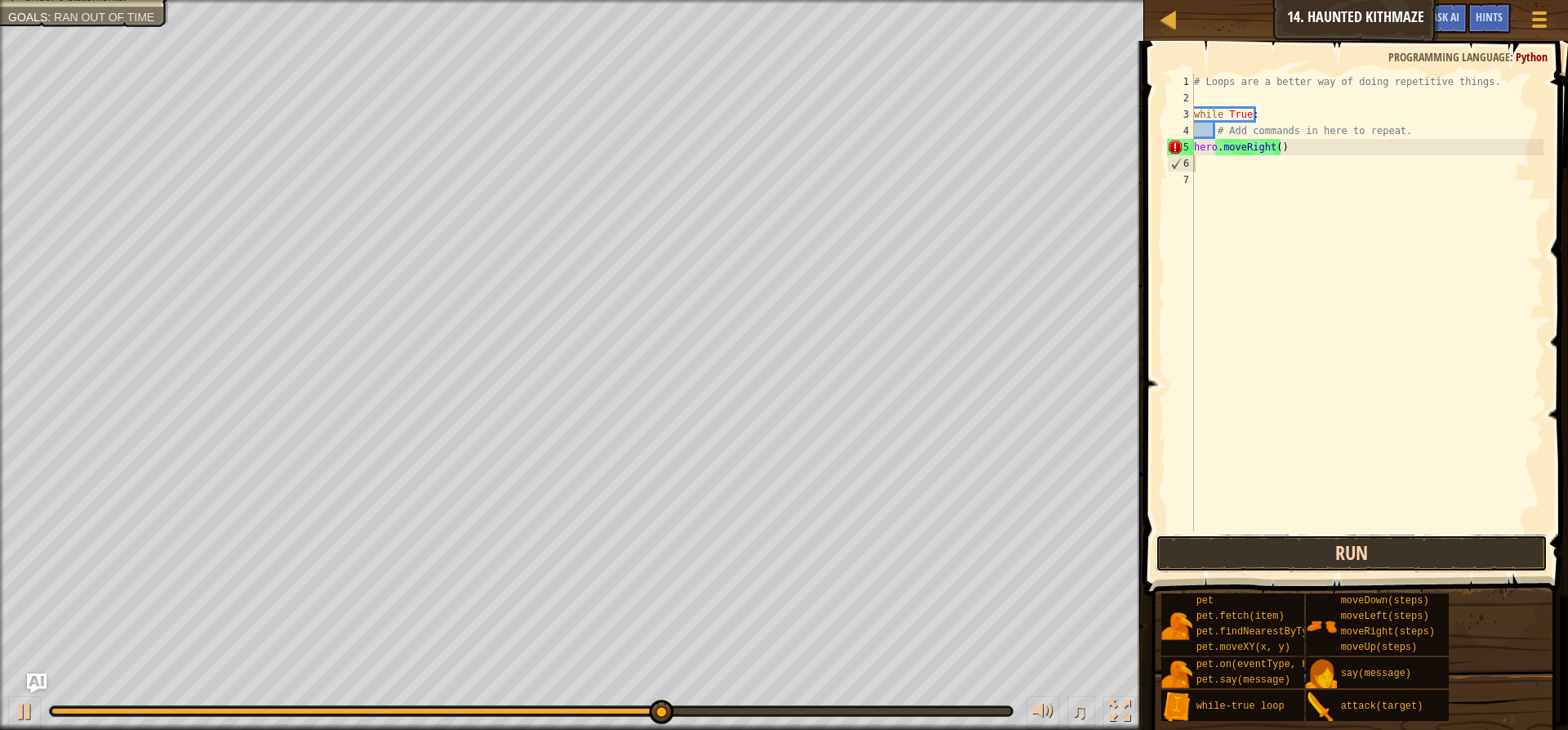
click at [1309, 553] on button "Run" at bounding box center [1351, 553] width 392 height 38
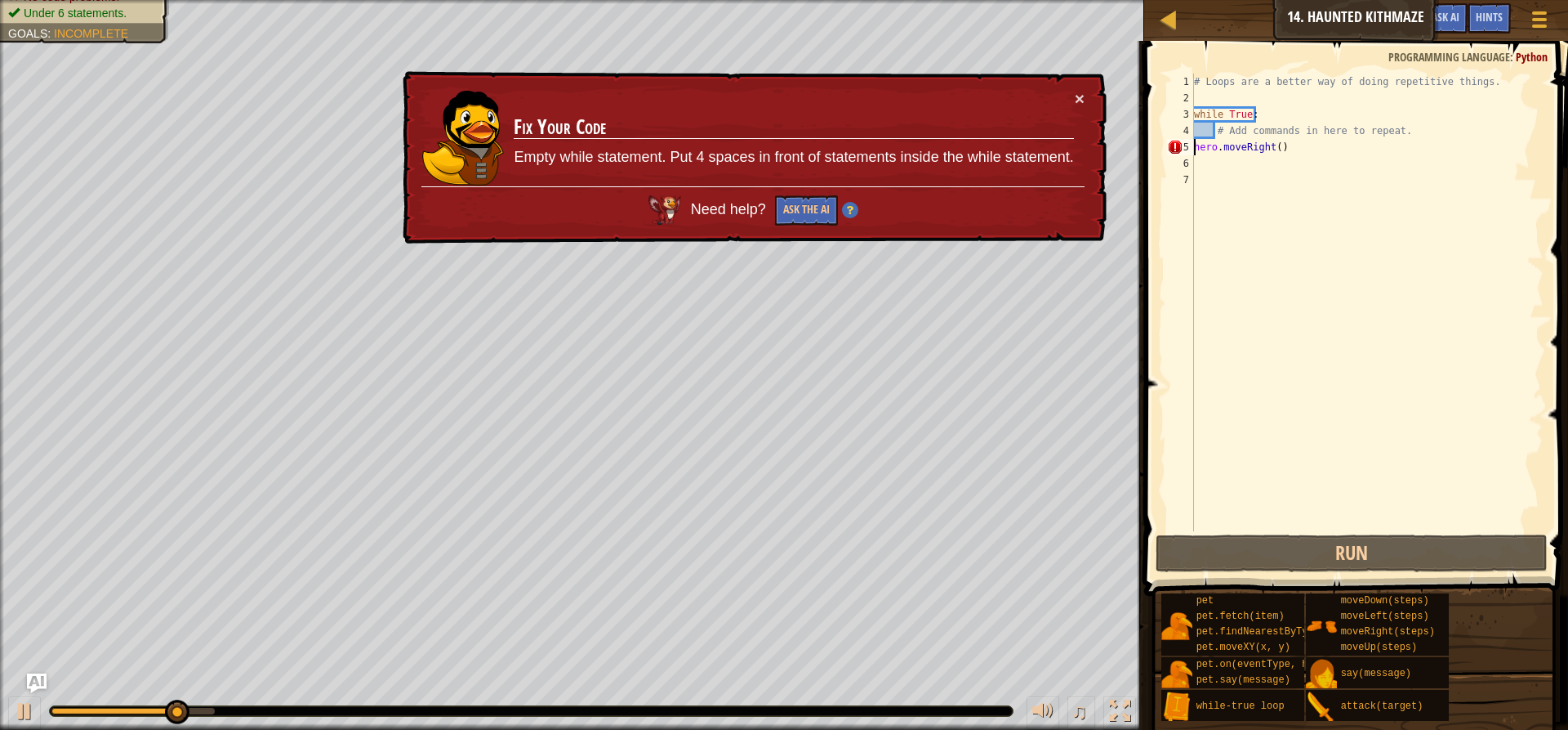
click at [1195, 147] on div "# Loops are a better way of doing repetitive things. while True : # Add command…" at bounding box center [1367, 319] width 353 height 491
type textarea "hero.moveRight()"
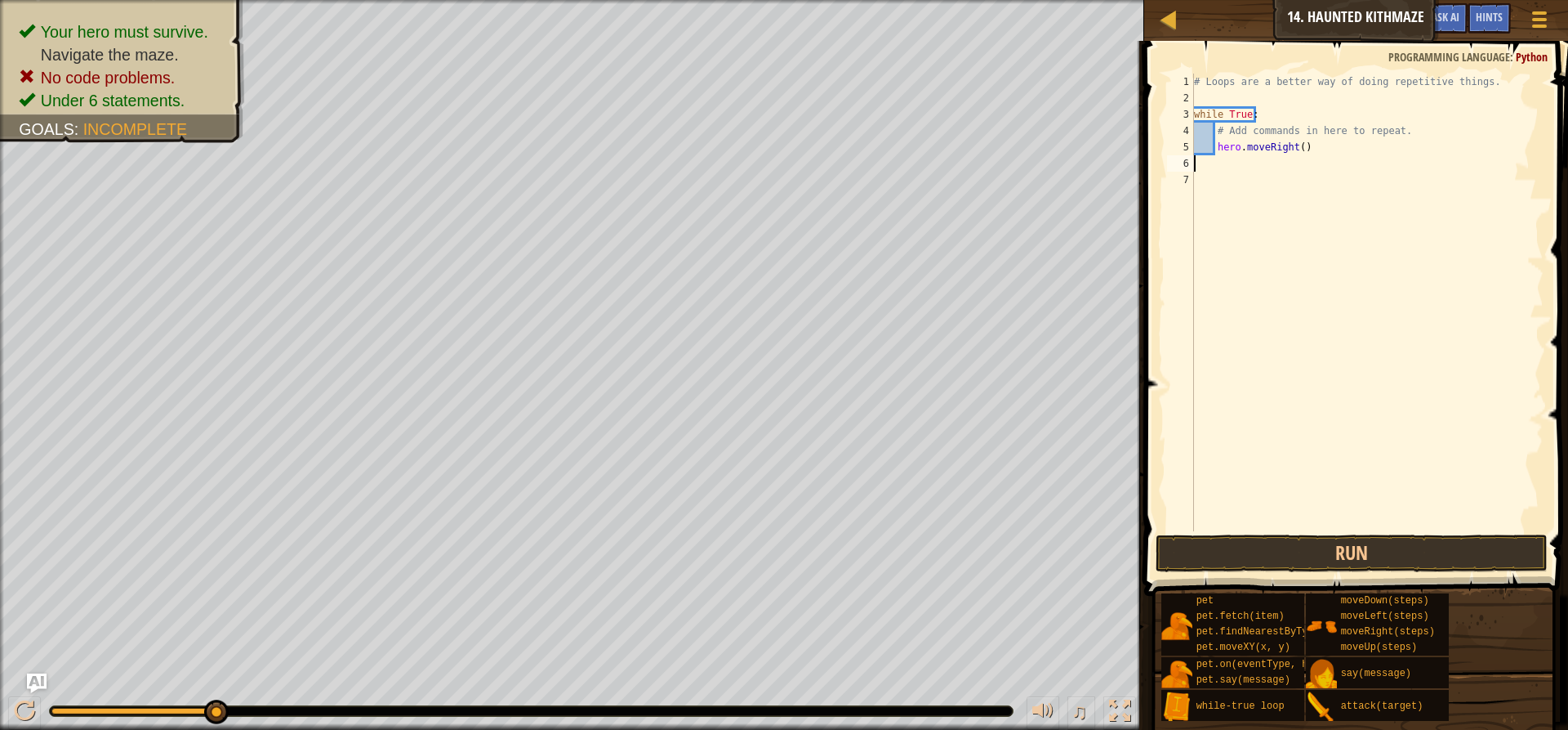
click at [1203, 162] on div "# Loops are a better way of doing repetitive things. while True : # Add command…" at bounding box center [1367, 319] width 353 height 491
click at [1241, 554] on button "Run" at bounding box center [1351, 553] width 392 height 38
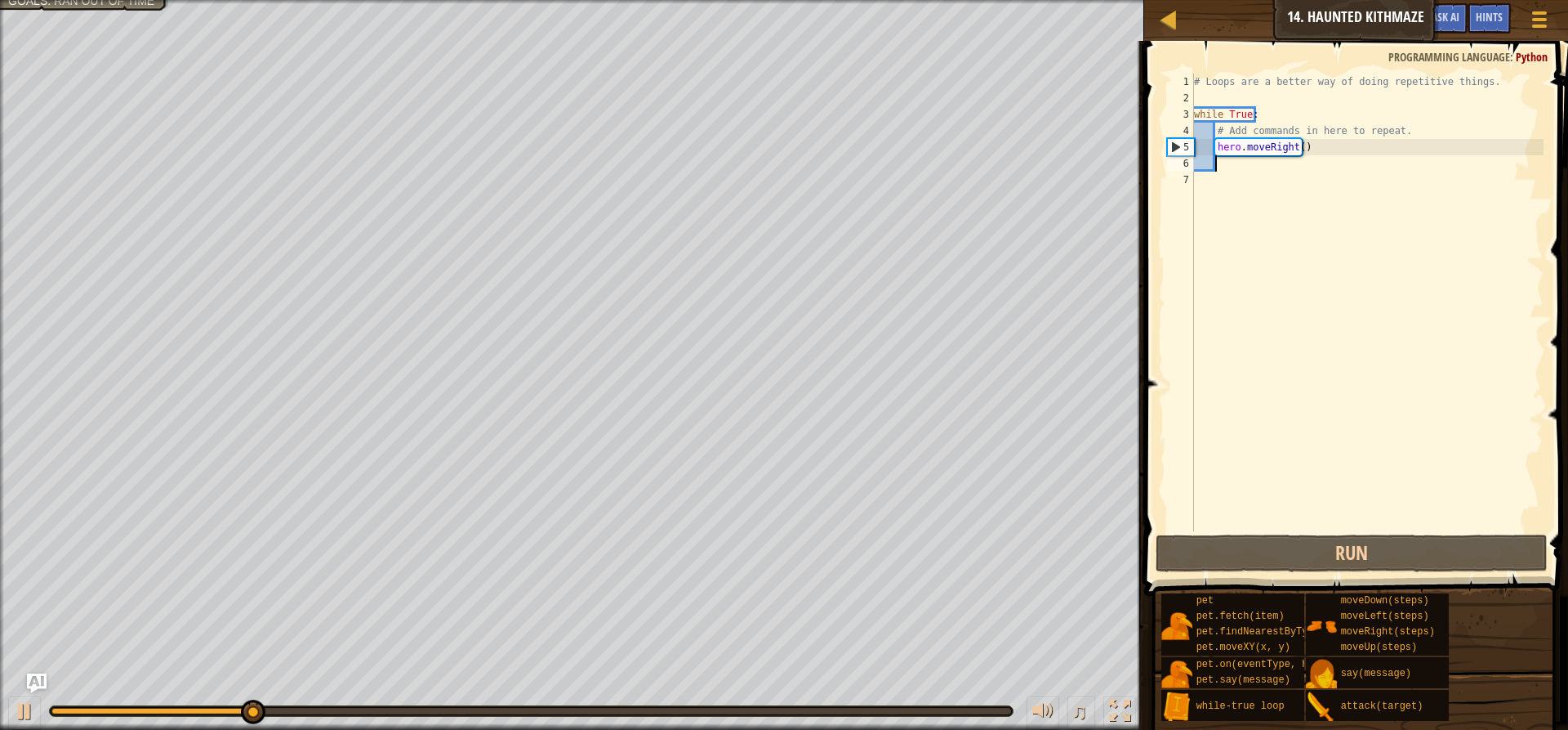
type textarea "h"
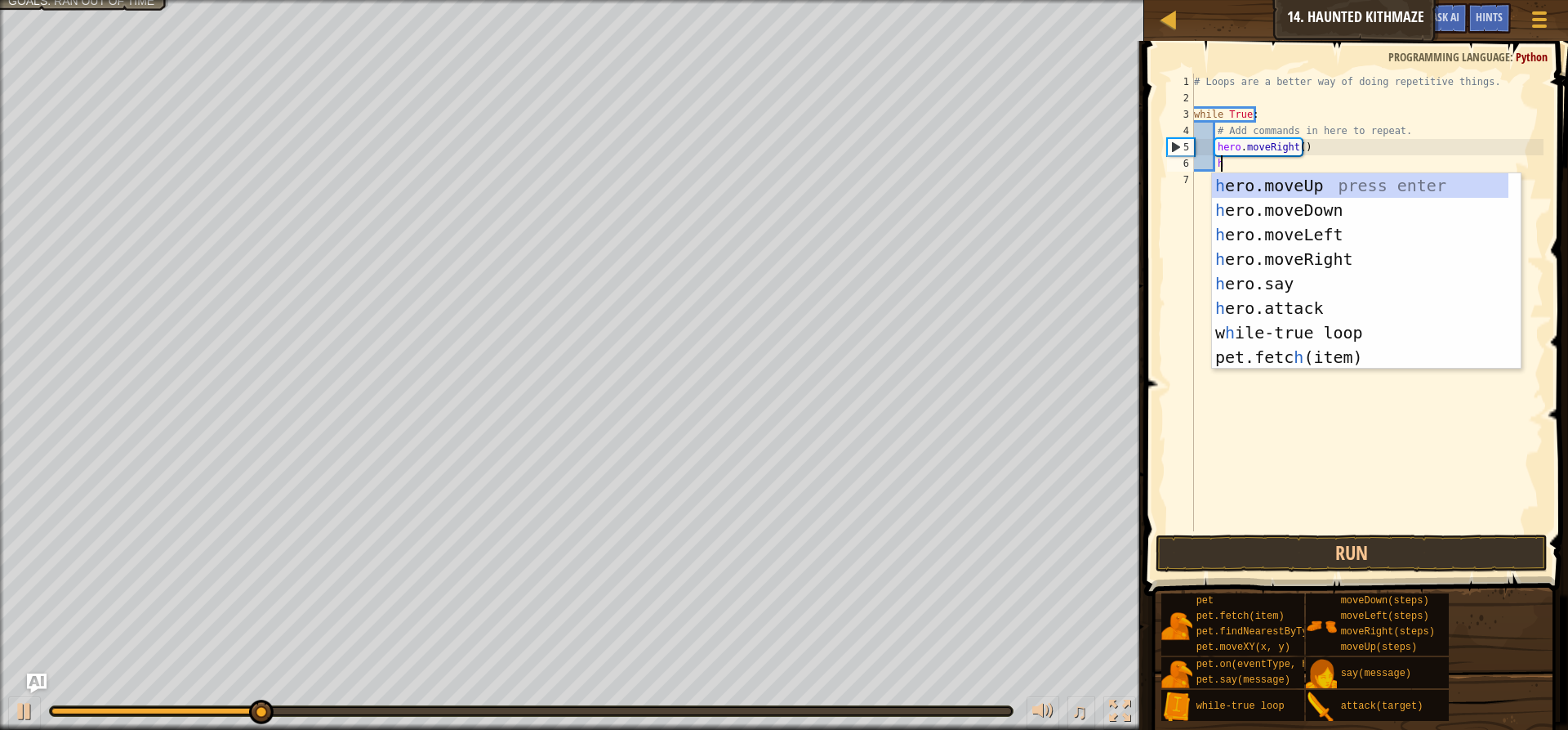
scroll to position [8, 1]
click at [1325, 229] on div "h ero.moveUp press enter h ero.moveDown press enter h ero.moveLeft press enter …" at bounding box center [1360, 296] width 296 height 245
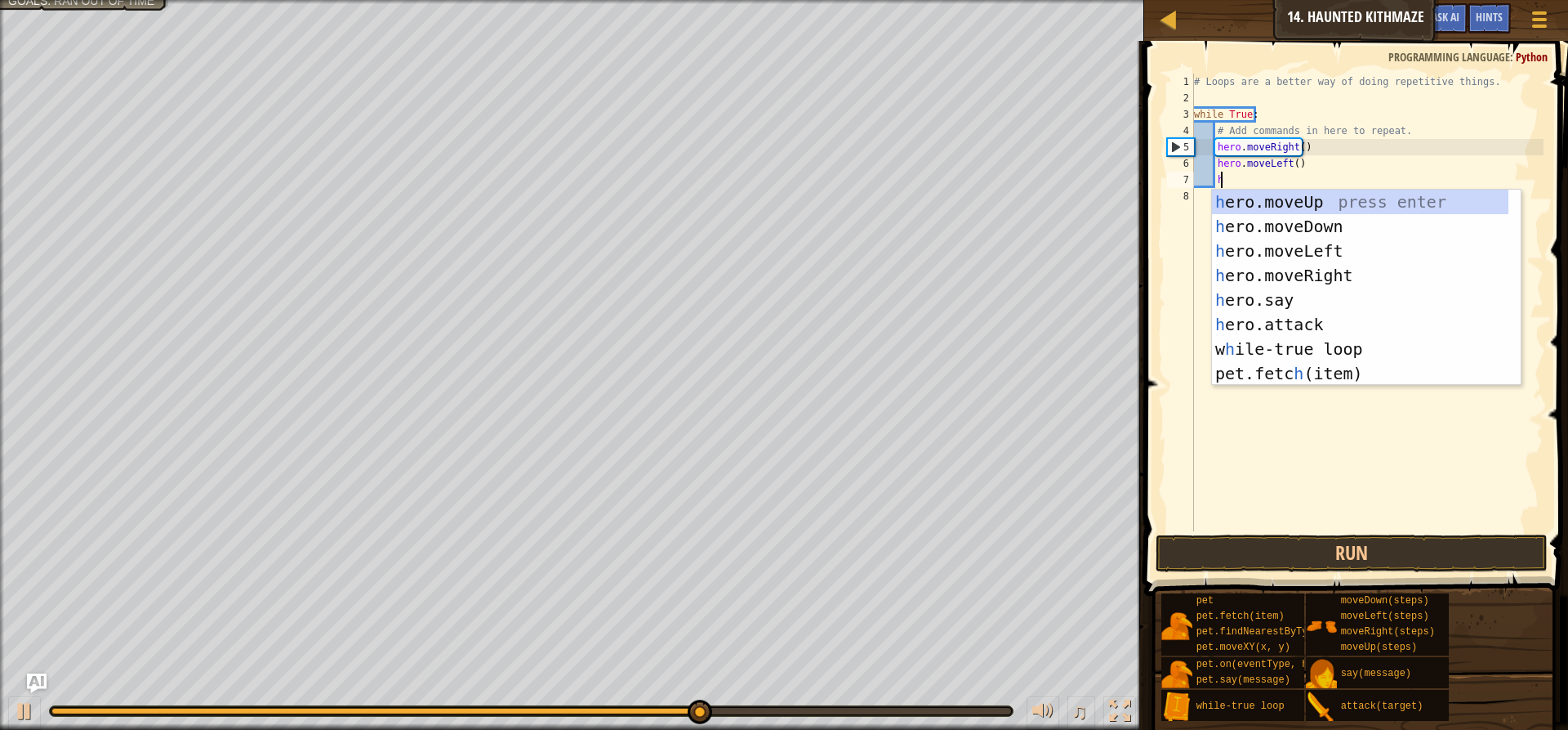
click at [1285, 164] on div "# Loops are a better way of doing repetitive things. while True : # Add command…" at bounding box center [1367, 319] width 353 height 491
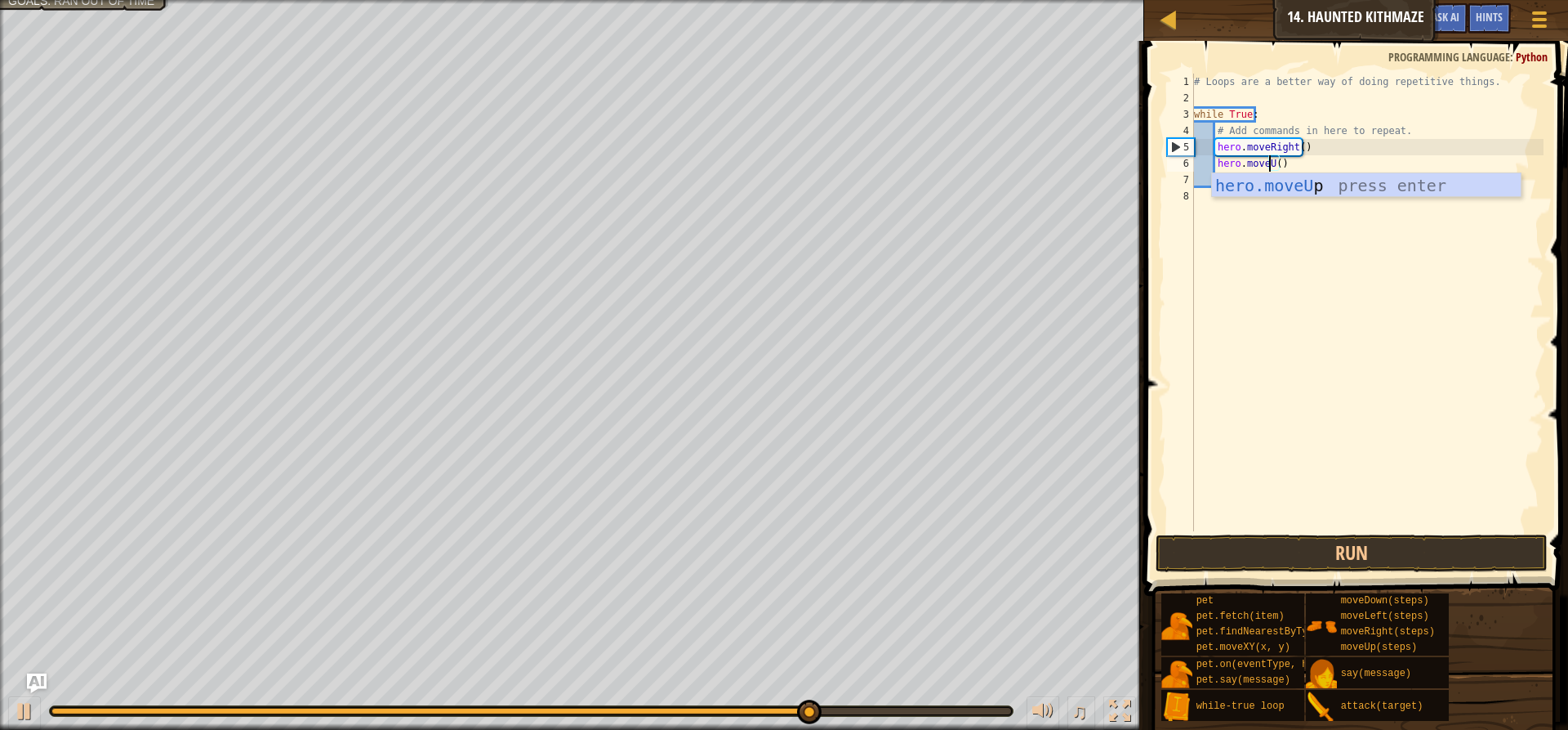
scroll to position [8, 6]
type textarea "hero.moveUp()"
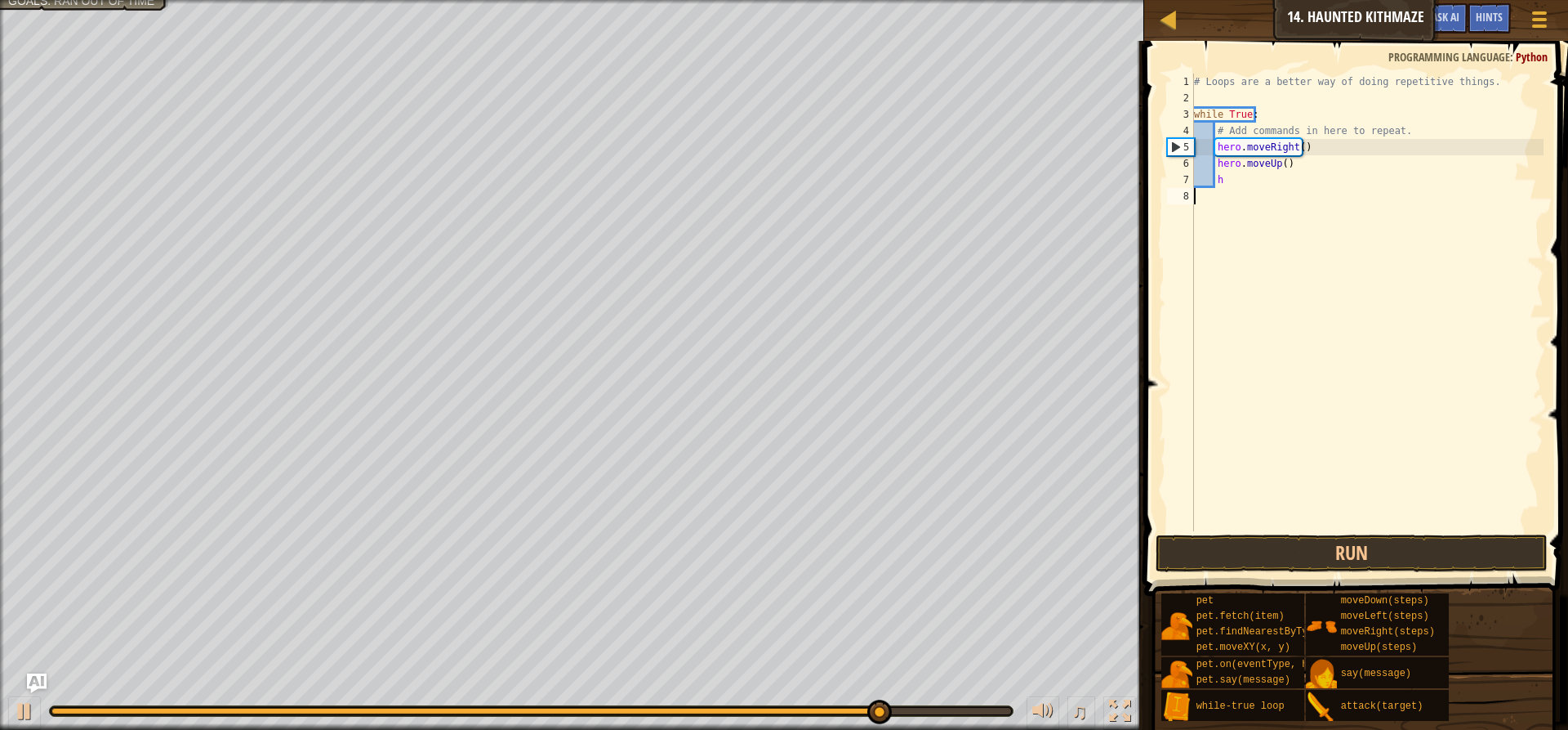
click at [1265, 217] on div "# Loops are a better way of doing repetitive things. while True : # Add command…" at bounding box center [1367, 319] width 353 height 491
click at [1245, 188] on div "# Loops are a better way of doing repetitive things. while True : # Add command…" at bounding box center [1367, 319] width 353 height 491
click at [1244, 182] on div "# Loops are a better way of doing repetitive things. while True : # Add command…" at bounding box center [1367, 319] width 353 height 491
type textarea "h"
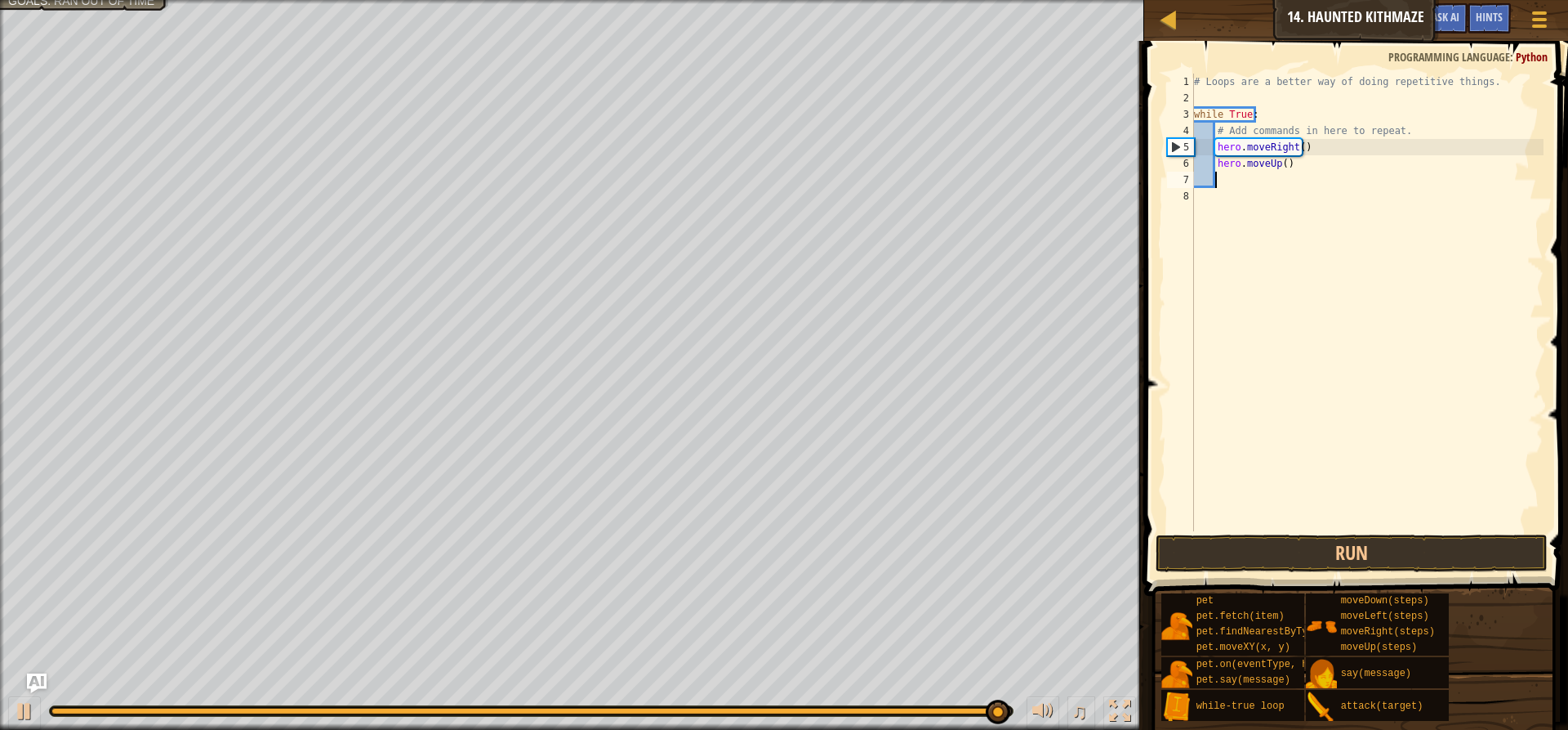
type textarea "h"
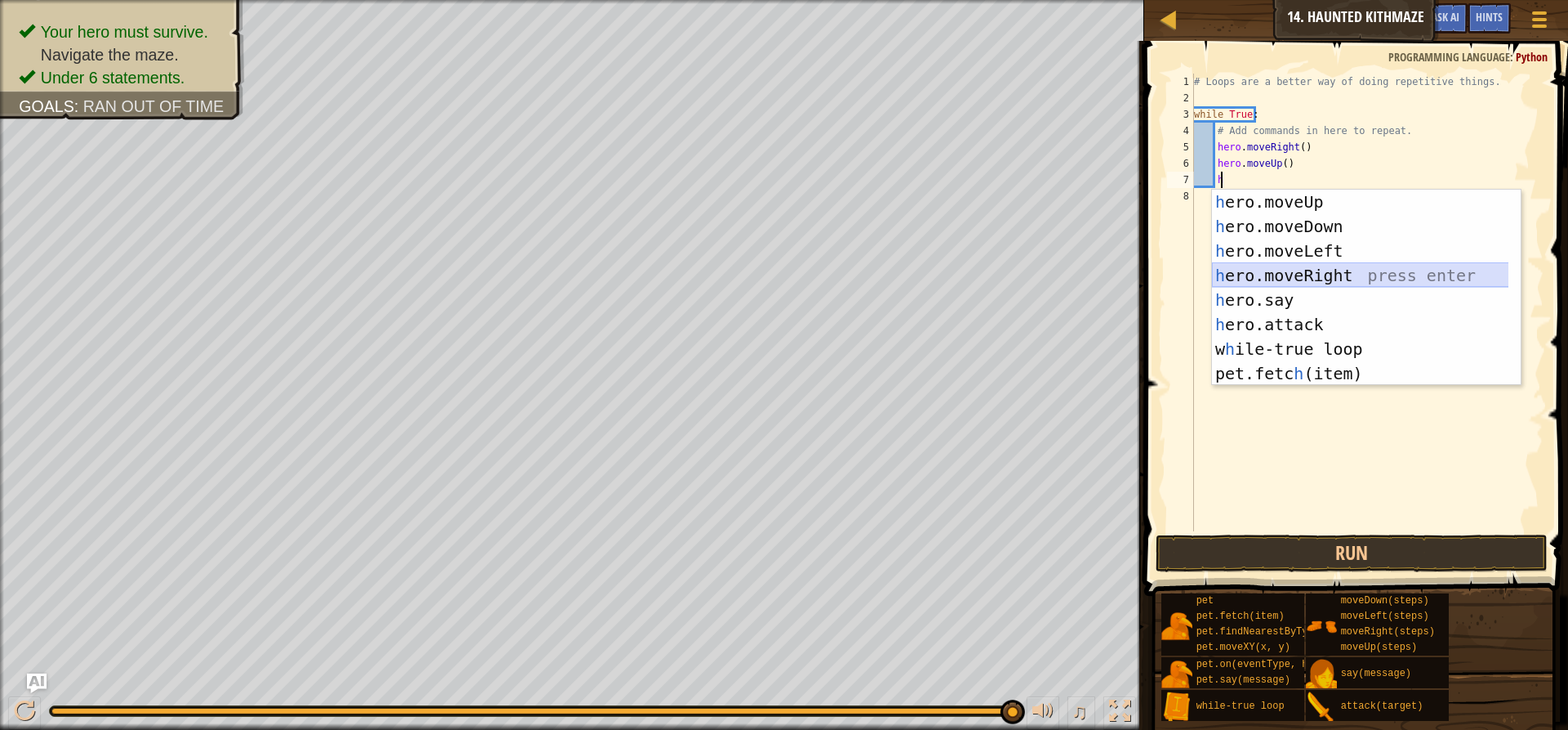
click at [1320, 275] on div "h ero.moveUp press enter h ero.moveDown press enter h ero.moveLeft press enter …" at bounding box center [1366, 311] width 309 height 245
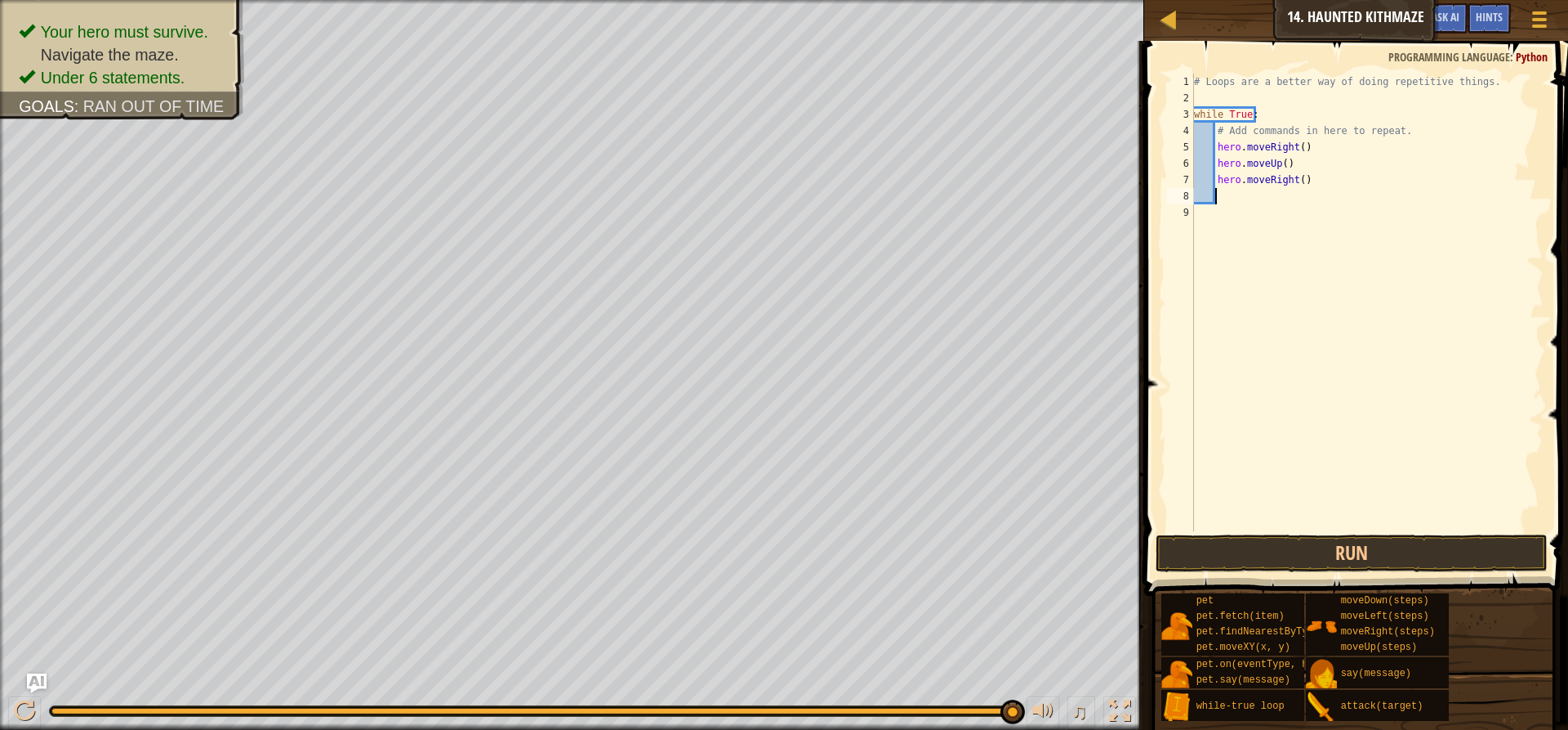
type textarea "h"
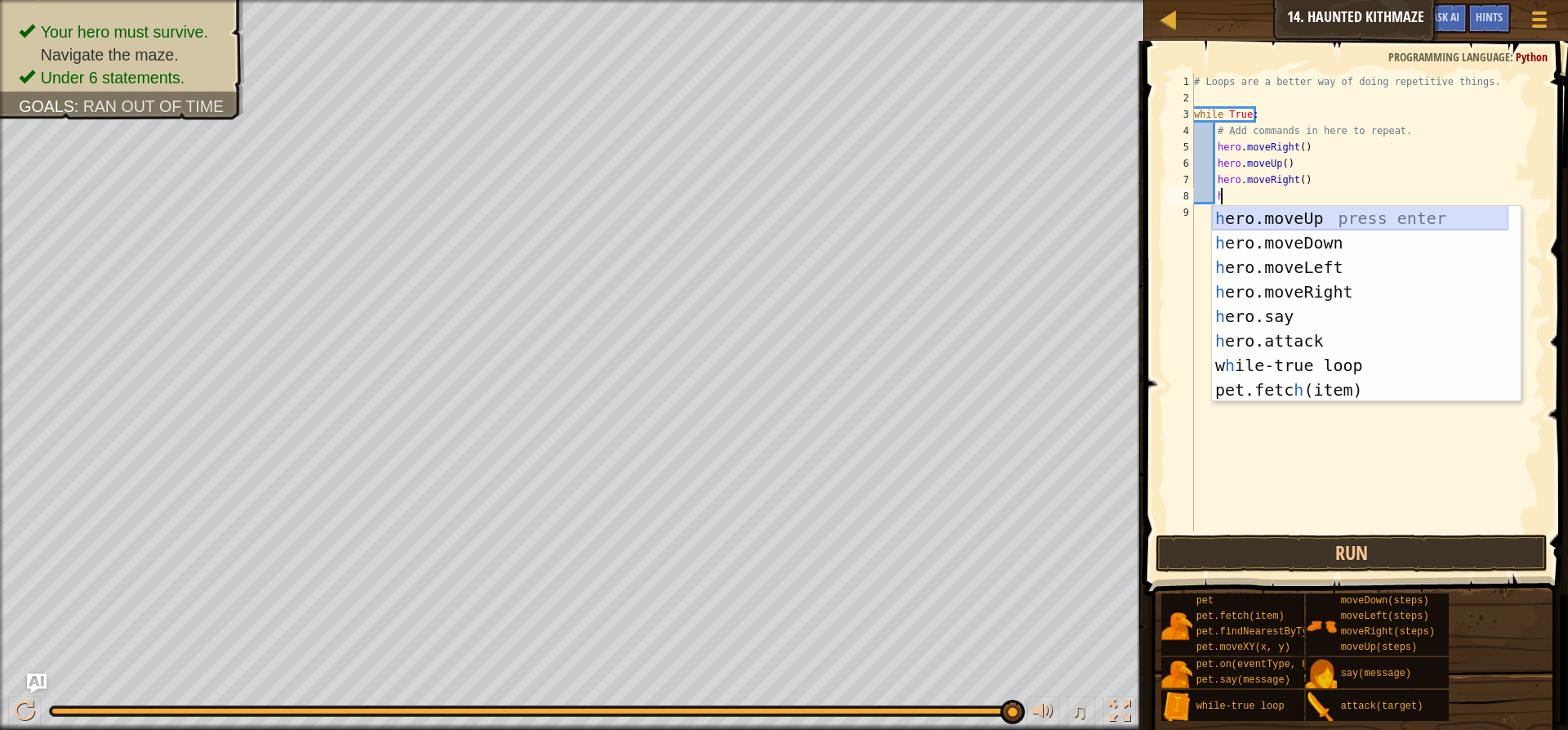
click at [1322, 223] on div "h ero.moveUp press enter h ero.moveDown press enter h ero.moveLeft press enter …" at bounding box center [1360, 328] width 296 height 245
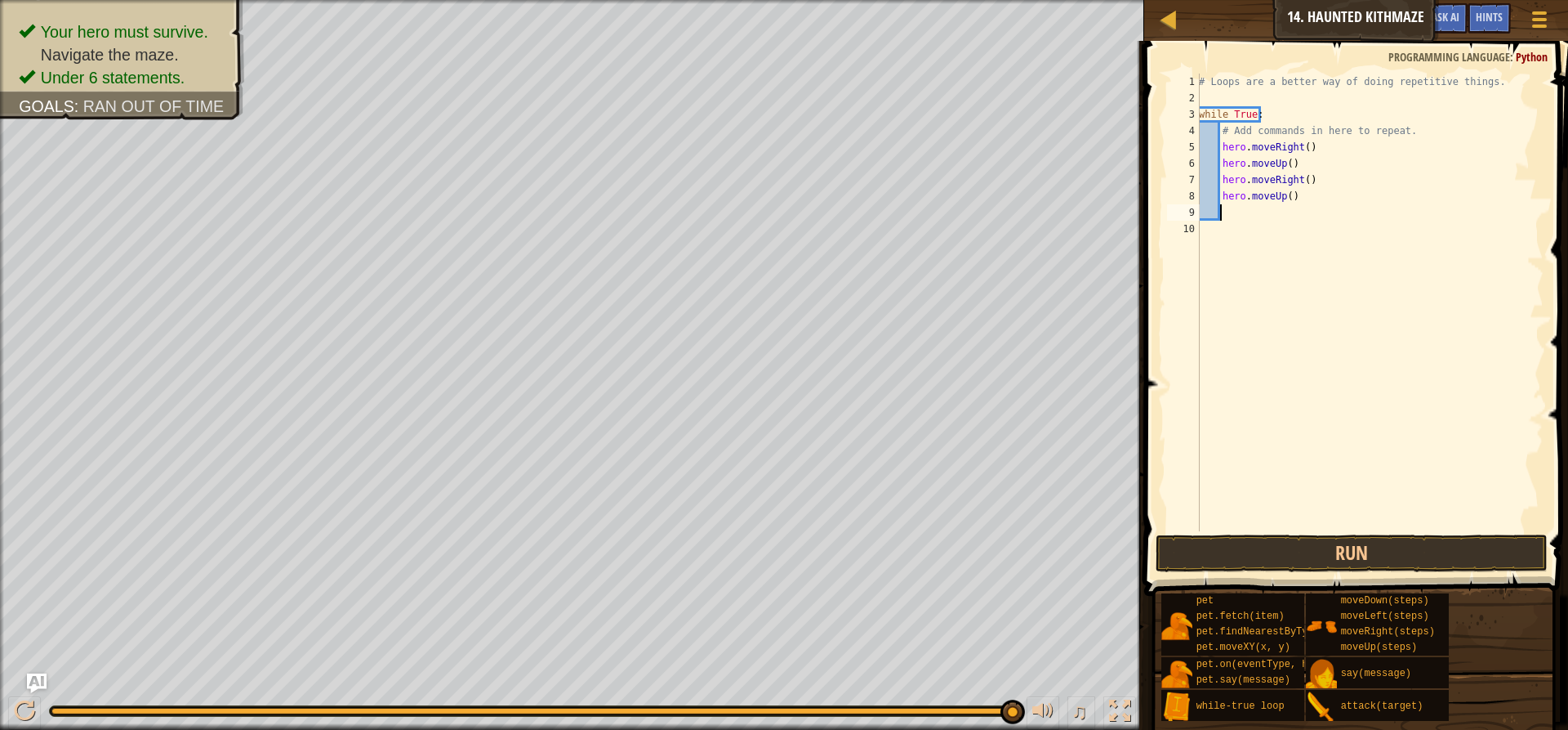
type textarea "h"
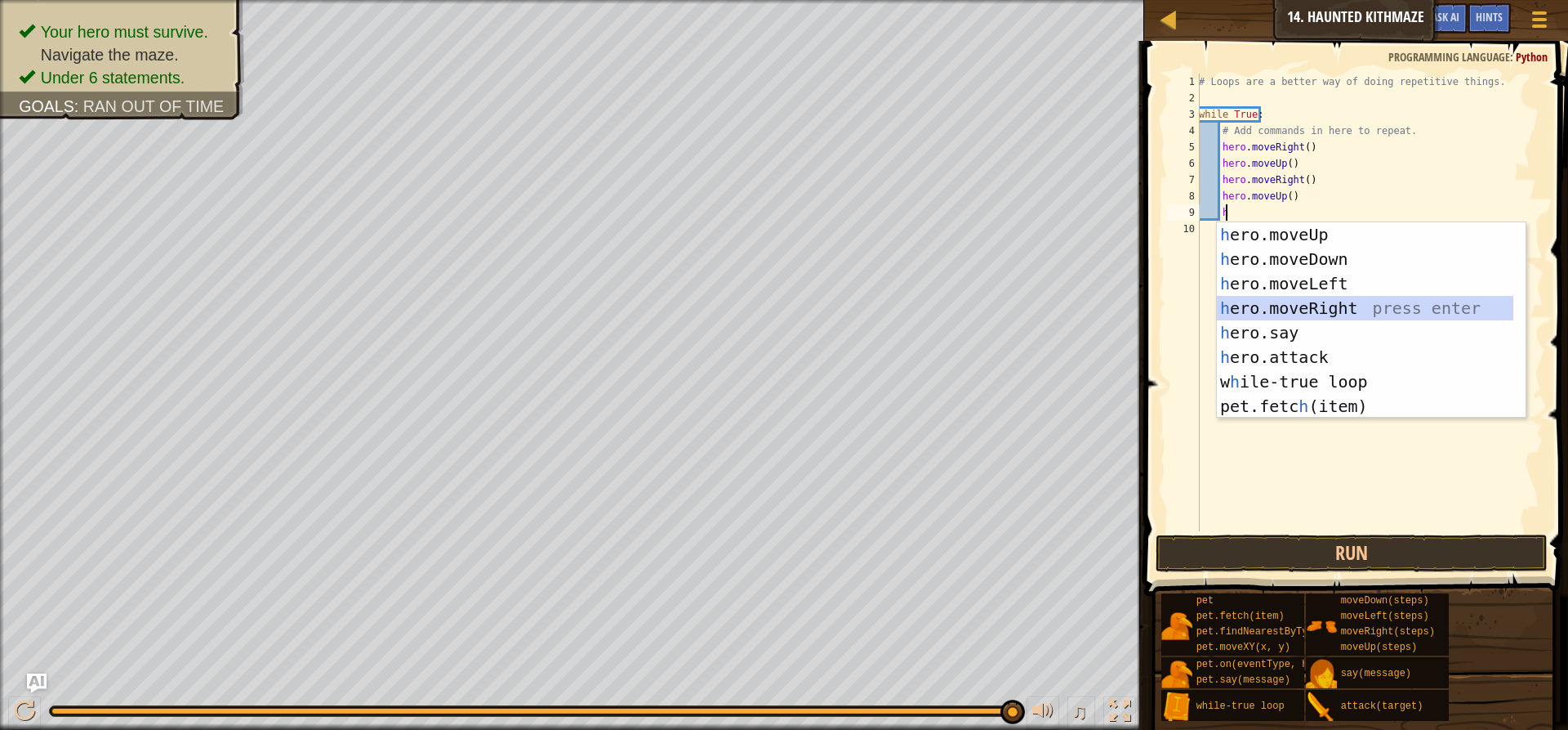
click at [1273, 314] on div "h ero.moveUp press enter h ero.moveDown press enter h ero.moveLeft press enter …" at bounding box center [1365, 345] width 296 height 245
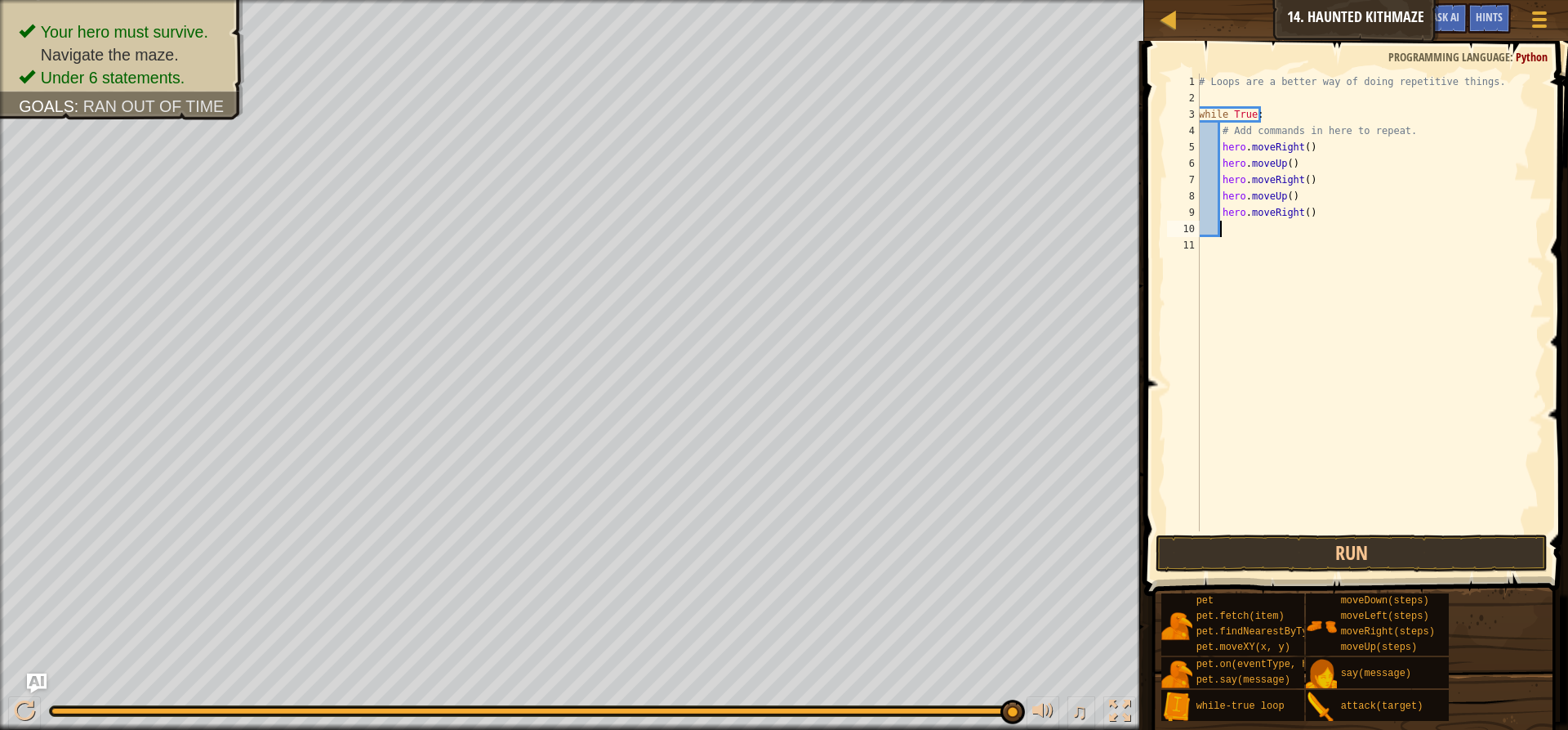
type textarea "h"
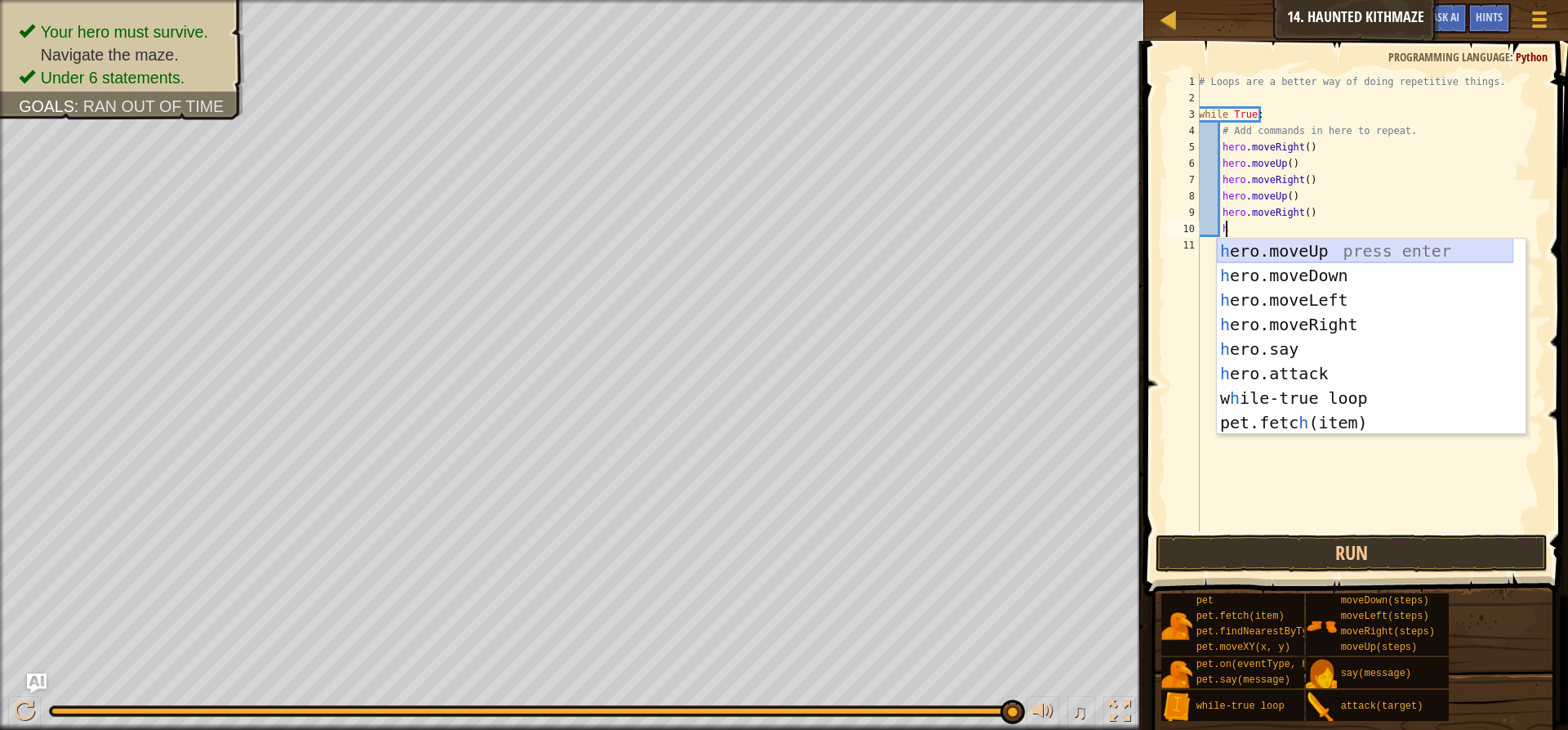
click at [1267, 244] on div "h ero.moveUp press enter h ero.moveDown press enter h ero.moveLeft press enter …" at bounding box center [1365, 361] width 296 height 245
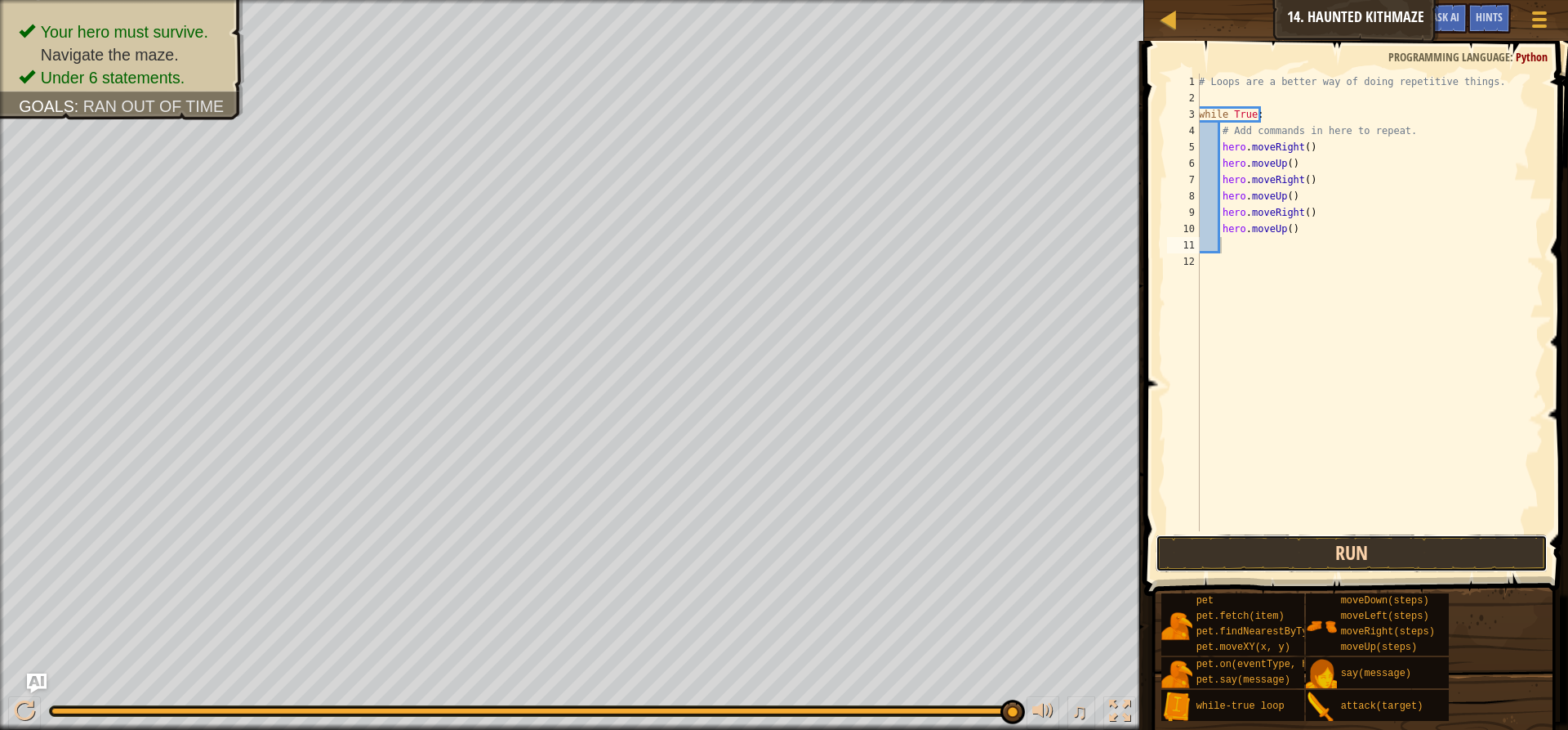
click at [1268, 561] on button "Run" at bounding box center [1351, 553] width 392 height 38
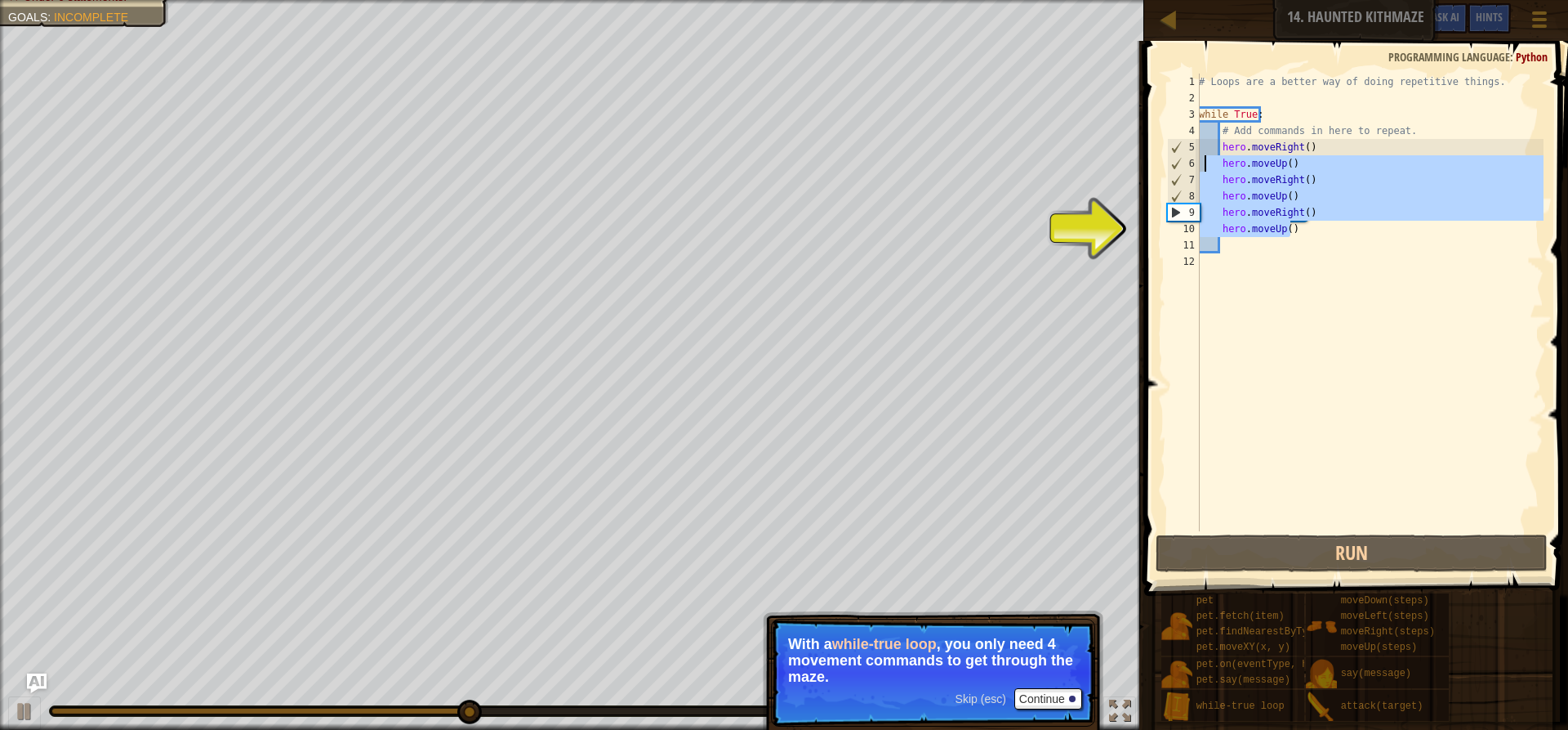
drag, startPoint x: 1311, startPoint y: 234, endPoint x: 1202, endPoint y: 159, distance: 132.3
click at [1202, 159] on div "# Loops are a better way of doing repetitive things. while True : # Add command…" at bounding box center [1370, 319] width 348 height 491
type textarea "hero.moveUp() hero.moveRight()"
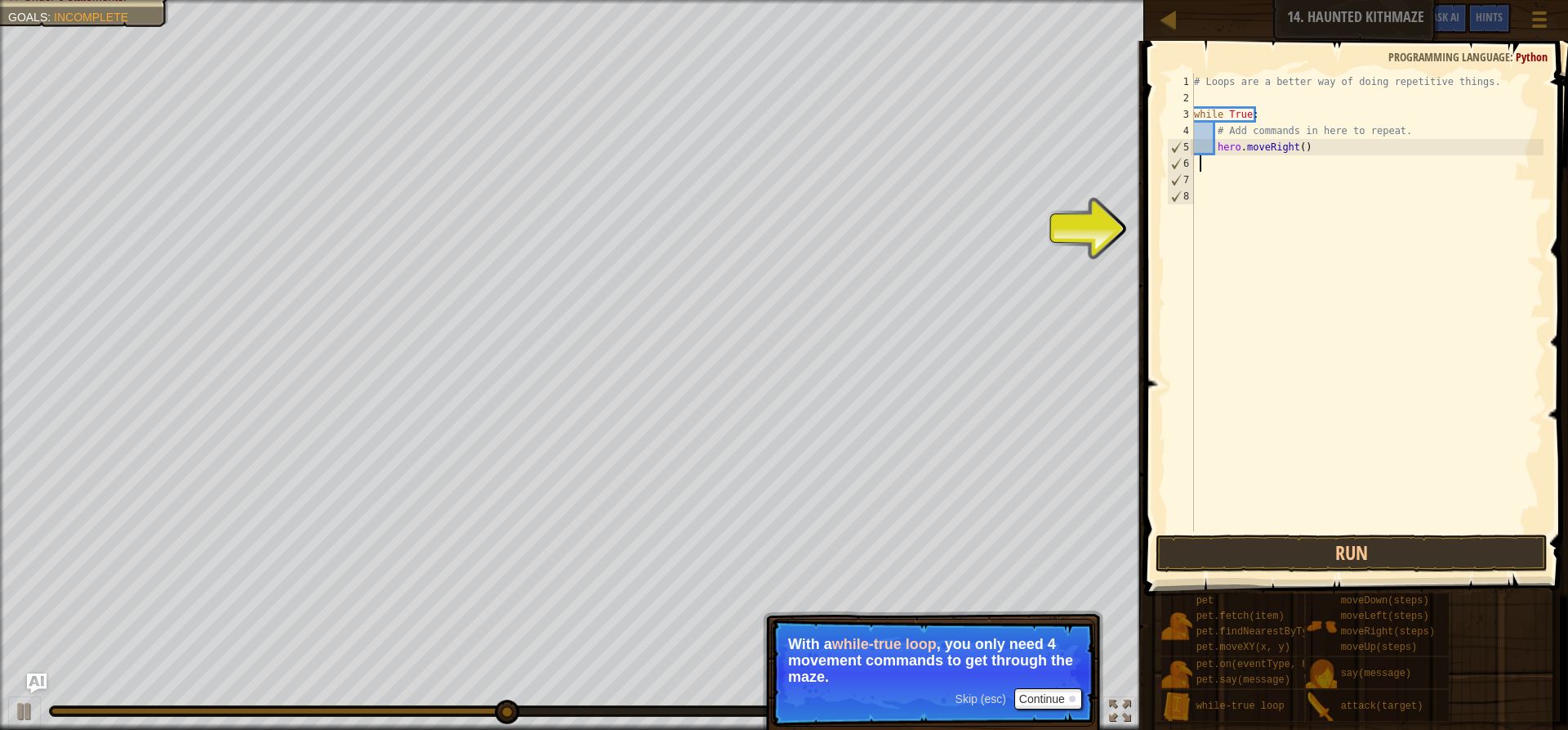
scroll to position [8, 0]
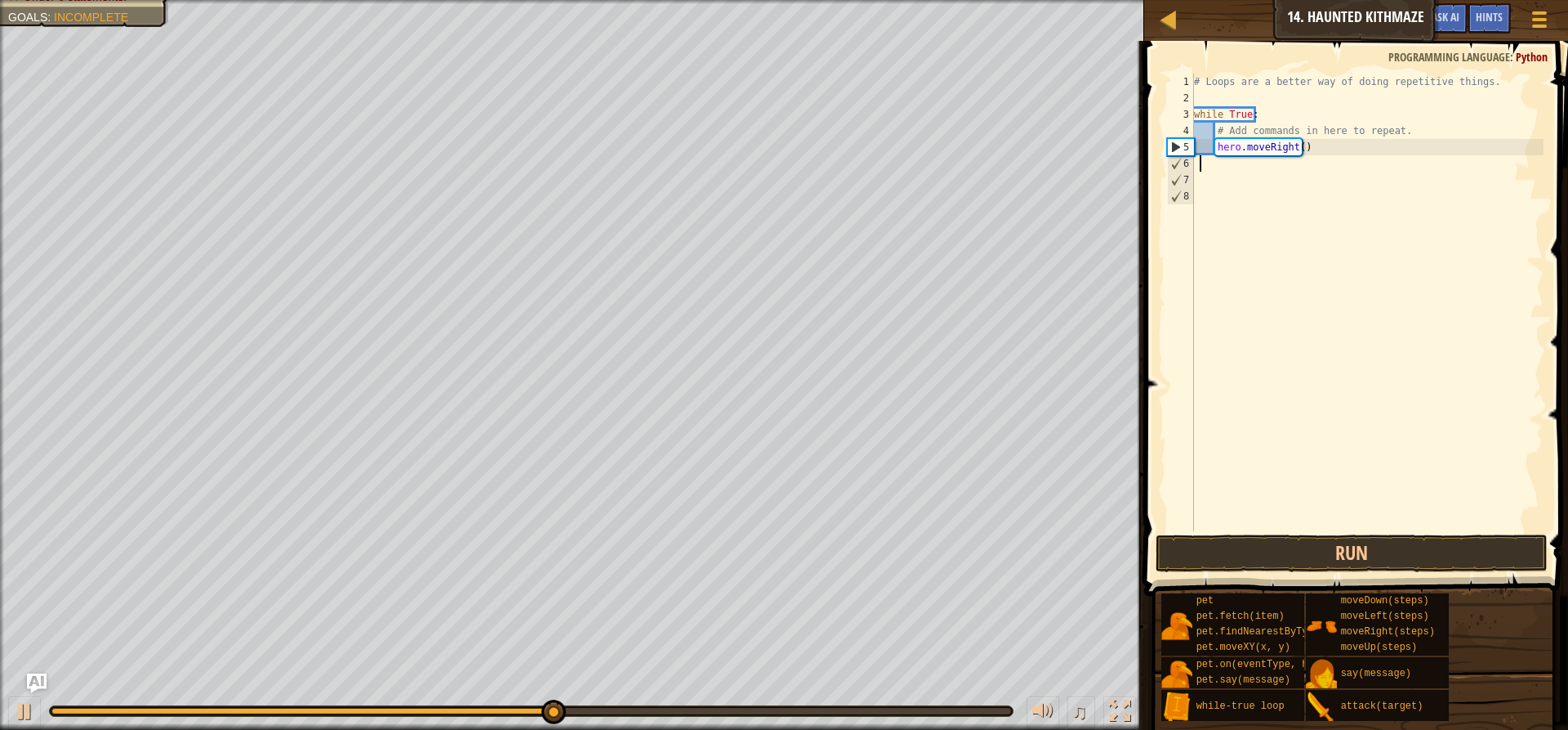
click at [1296, 147] on div "# Loops are a better way of doing repetitive things. while True : # Add command…" at bounding box center [1367, 319] width 354 height 491
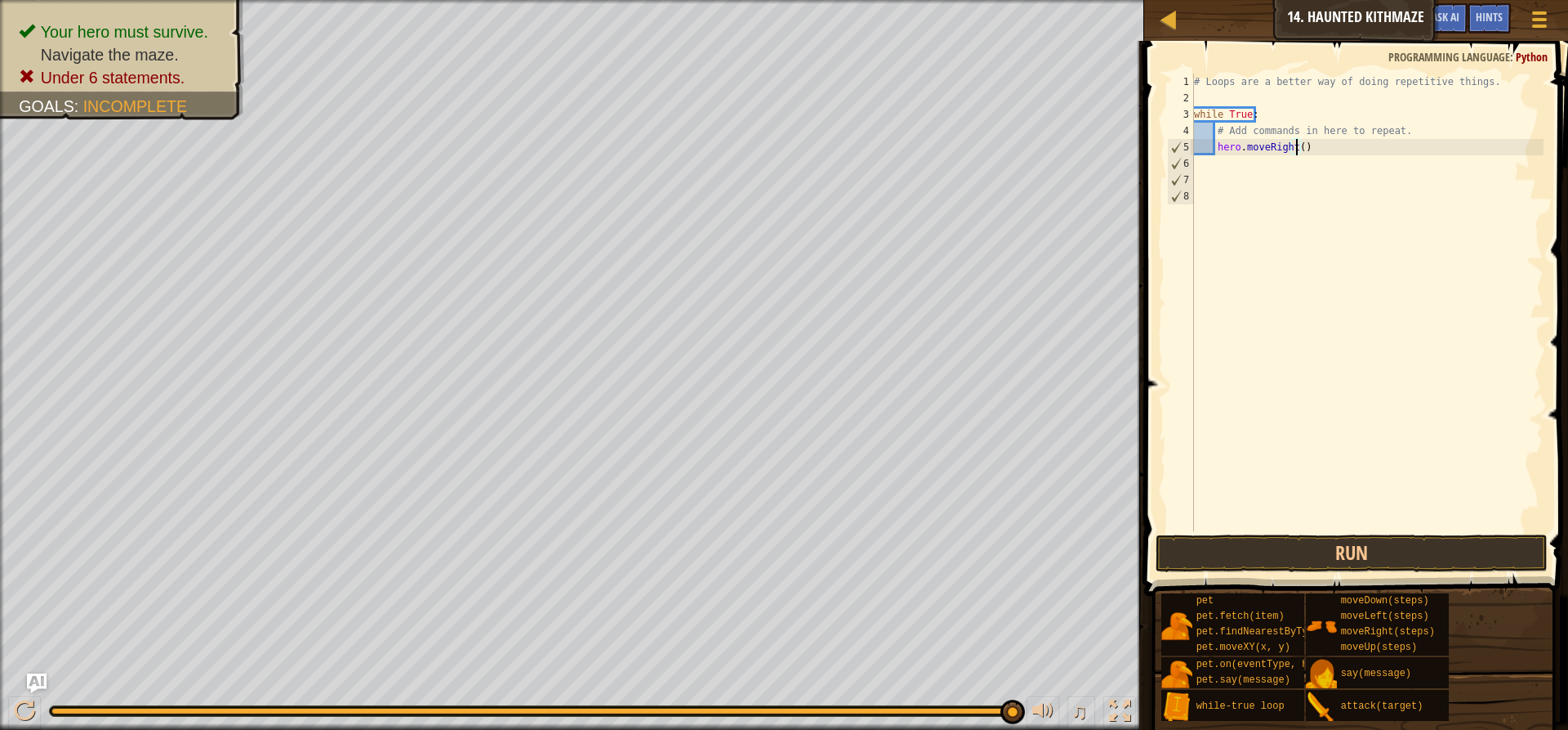
type textarea "hero.moveRight(2)"
click at [1216, 167] on div "# Loops are a better way of doing repetitive things. while True : # Add command…" at bounding box center [1367, 319] width 354 height 491
type textarea "h"
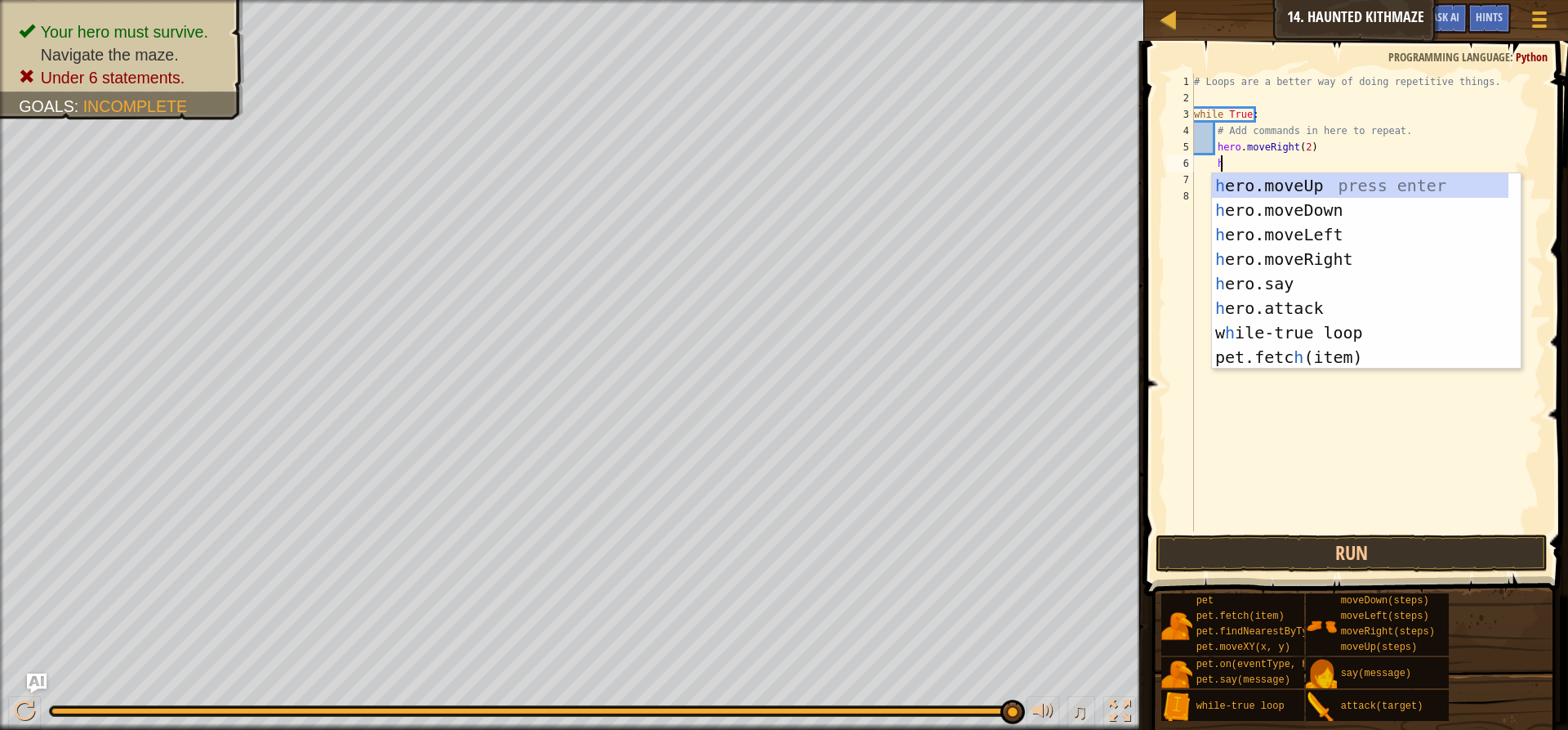
scroll to position [8, 1]
click at [1296, 185] on div "h ero.moveUp press enter h ero.moveDown press enter h ero.moveLeft press enter …" at bounding box center [1360, 296] width 296 height 245
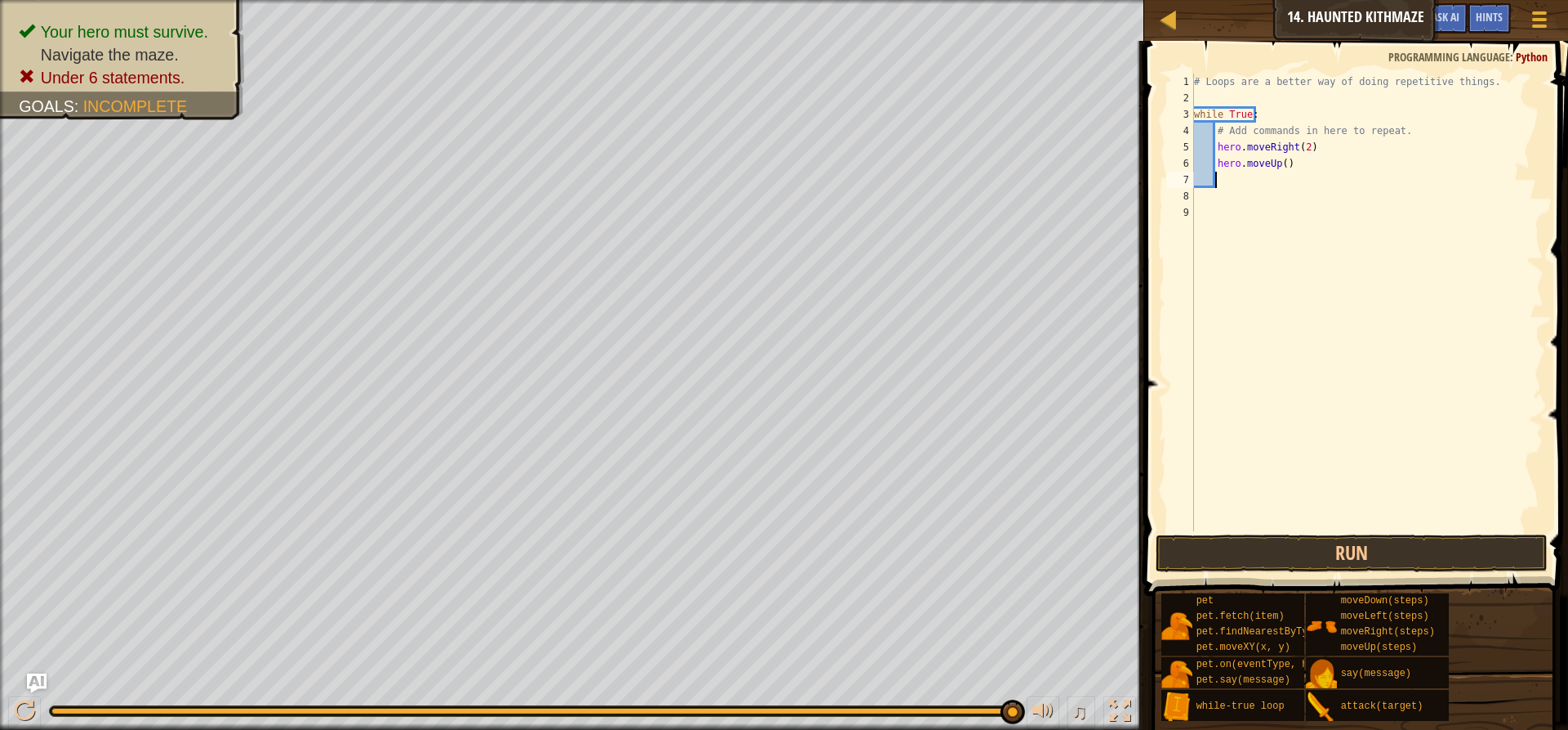
type textarea "h"
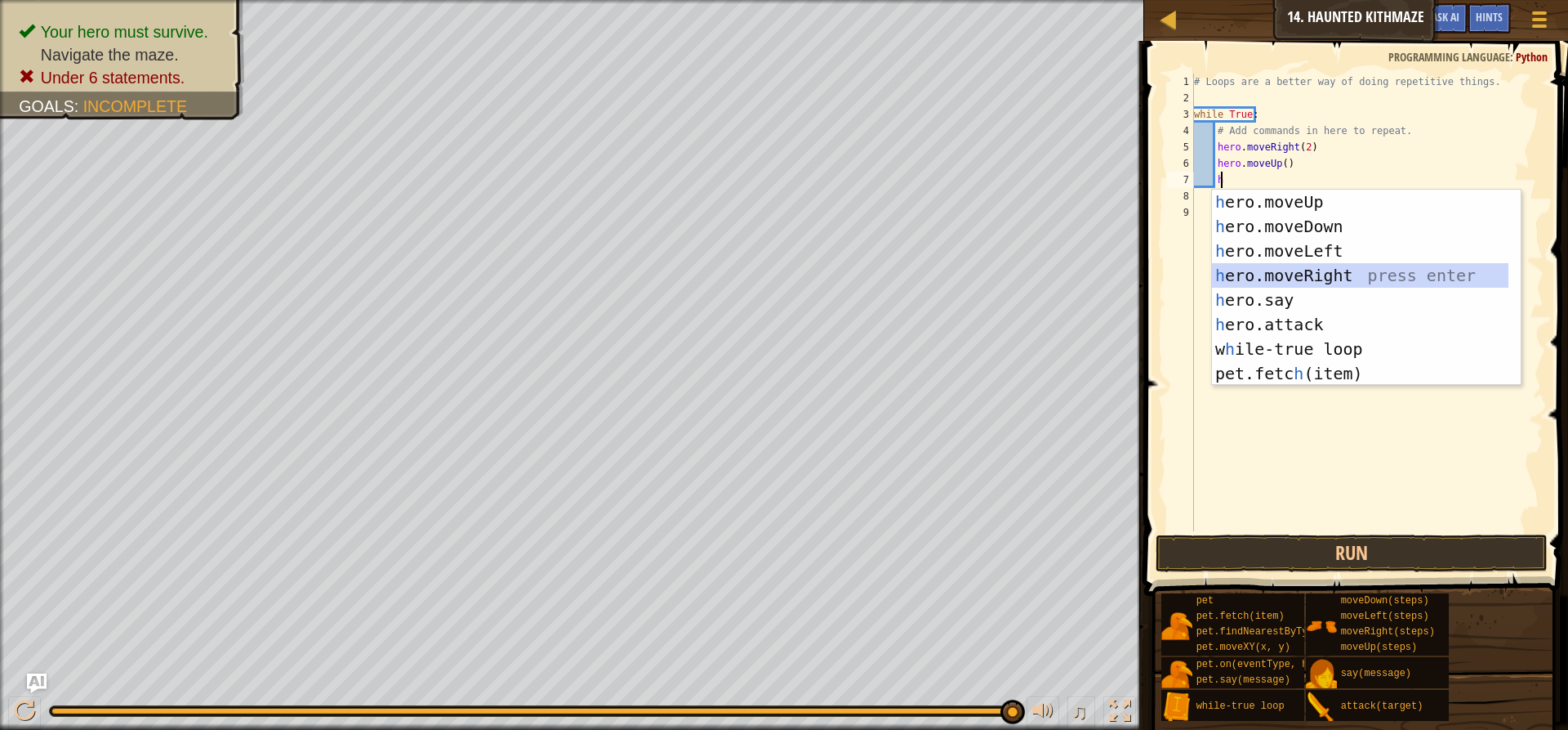
click at [1303, 270] on div "h ero.moveUp press enter h ero.moveDown press enter h ero.moveLeft press enter …" at bounding box center [1360, 311] width 296 height 245
type textarea "h"
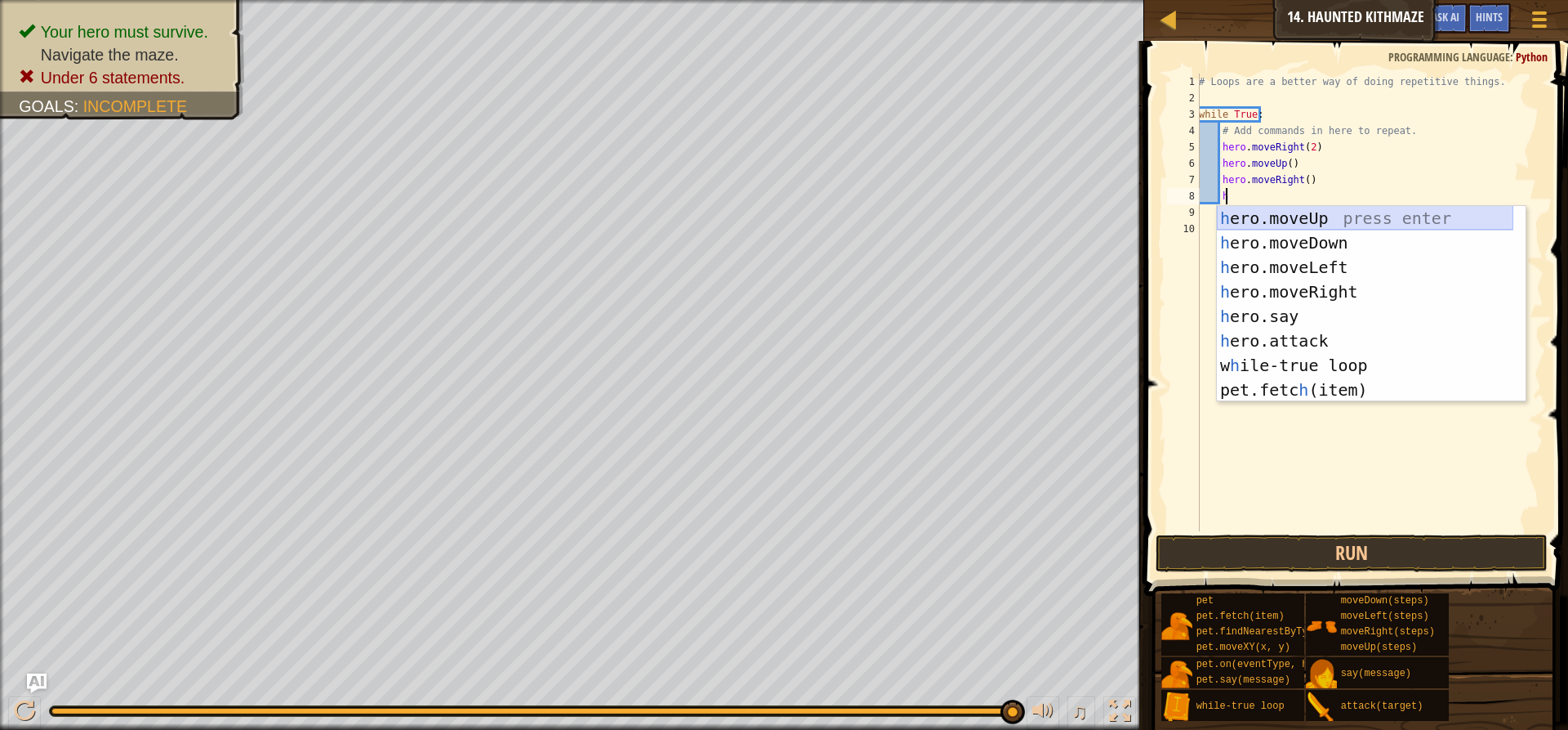
click at [1292, 211] on div "h ero.moveUp press enter h ero.moveDown press enter h ero.moveLeft press enter …" at bounding box center [1365, 328] width 296 height 245
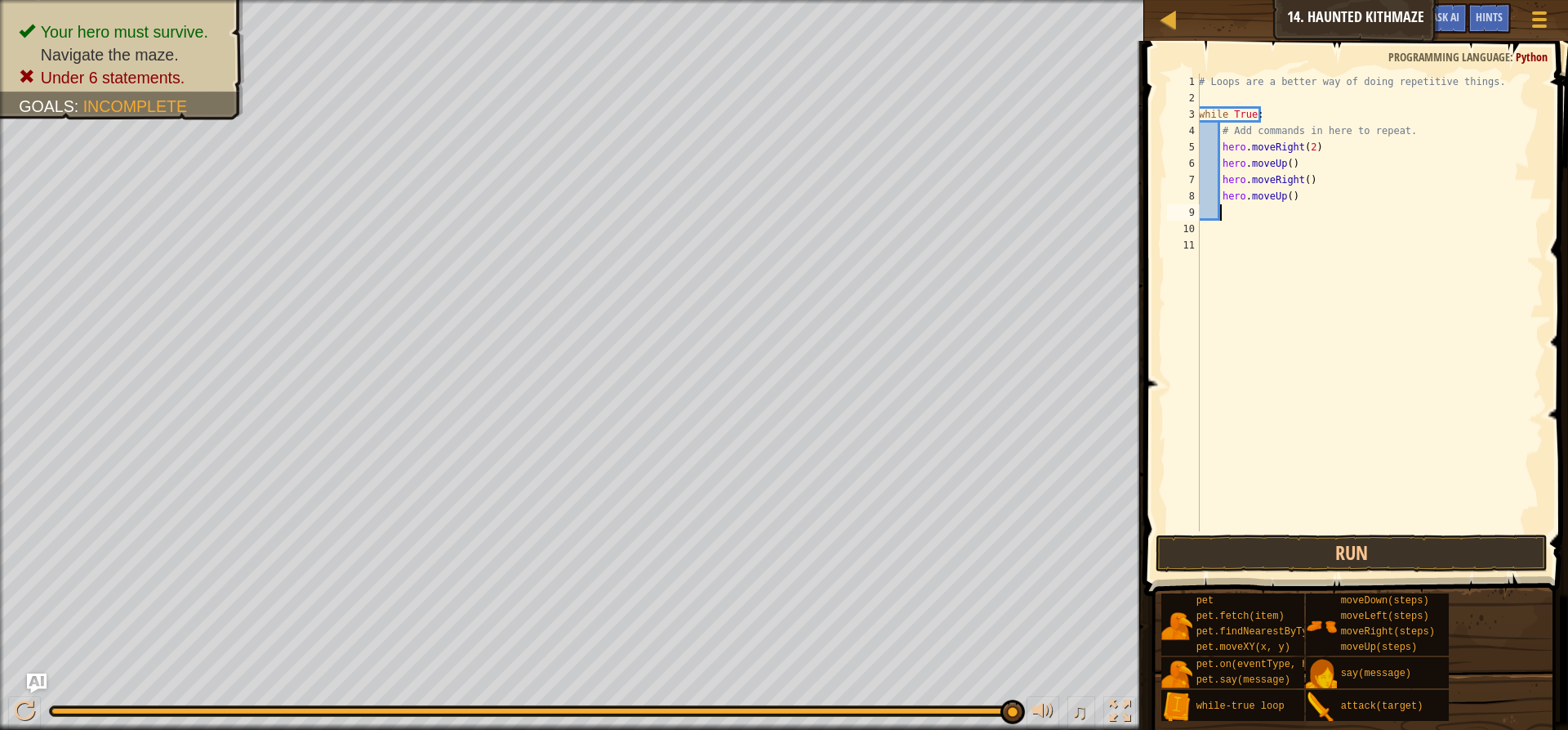
type textarea "h"
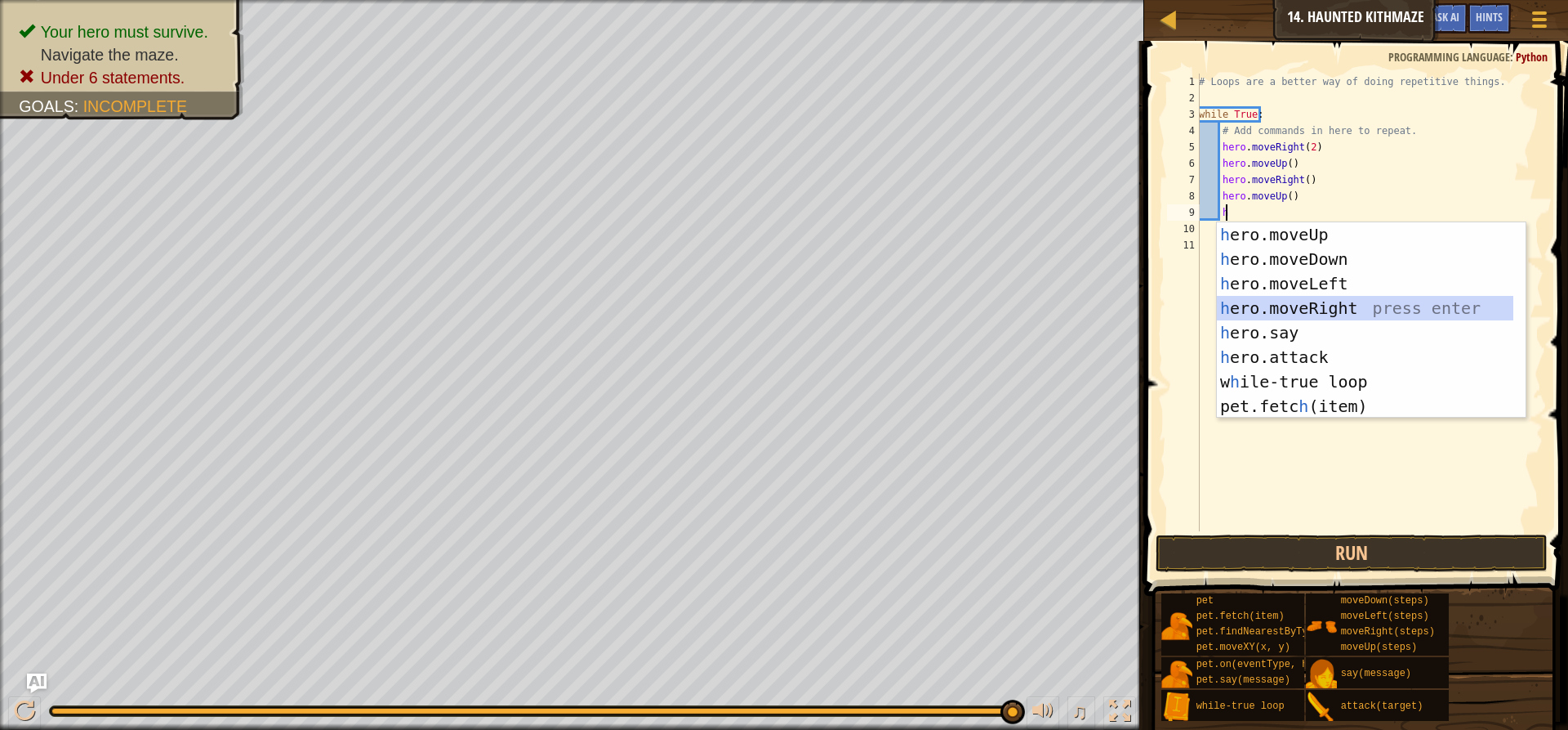
click at [1292, 303] on div "h ero.moveUp press enter h ero.moveDown press enter h ero.moveLeft press enter …" at bounding box center [1365, 345] width 296 height 245
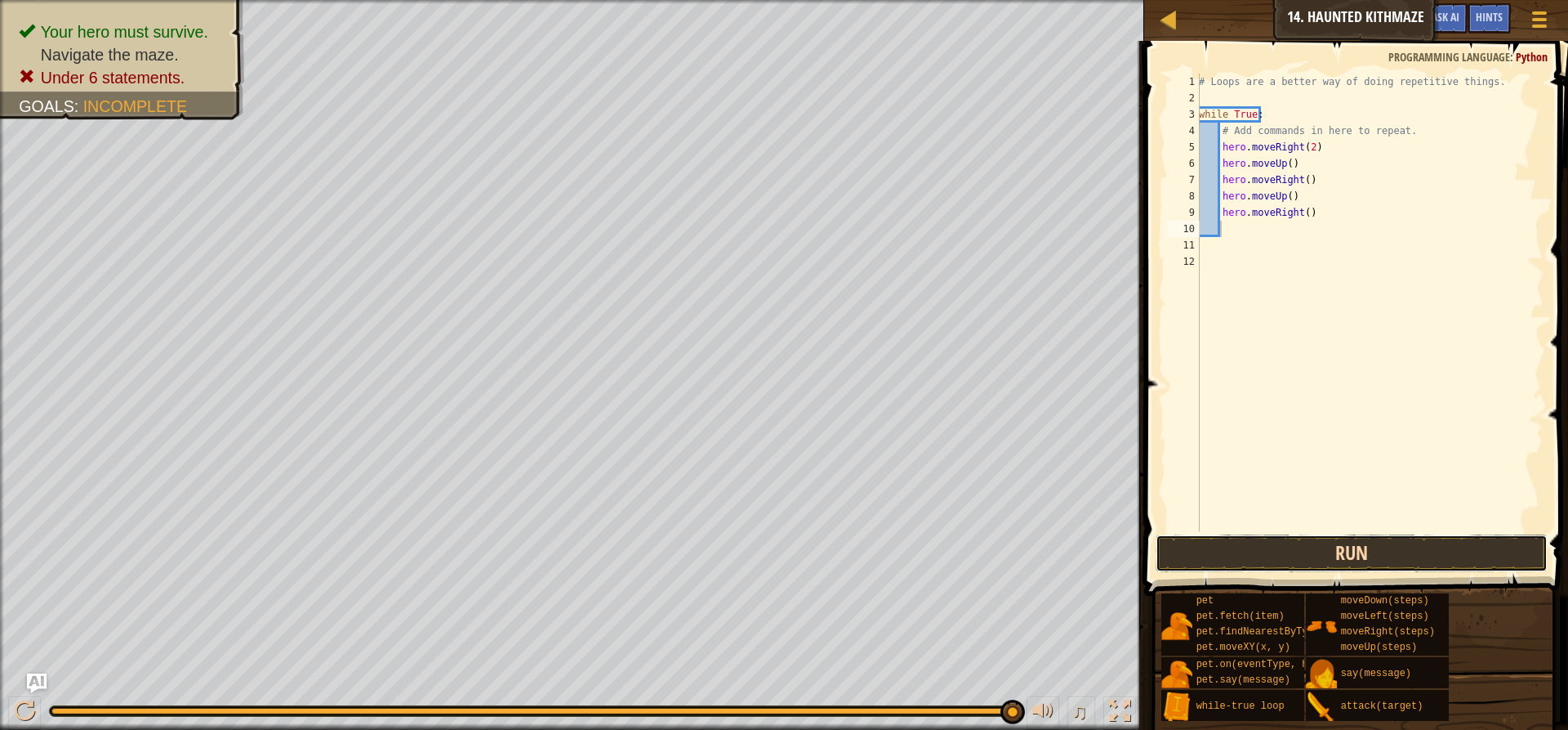
click at [1287, 548] on button "Run" at bounding box center [1351, 553] width 392 height 38
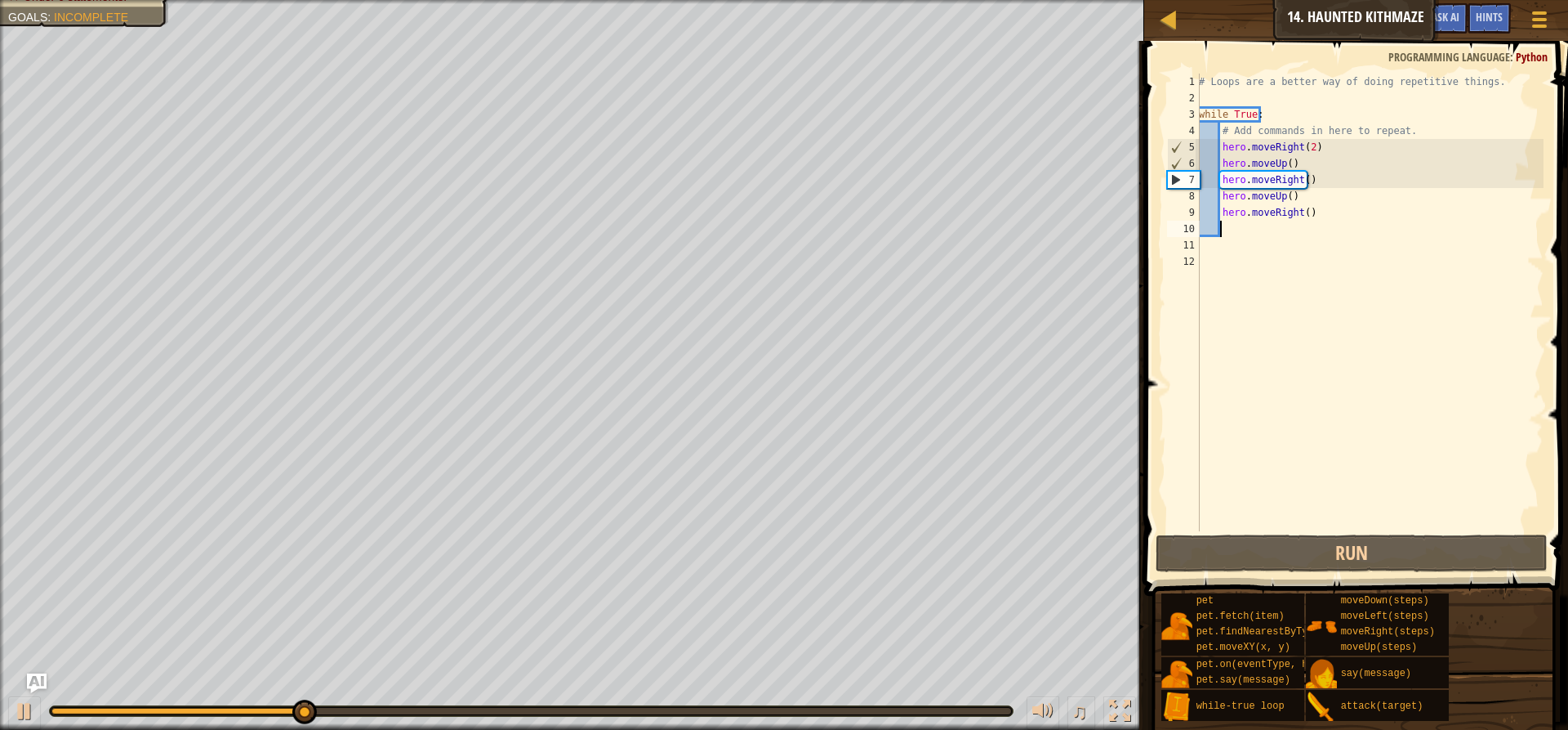
click at [1299, 179] on div "# Loops are a better way of doing repetitive things. while True : # Add command…" at bounding box center [1370, 319] width 348 height 491
type textarea "hero.moveRight(2)"
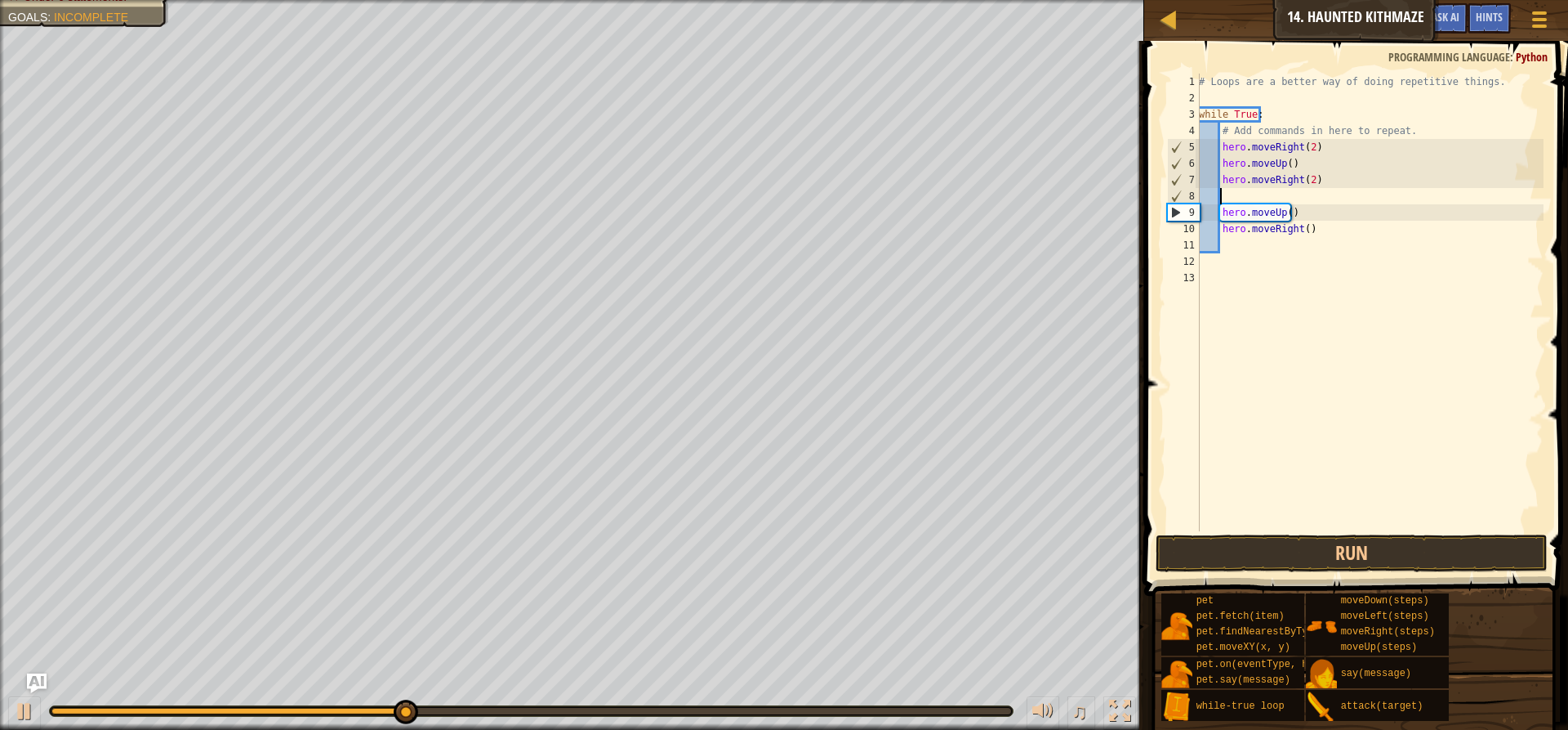
scroll to position [8, 0]
click at [1244, 193] on div "# Loops are a better way of doing repetitive things. while True : # Add command…" at bounding box center [1370, 319] width 348 height 491
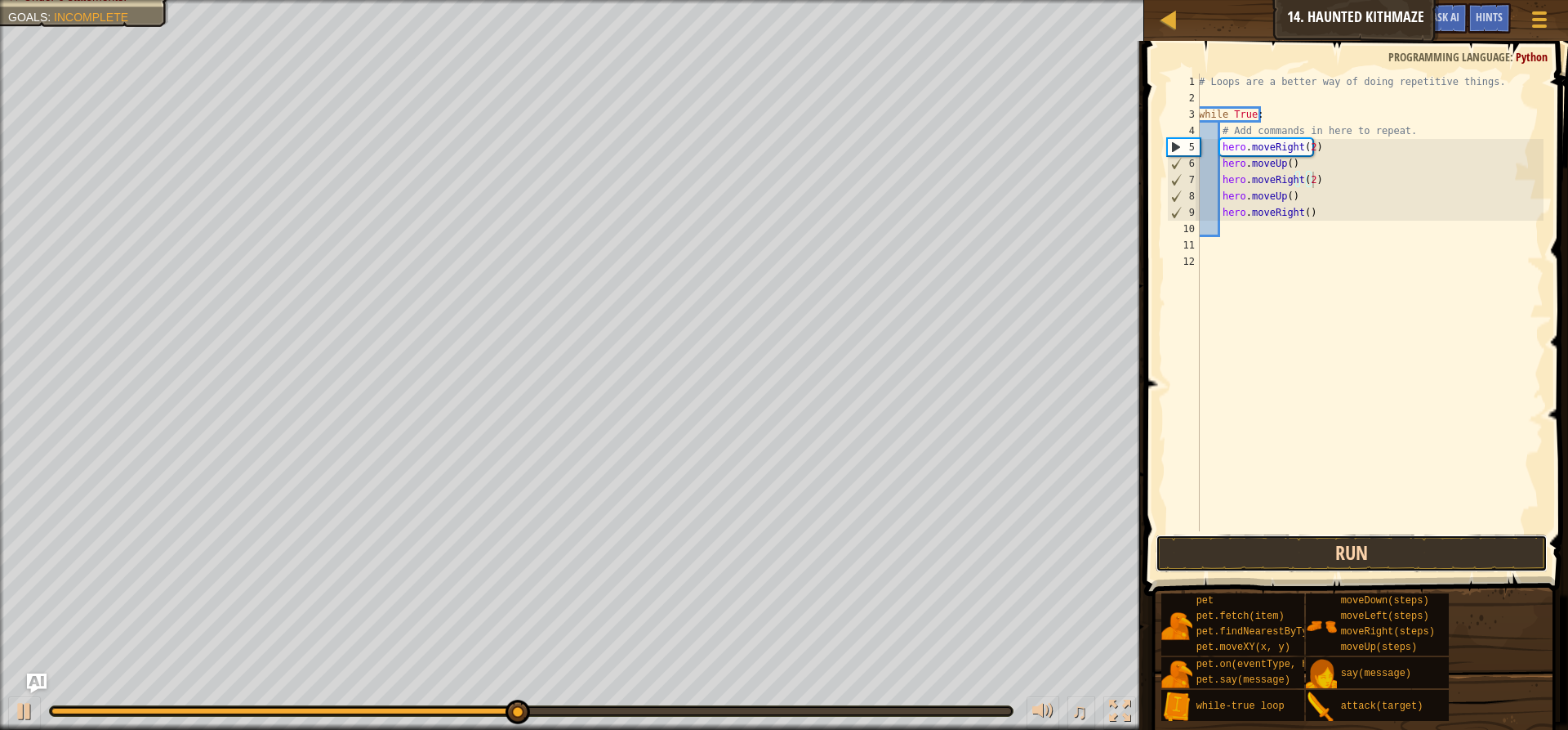
click at [1254, 563] on button "Run" at bounding box center [1351, 553] width 392 height 38
click at [1309, 181] on div "# Loops are a better way of doing repetitive things. while True : # Add command…" at bounding box center [1370, 319] width 348 height 491
type textarea "hero.moveRight(3)"
click at [1288, 532] on span at bounding box center [1358, 295] width 437 height 603
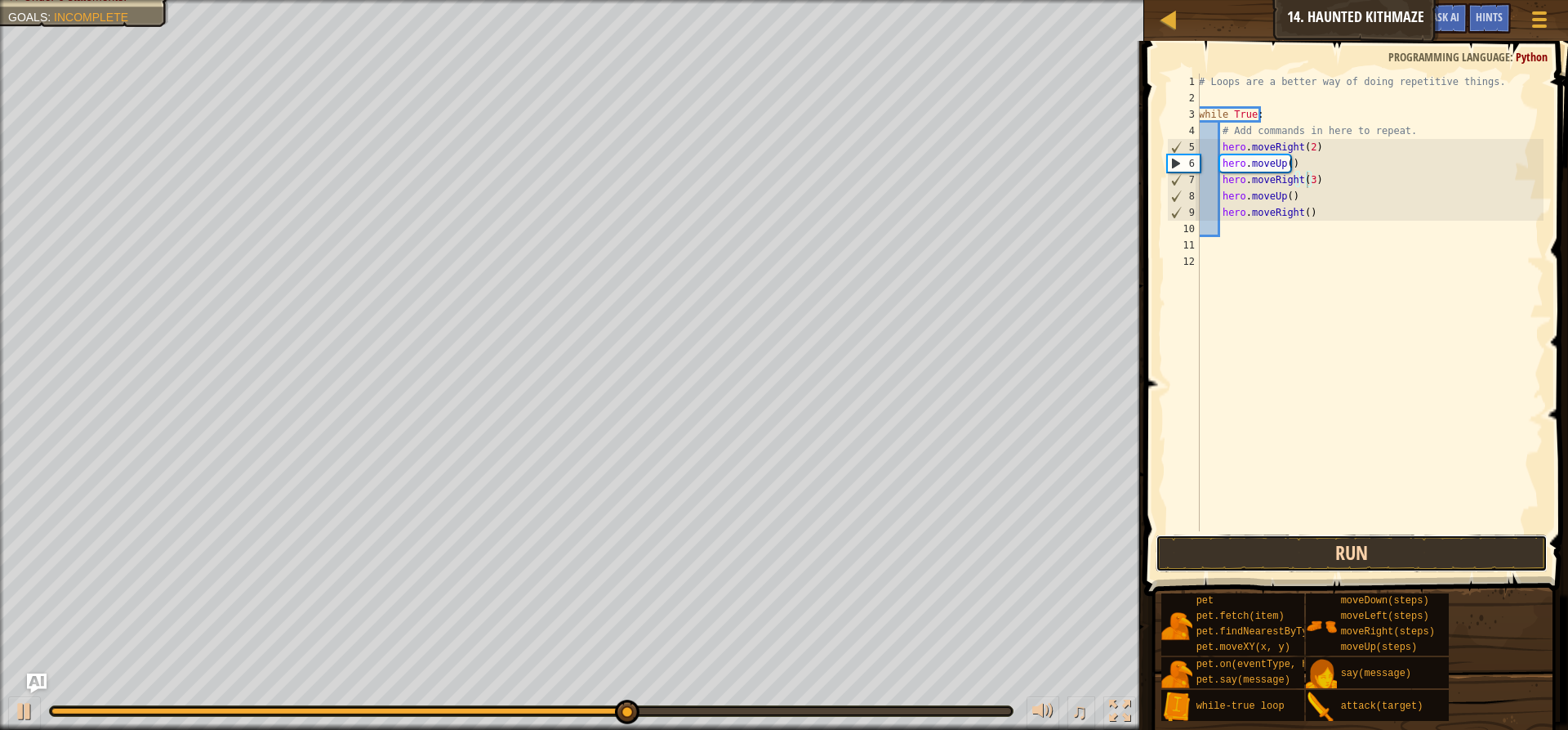
click at [1289, 547] on button "Run" at bounding box center [1351, 553] width 392 height 38
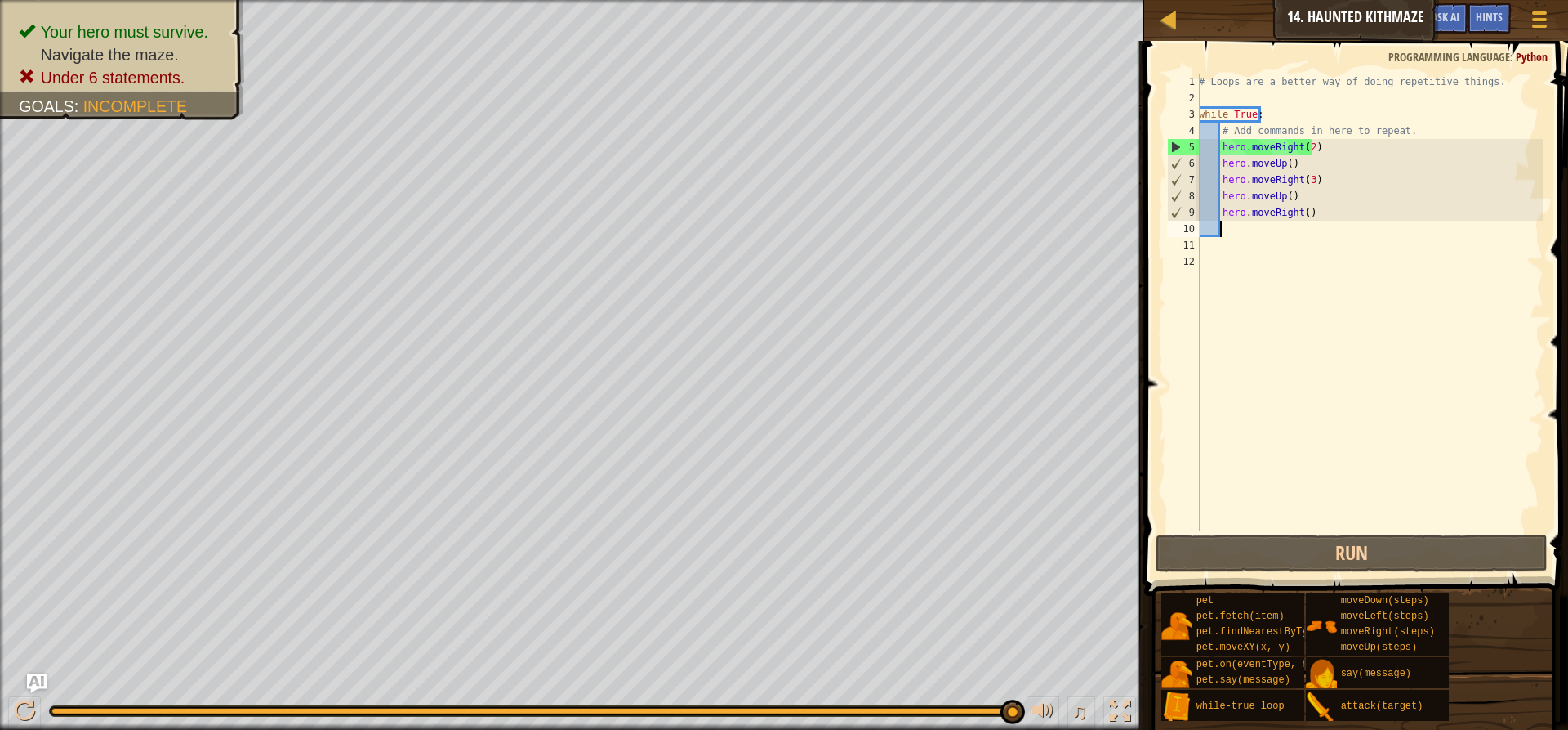
click at [1240, 233] on div "# Loops are a better way of doing repetitive things. while True : # Add command…" at bounding box center [1370, 319] width 348 height 491
type textarea "h"
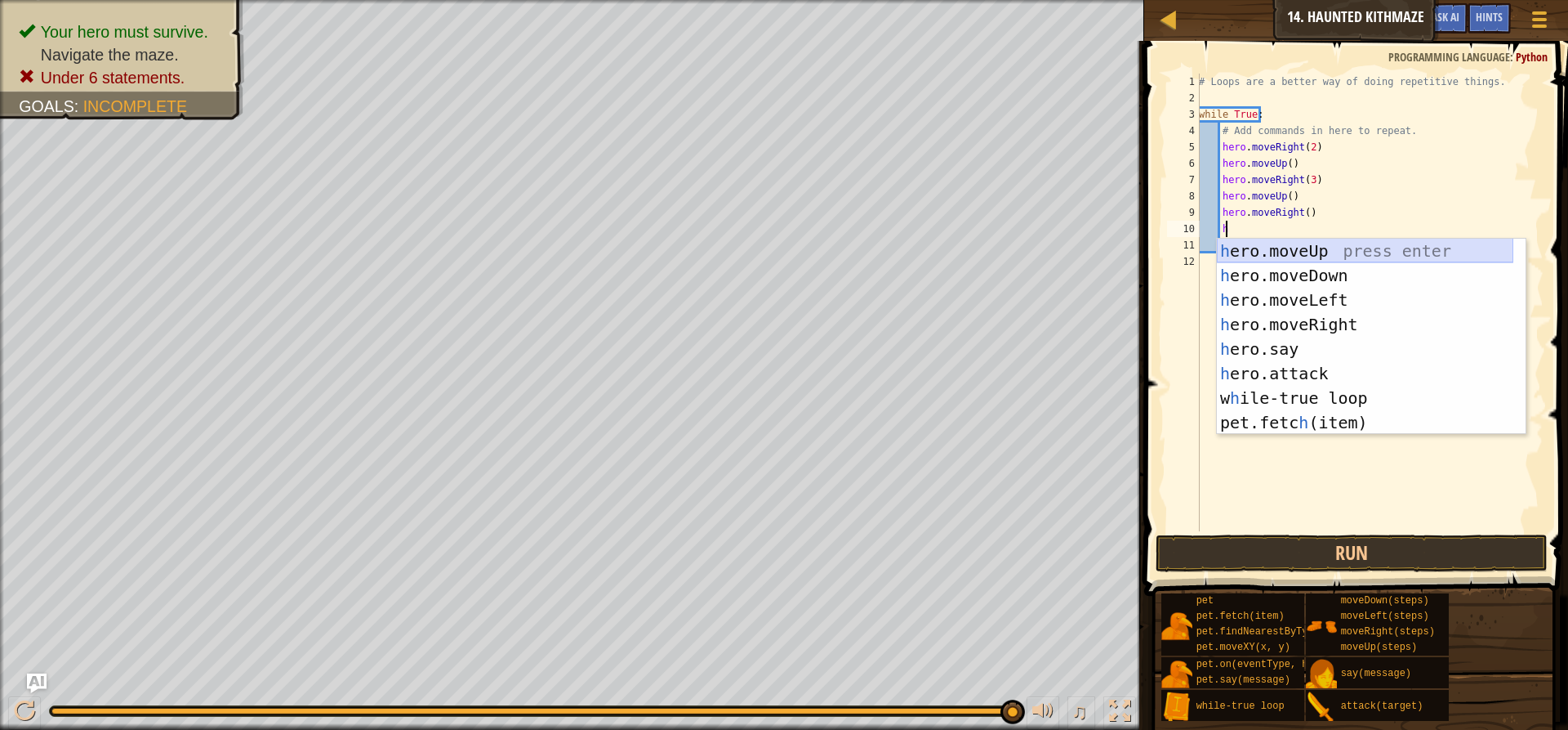
click at [1284, 246] on div "h ero.moveUp press enter h ero.moveDown press enter h ero.moveLeft press enter …" at bounding box center [1365, 361] width 296 height 245
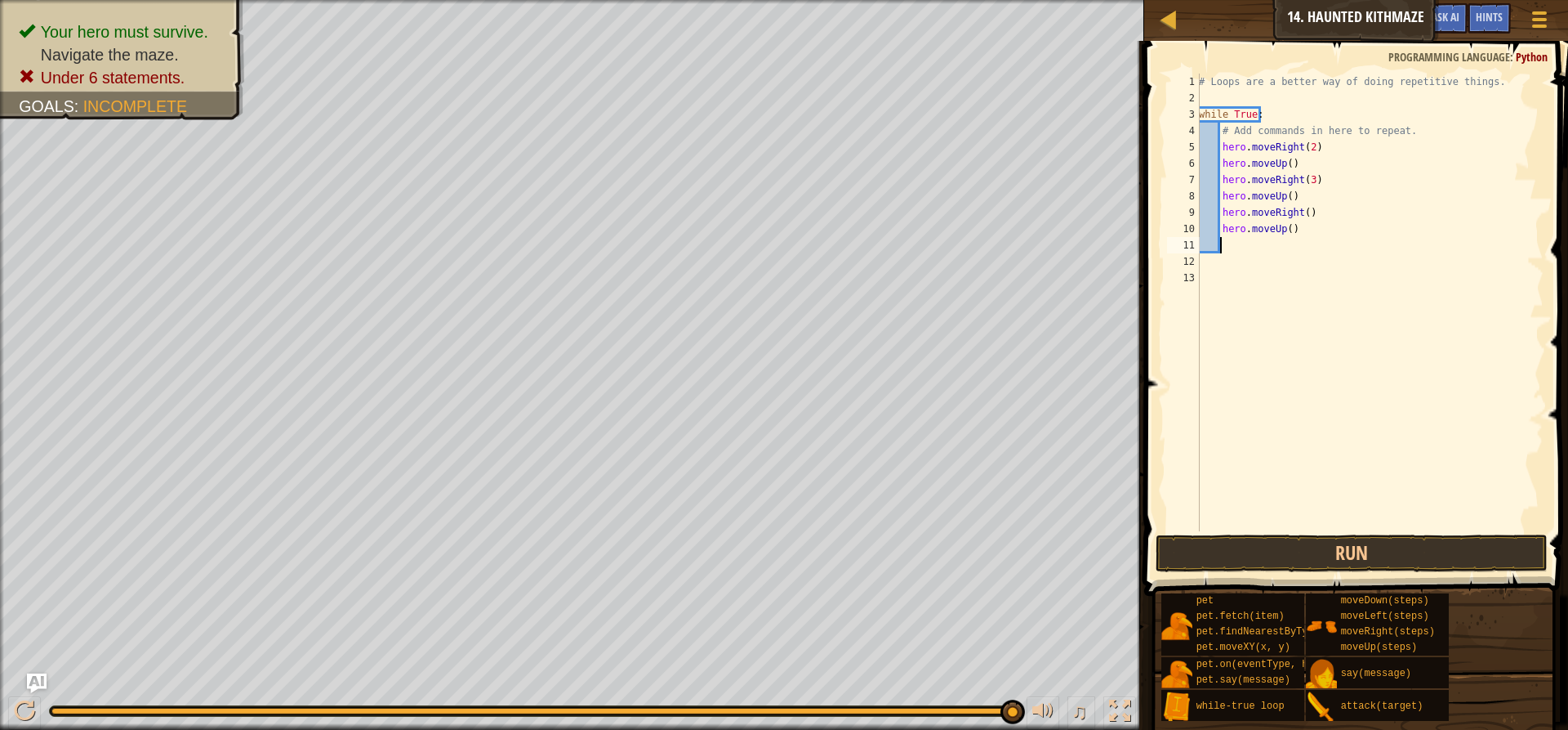
click at [1307, 146] on div "# Loops are a better way of doing repetitive things. while True : # Add command…" at bounding box center [1370, 319] width 348 height 491
type textarea "hero.moveRight(3)"
drag, startPoint x: 1319, startPoint y: 186, endPoint x: 1220, endPoint y: 181, distance: 99.1
click at [1220, 181] on div "# Loops are a better way of doing repetitive things. while True : # Add command…" at bounding box center [1370, 319] width 348 height 491
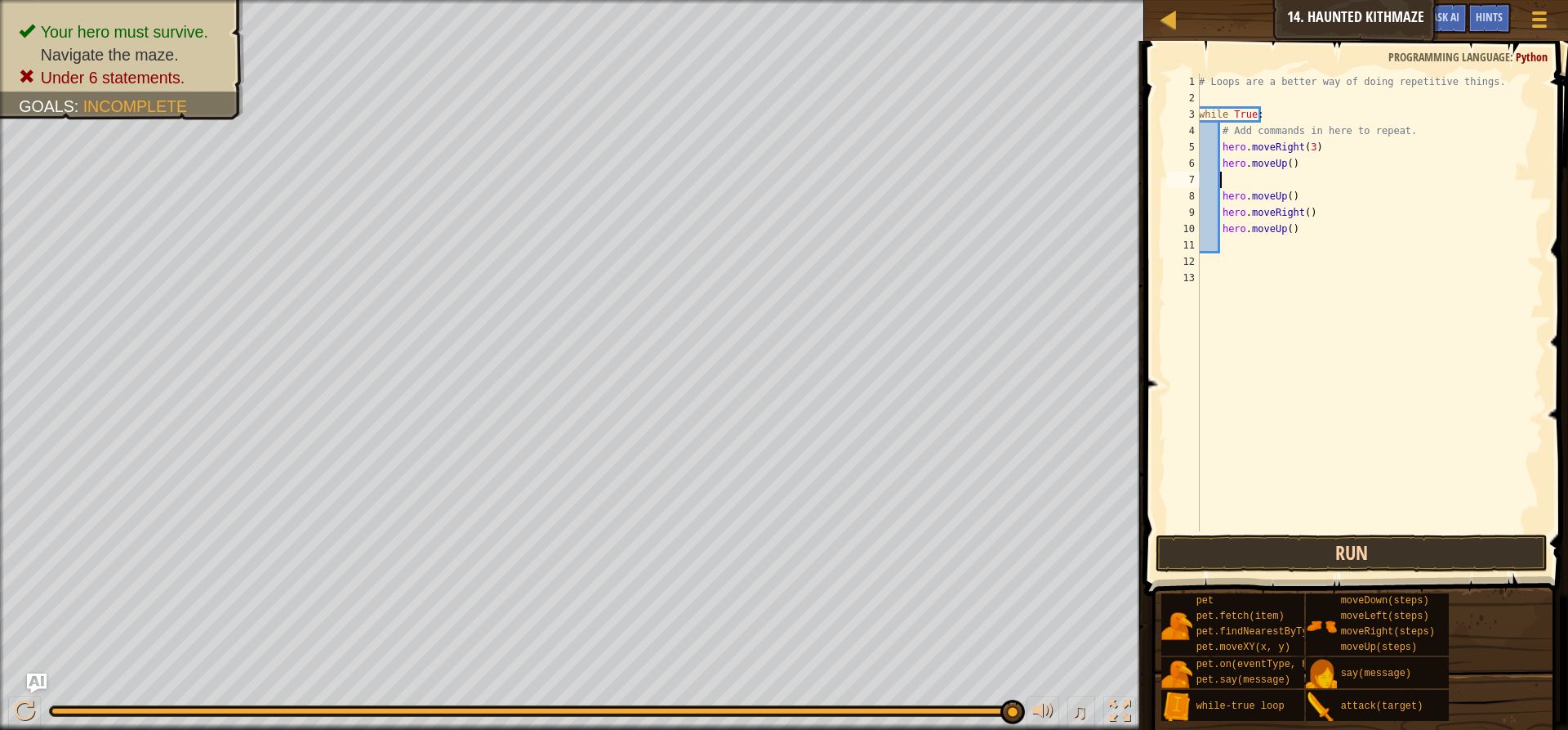
scroll to position [8, 0]
click at [1319, 539] on button "Run" at bounding box center [1351, 553] width 392 height 38
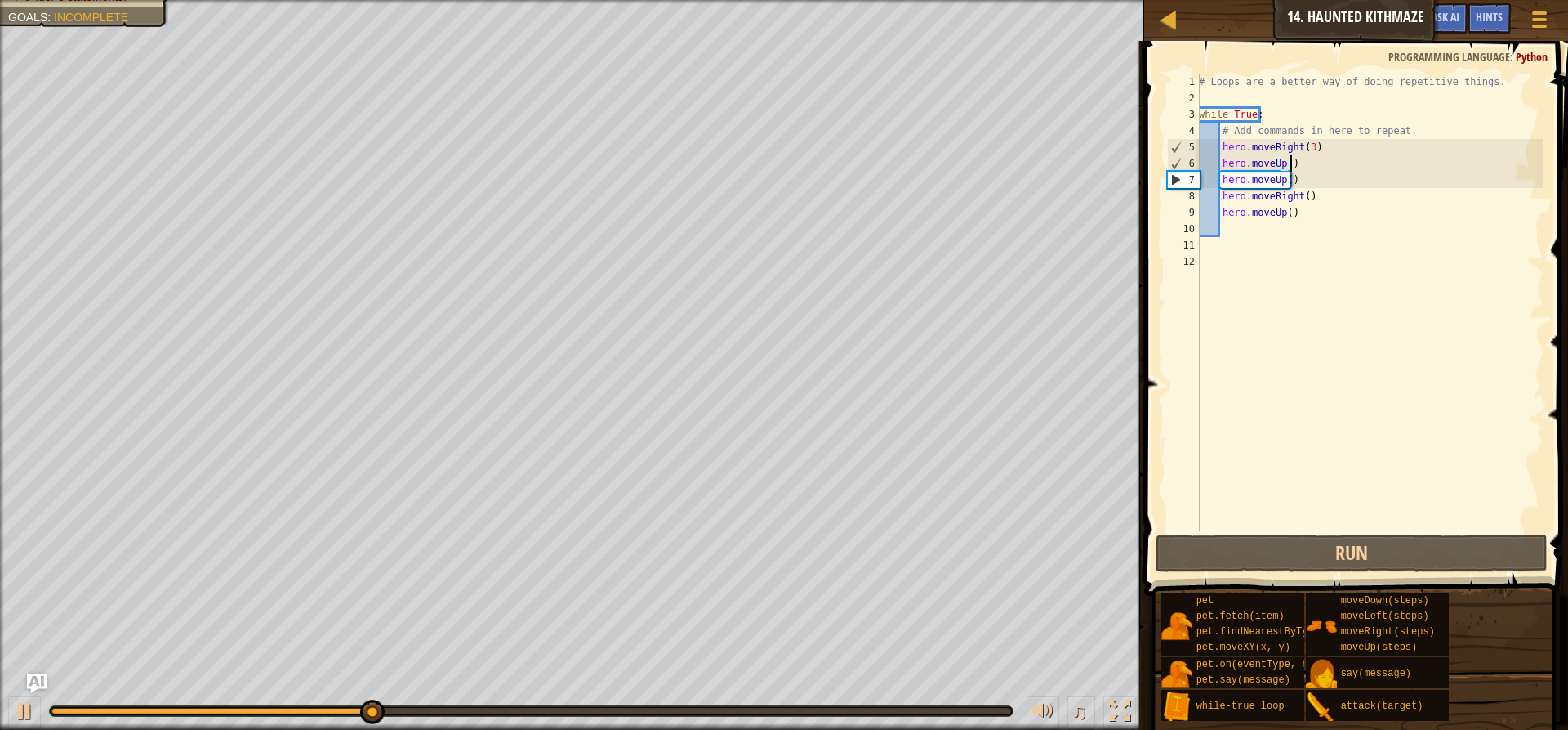
click at [1305, 144] on div "# Loops are a better way of doing repetitive things. while True : # Add command…" at bounding box center [1370, 319] width 348 height 491
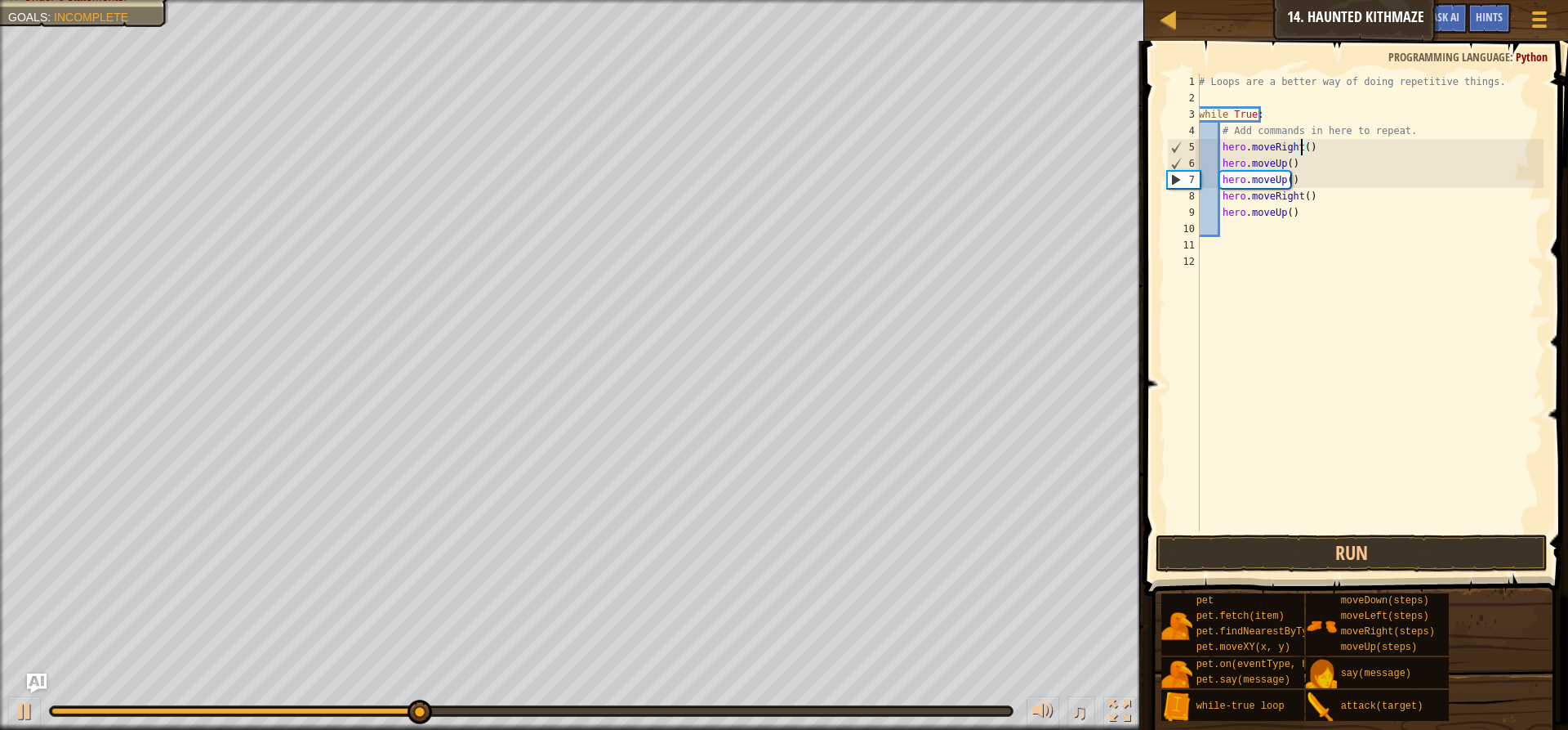
scroll to position [8, 8]
click at [1284, 563] on button "Run" at bounding box center [1351, 553] width 392 height 38
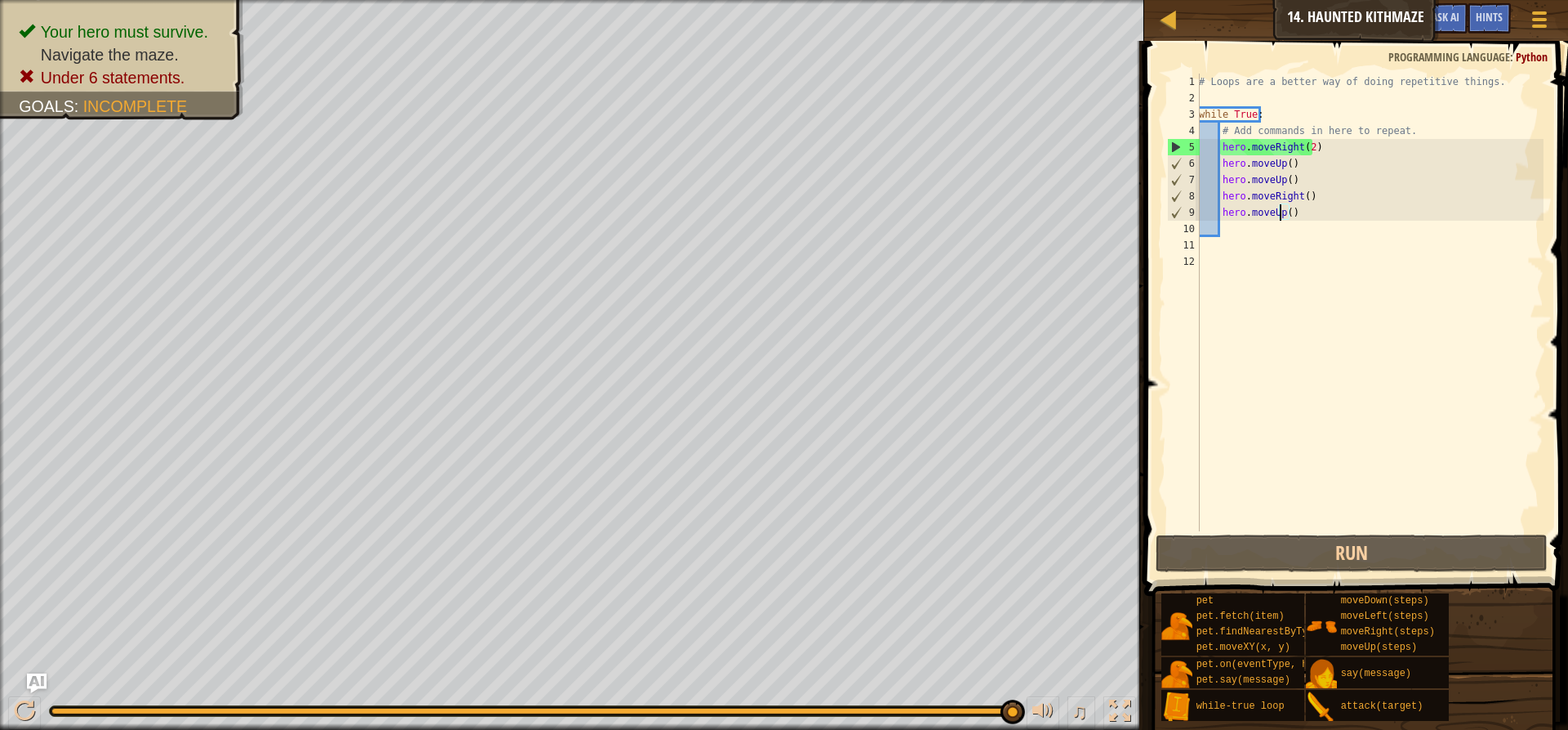
click at [1281, 210] on div "# Loops are a better way of doing repetitive things. while True : # Add command…" at bounding box center [1370, 319] width 348 height 491
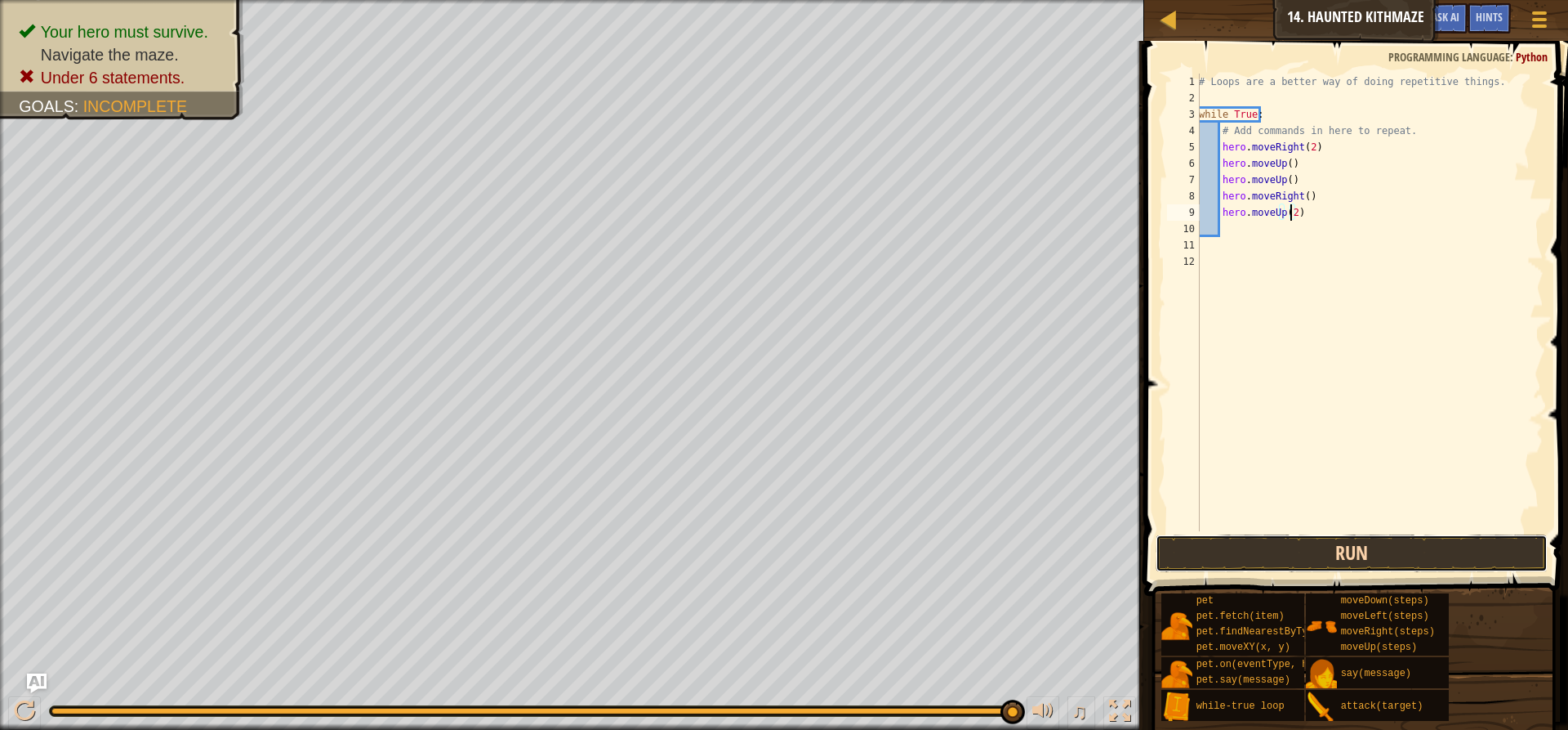
click at [1321, 555] on button "Run" at bounding box center [1351, 553] width 392 height 38
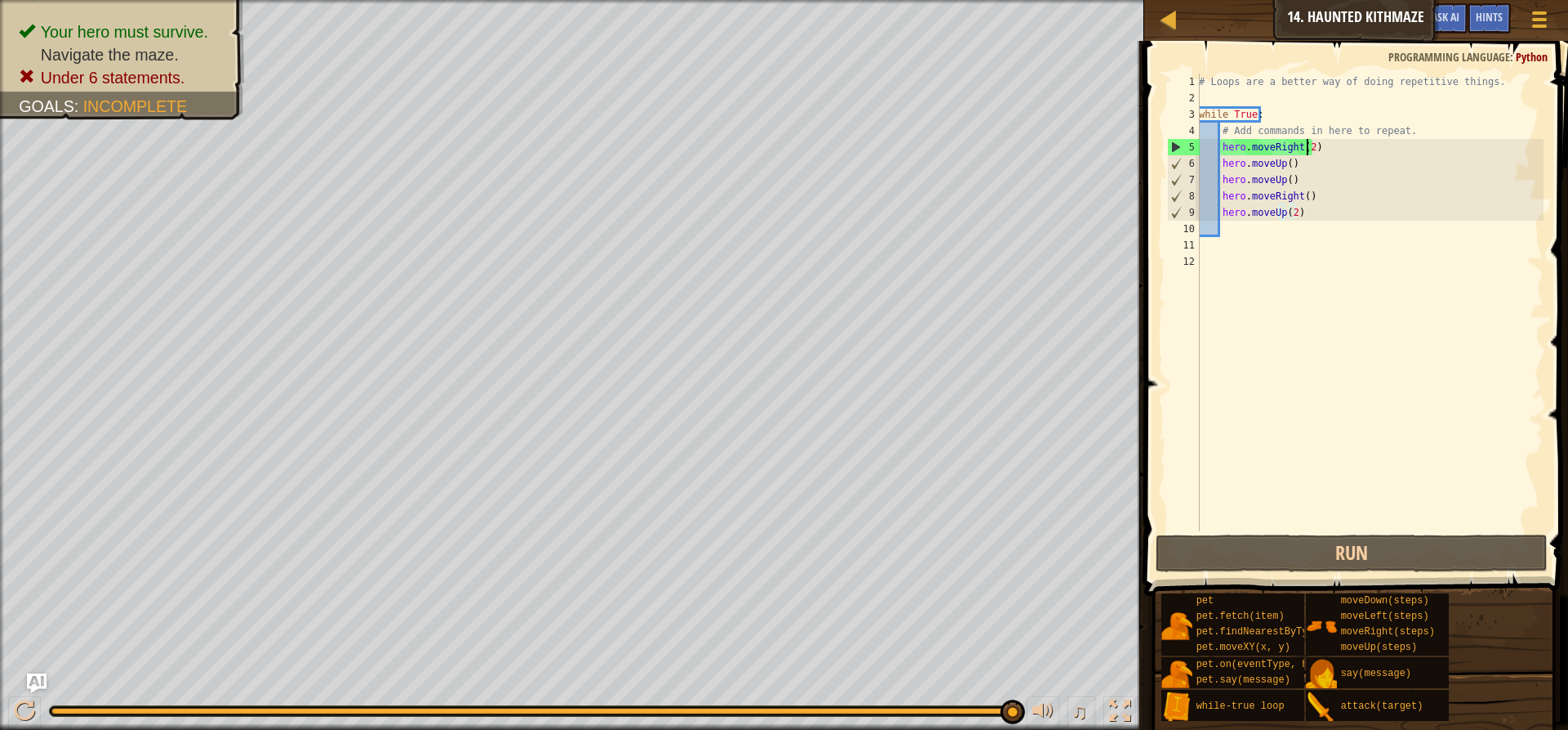
click at [1305, 140] on div "# Loops are a better way of doing repetitive things. while True : # Add command…" at bounding box center [1370, 319] width 348 height 491
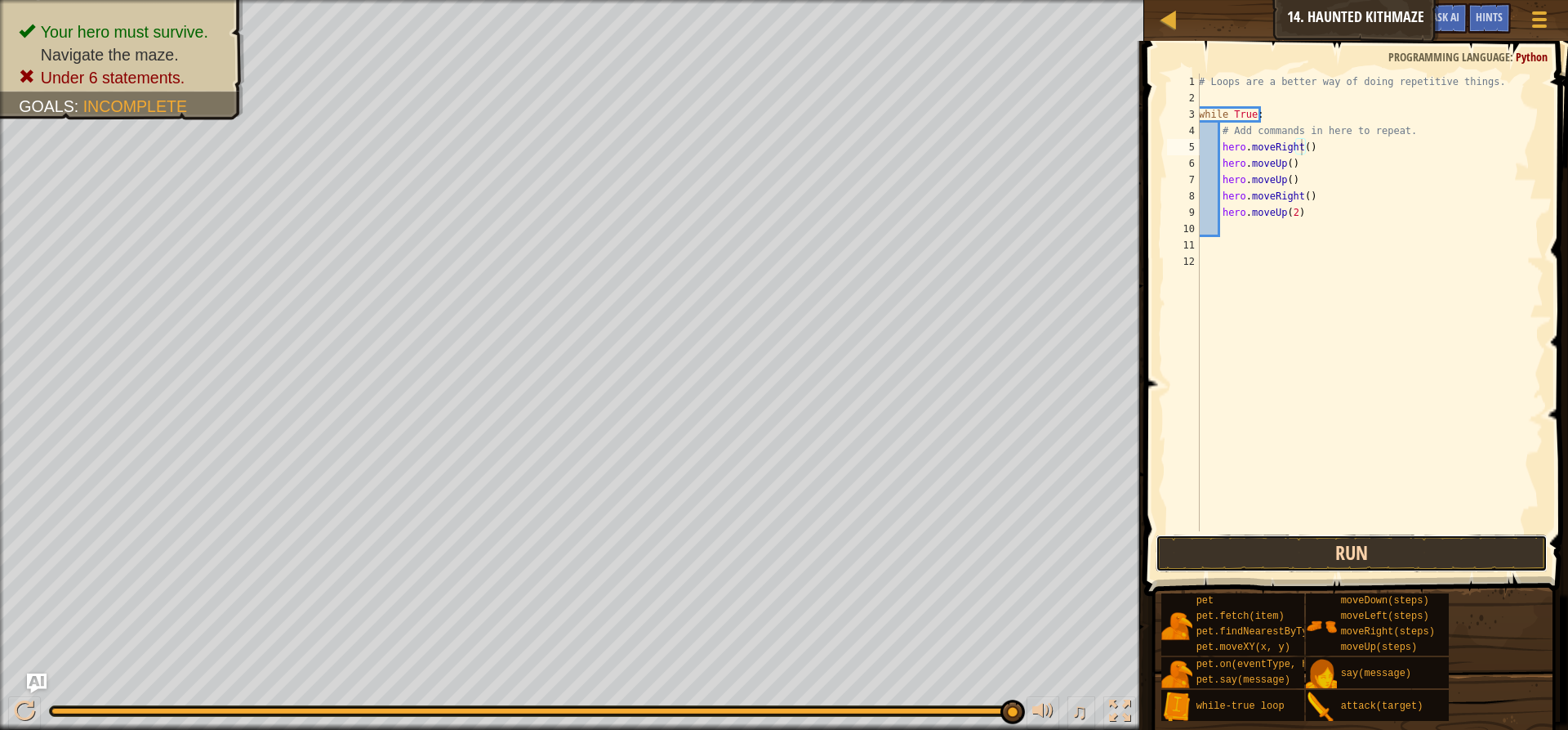
click at [1380, 551] on button "Run" at bounding box center [1351, 553] width 392 height 38
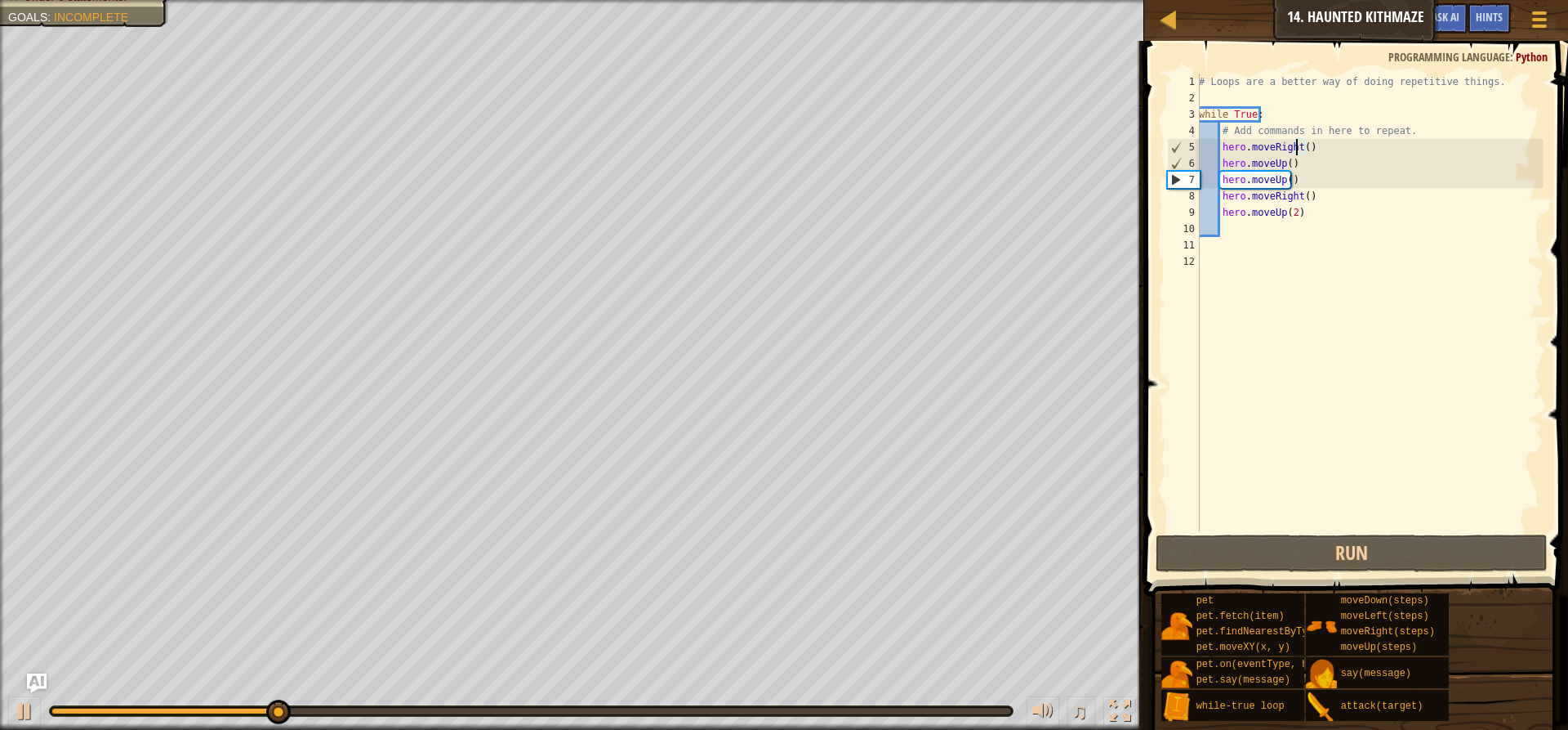
click at [1299, 145] on div "# Loops are a better way of doing repetitive things. while True : # Add command…" at bounding box center [1370, 319] width 348 height 491
click at [1302, 147] on div "# Loops are a better way of doing repetitive things. while True : # Add command…" at bounding box center [1370, 319] width 348 height 491
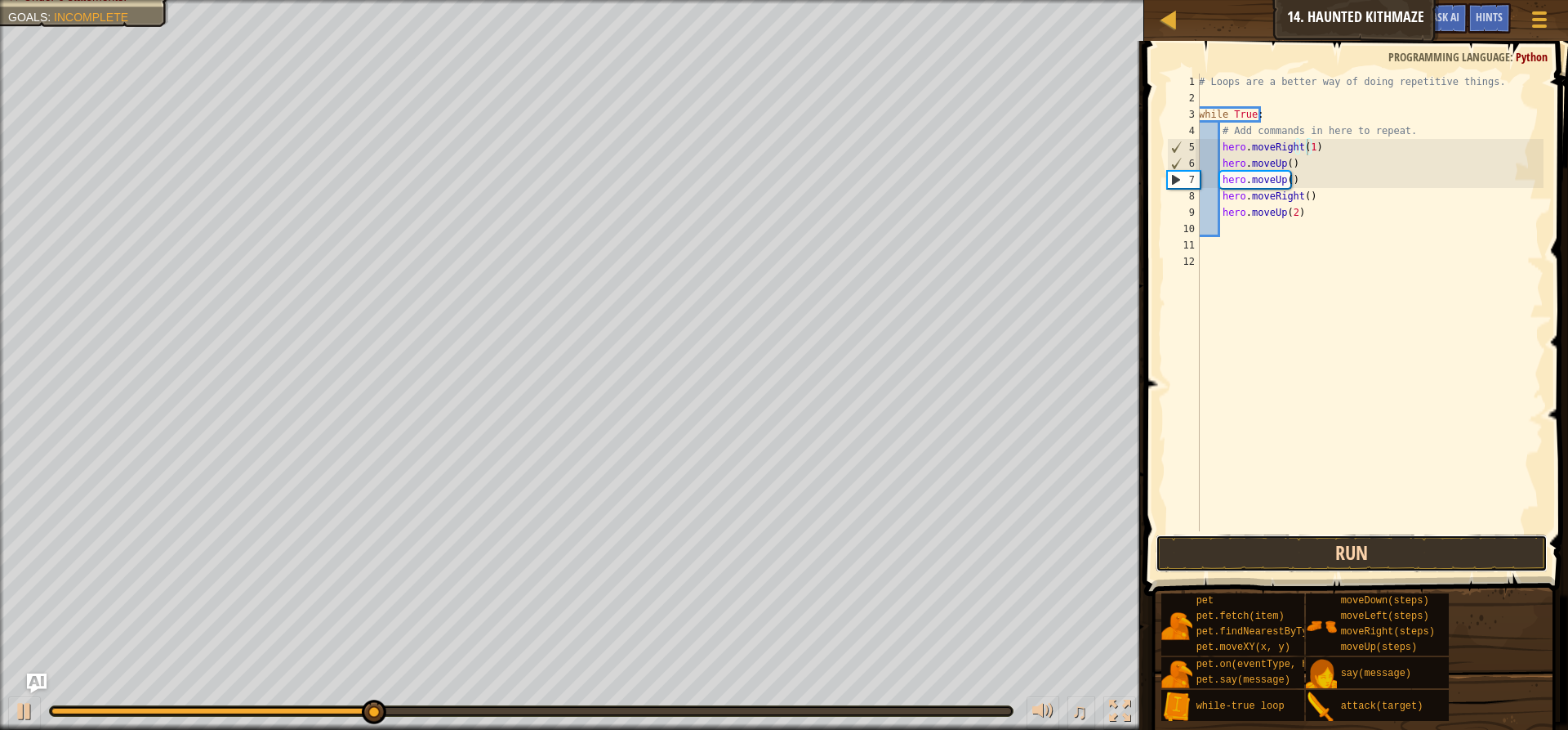
click at [1226, 540] on button "Run" at bounding box center [1351, 553] width 392 height 38
type textarea "hero.moveRight(2)"
click at [1273, 536] on button "Run" at bounding box center [1351, 553] width 392 height 38
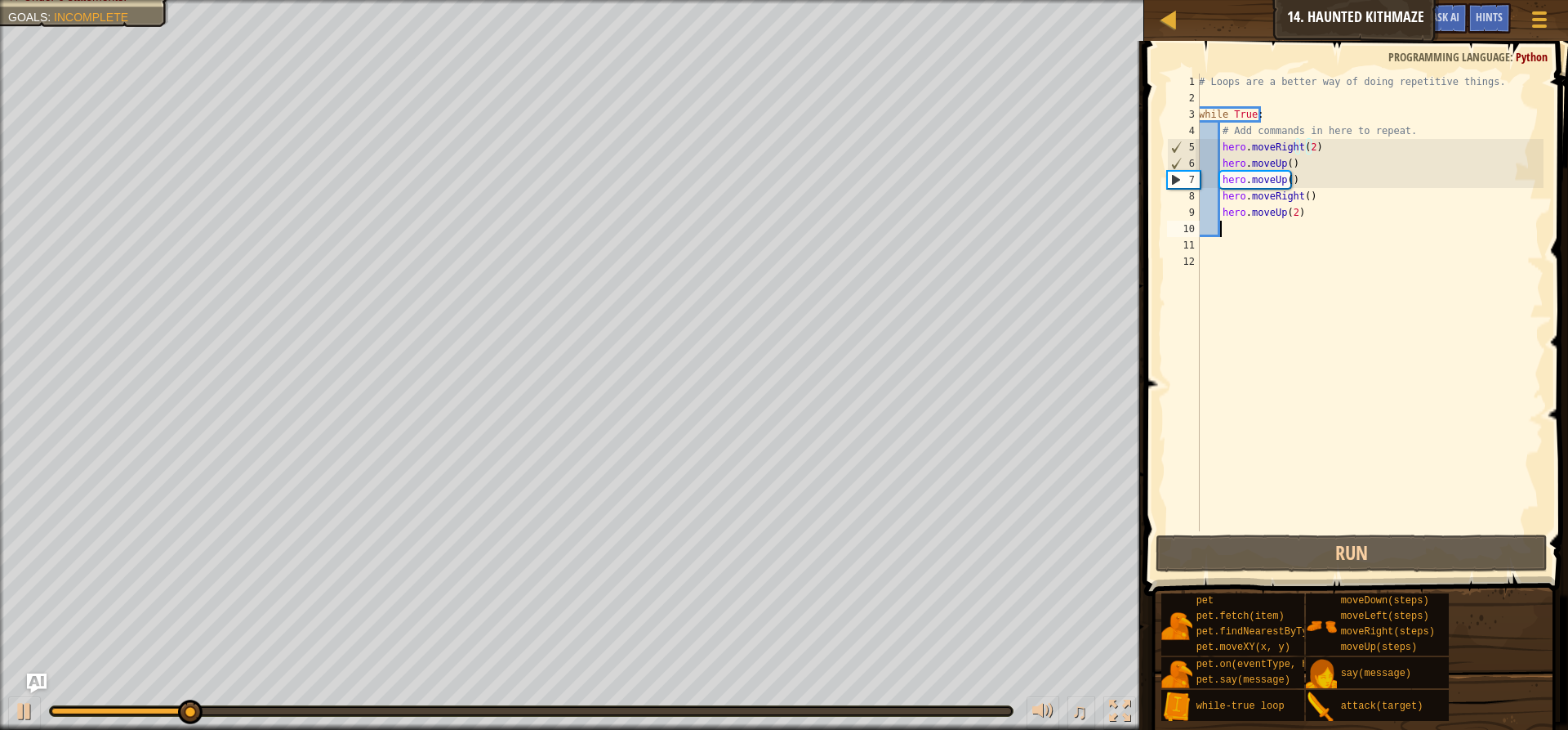
click at [1269, 222] on div "# Loops are a better way of doing repetitive things. while True : # Add command…" at bounding box center [1370, 319] width 348 height 491
type textarea "h"
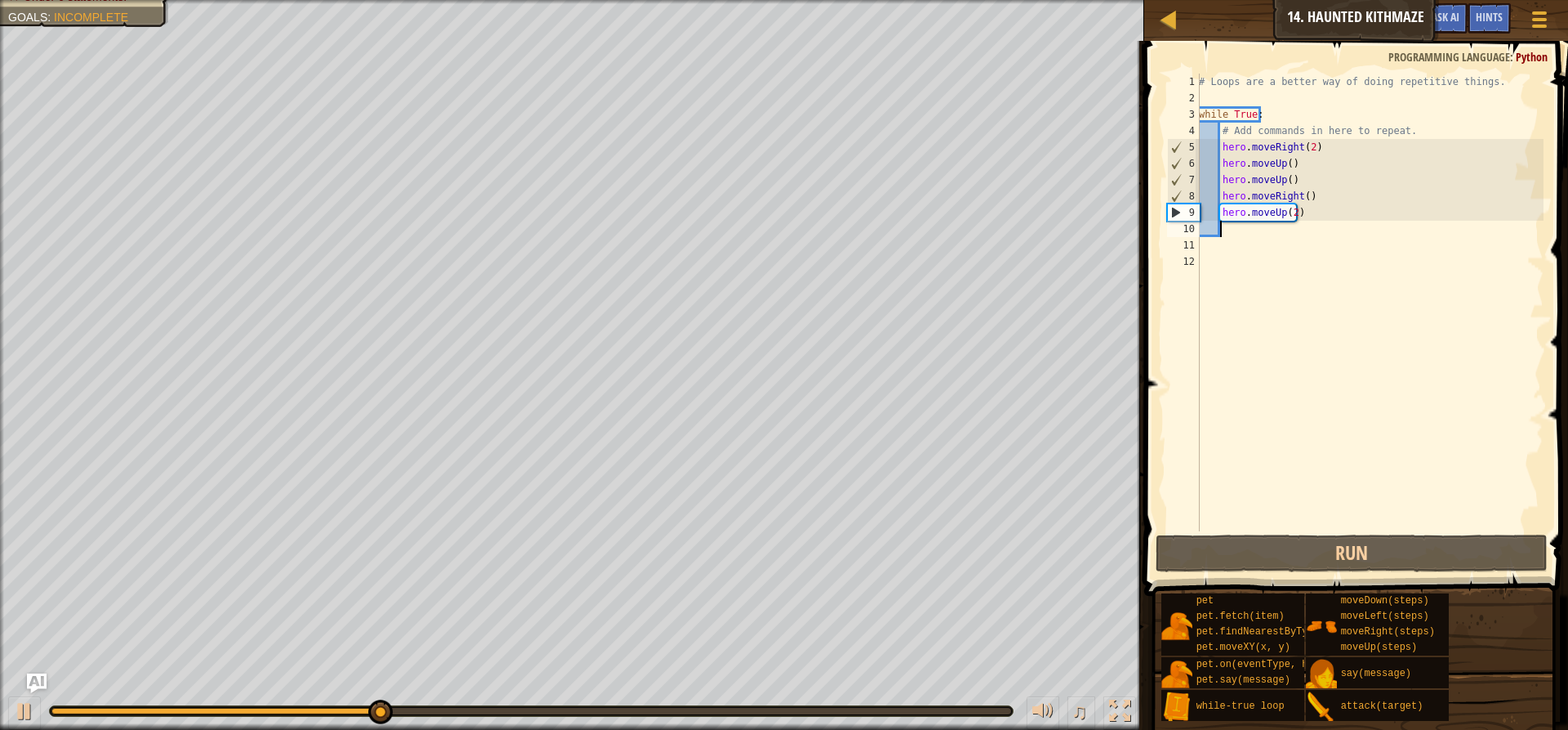
click at [1289, 208] on div "# Loops are a better way of doing repetitive things. while True : # Add command…" at bounding box center [1370, 319] width 348 height 491
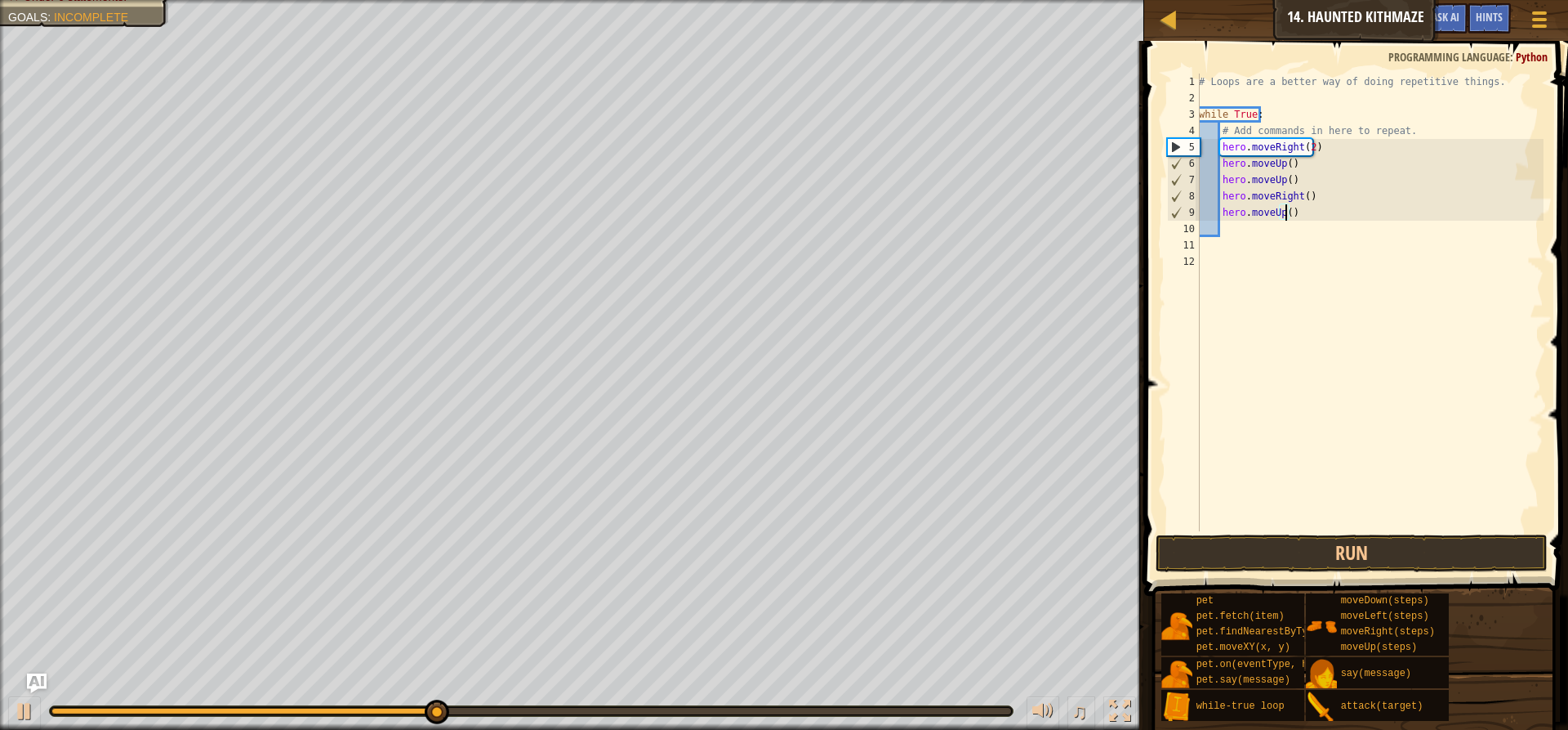
scroll to position [8, 7]
drag, startPoint x: 1270, startPoint y: 556, endPoint x: 1273, endPoint y: 545, distance: 11.4
click at [1270, 551] on button "Run" at bounding box center [1351, 553] width 392 height 38
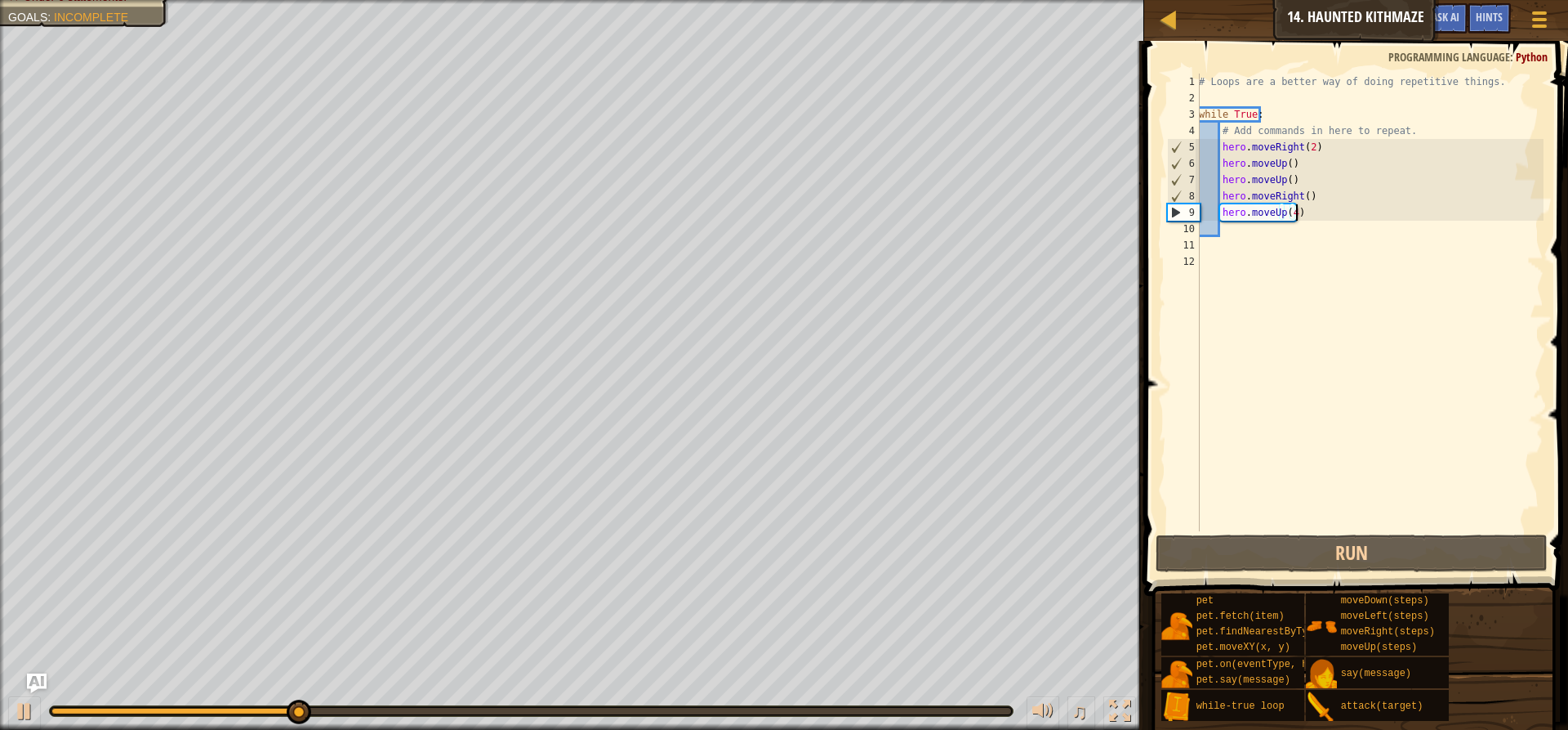
click at [1304, 218] on div "# Loops are a better way of doing repetitive things. while True : # Add command…" at bounding box center [1370, 319] width 348 height 491
click at [1293, 209] on div "# Loops are a better way of doing repetitive things. while True : # Add command…" at bounding box center [1370, 319] width 348 height 491
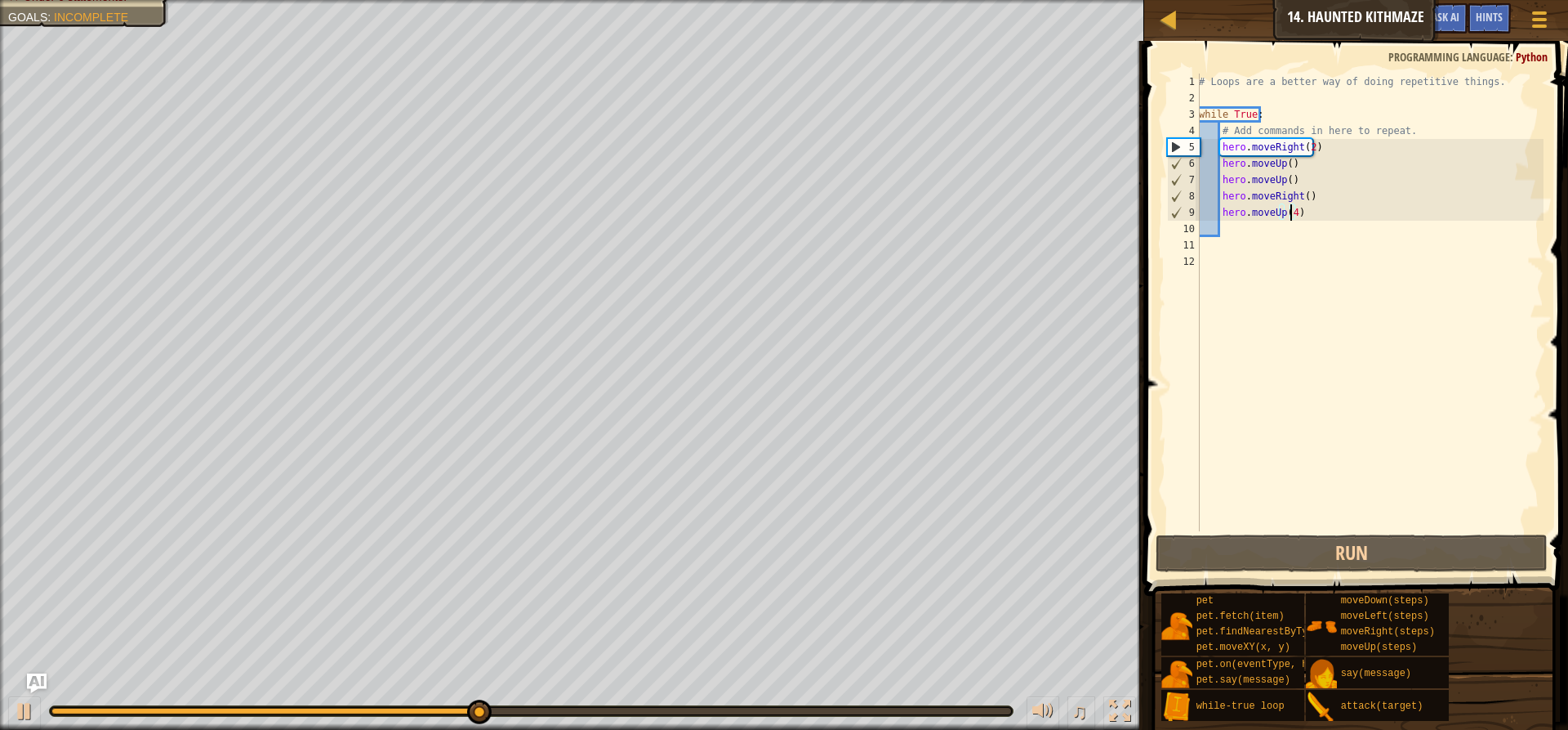
type textarea "hero.moveUp()"
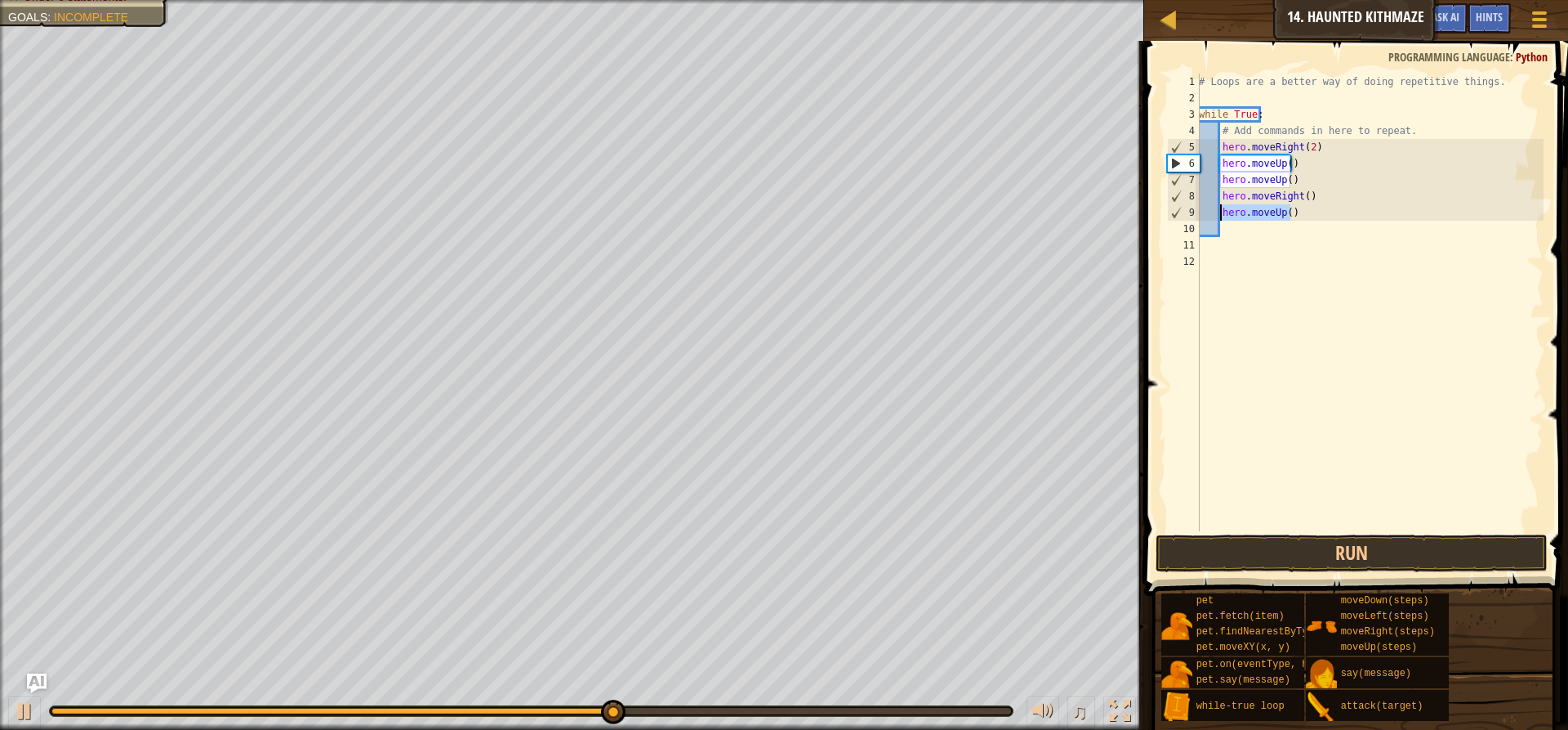
drag, startPoint x: 1318, startPoint y: 218, endPoint x: 1220, endPoint y: 208, distance: 98.5
click at [1220, 208] on div "# Loops are a better way of doing repetitive things. while True : # Add command…" at bounding box center [1370, 319] width 348 height 491
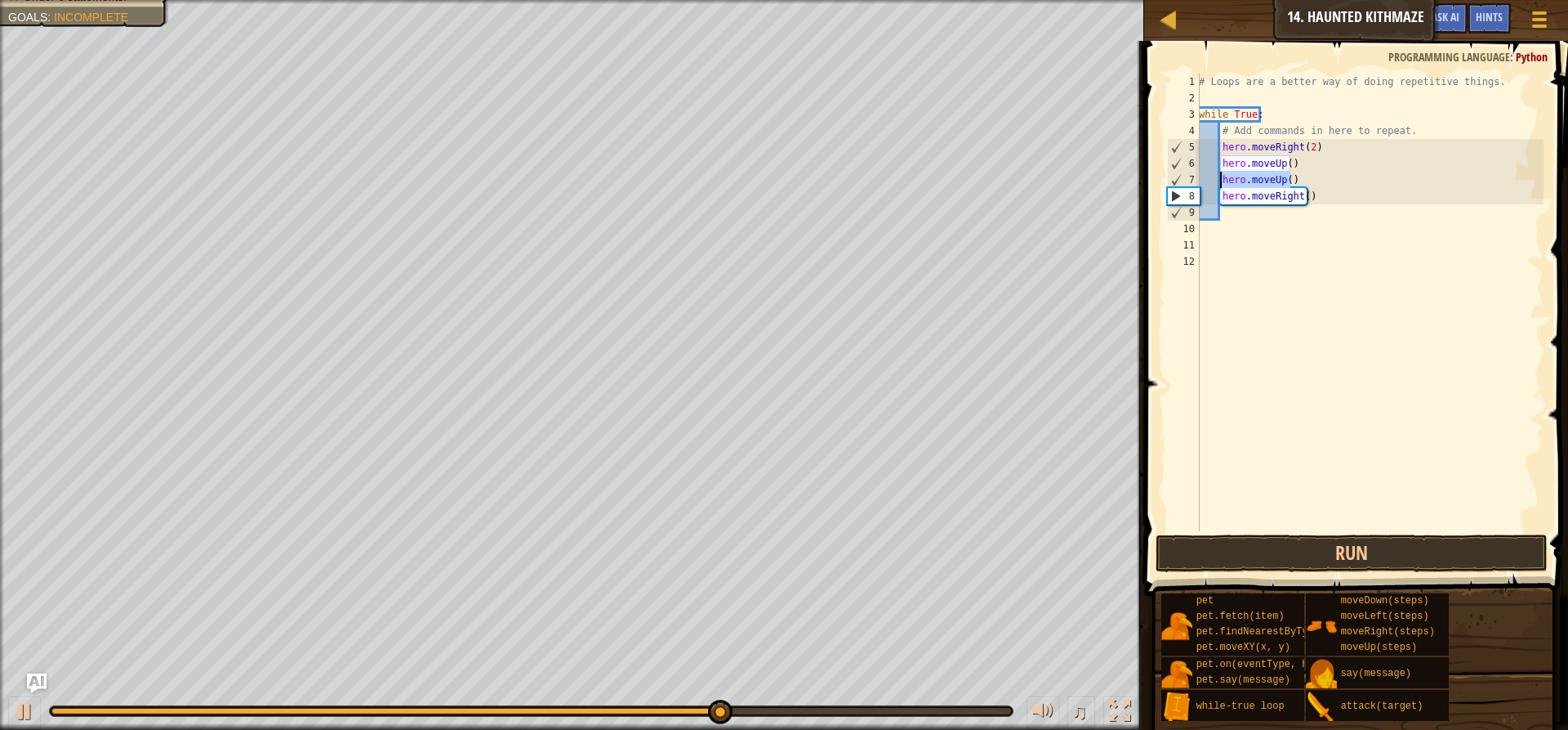
drag, startPoint x: 1295, startPoint y: 176, endPoint x: 1221, endPoint y: 174, distance: 74.0
click at [1221, 174] on div "# Loops are a better way of doing repetitive things. while True : # Add command…" at bounding box center [1370, 319] width 348 height 491
type textarea "hero.moveUp()"
click at [1287, 162] on div "# Loops are a better way of doing repetitive things. while True : # Add command…" at bounding box center [1370, 319] width 348 height 491
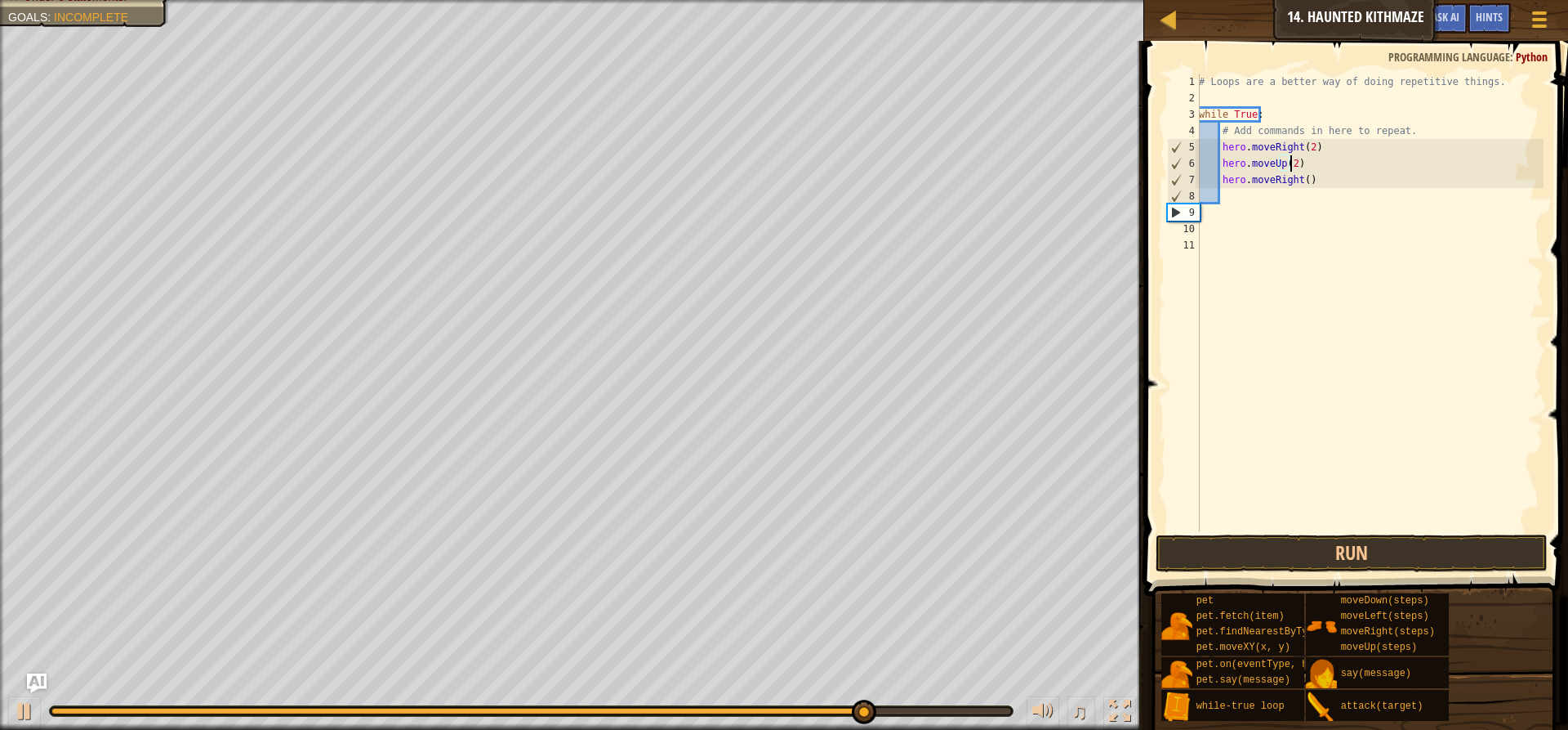
type textarea "hero.moveUp(2)"
click at [1244, 553] on button "Run" at bounding box center [1351, 553] width 392 height 38
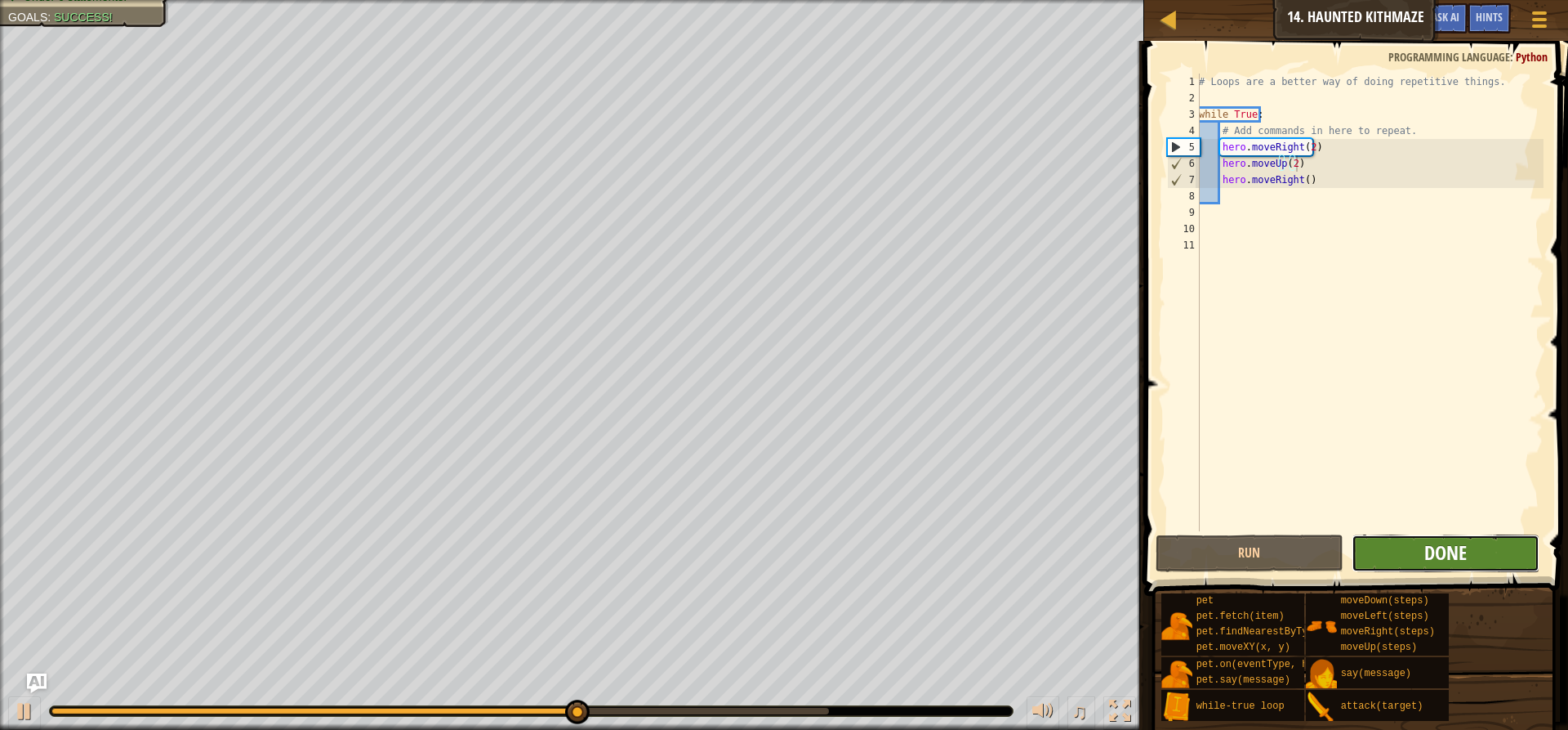
click at [1467, 553] on button "Done" at bounding box center [1446, 553] width 188 height 38
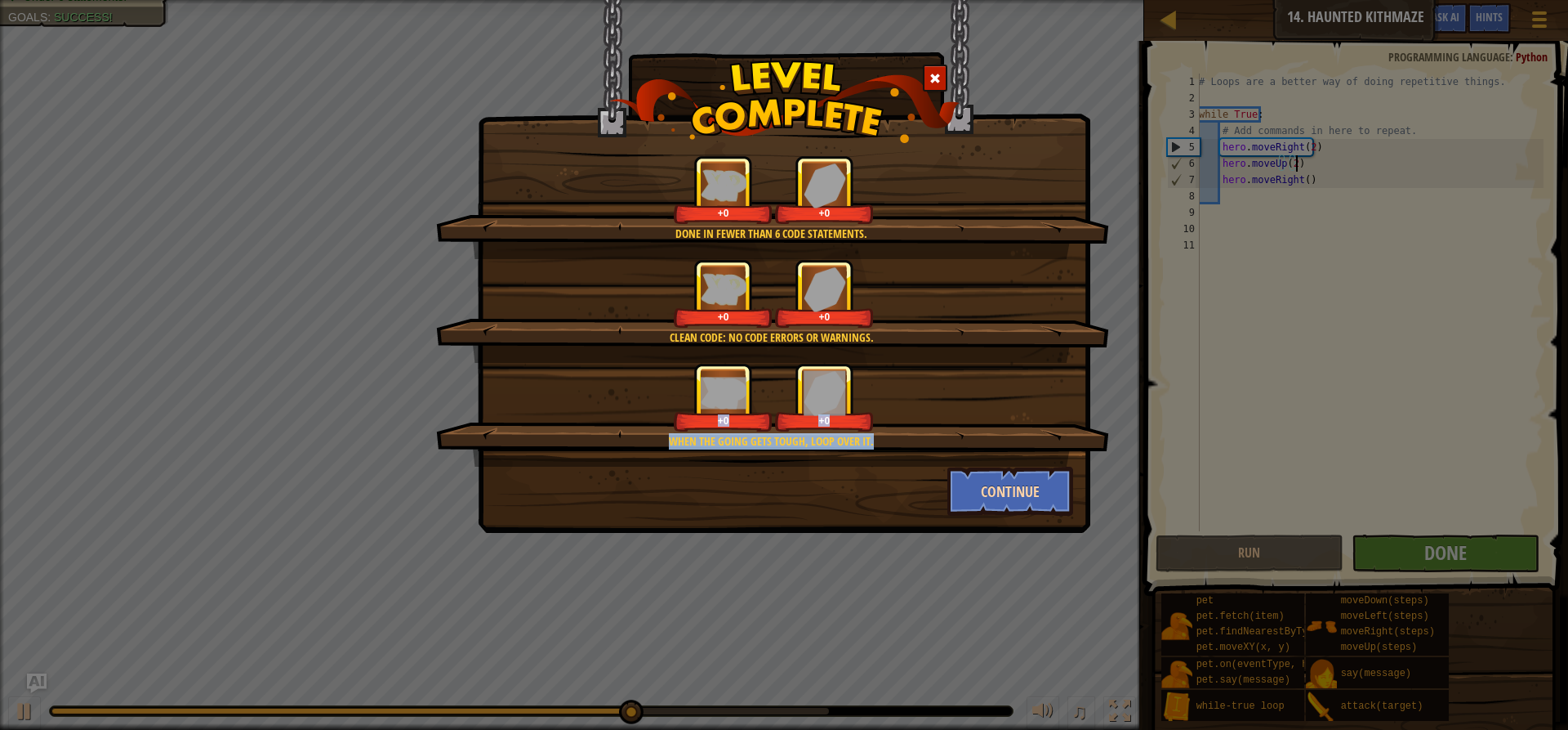
drag, startPoint x: 986, startPoint y: 450, endPoint x: 981, endPoint y: 506, distance: 56.2
click at [981, 505] on div "Done in fewer than 6 code statements. +0 +0 Clean code: no code errors or warni…" at bounding box center [784, 335] width 578 height 360
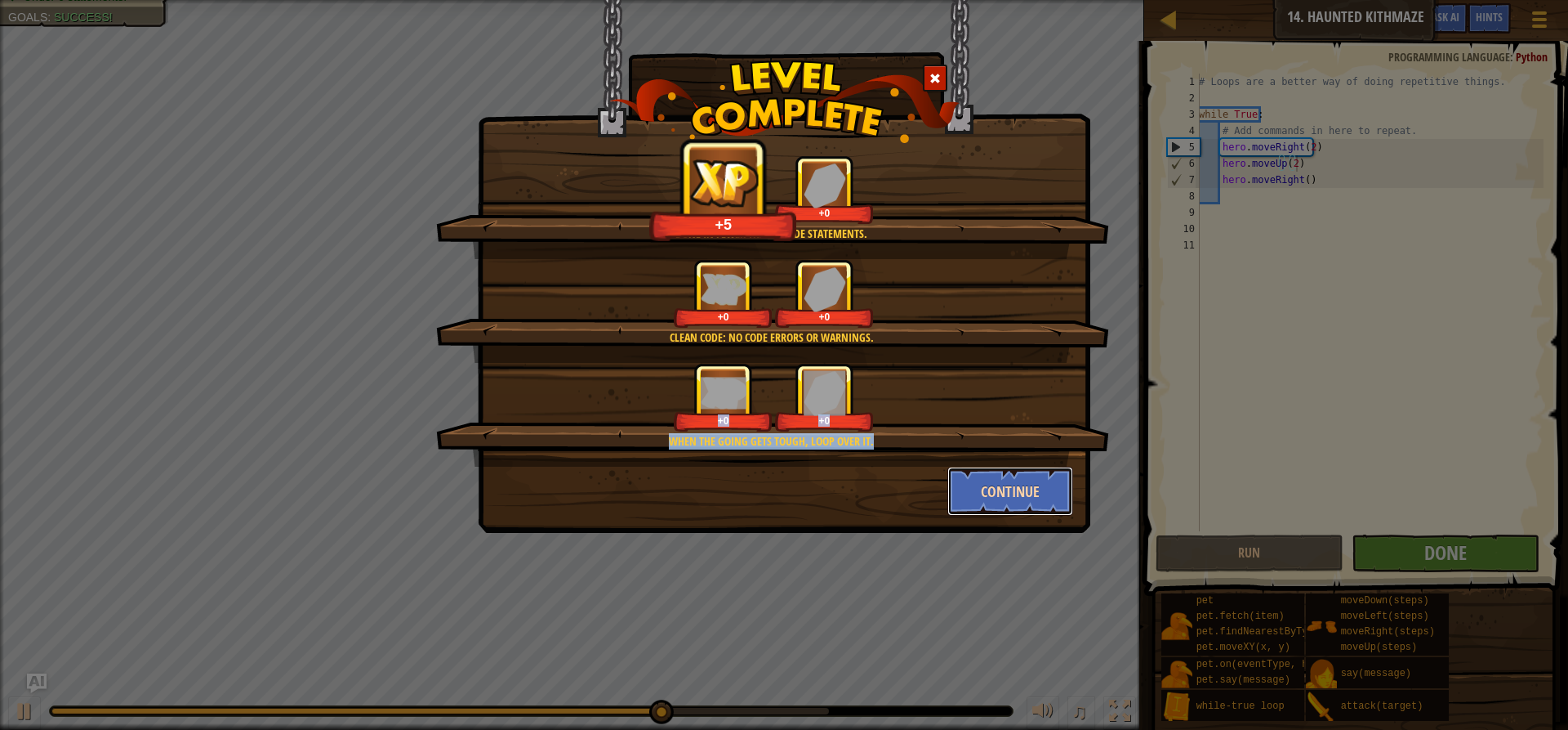
click at [975, 501] on button "Continue" at bounding box center [1010, 491] width 126 height 49
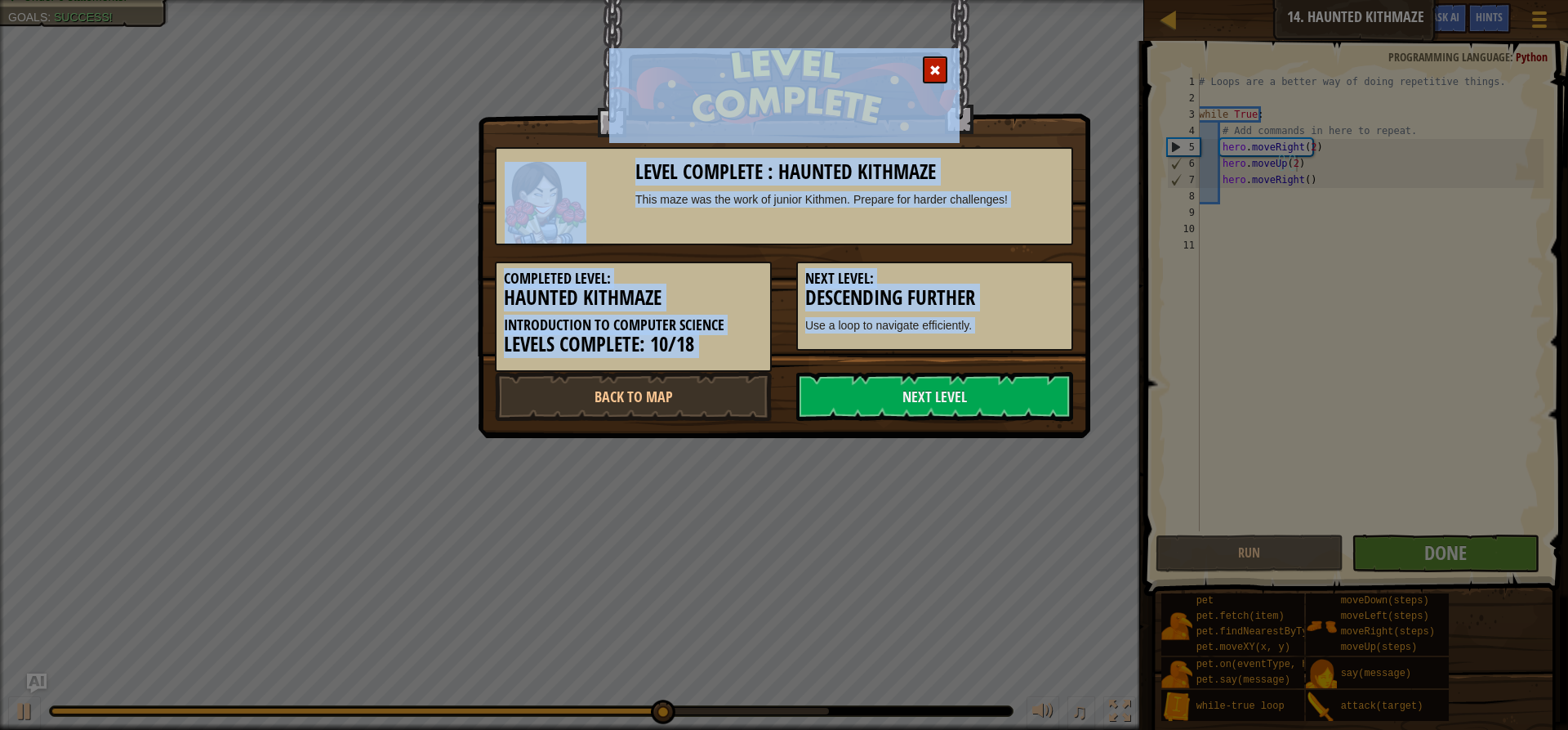
drag, startPoint x: 973, startPoint y: 500, endPoint x: 978, endPoint y: 491, distance: 10.3
click at [975, 499] on div "Level Complete : Haunted Kithmaze This maze was the work of junior Kithmen. Pre…" at bounding box center [784, 365] width 1568 height 730
click at [977, 187] on div "Level Complete : Haunted Kithmaze This maze was the work of junior Kithmen. Pre…" at bounding box center [784, 196] width 578 height 98
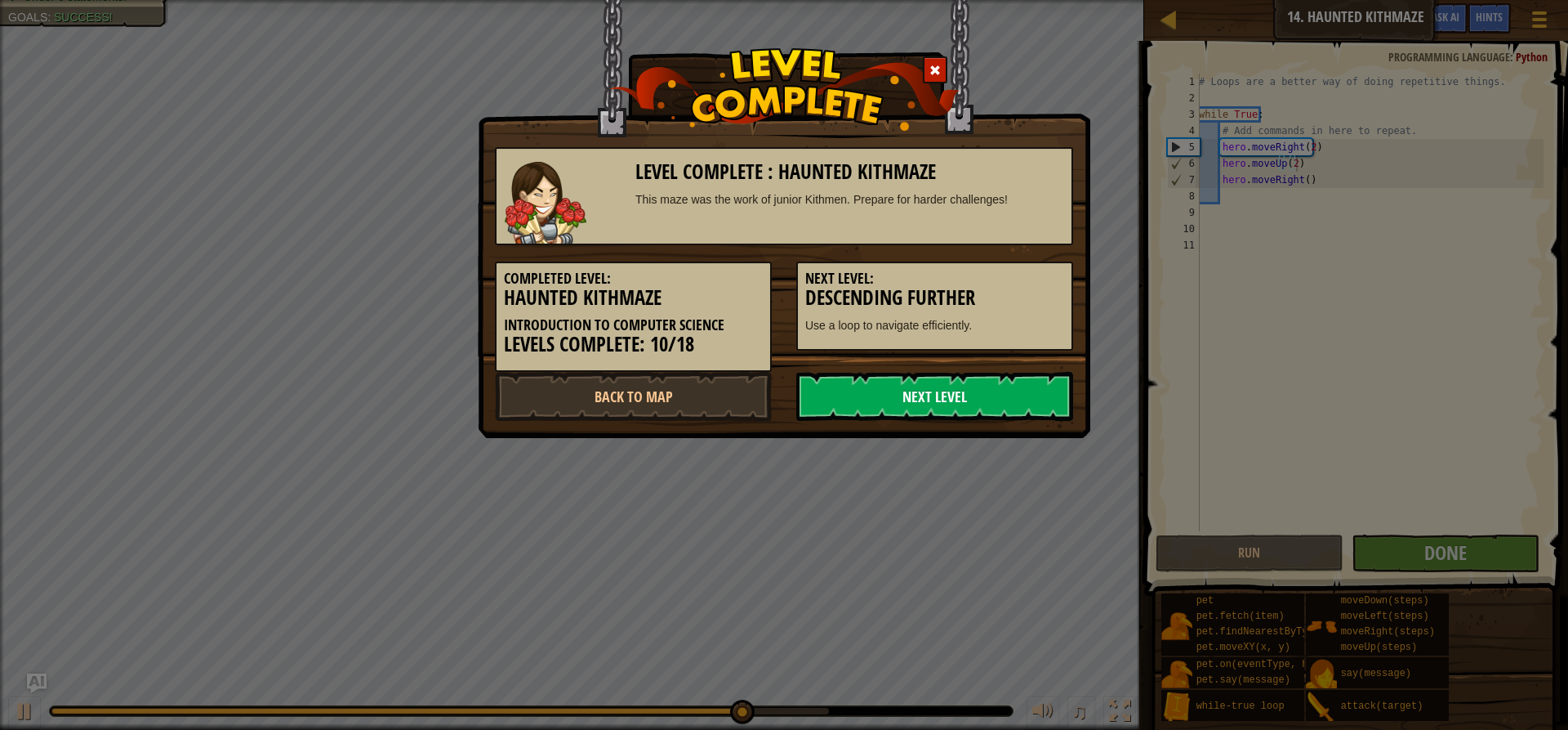
click at [1045, 393] on link "Next Level" at bounding box center [935, 396] width 277 height 49
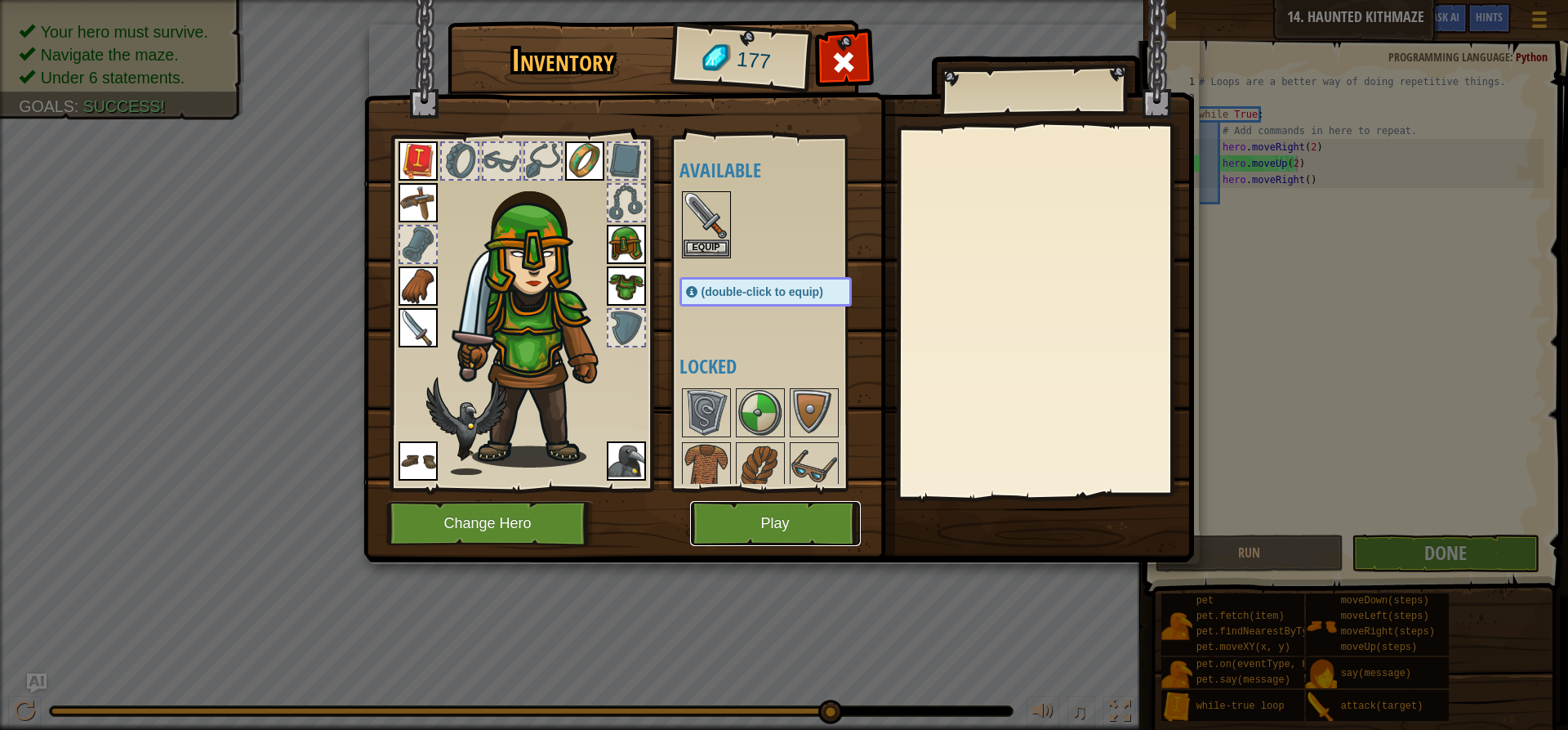
click at [714, 519] on button "Play" at bounding box center [776, 523] width 171 height 45
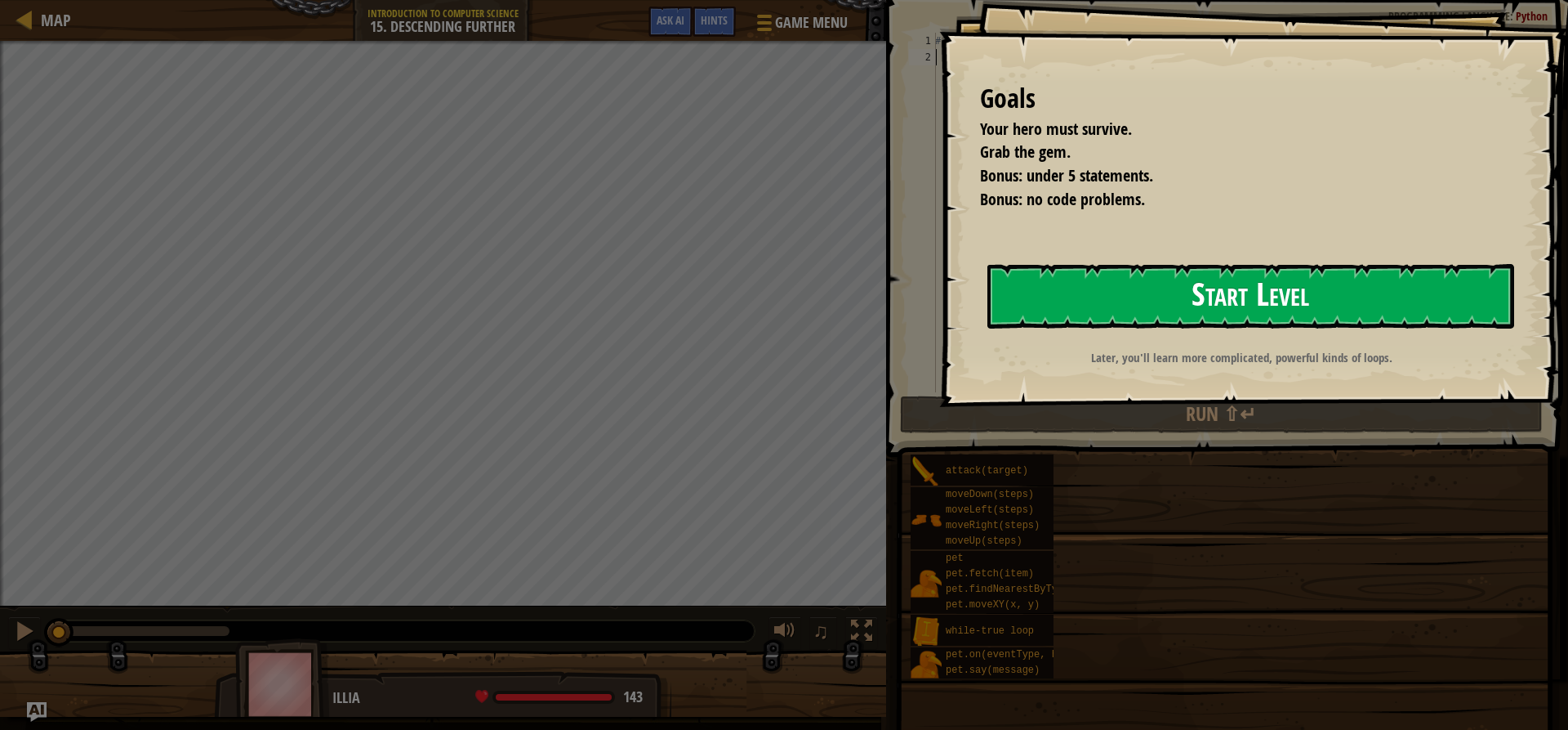
click at [1088, 291] on button "Start Level" at bounding box center [1251, 296] width 527 height 64
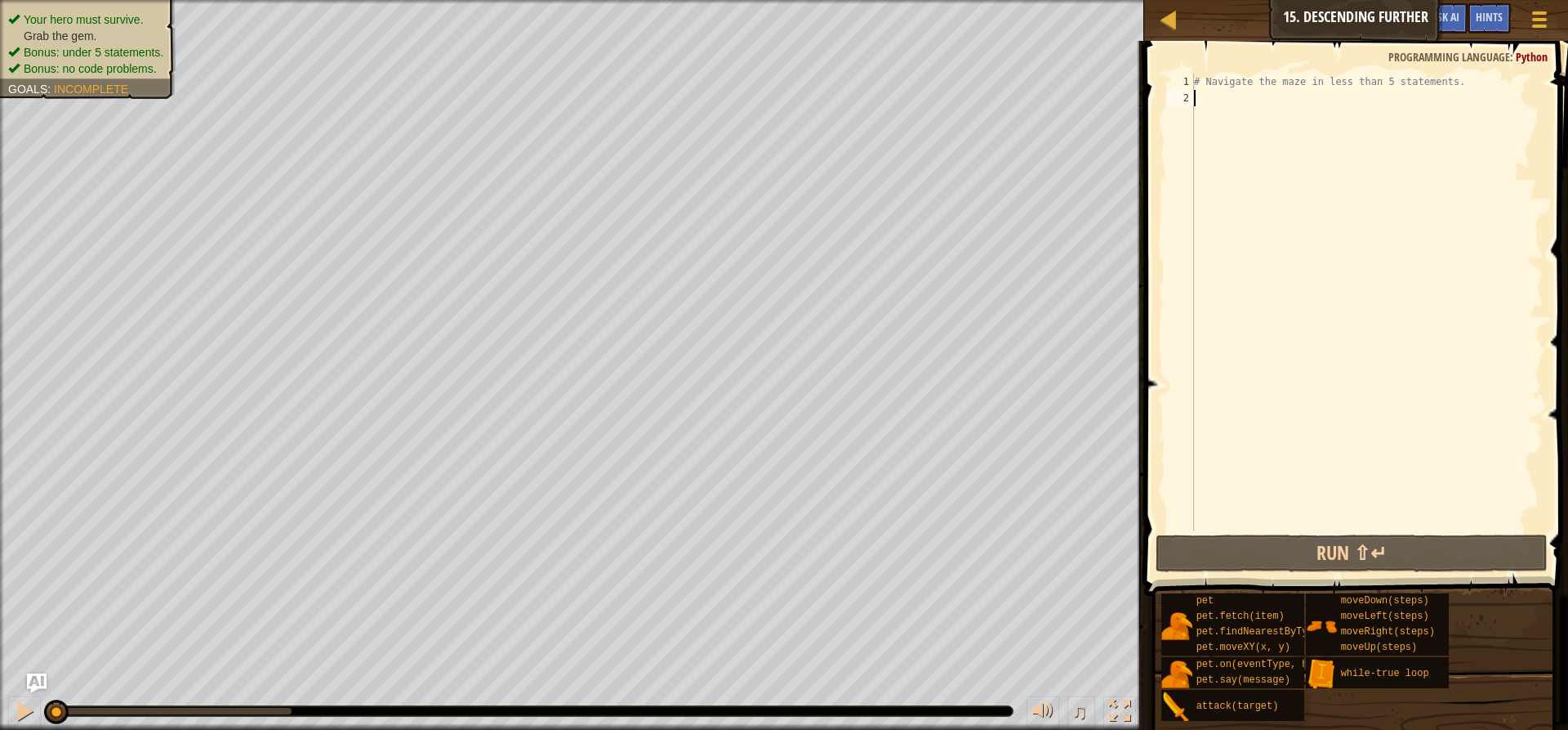
type textarea "h"
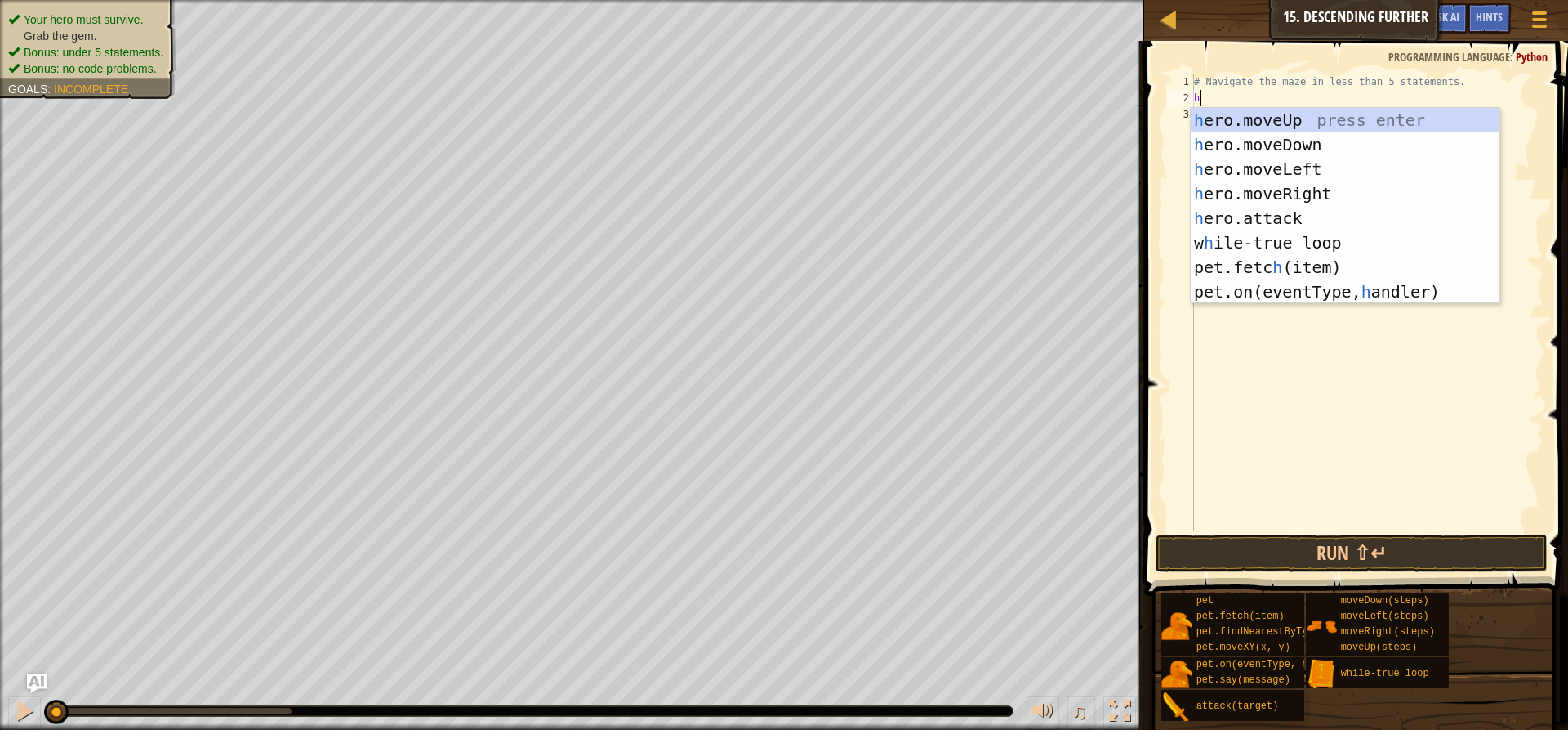
scroll to position [8, 0]
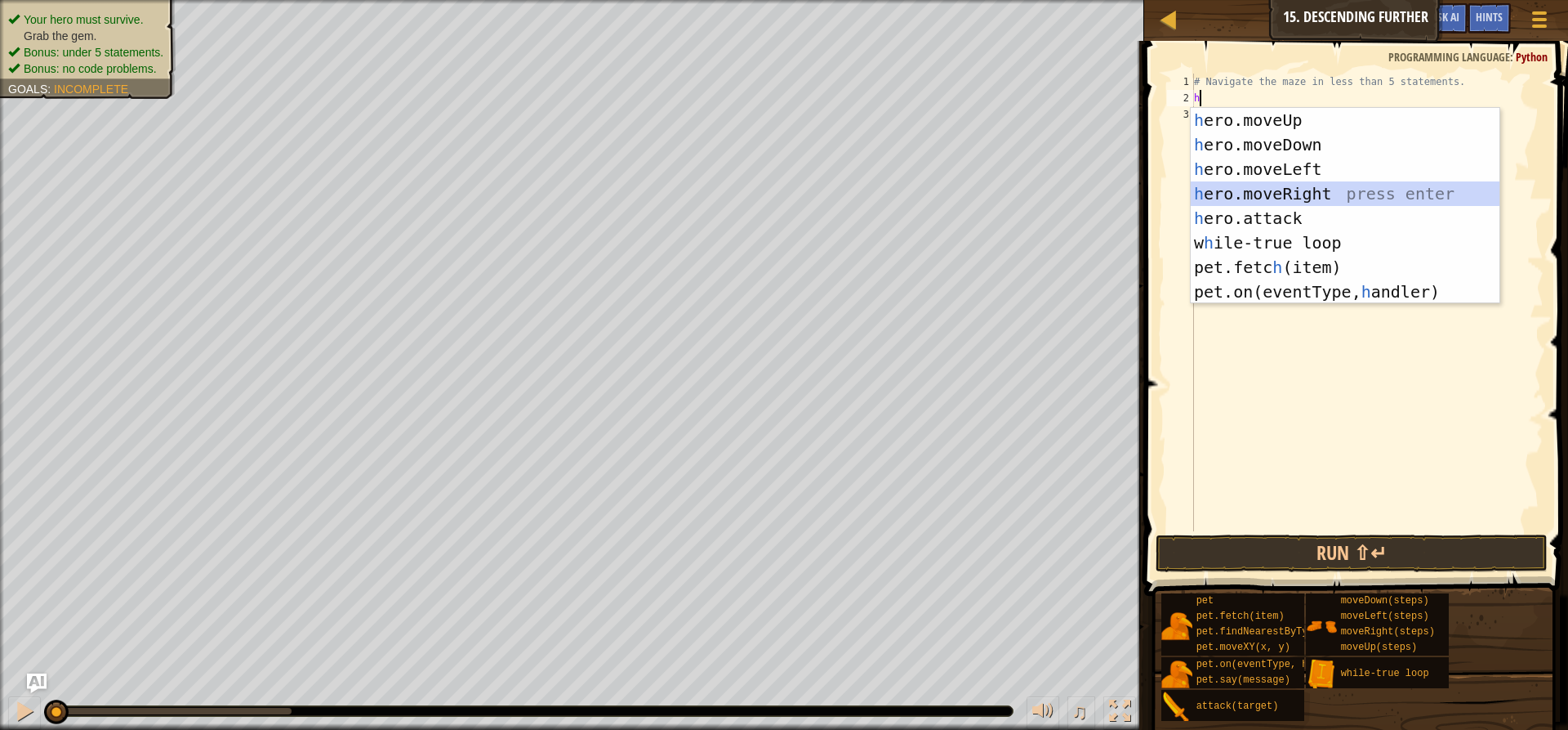
click at [1294, 186] on div "h ero.moveUp press enter h ero.moveDown press enter h ero.moveLeft press enter …" at bounding box center [1345, 230] width 309 height 245
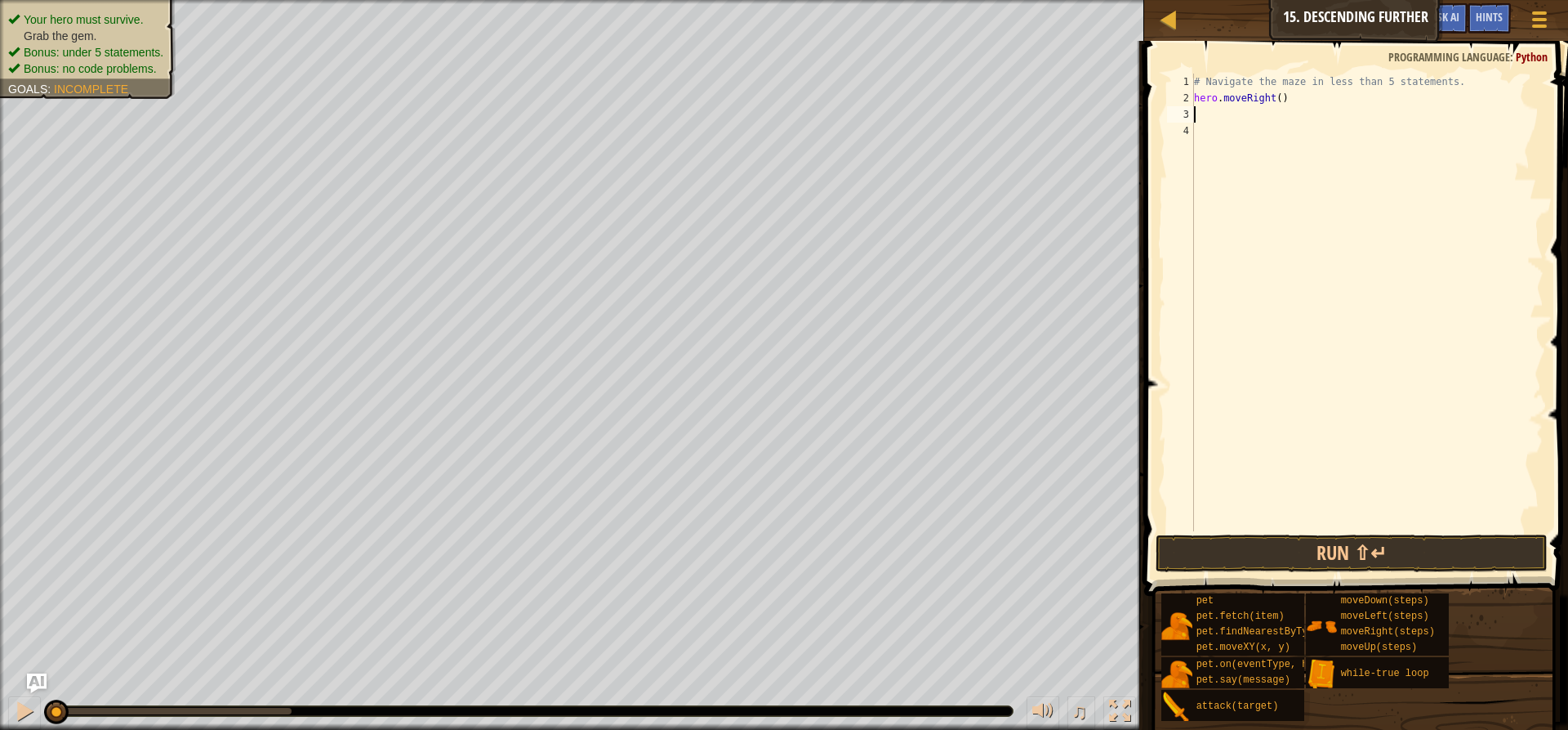
type textarea "h"
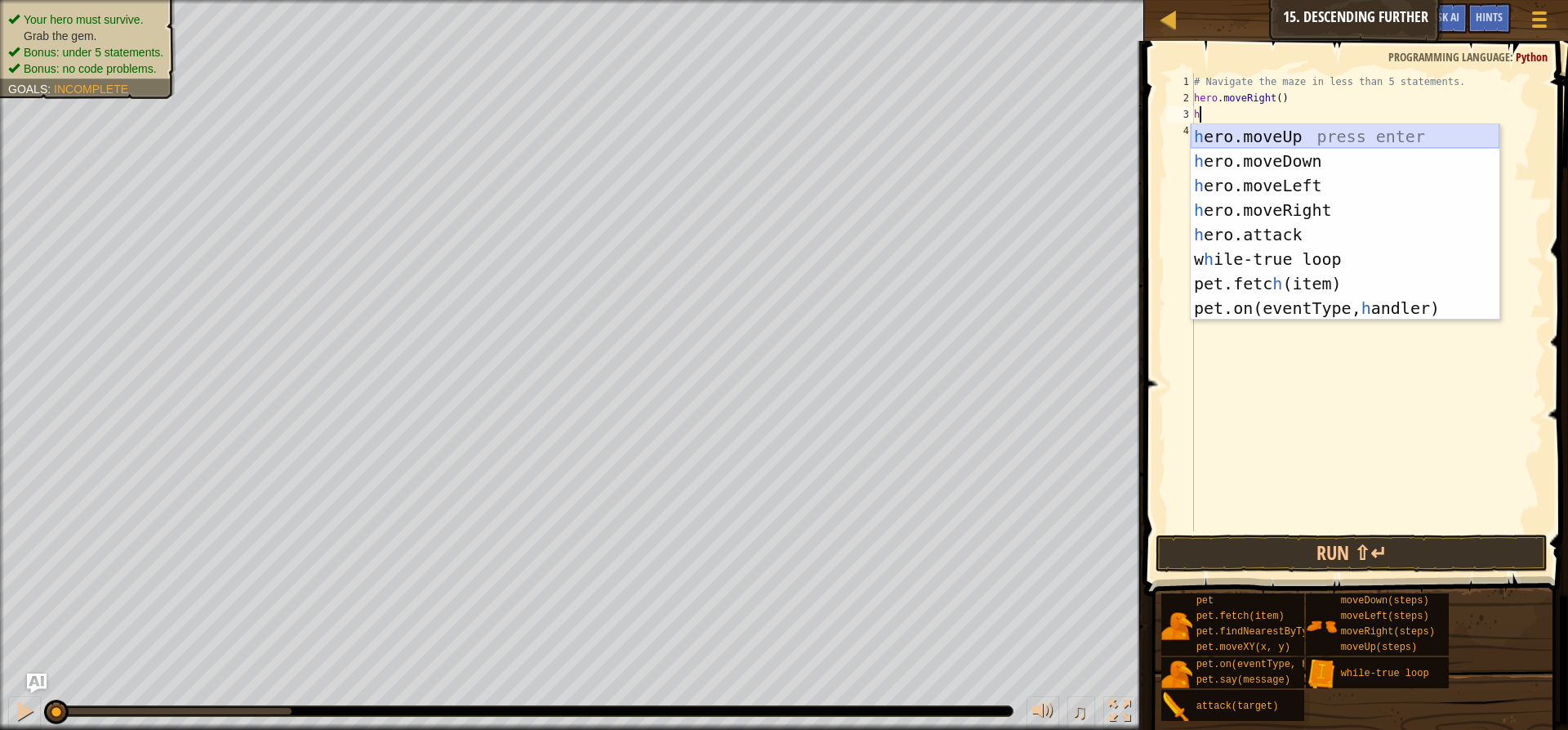
click at [1266, 148] on div "h ero.moveUp press enter h ero.moveDown press enter h ero.moveLeft press enter …" at bounding box center [1345, 246] width 309 height 245
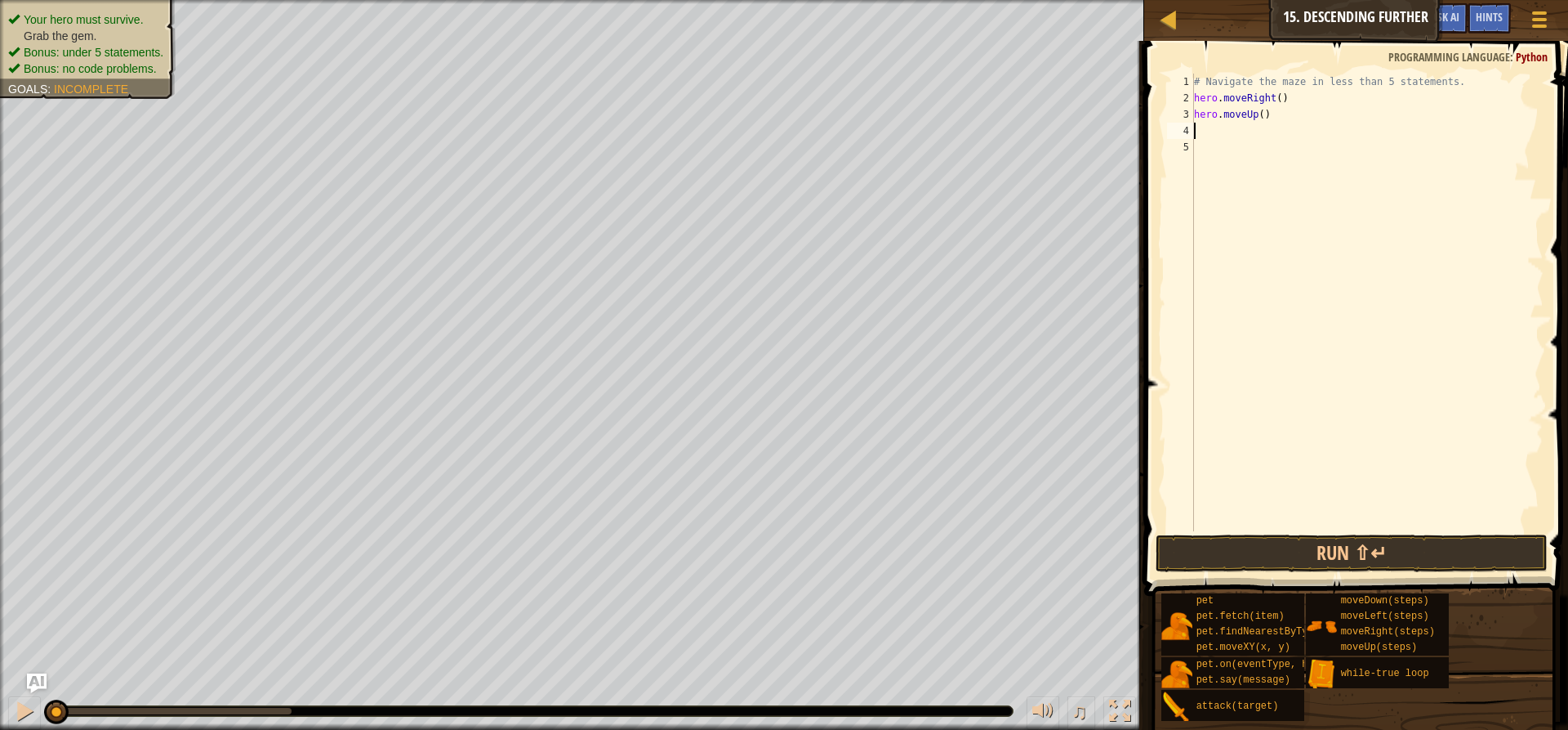
drag, startPoint x: 1275, startPoint y: 122, endPoint x: 1249, endPoint y: 129, distance: 26.9
click at [1249, 129] on div "# Navigate the maze in less than 5 statements. hero . moveRight ( ) hero . move…" at bounding box center [1367, 319] width 353 height 491
drag, startPoint x: 1276, startPoint y: 114, endPoint x: 1196, endPoint y: 110, distance: 80.1
click at [1196, 110] on div "# Navigate the maze in less than 5 statements. hero . moveRight ( ) hero . move…" at bounding box center [1367, 319] width 353 height 491
type textarea "h"
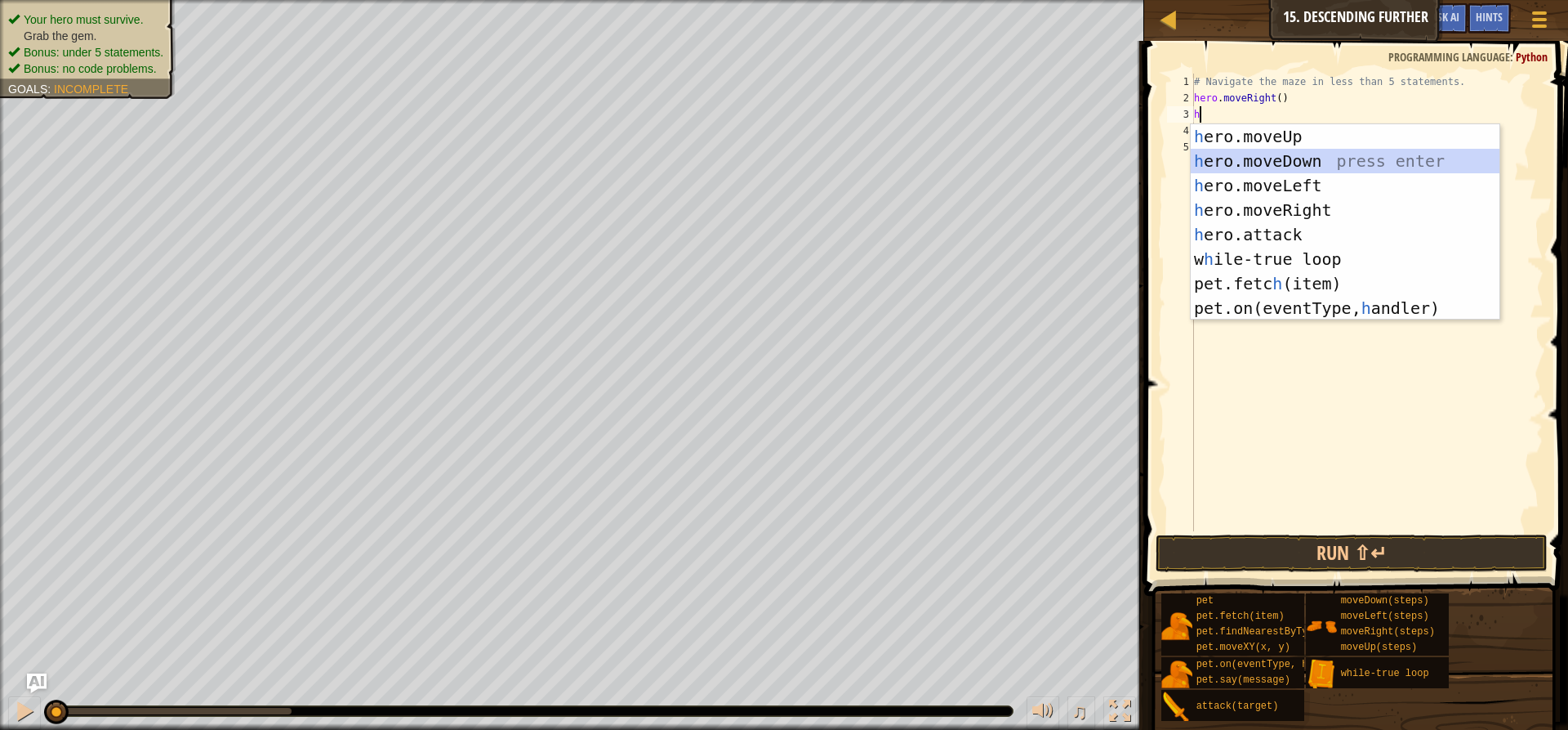
click at [1270, 160] on div "h ero.moveUp press enter h ero.moveDown press enter h ero.moveLeft press enter …" at bounding box center [1345, 246] width 309 height 245
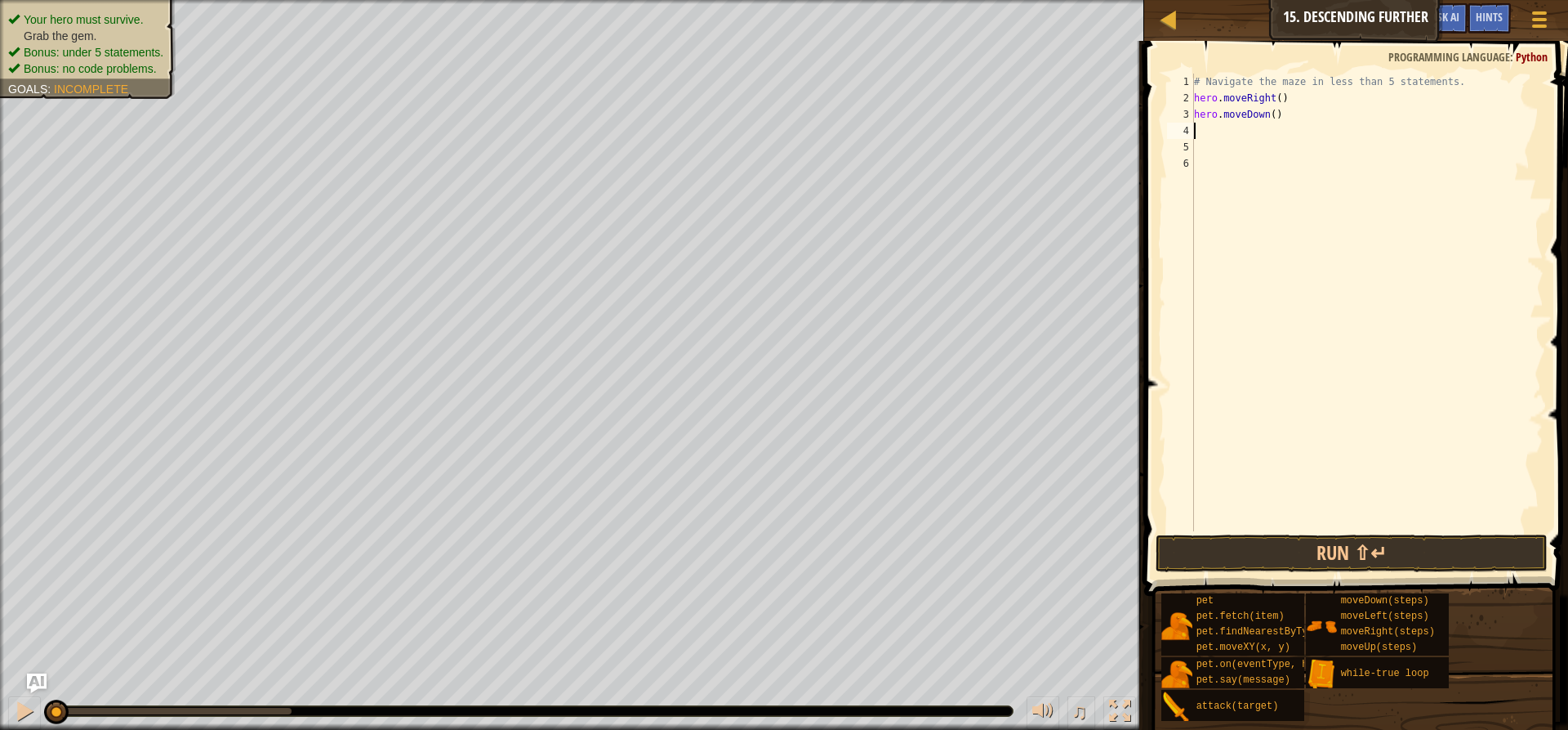
type textarea "h"
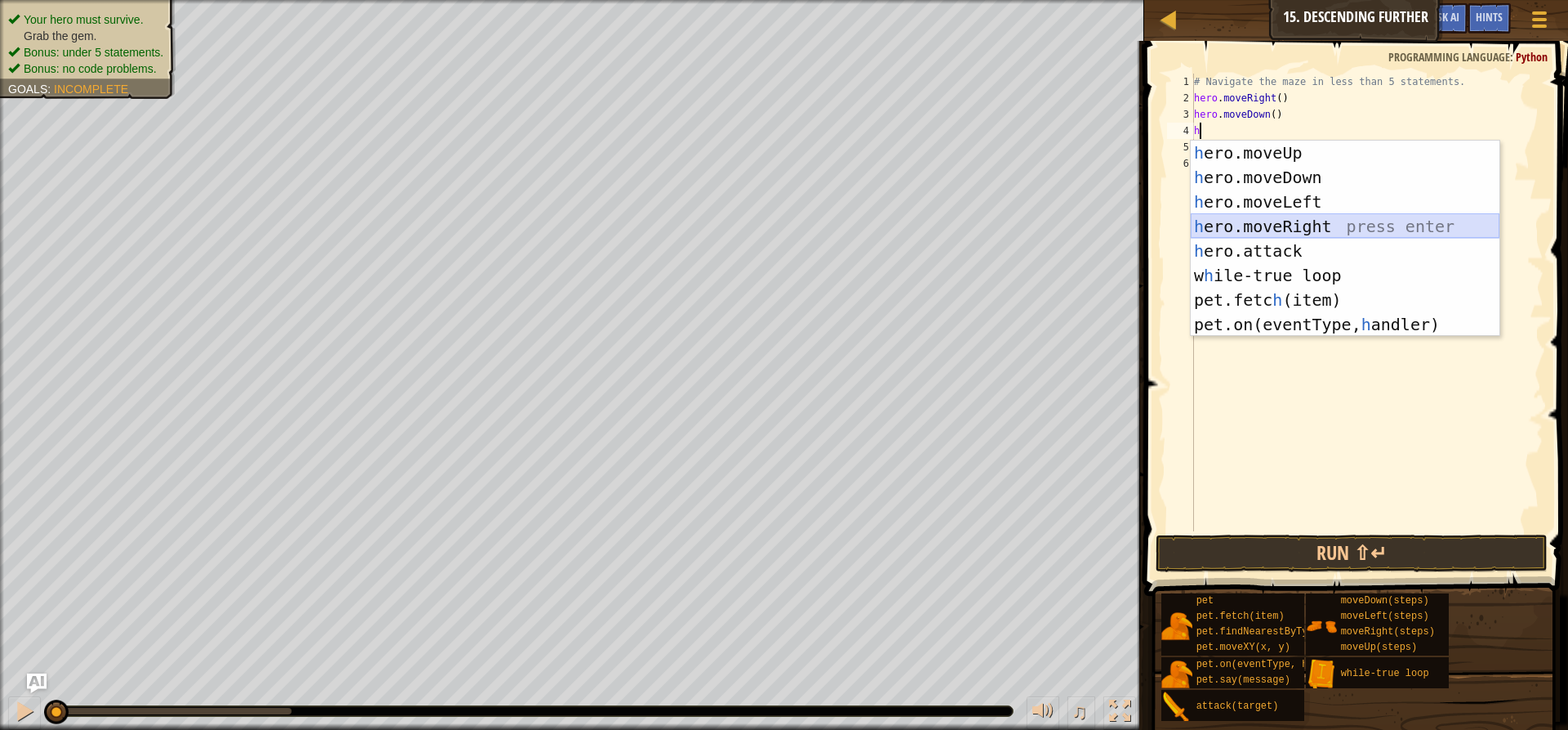
click at [1254, 221] on div "h ero.moveUp press enter h ero.moveDown press enter h ero.moveLeft press enter …" at bounding box center [1345, 263] width 309 height 245
type textarea "h"
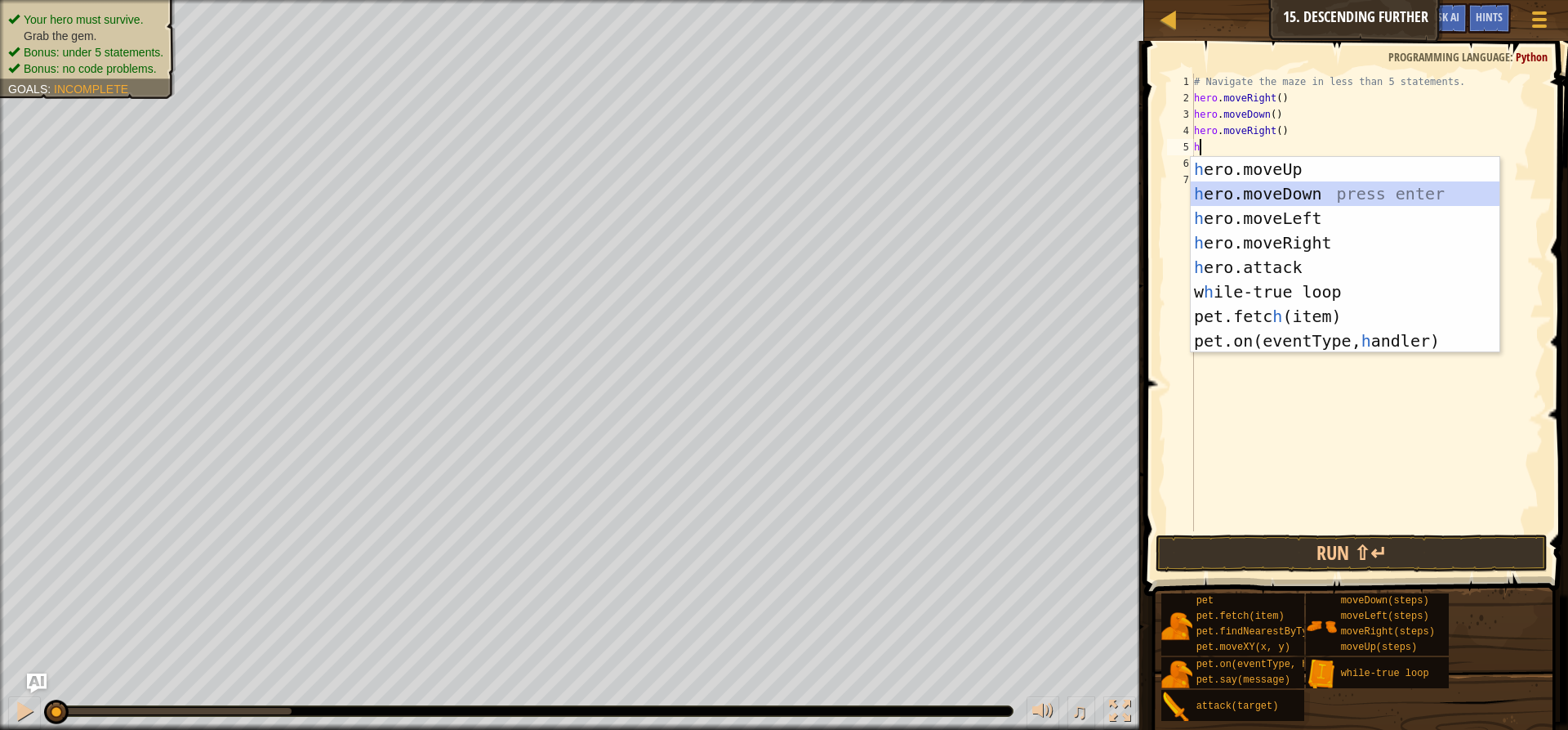
click at [1288, 190] on div "h ero.moveUp press enter h ero.moveDown press enter h ero.moveLeft press enter …" at bounding box center [1345, 279] width 309 height 245
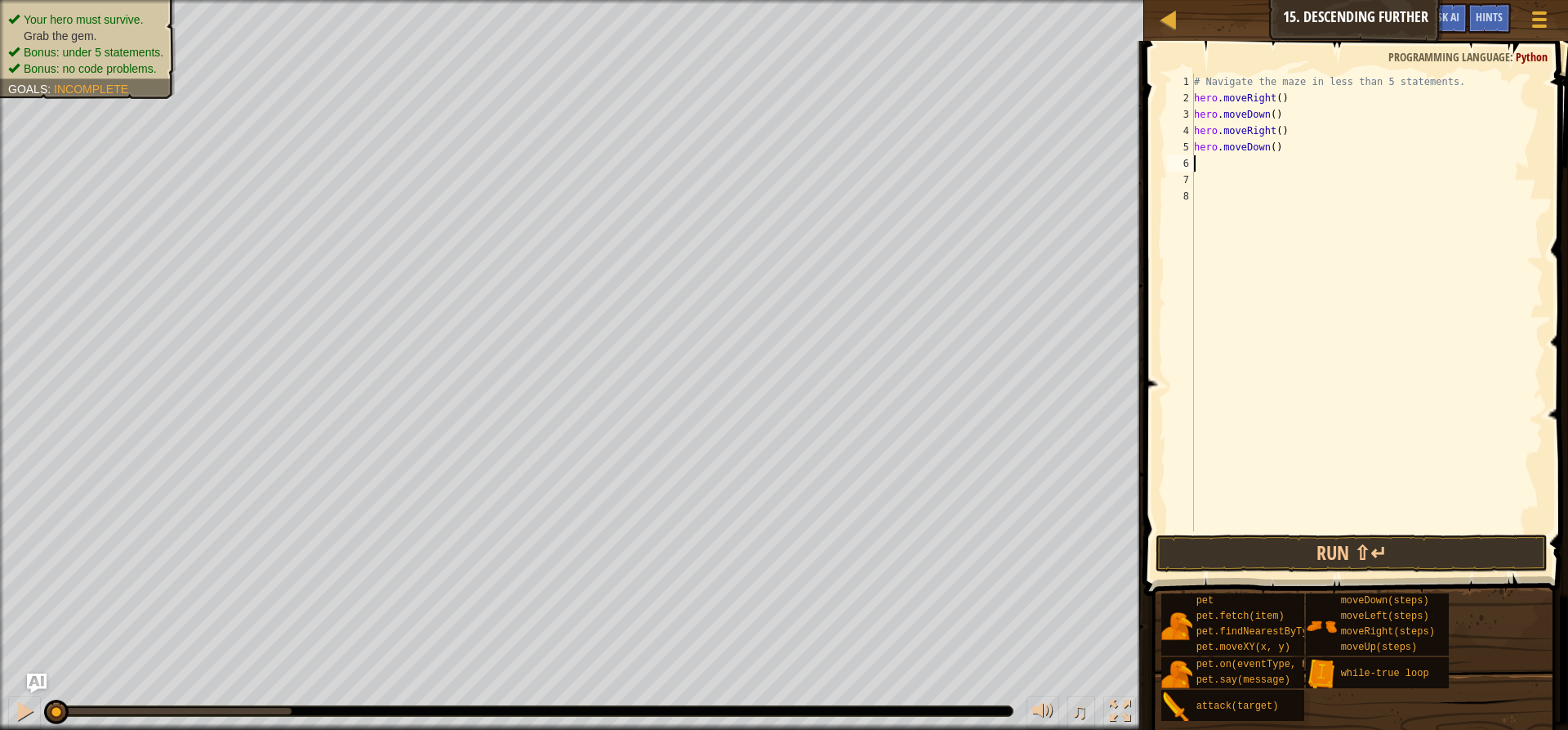
type textarea "h"
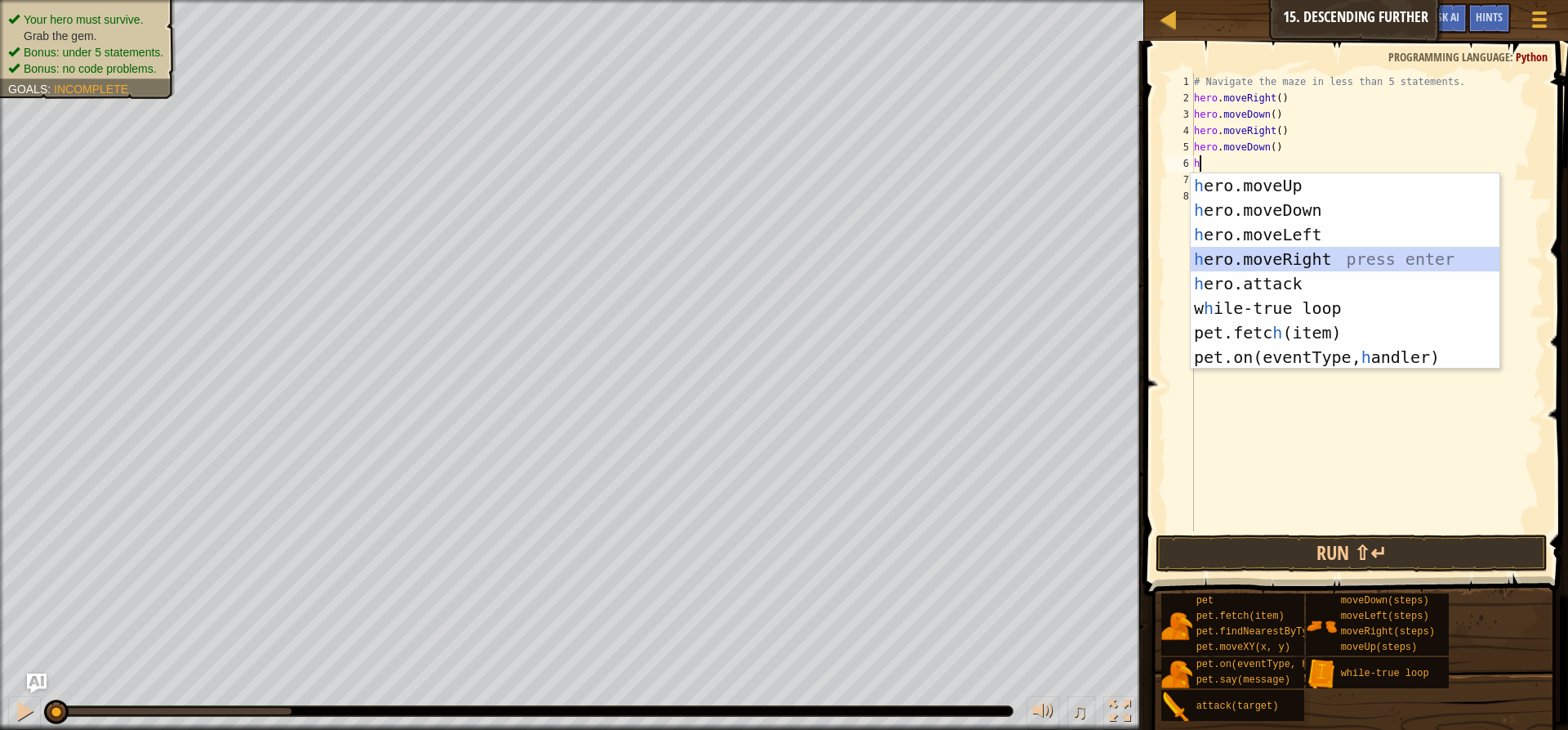
click at [1288, 251] on div "h ero.moveUp press enter h ero.moveDown press enter h ero.moveLeft press enter …" at bounding box center [1345, 296] width 309 height 245
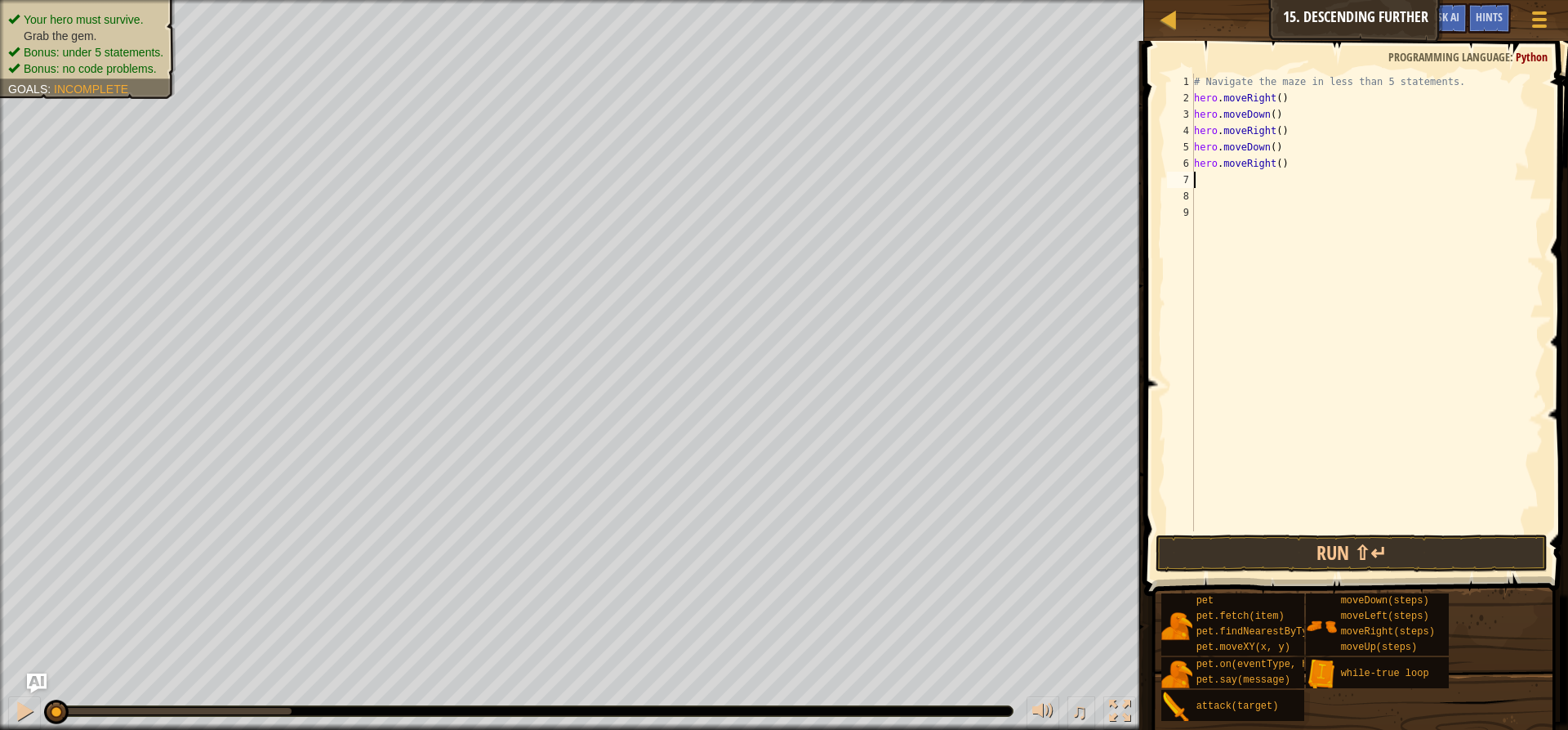
type textarea "h"
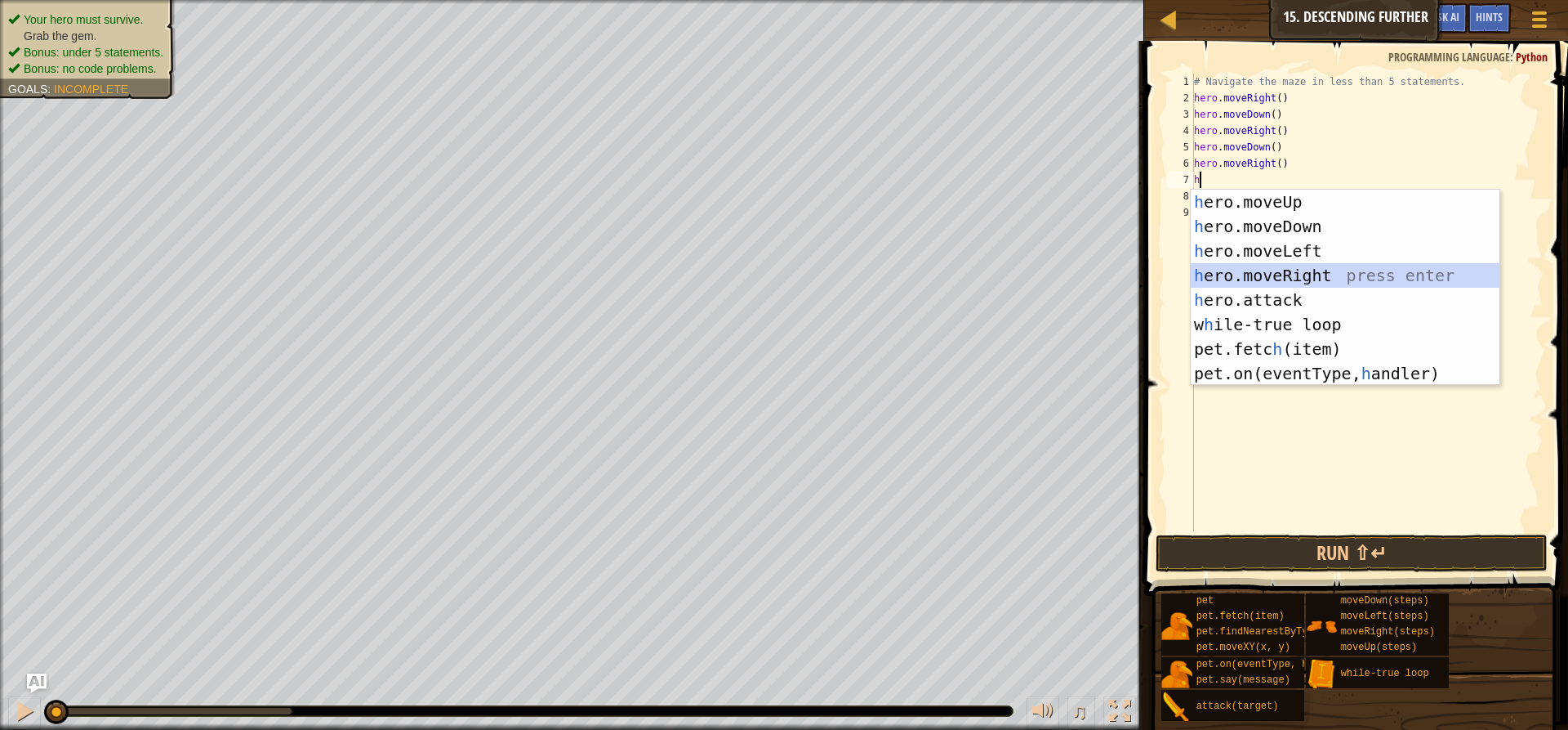
click at [1258, 267] on div "h ero.moveUp press enter h ero.moveDown press enter h ero.moveLeft press enter …" at bounding box center [1345, 311] width 309 height 245
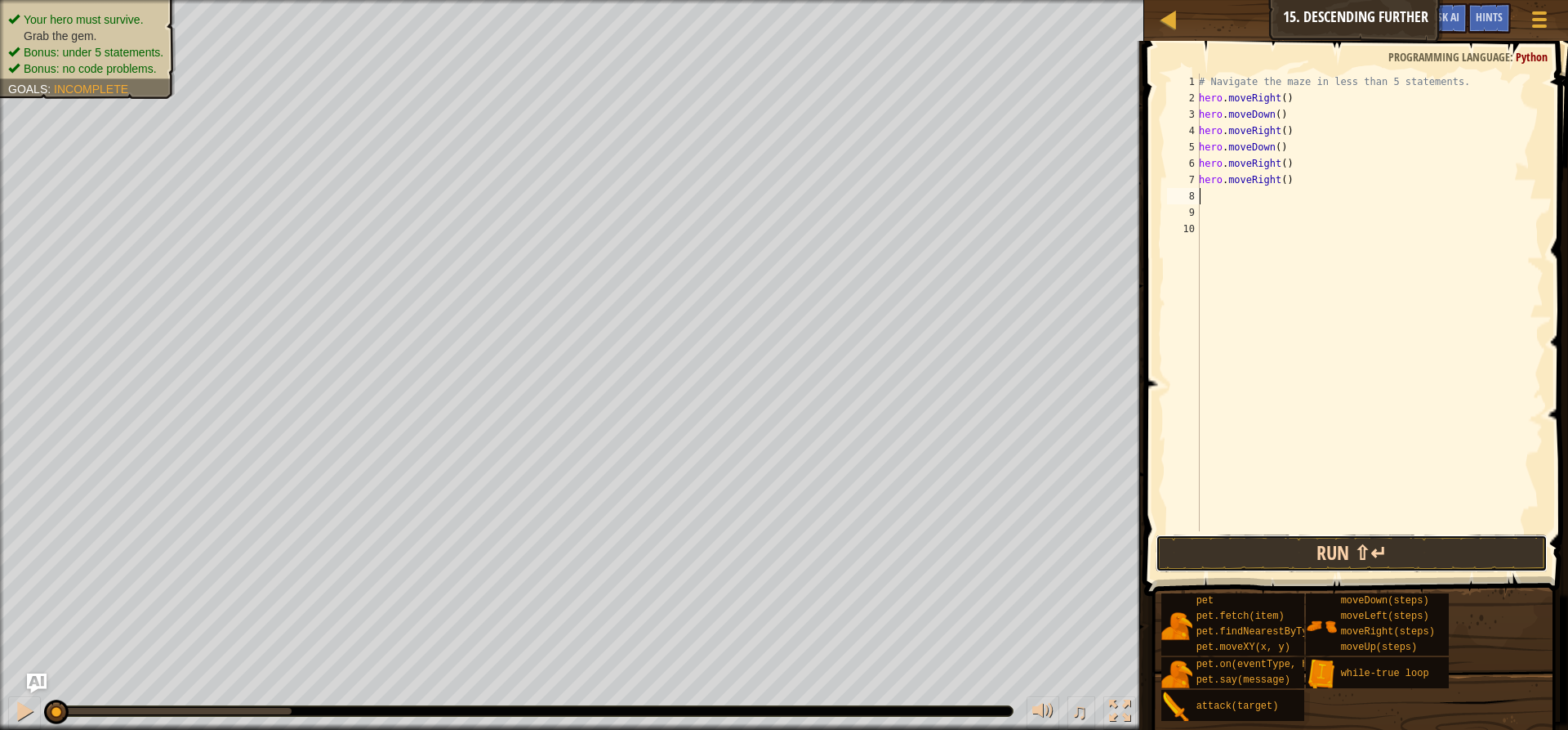
click at [1245, 553] on button "Run ⇧↵" at bounding box center [1351, 553] width 392 height 38
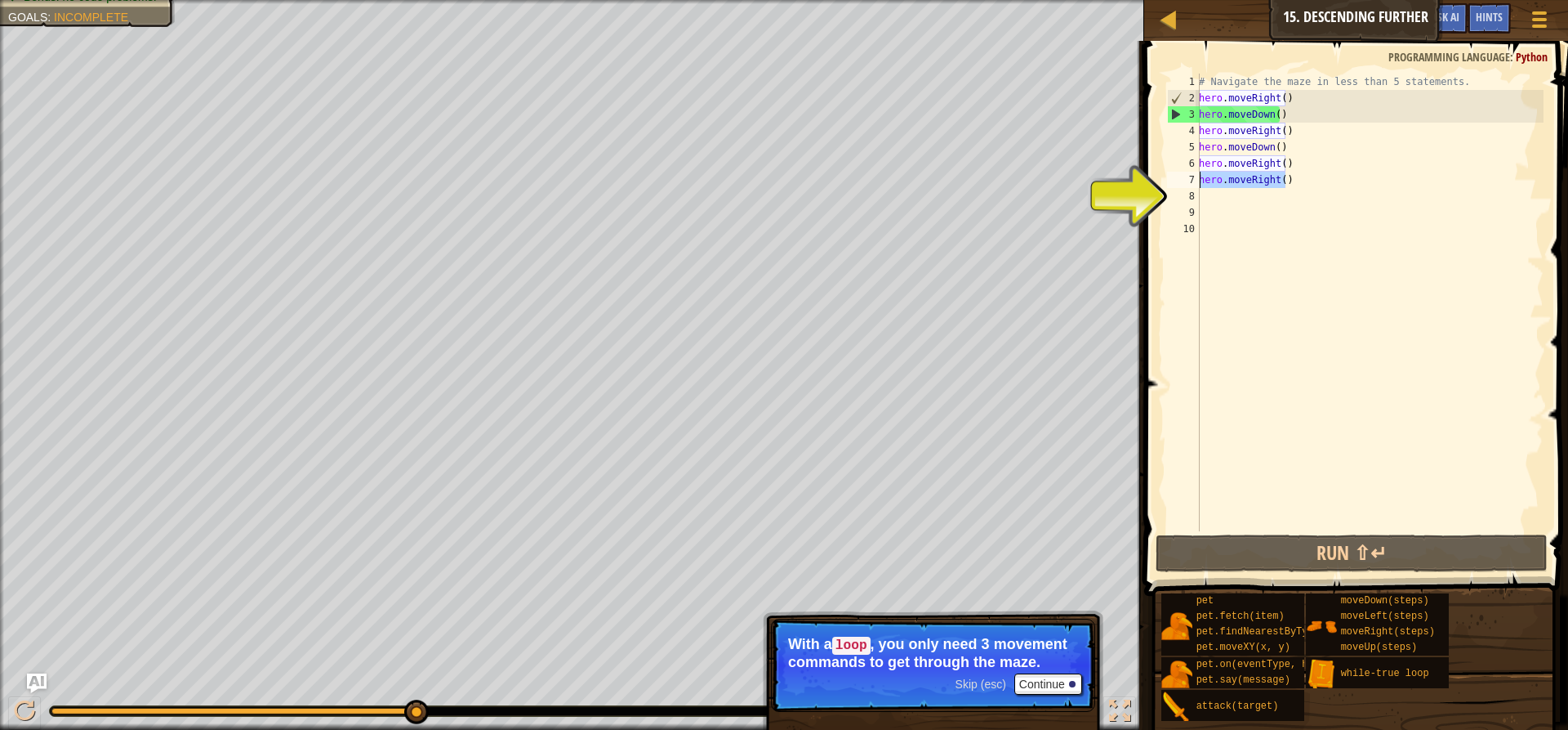
drag, startPoint x: 1305, startPoint y: 182, endPoint x: 1197, endPoint y: 179, distance: 108.0
click at [1197, 179] on div "1 2 3 4 5 6 7 8 9 10 # Navigate the maze in less than 5 statements. hero . move…" at bounding box center [1354, 302] width 380 height 458
type textarea "hero.moveRight()"
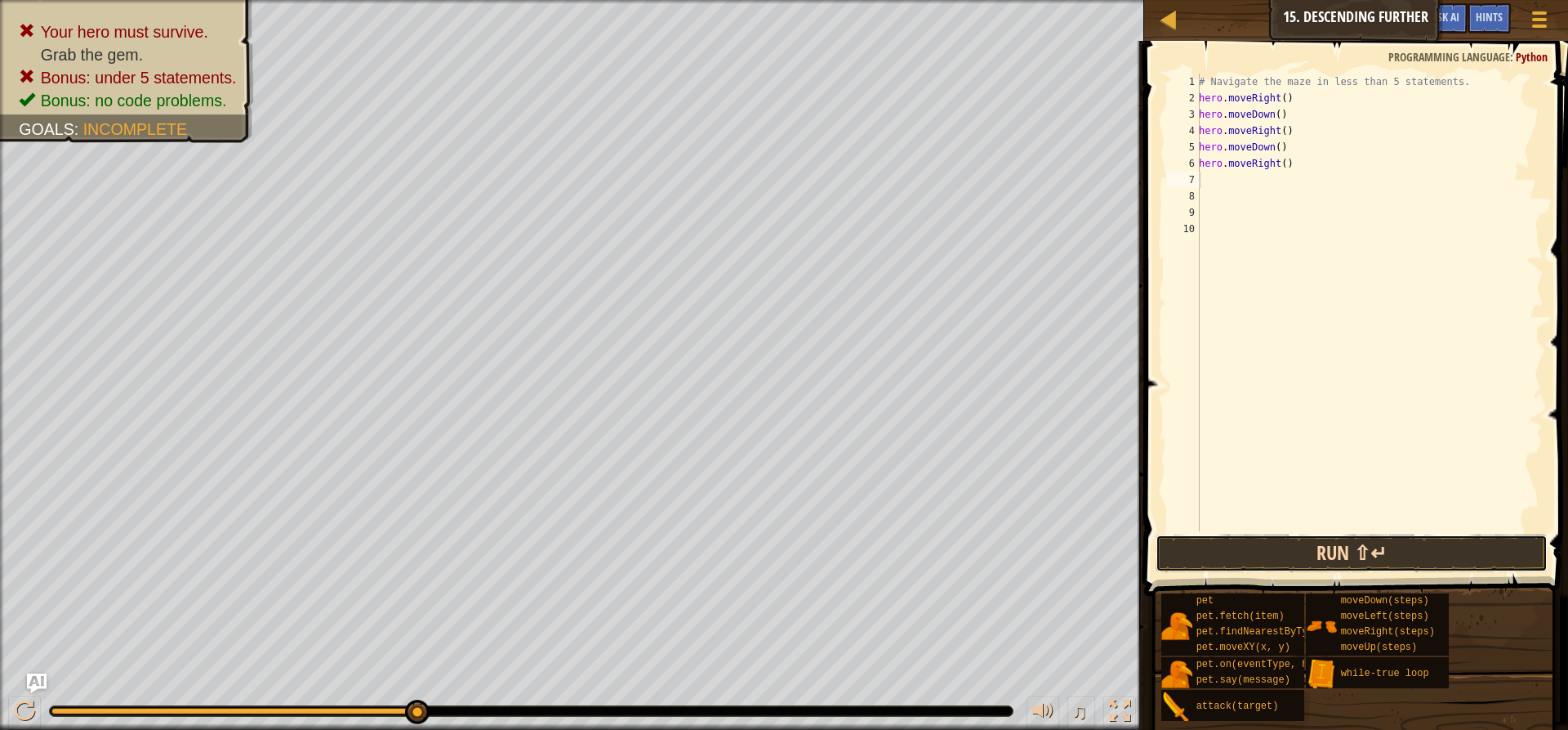
click at [1286, 540] on button "Run ⇧↵" at bounding box center [1351, 553] width 392 height 38
click at [1239, 562] on button "Run ⇧↵" at bounding box center [1351, 553] width 392 height 38
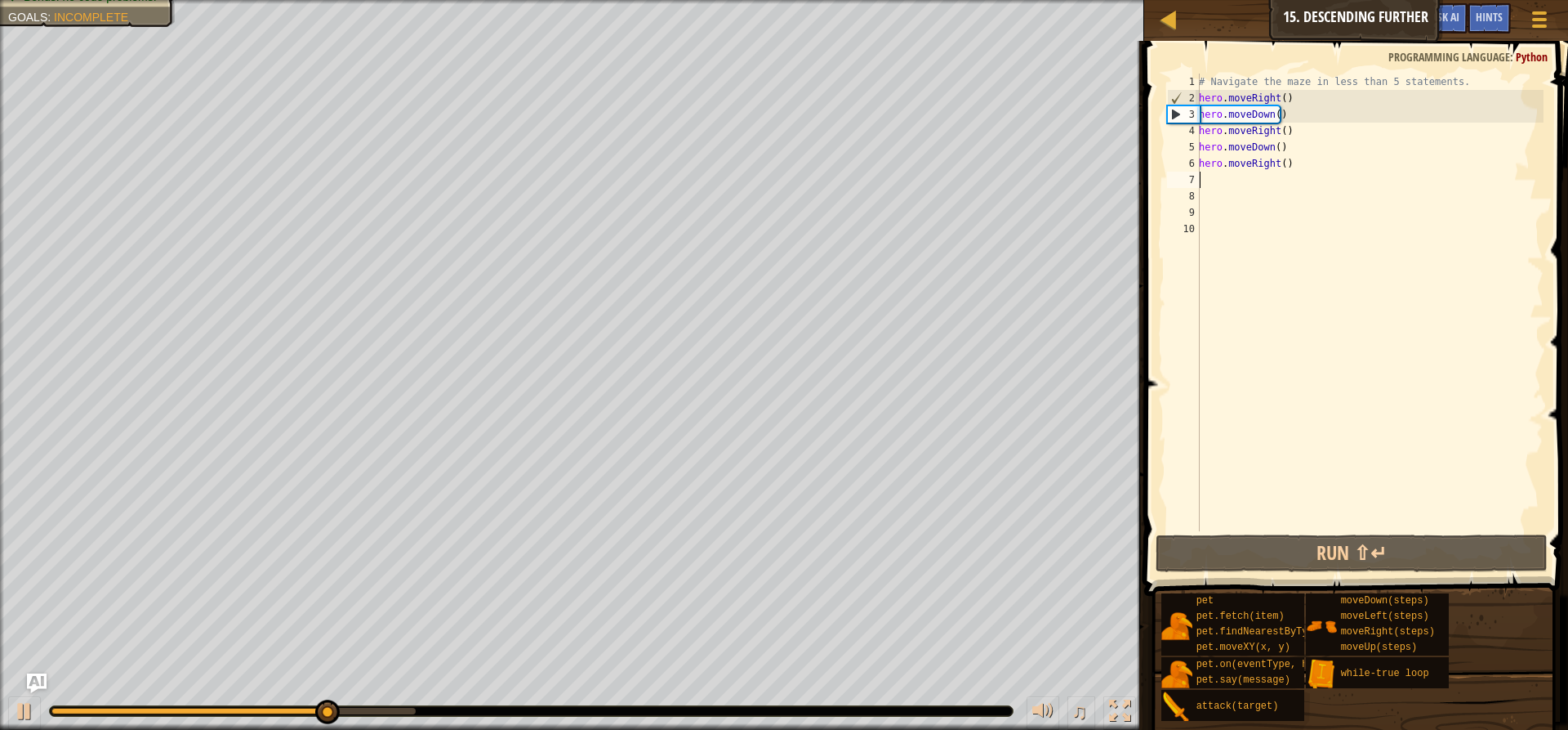
click at [1278, 92] on div "# Navigate the maze in less than 5 statements. hero . moveRight ( ) hero . move…" at bounding box center [1370, 319] width 348 height 491
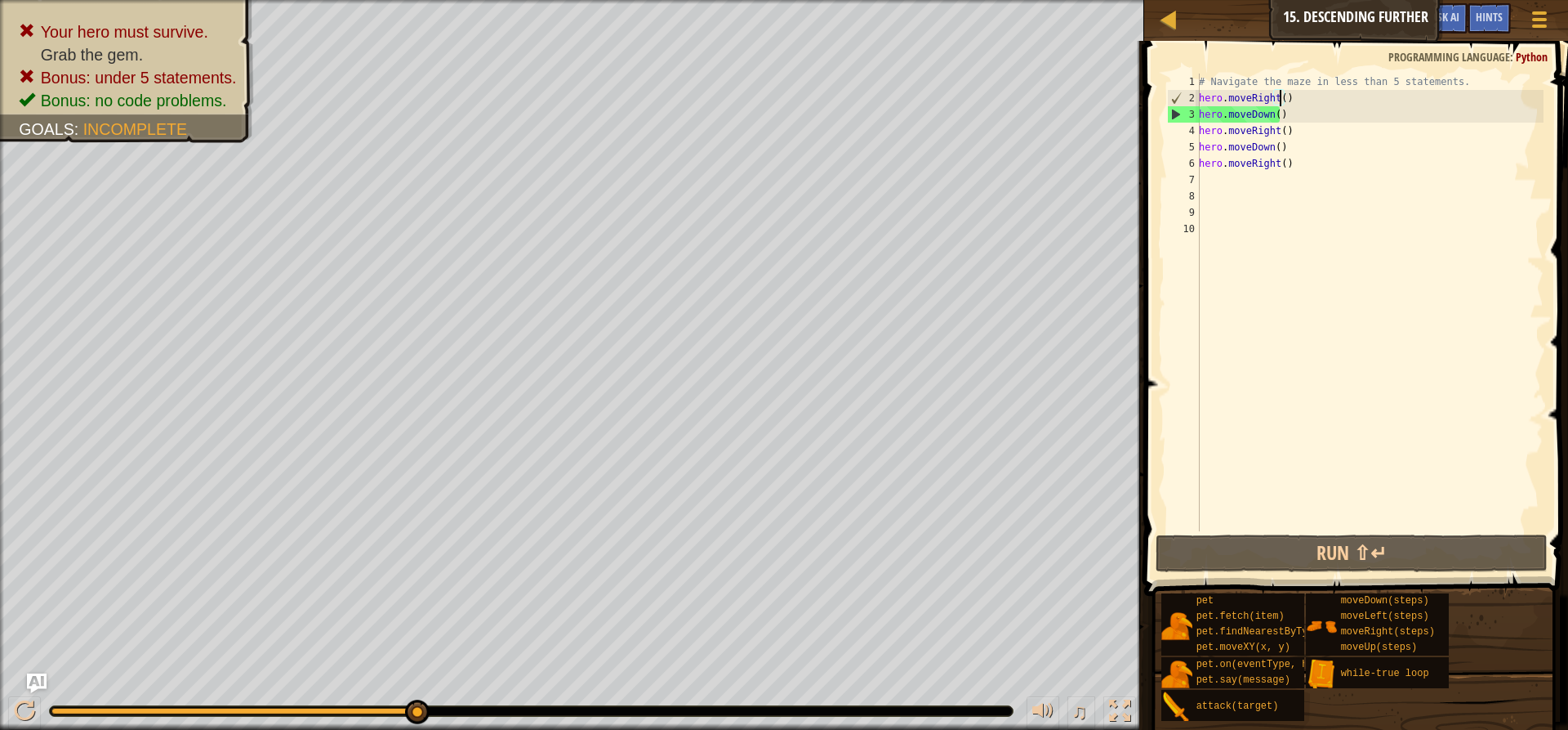
scroll to position [8, 7]
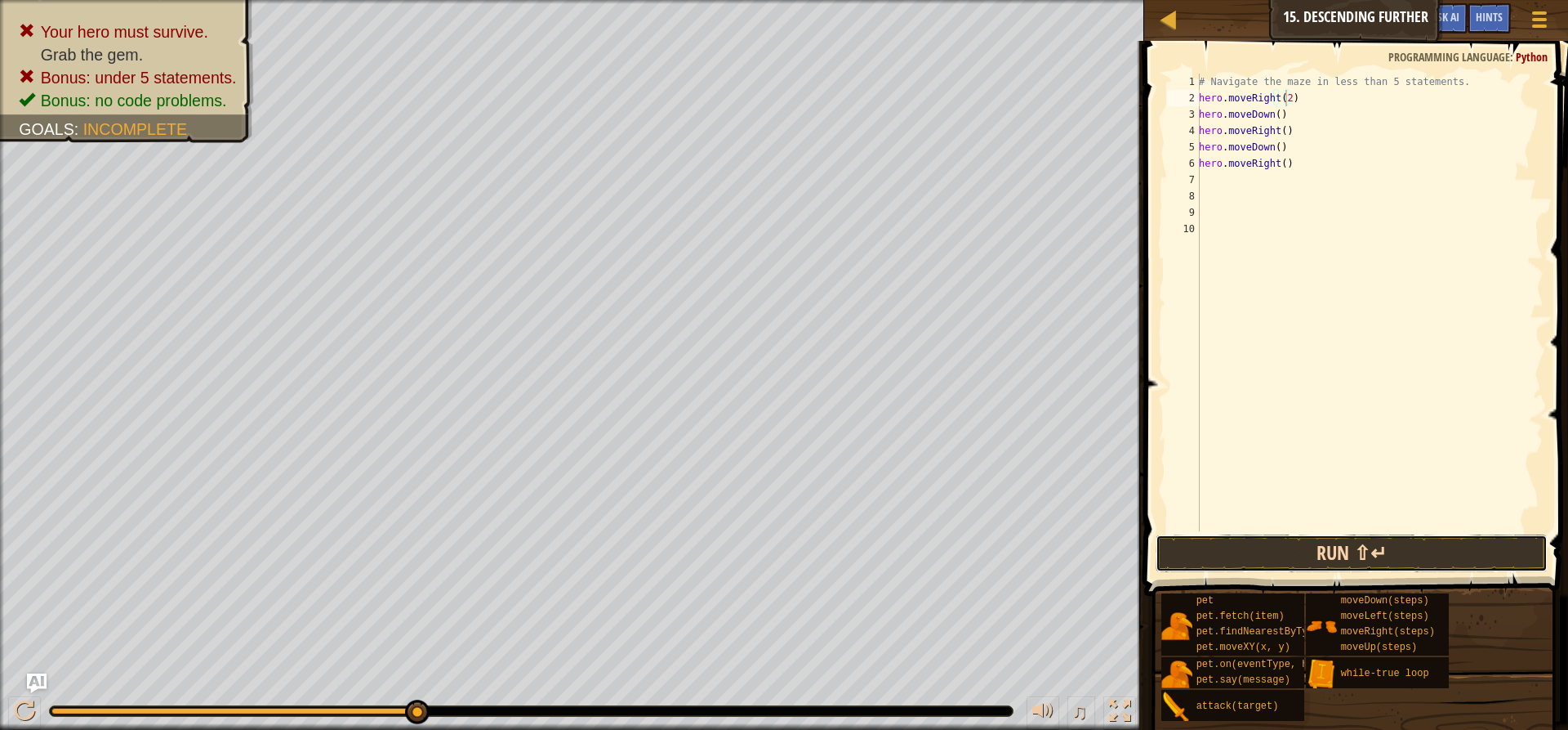
click at [1284, 560] on button "Run ⇧↵" at bounding box center [1351, 553] width 392 height 38
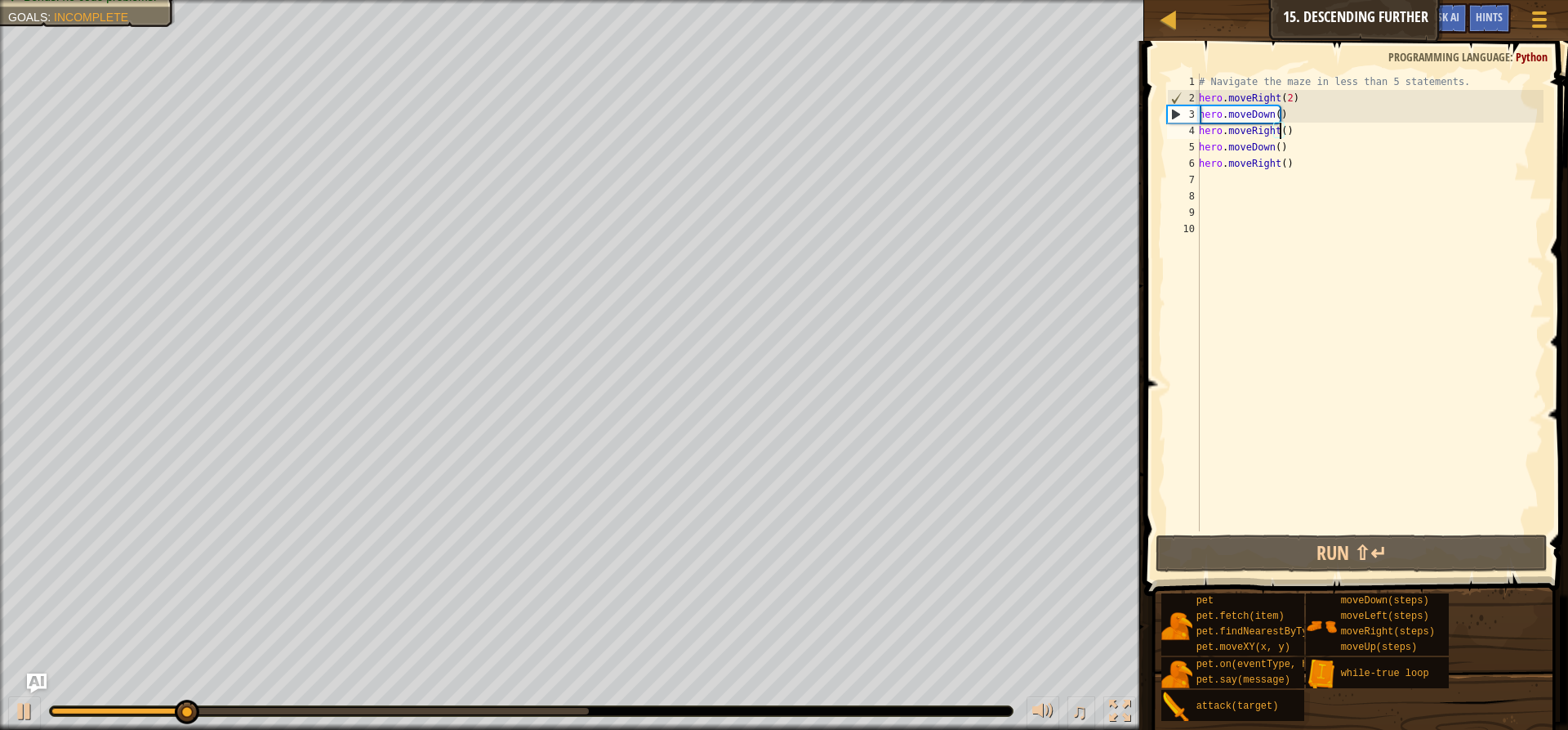
click at [1278, 130] on div "# Navigate the maze in less than 5 statements. hero . moveRight ( 2 ) hero . mo…" at bounding box center [1370, 319] width 348 height 491
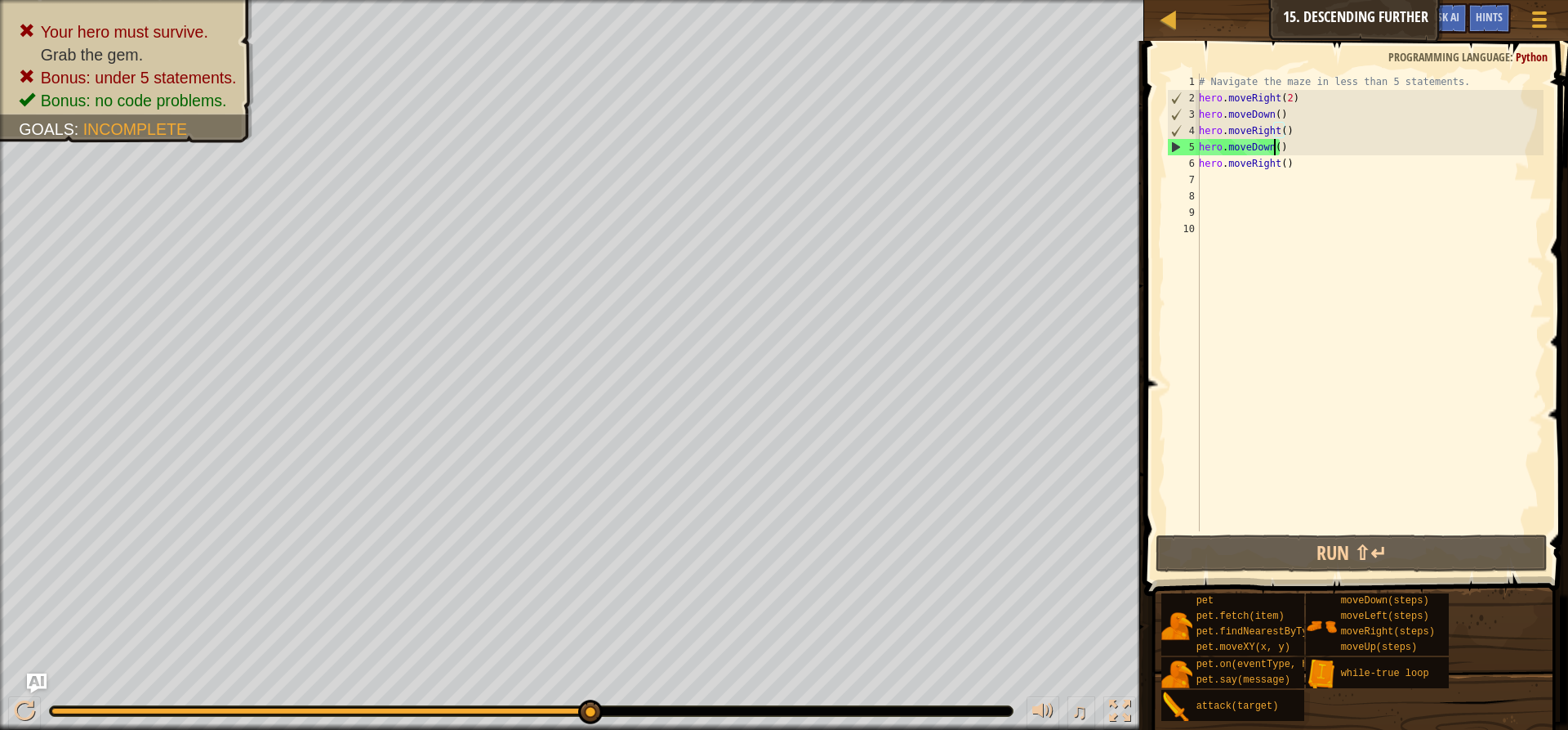
click at [1273, 146] on div "# Navigate the maze in less than 5 statements. hero . moveRight ( 2 ) hero . mo…" at bounding box center [1370, 319] width 348 height 491
click at [1281, 133] on div "# Navigate the maze in less than 5 statements. hero . moveRight ( 2 ) hero . mo…" at bounding box center [1370, 319] width 348 height 491
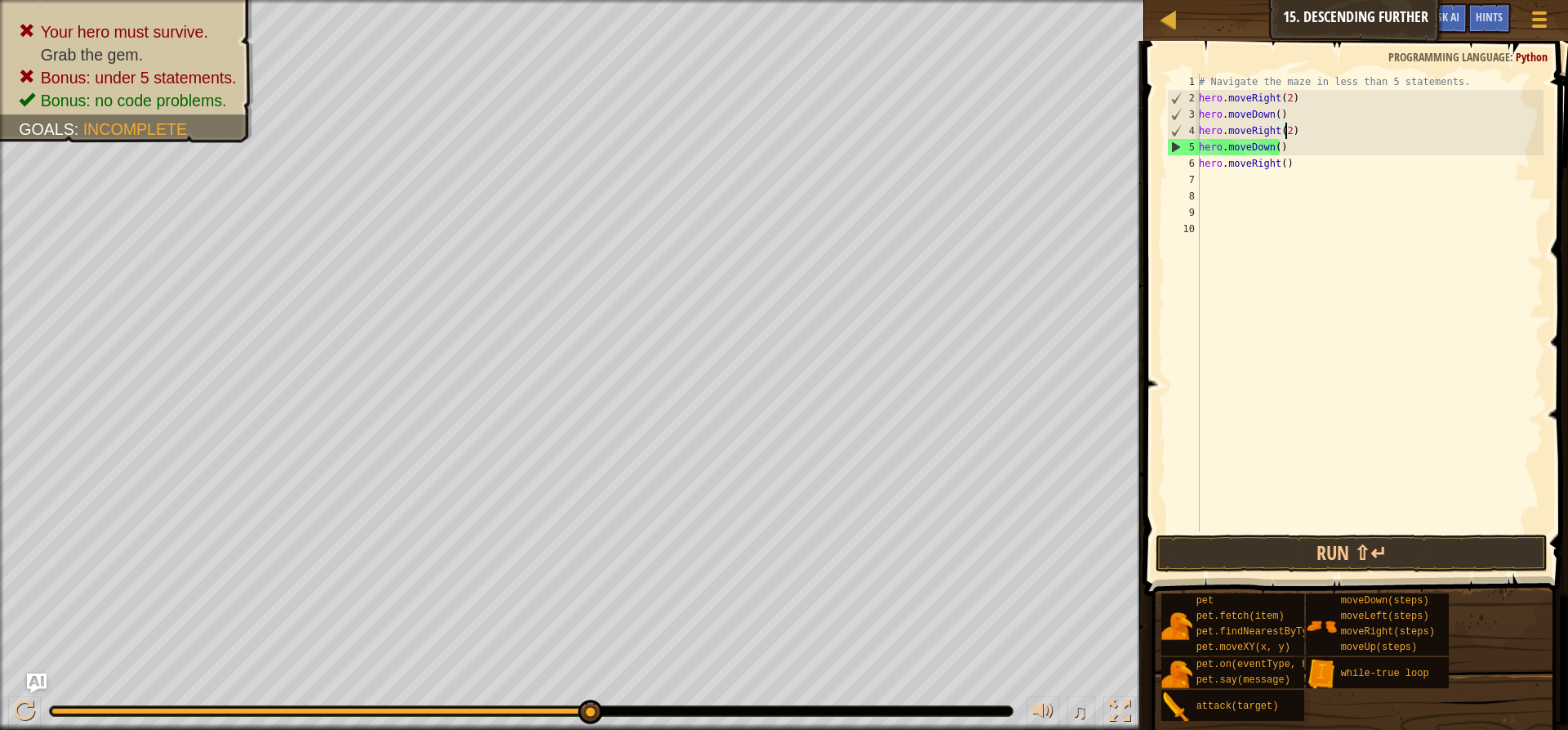
scroll to position [8, 7]
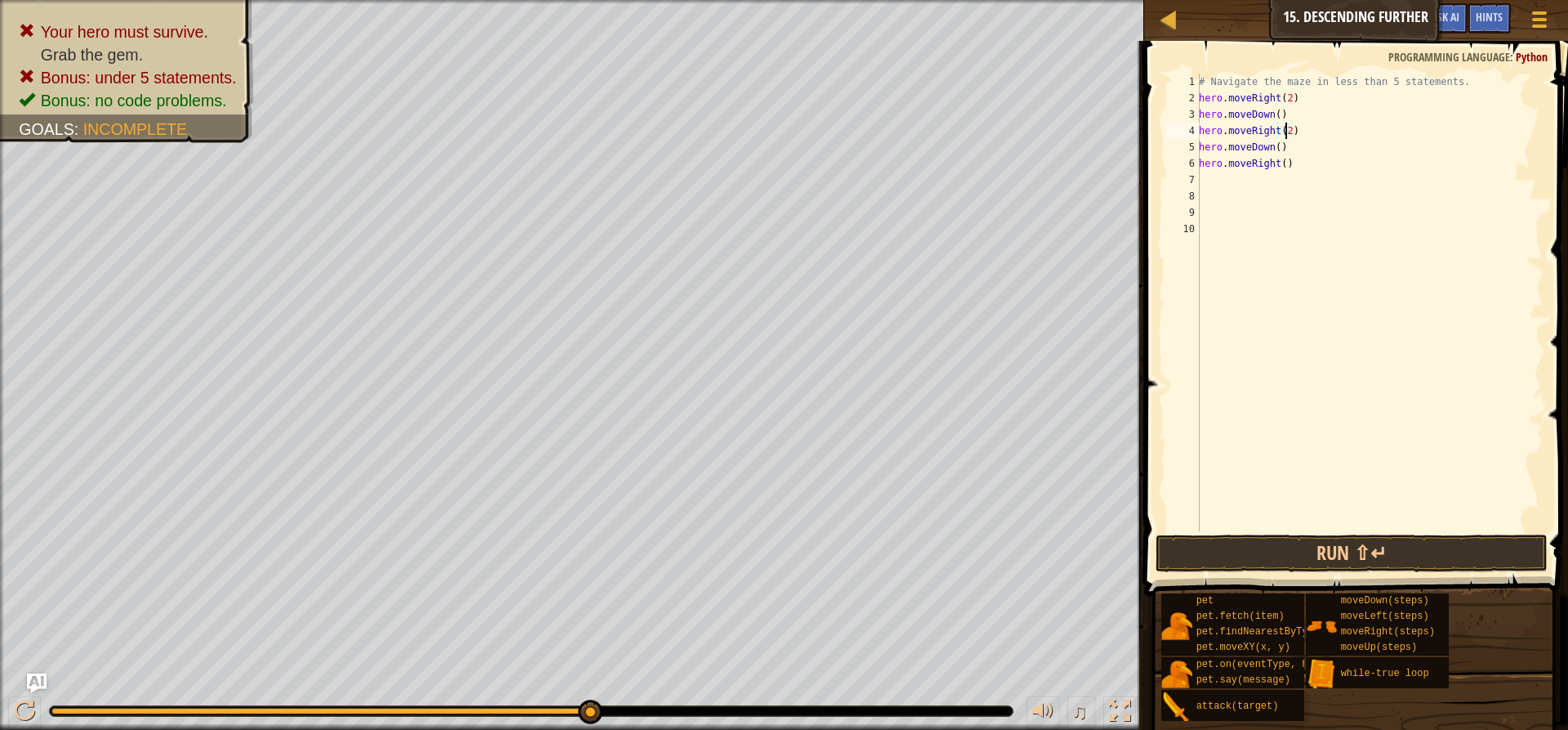
click at [1277, 150] on div "# Navigate the maze in less than 5 statements. hero . moveRight ( 2 ) hero . mo…" at bounding box center [1370, 319] width 348 height 491
click at [1308, 552] on button "Run ⇧↵" at bounding box center [1351, 553] width 392 height 38
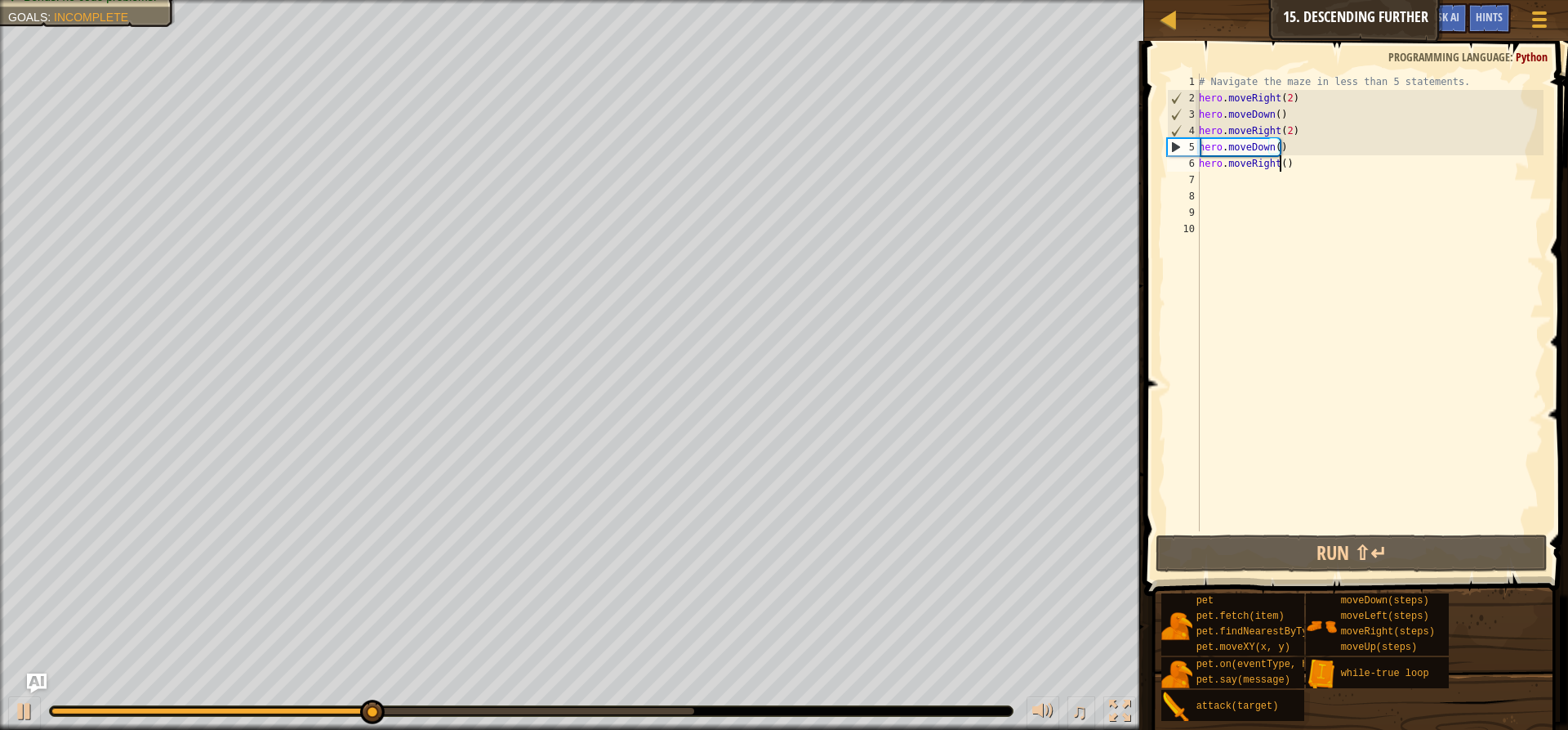
click at [1278, 160] on div "# Navigate the maze in less than 5 statements. hero . moveRight ( 2 ) hero . mo…" at bounding box center [1370, 319] width 348 height 491
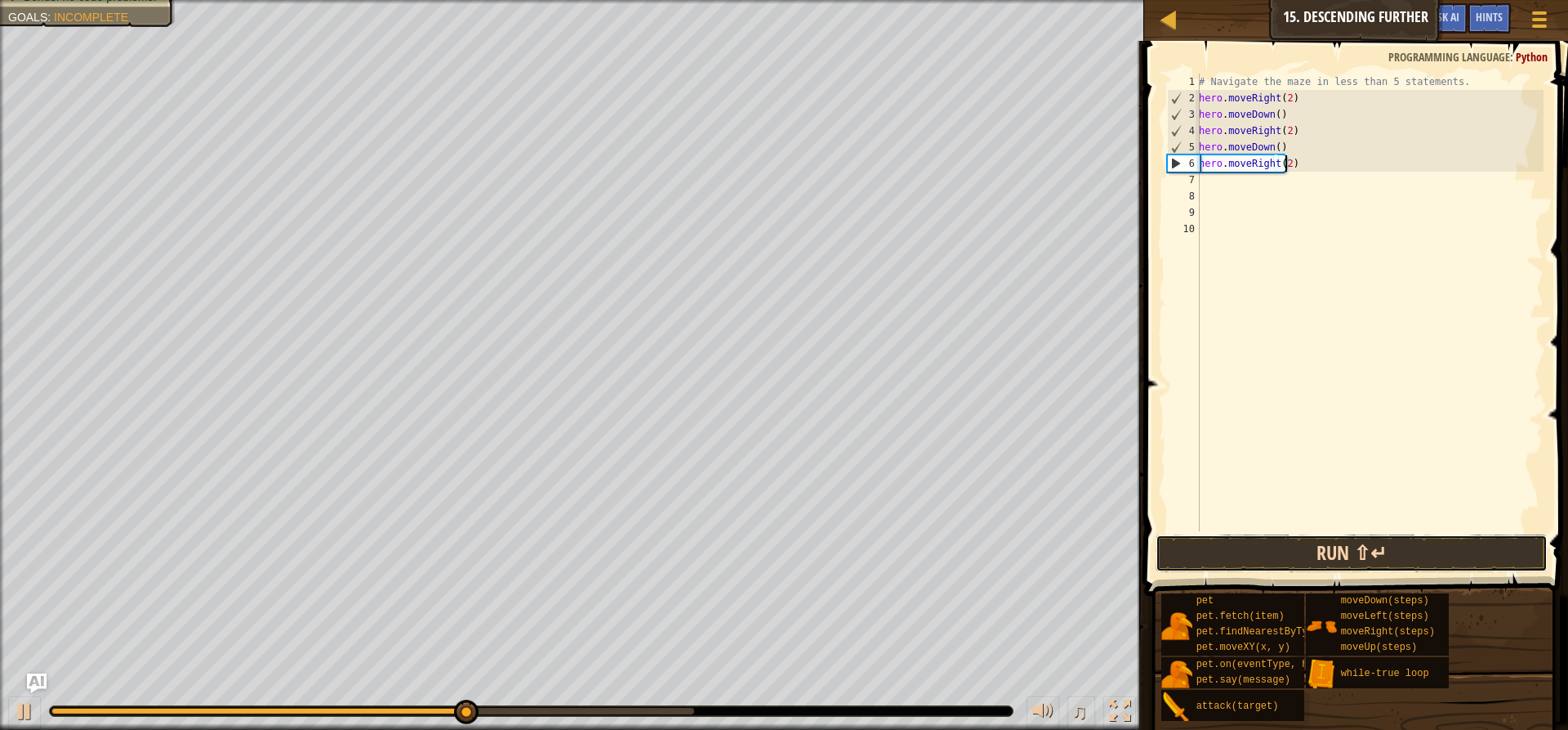
click at [1319, 541] on button "Run ⇧↵" at bounding box center [1351, 553] width 392 height 38
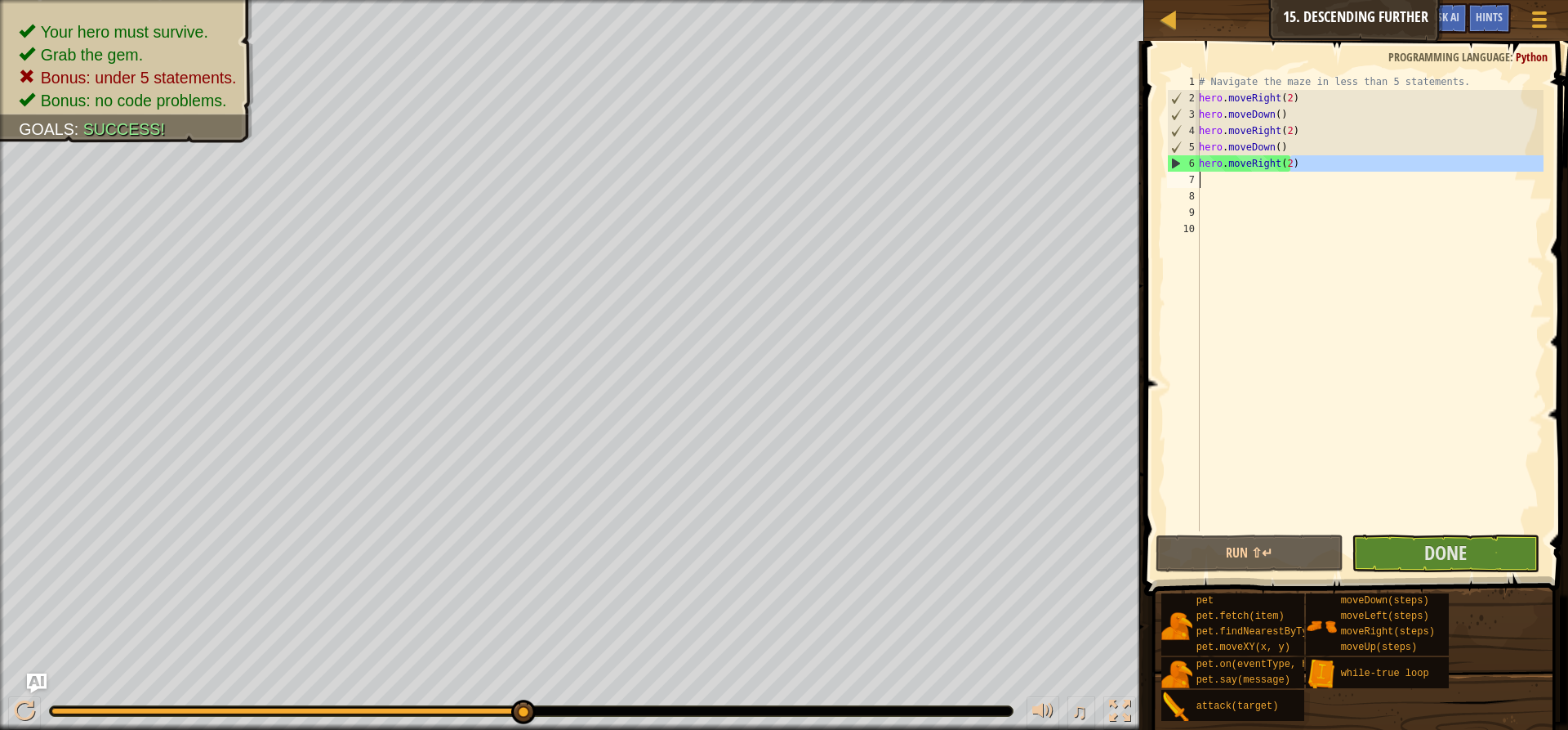
drag, startPoint x: 1313, startPoint y: 166, endPoint x: 1222, endPoint y: 176, distance: 91.5
click at [1222, 176] on div "# Navigate the maze in less than 5 statements. hero . moveRight ( 2 ) hero . mo…" at bounding box center [1370, 319] width 348 height 491
type textarea "hero.moveRight(2)"
click at [1416, 553] on button "Done" at bounding box center [1446, 553] width 188 height 38
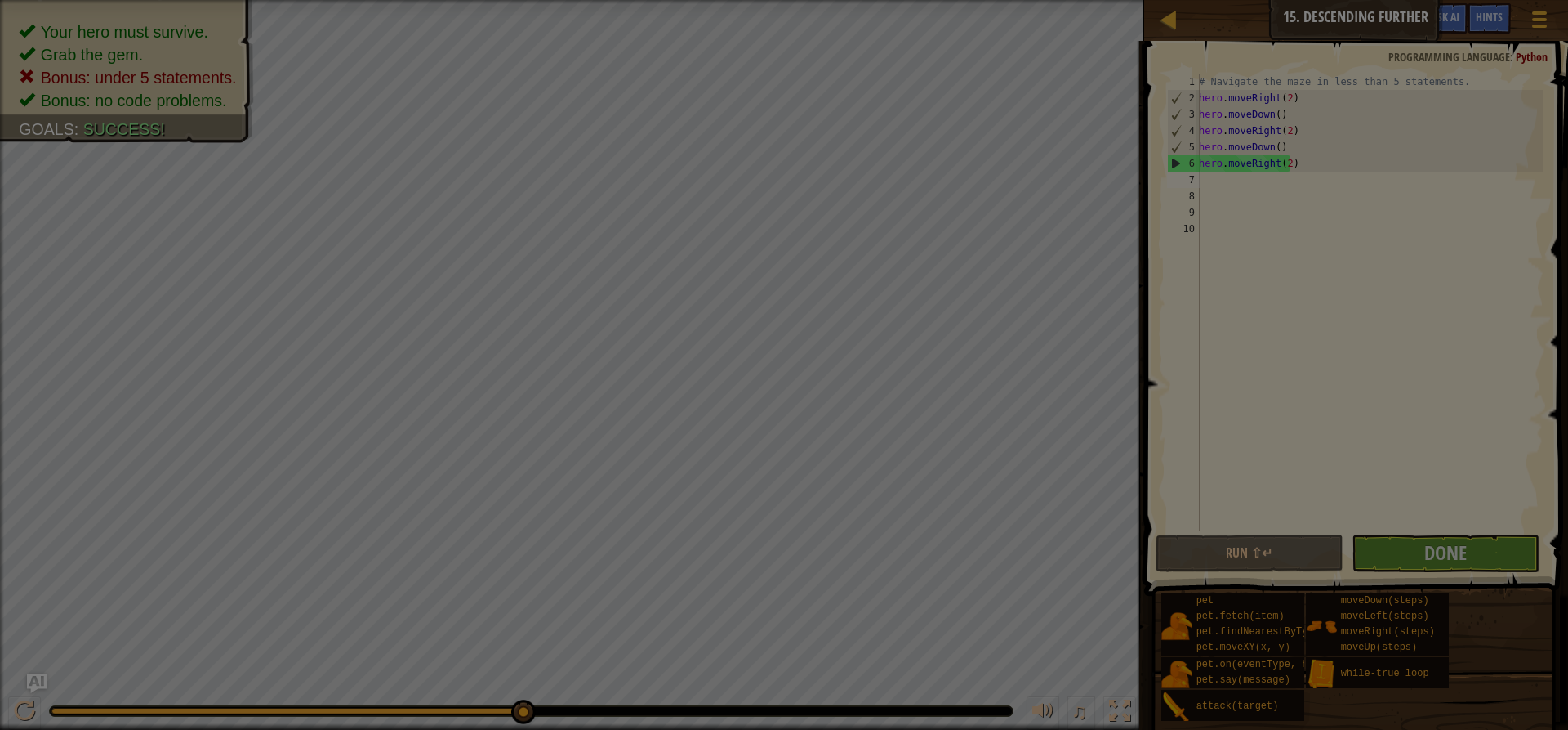
scroll to position [8, 0]
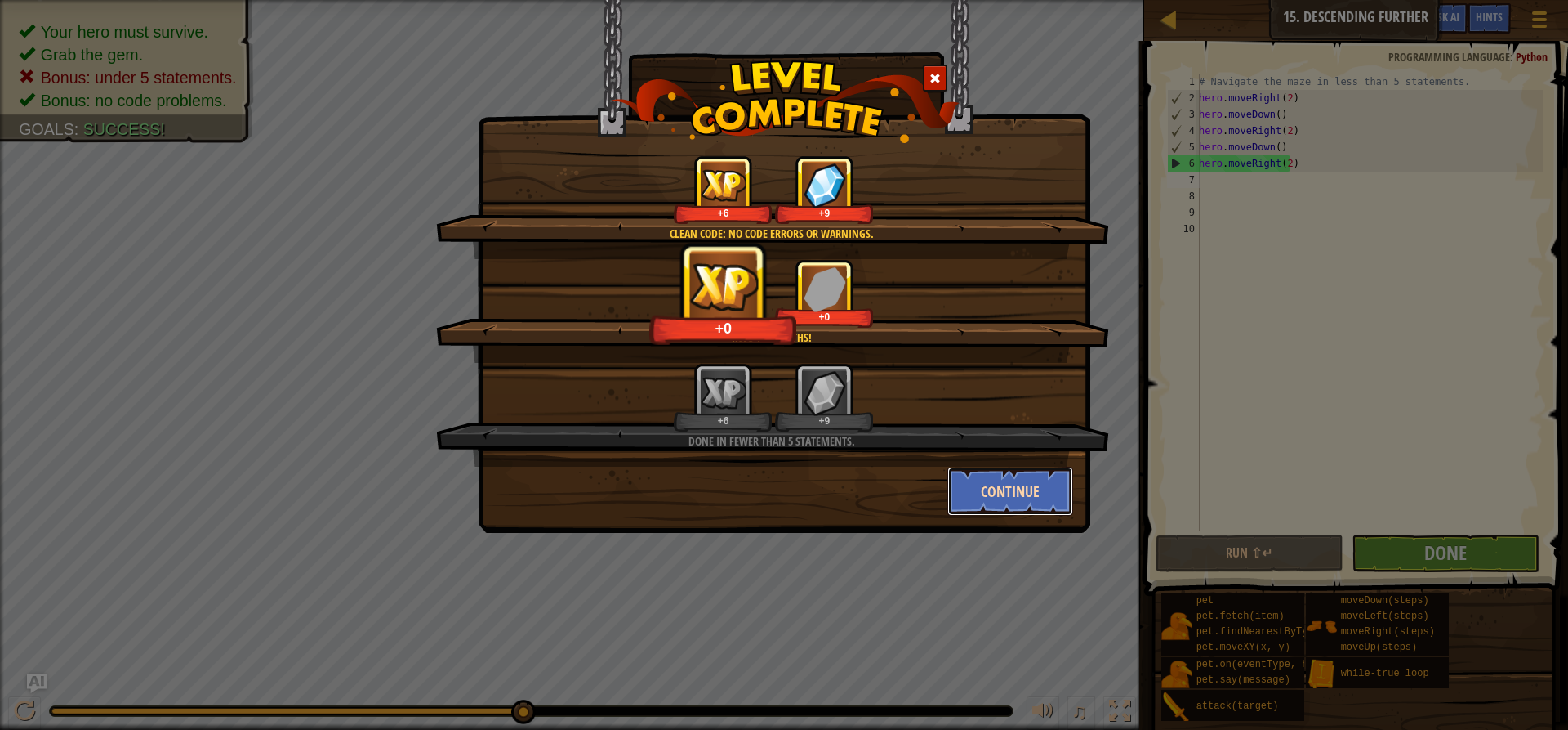
click at [1010, 486] on button "Continue" at bounding box center [1010, 491] width 126 height 49
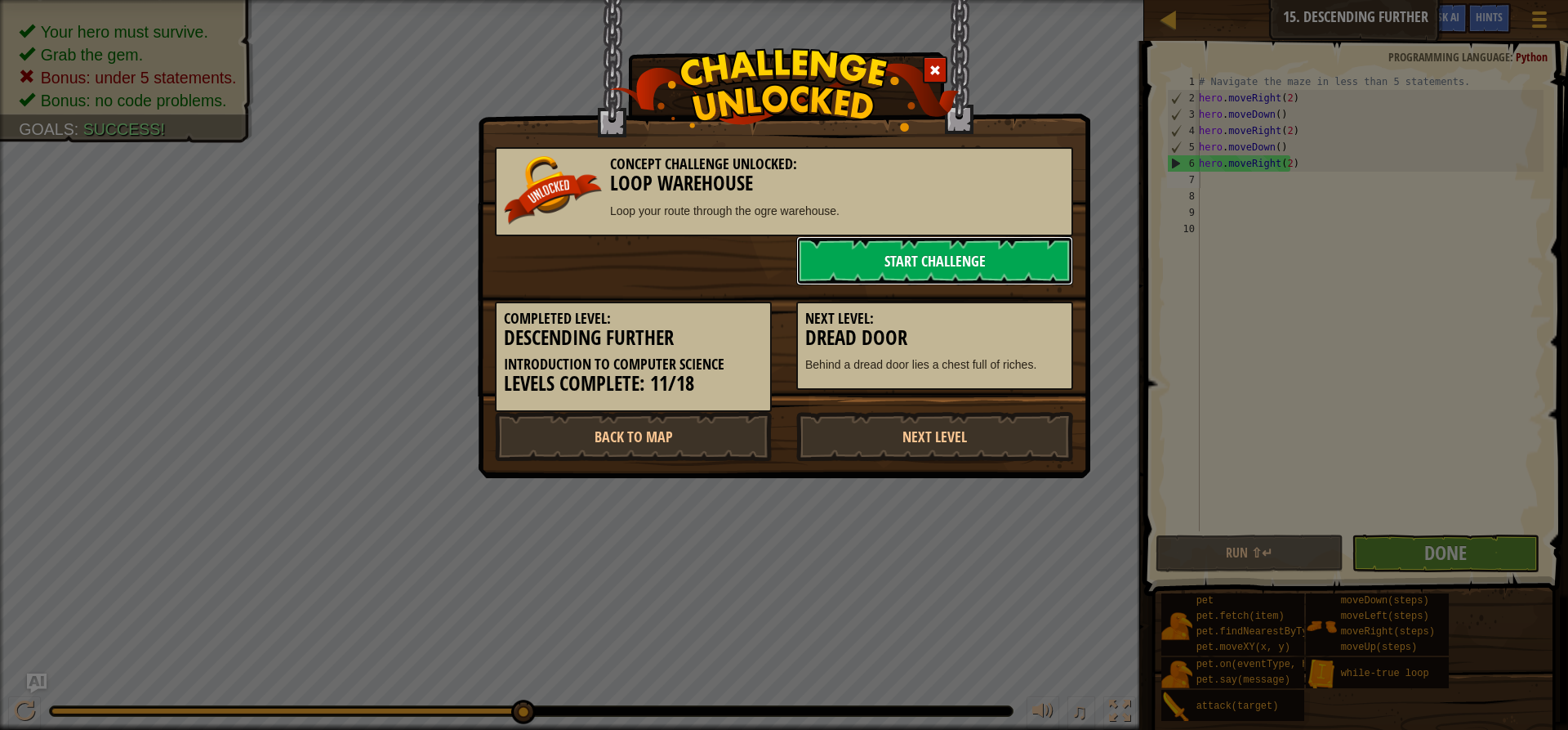
click at [903, 248] on link "Start Challenge" at bounding box center [935, 260] width 277 height 49
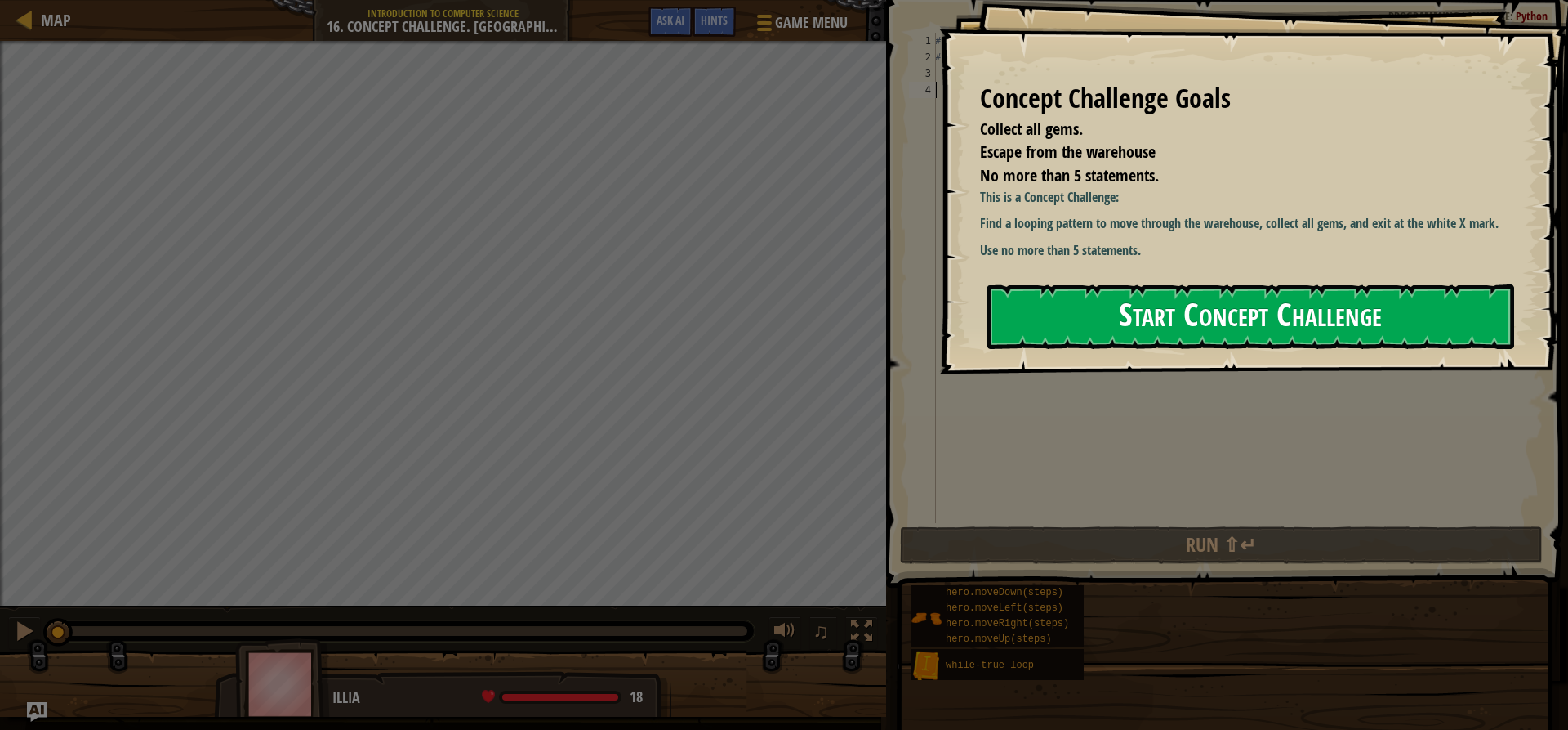
drag, startPoint x: 1021, startPoint y: 293, endPoint x: 1034, endPoint y: 307, distance: 19.1
click at [1026, 311] on button "Start Concept Challenge" at bounding box center [1251, 316] width 527 height 64
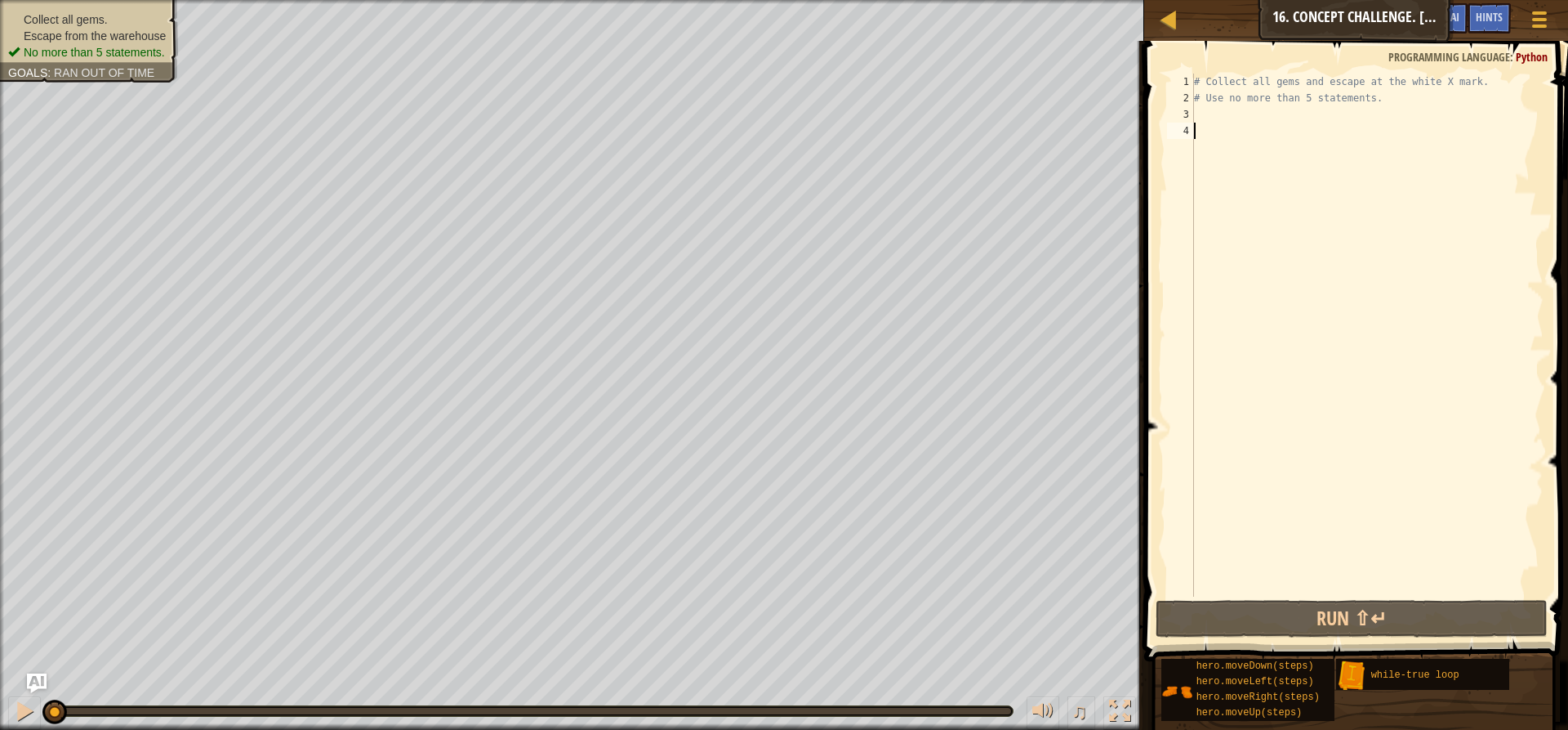
type textarea "h"
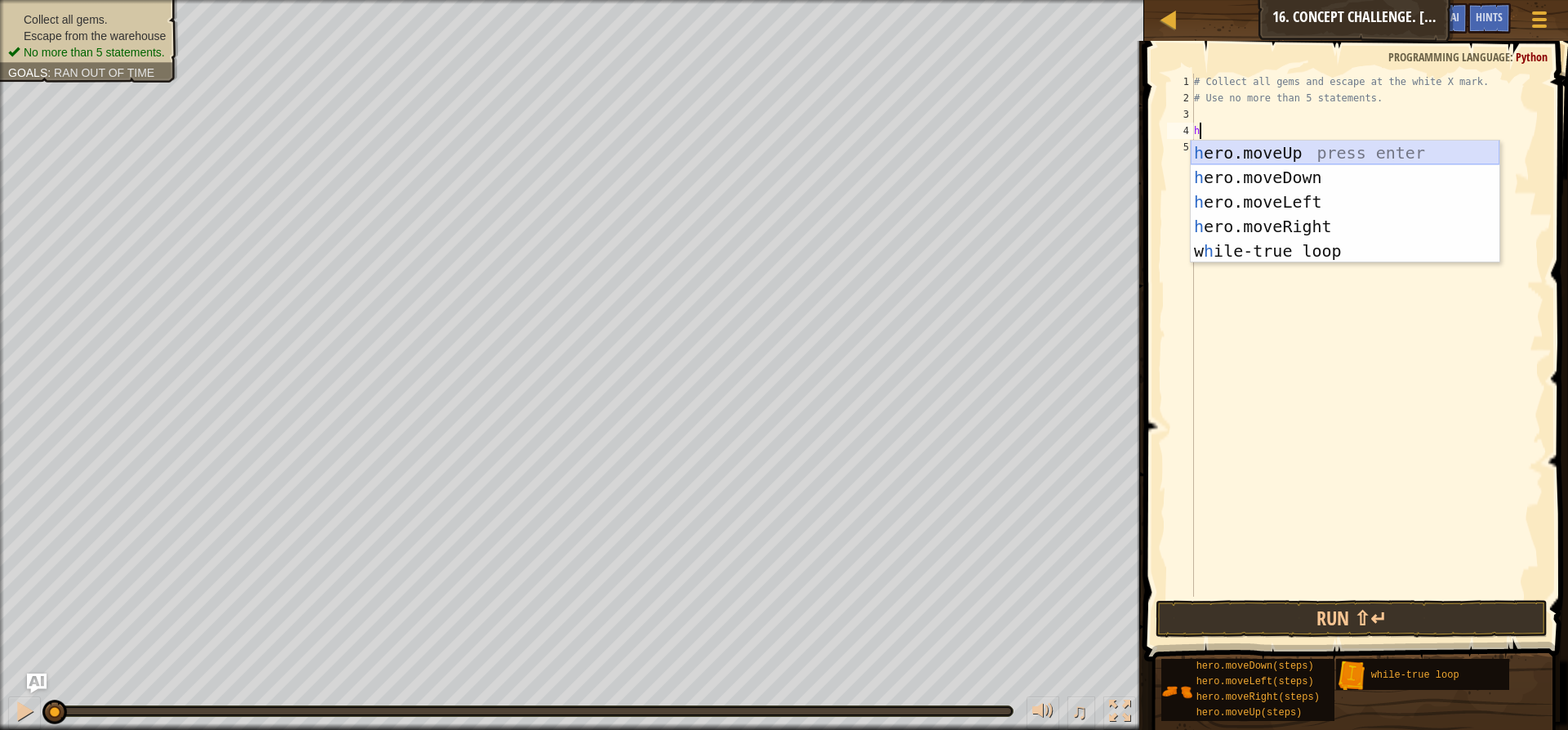
click at [1286, 153] on div "h ero.moveUp press enter h ero.moveDown press enter h ero.moveLeft press enter …" at bounding box center [1345, 226] width 309 height 172
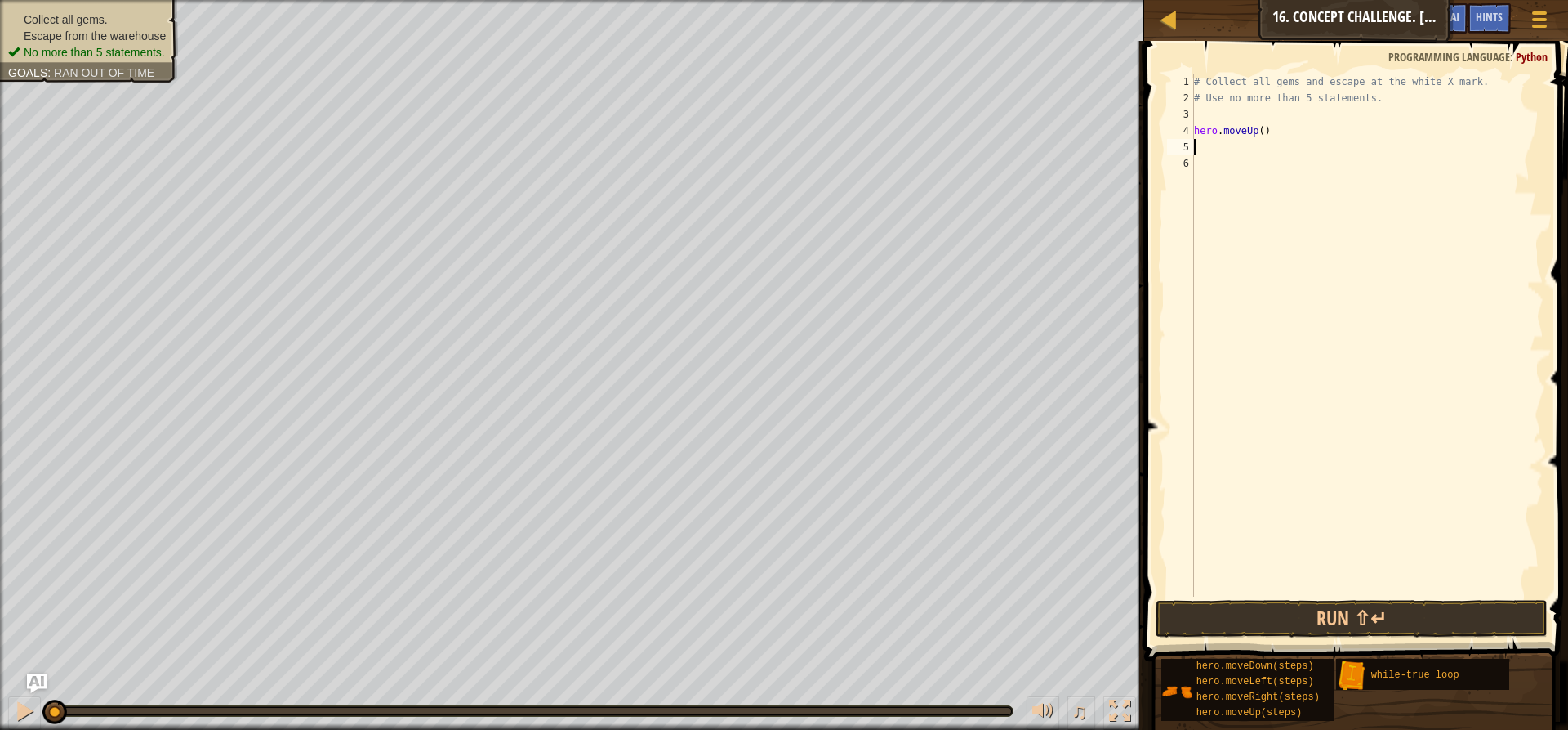
type textarea "h"
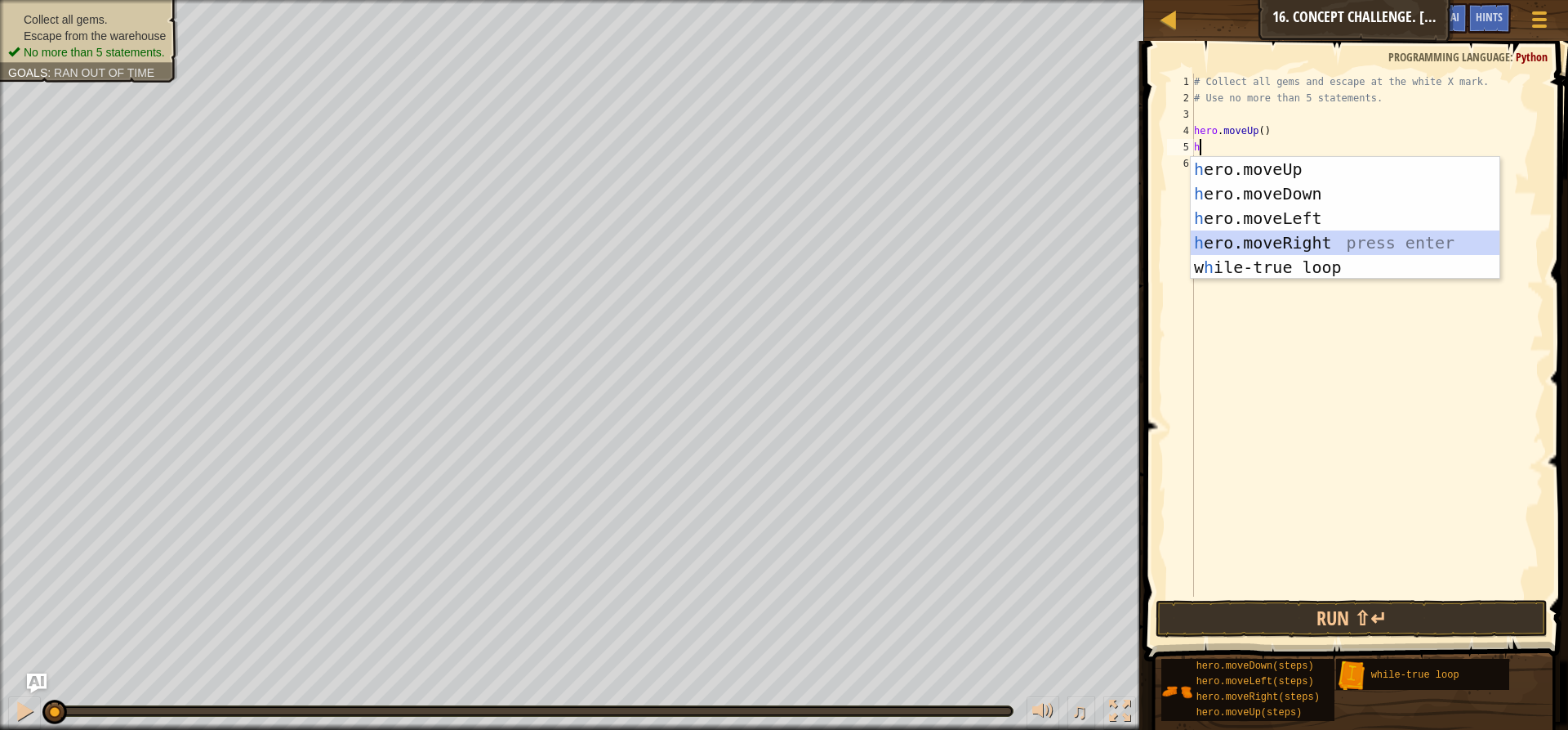
click at [1287, 237] on div "h ero.moveUp press enter h ero.moveDown press enter h ero.moveLeft press enter …" at bounding box center [1345, 242] width 309 height 172
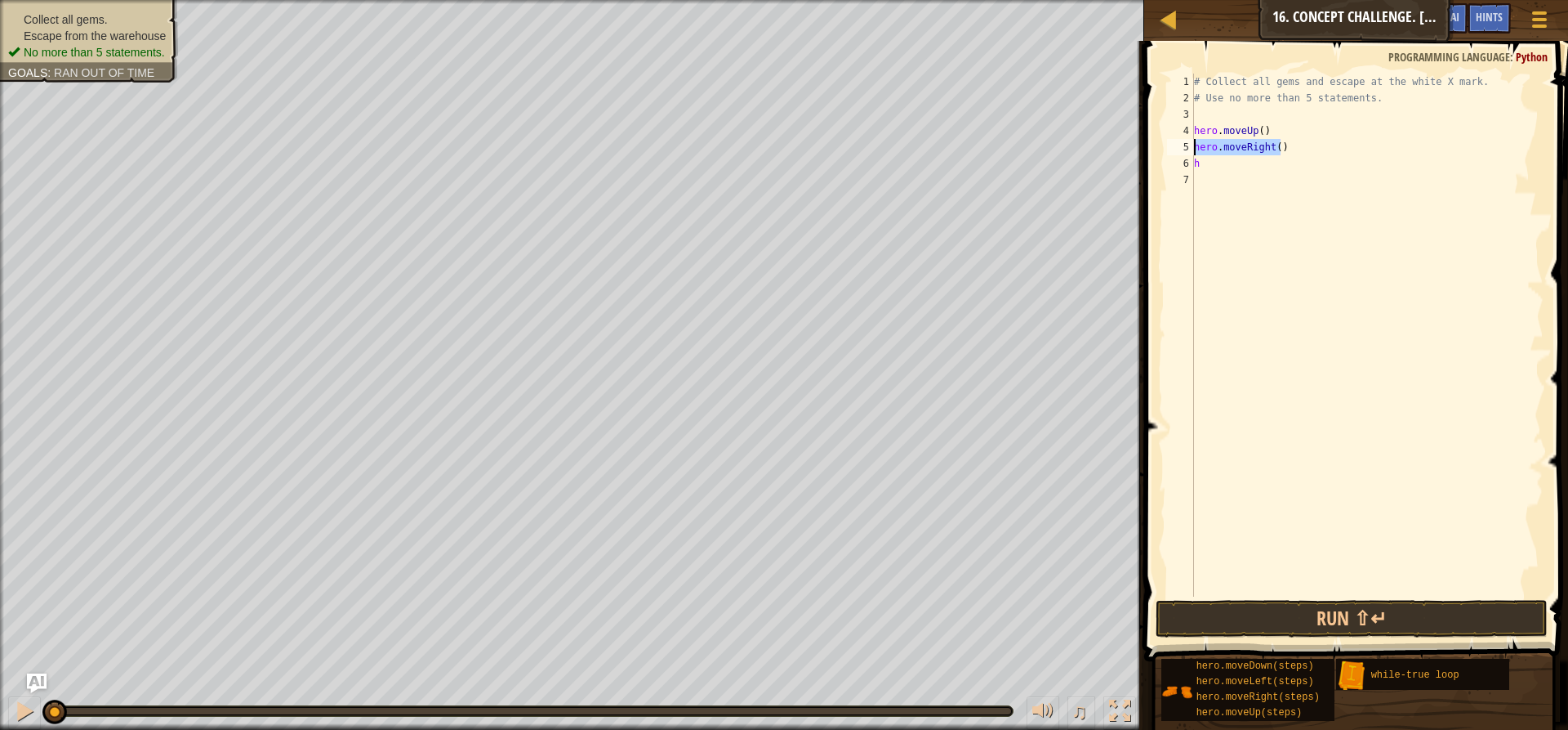
drag, startPoint x: 1284, startPoint y: 141, endPoint x: 1191, endPoint y: 142, distance: 93.0
click at [1191, 142] on div "h 1 2 3 4 5 6 7 # Collect all gems and escape at the white X mark. # Use no mor…" at bounding box center [1354, 335] width 380 height 523
click at [1205, 158] on div "# Collect all gems and escape at the white X mark. # Use no more than 5 stateme…" at bounding box center [1367, 352] width 353 height 556
type textarea "h"
